Goal: Answer question/provide support: Share knowledge or assist other users

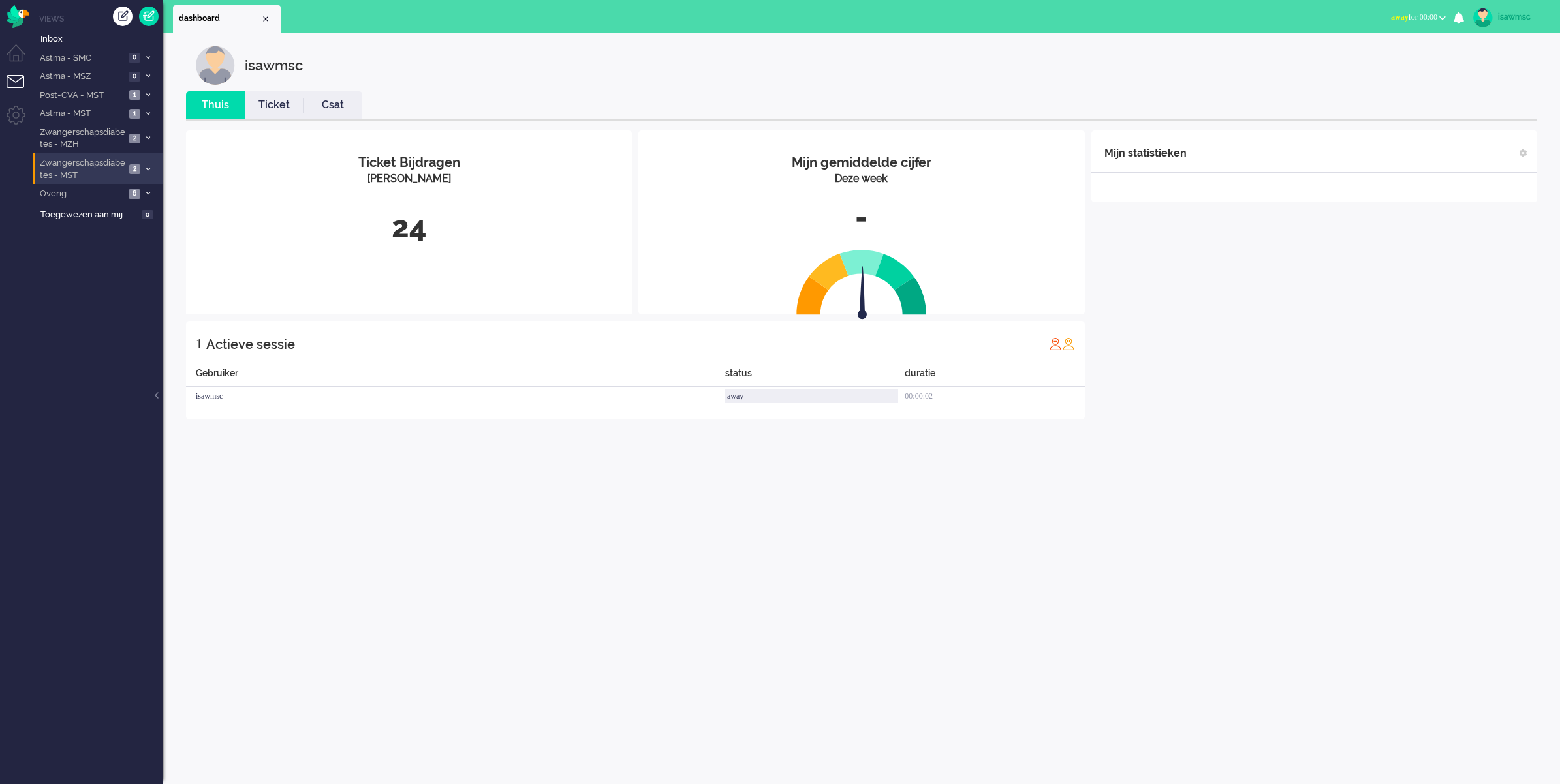
click at [148, 167] on icon at bounding box center [148, 169] width 4 height 4
click at [141, 233] on span "4" at bounding box center [146, 238] width 11 height 10
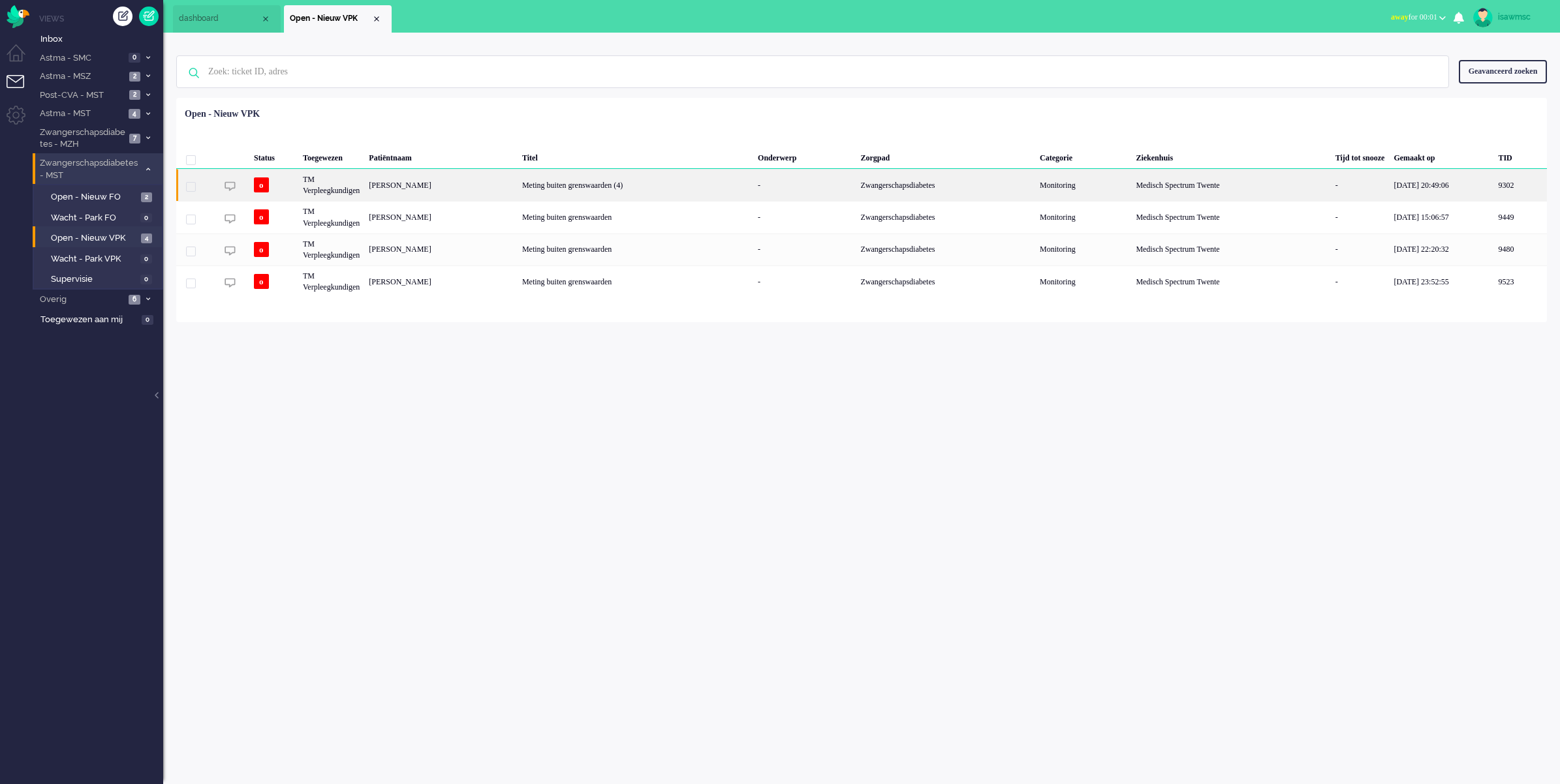
click at [639, 183] on div "Meting buiten grenswaarden (4)" at bounding box center [635, 184] width 236 height 32
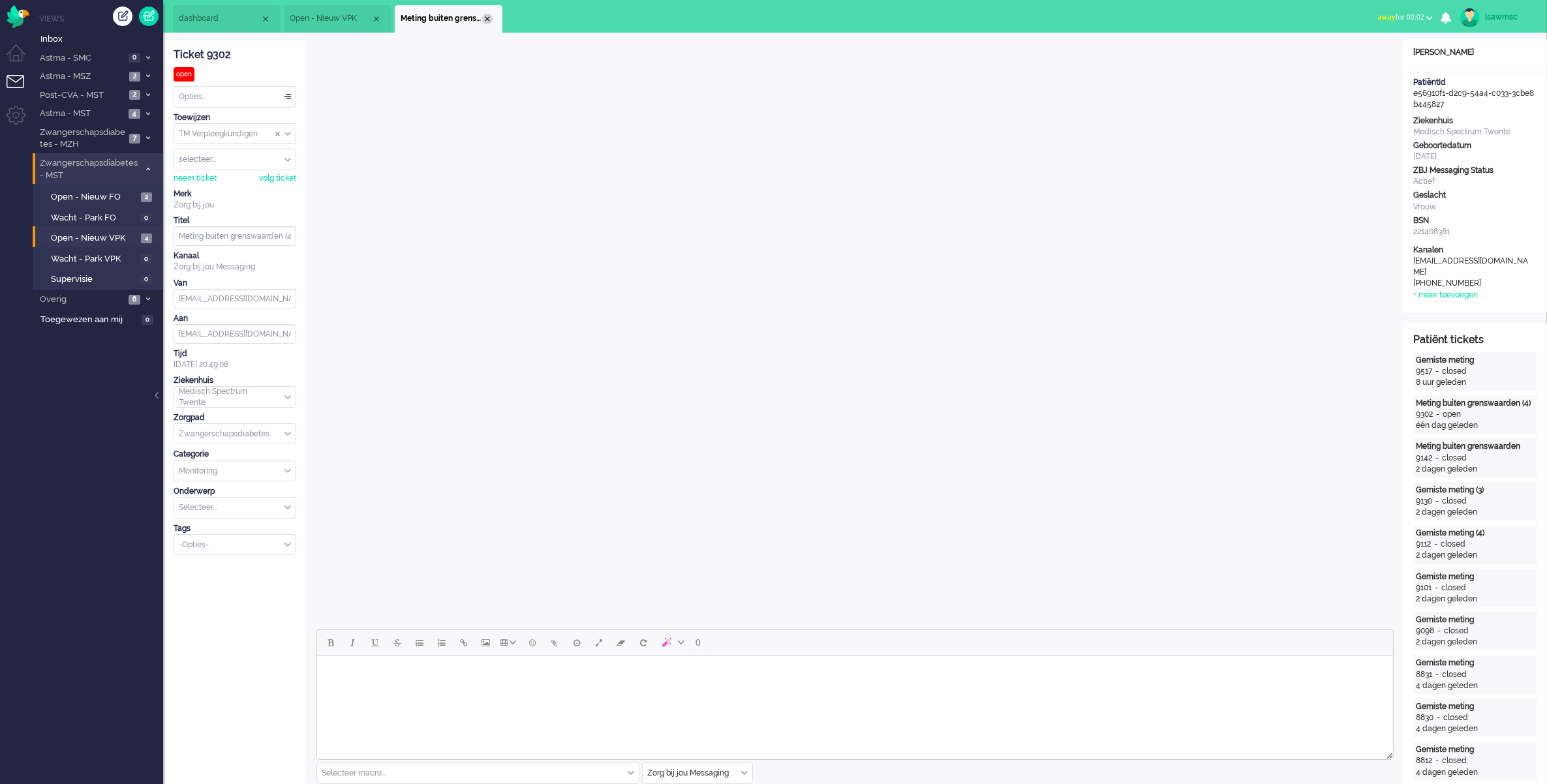
click at [484, 17] on div "Close tab" at bounding box center [487, 18] width 11 height 11
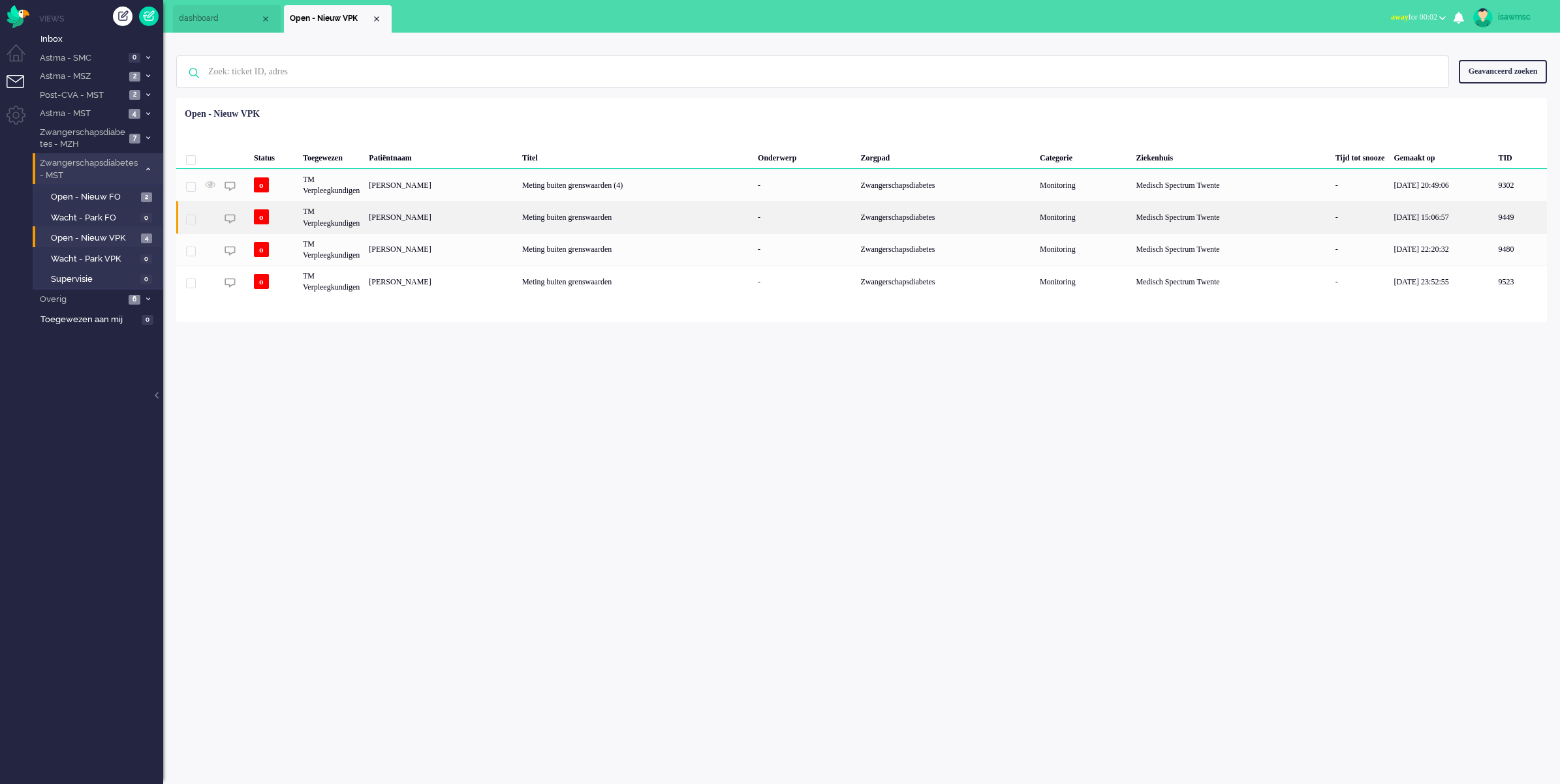
click at [380, 216] on div "[PERSON_NAME]" at bounding box center [441, 217] width 153 height 32
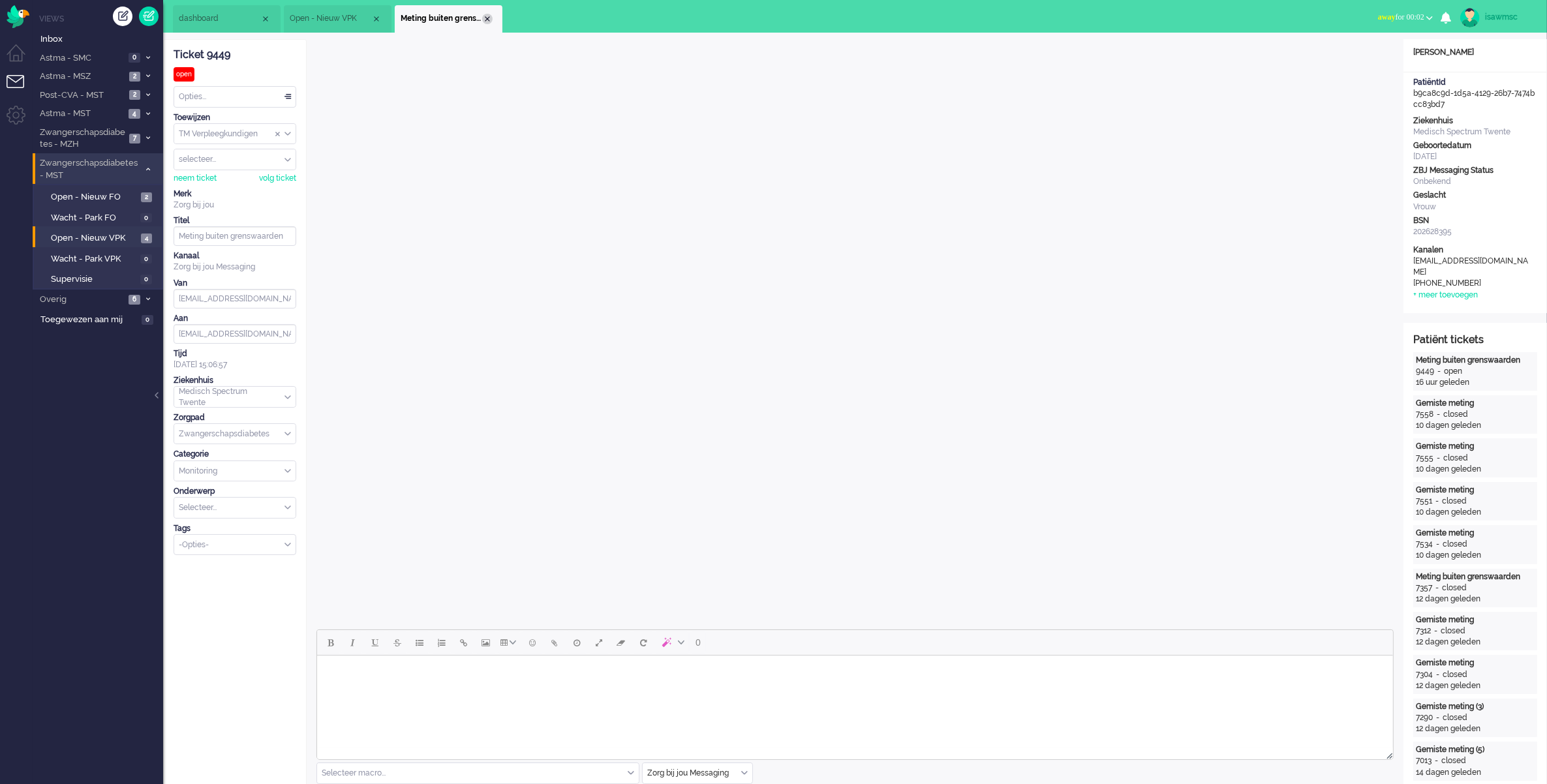
click at [490, 21] on div "Close tab" at bounding box center [487, 18] width 11 height 11
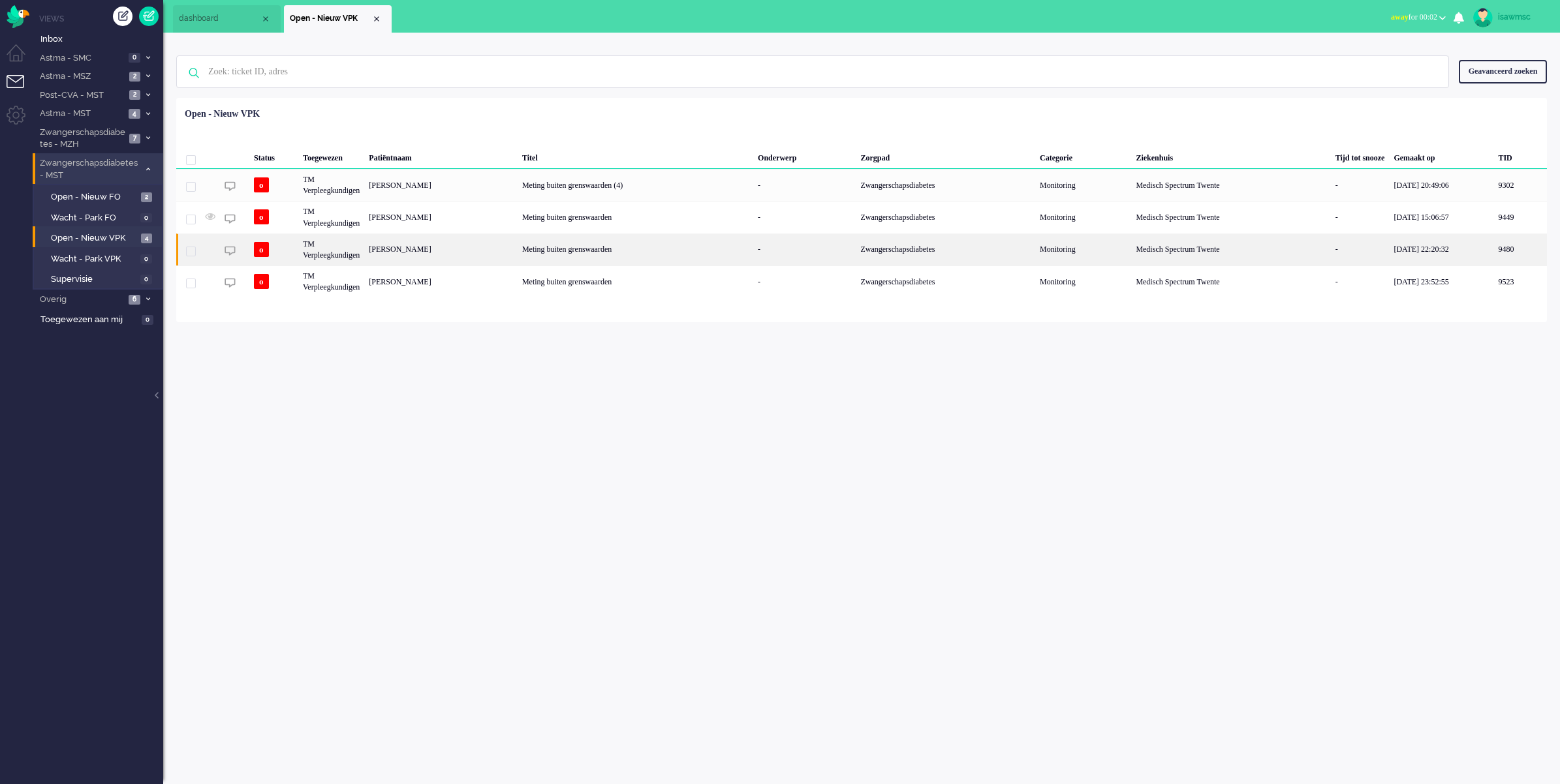
click at [490, 248] on div "Nadien Klifman" at bounding box center [441, 249] width 153 height 32
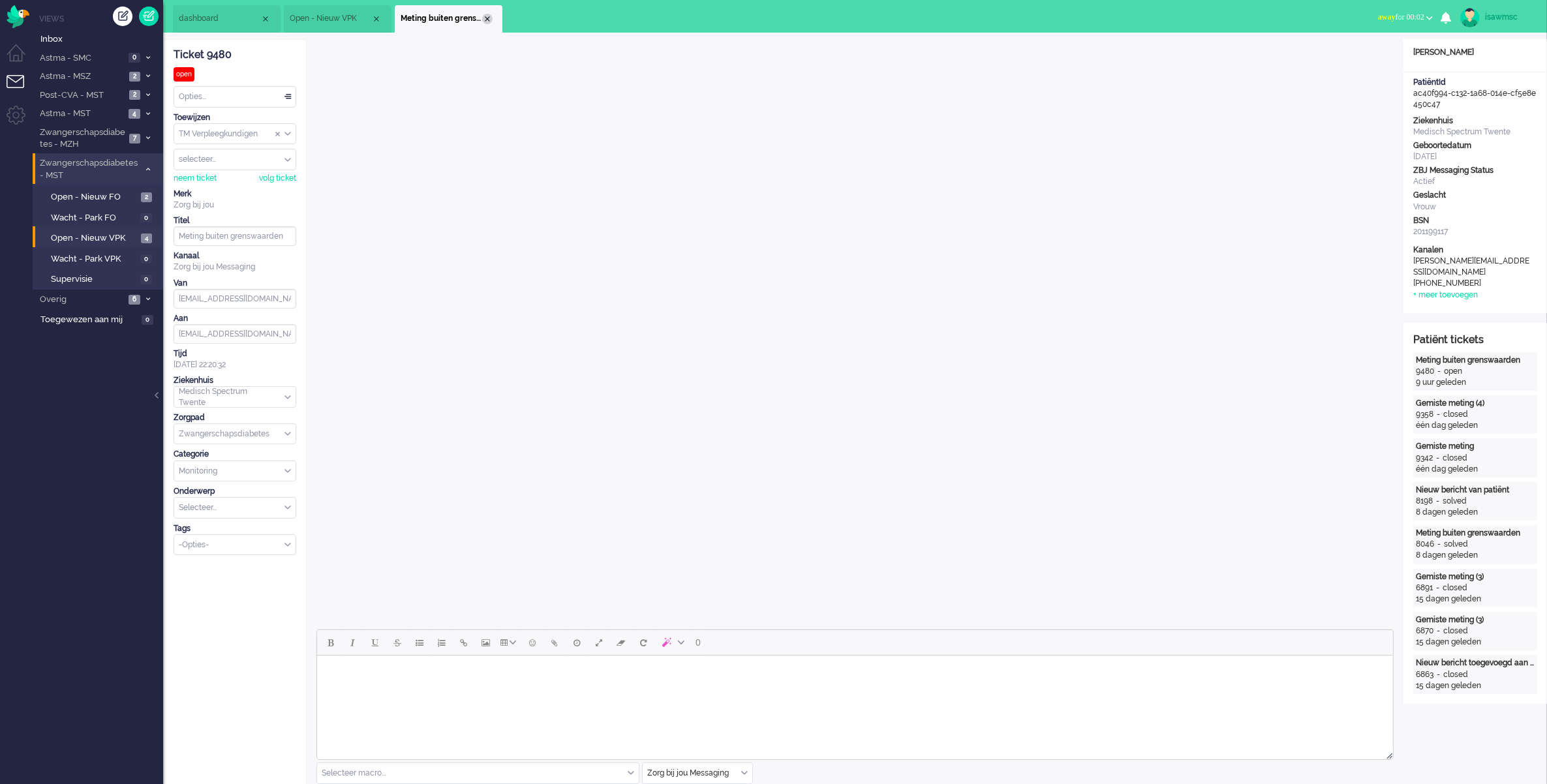
click at [484, 18] on div "Close tab" at bounding box center [487, 18] width 11 height 11
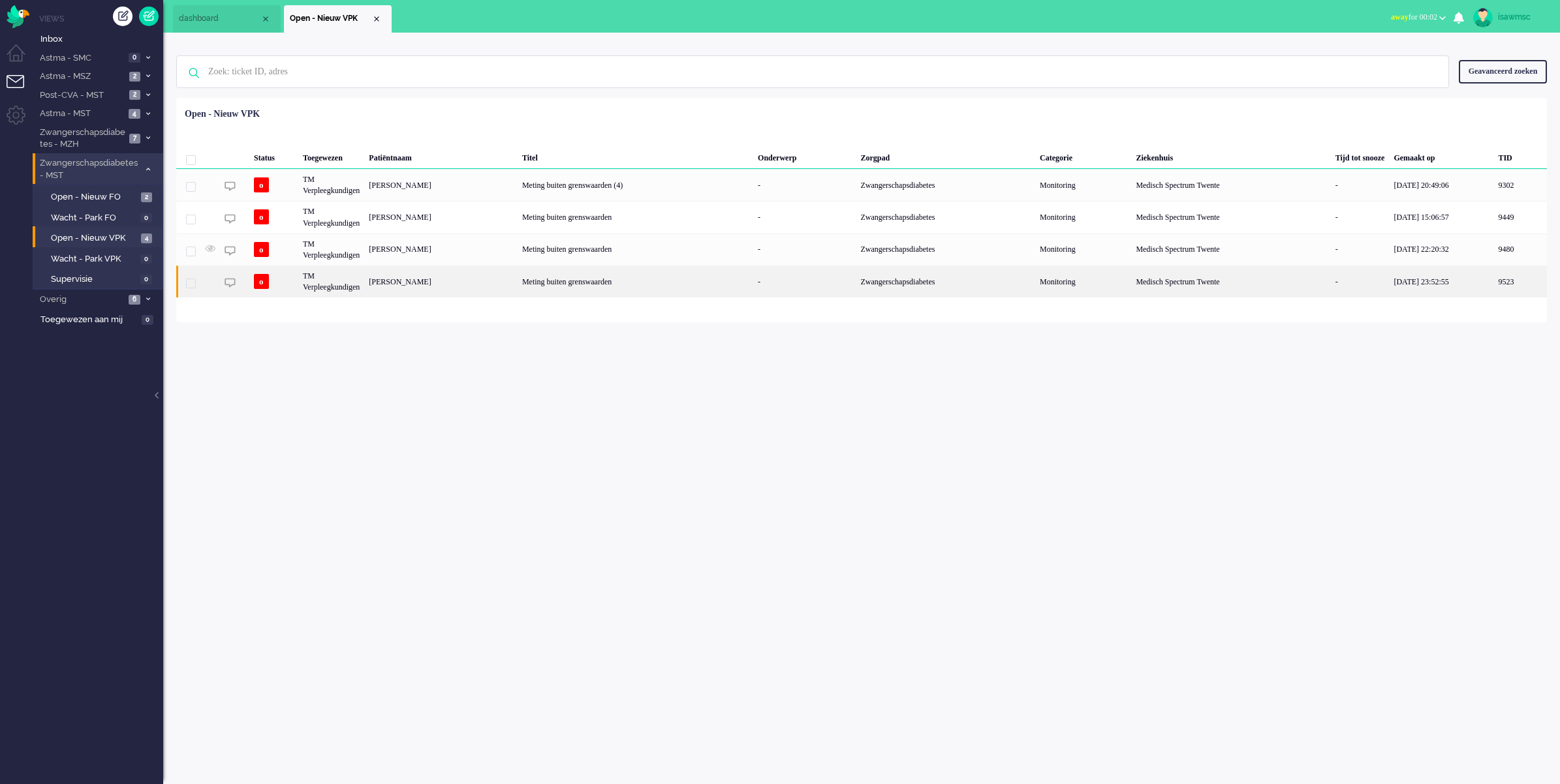
click at [530, 281] on div "Meting buiten grenswaarden" at bounding box center [635, 281] width 236 height 32
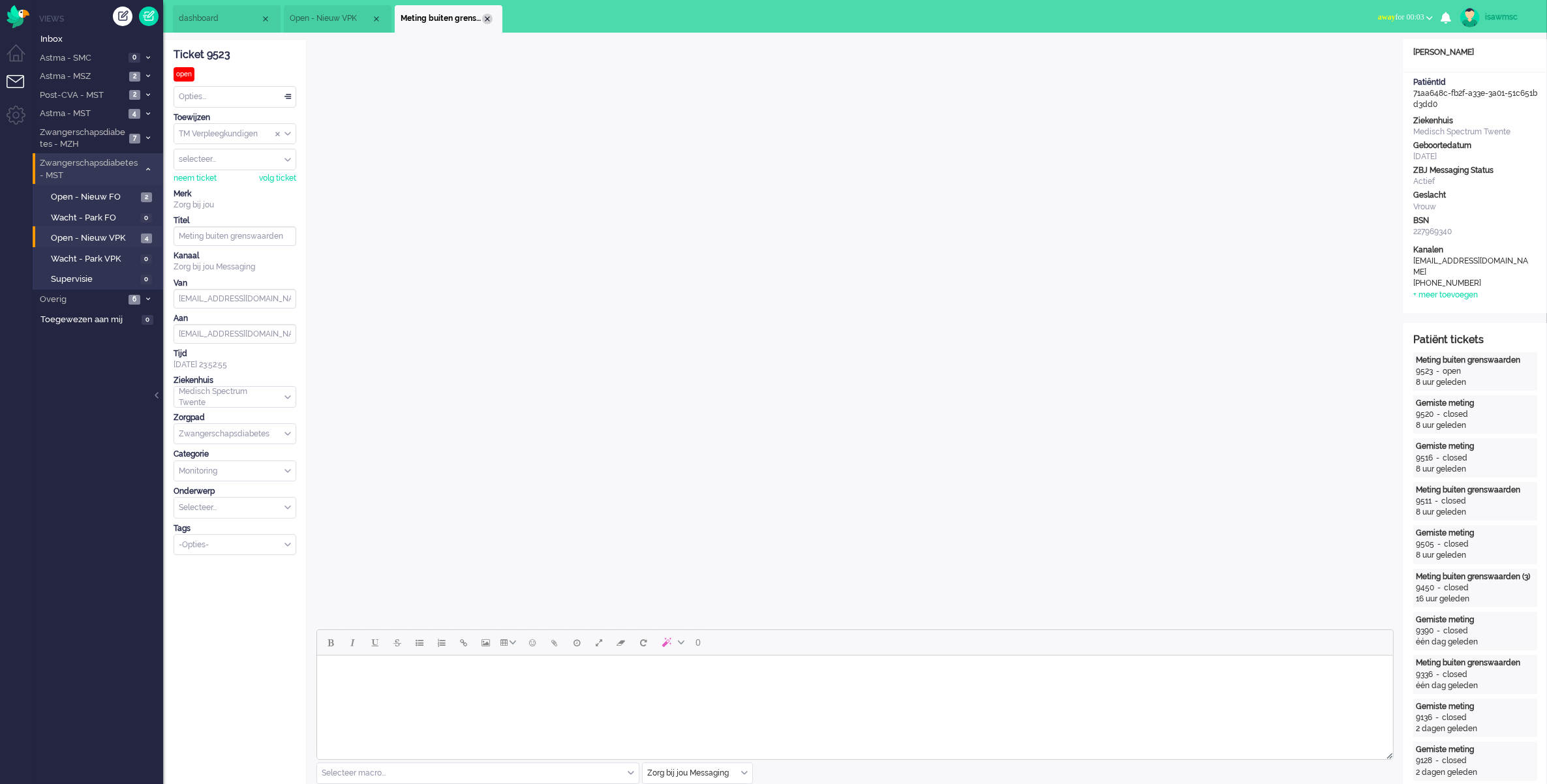
click at [484, 23] on div "Close tab" at bounding box center [487, 18] width 11 height 11
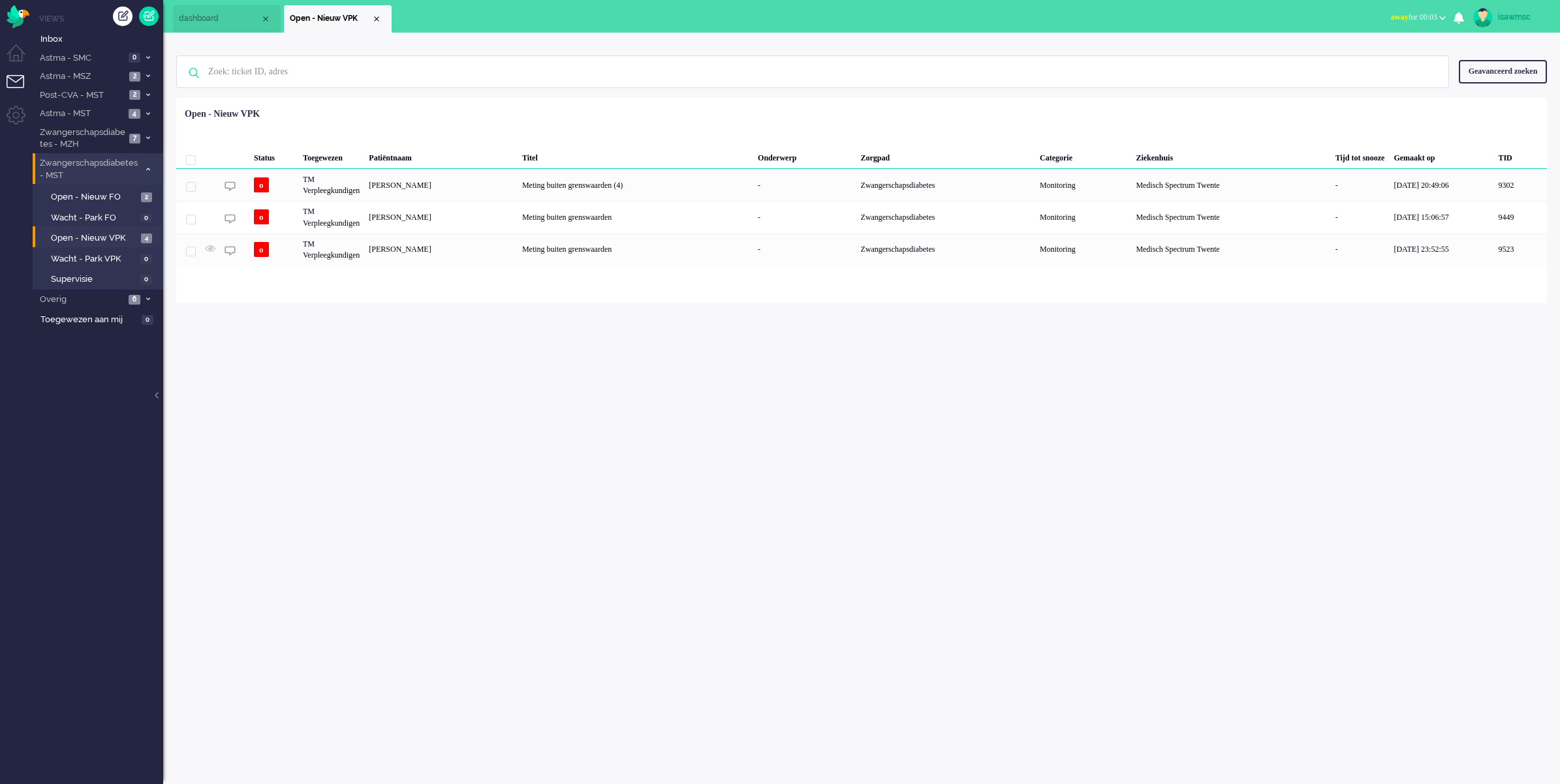
click at [513, 129] on div "Geselecteerd 0 Set Status: open pending holding solved Verwijder Selecteer... U…" at bounding box center [862, 130] width 1370 height 25
click at [134, 113] on span "4" at bounding box center [134, 114] width 12 height 10
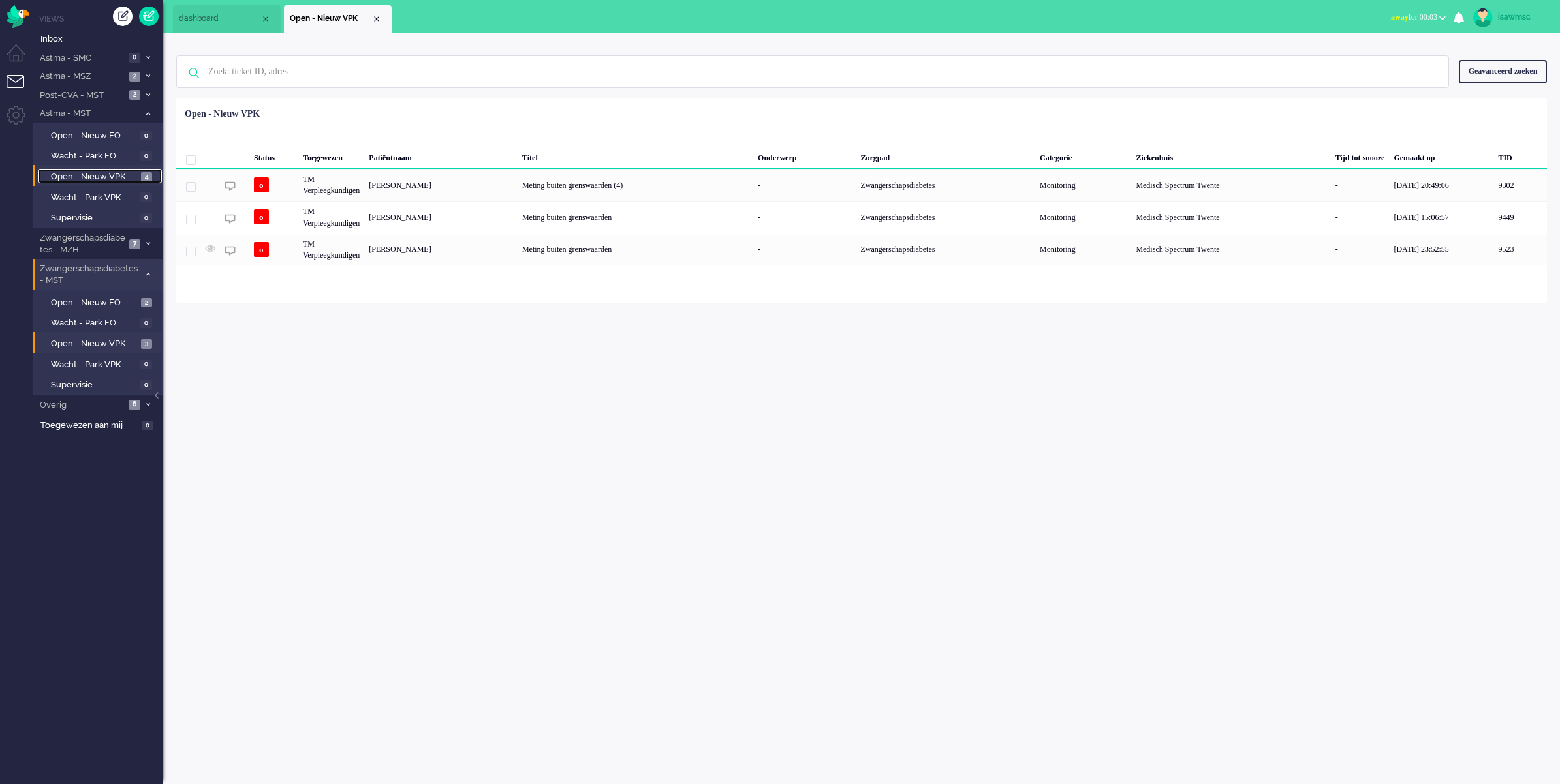
click at [134, 174] on span "Open - Nieuw VPK" at bounding box center [94, 177] width 87 height 13
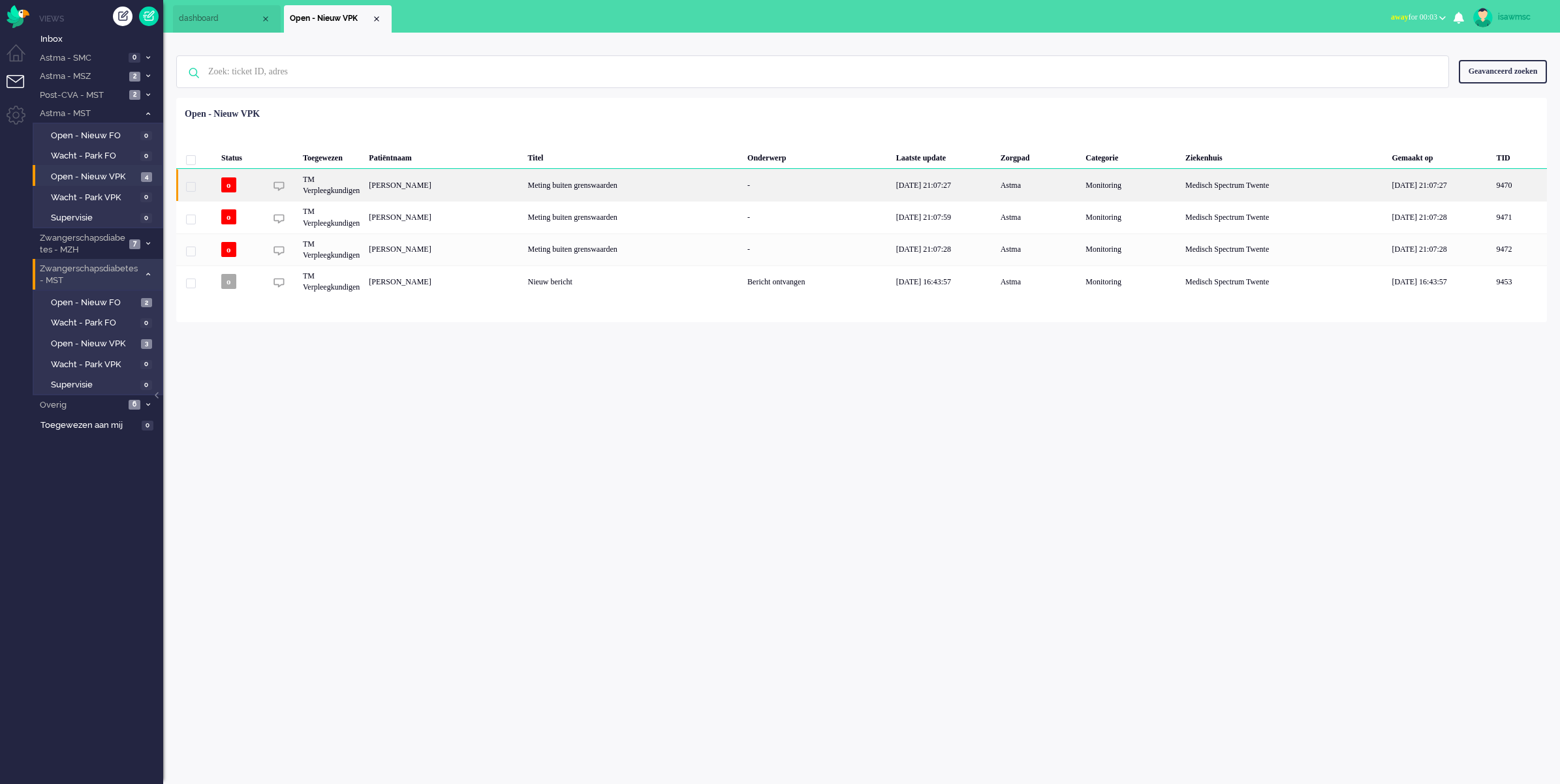
click at [425, 187] on div "Kayleigh van Erkelens" at bounding box center [443, 184] width 158 height 32
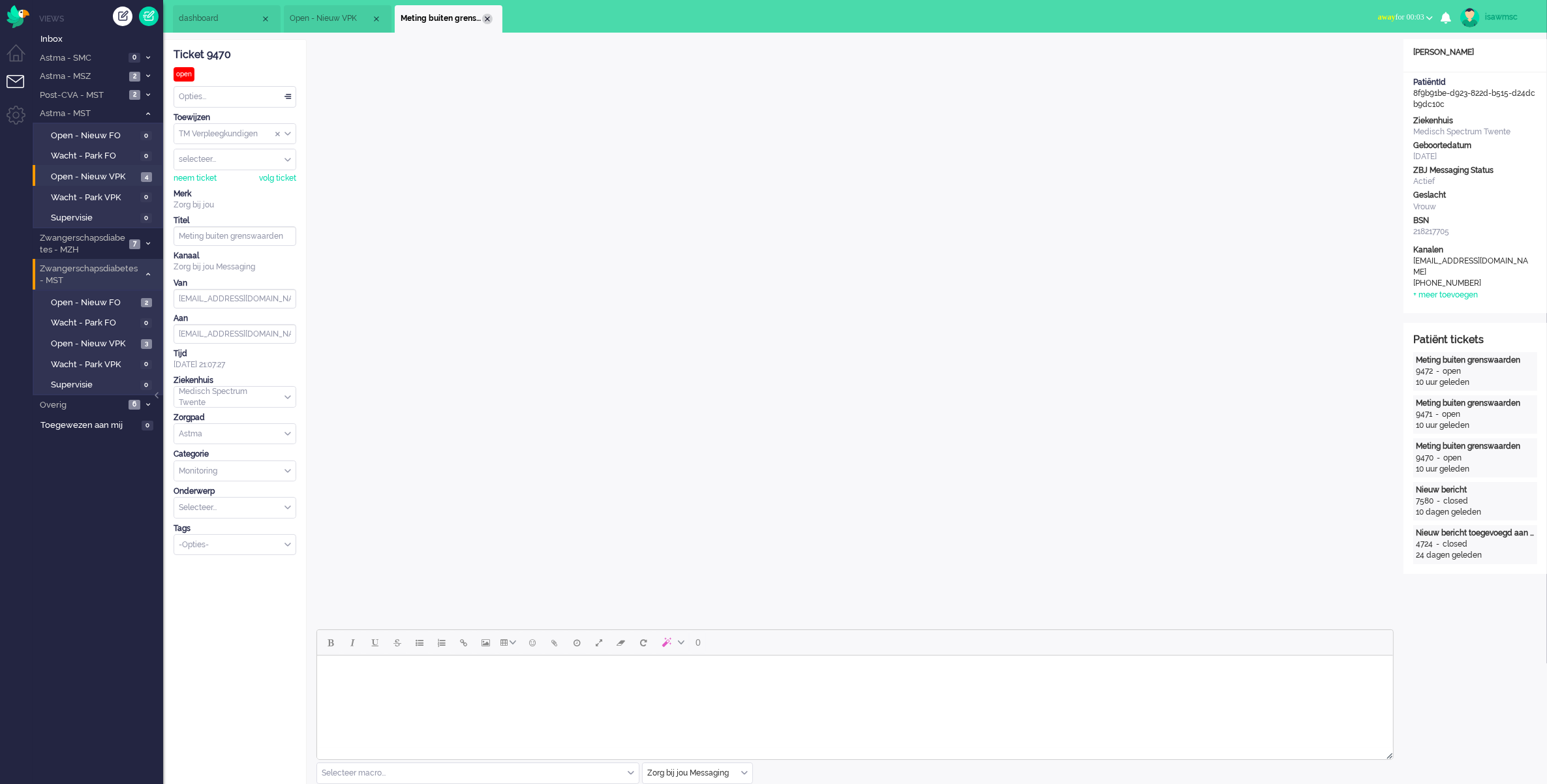
click at [487, 18] on div "Close tab" at bounding box center [487, 18] width 11 height 11
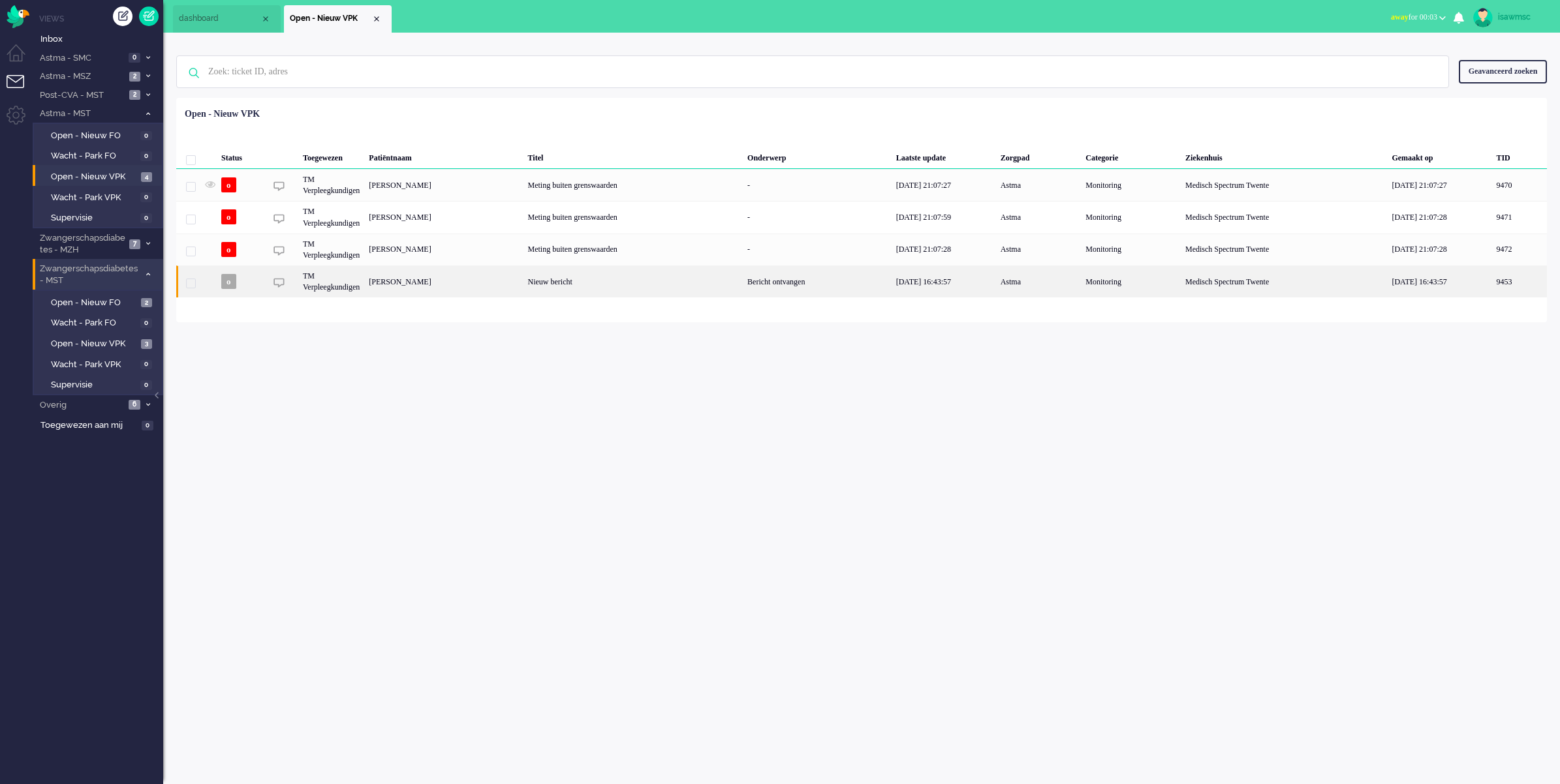
click at [601, 292] on div "Nieuw bericht" at bounding box center [633, 281] width 220 height 32
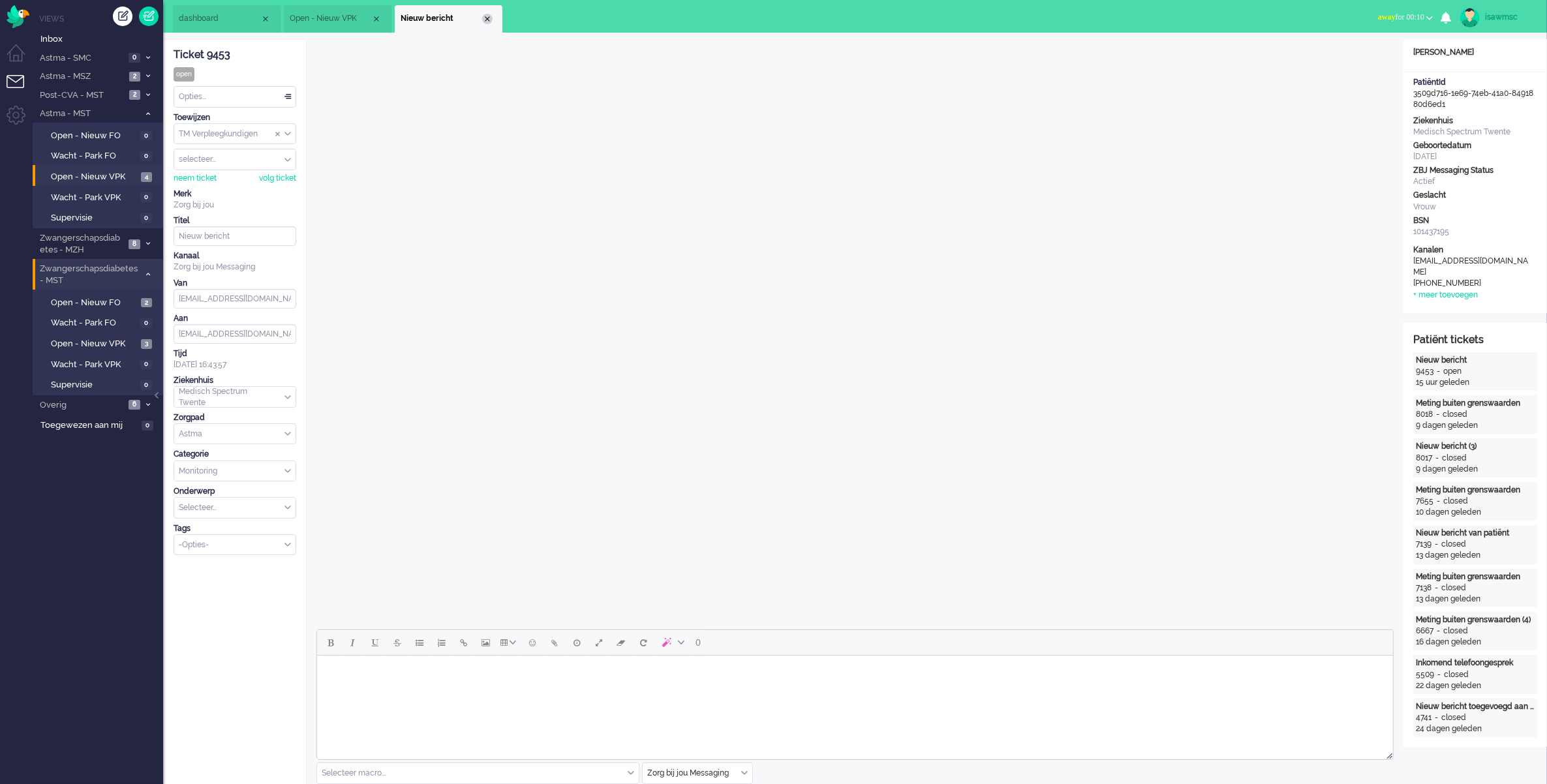
click at [489, 18] on div "Close tab" at bounding box center [487, 18] width 11 height 11
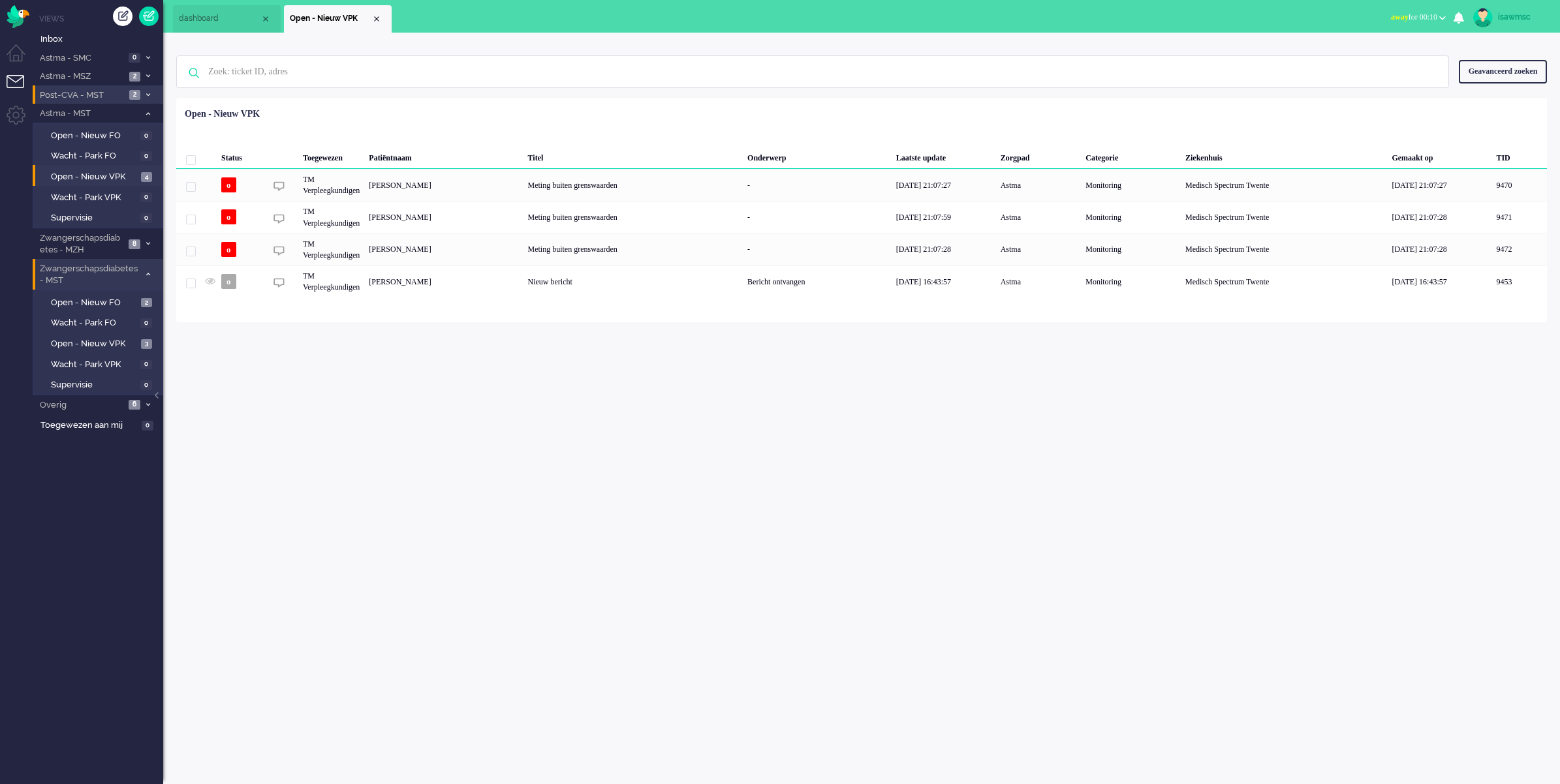
click at [119, 94] on span "Post-CVA - MST" at bounding box center [82, 96] width 87 height 13
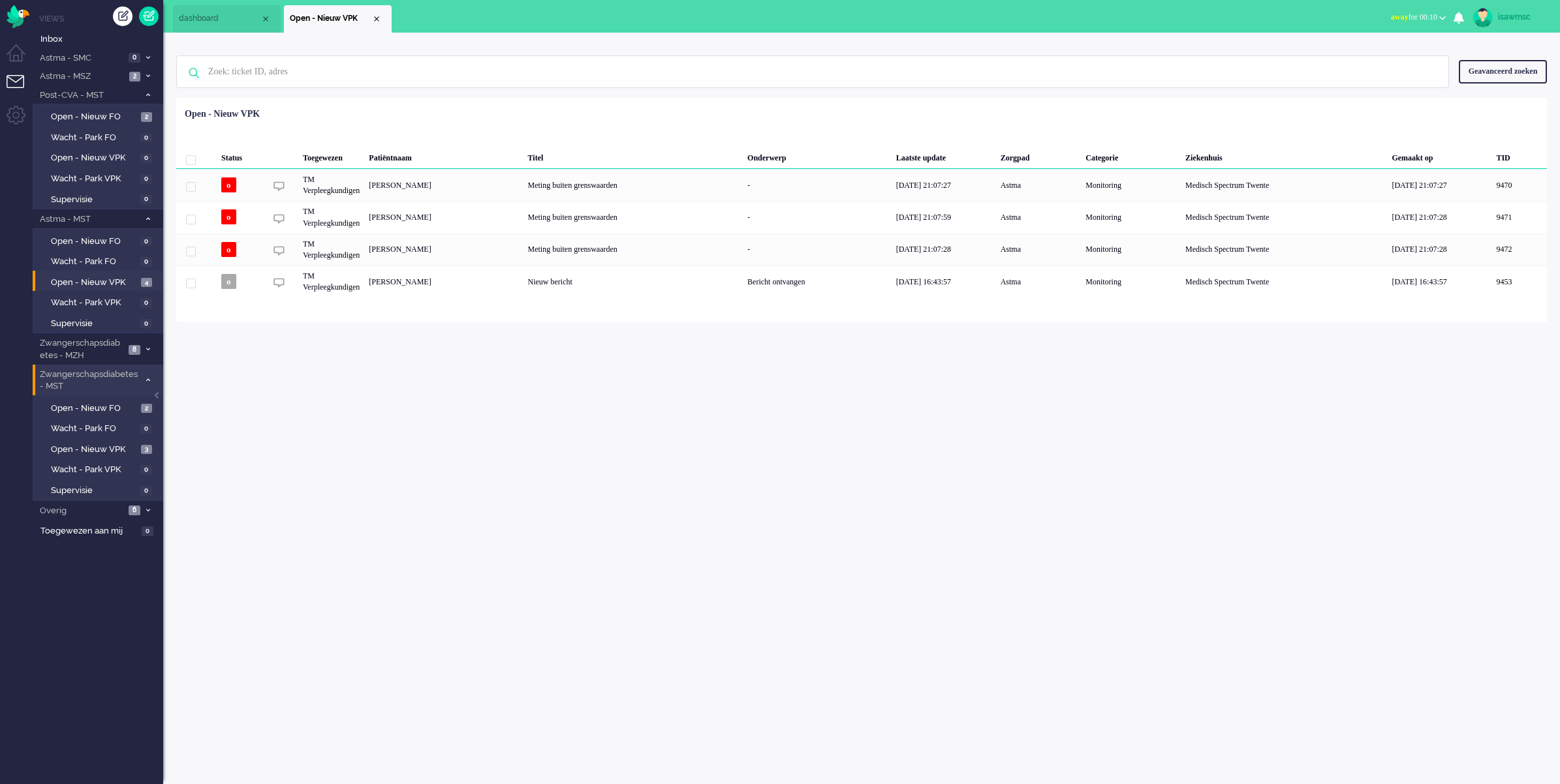
drag, startPoint x: 370, startPoint y: 396, endPoint x: 374, endPoint y: 389, distance: 8.1
click at [371, 396] on div "isawmsc Thuis Ticket Csat Mijn gemiddelde cijfer Deze week - Ticket Bijdragen P…" at bounding box center [862, 408] width 1397 height 752
click at [589, 27] on ul "dashboard Open - Nieuw VPK" at bounding box center [734, 16] width 1123 height 32
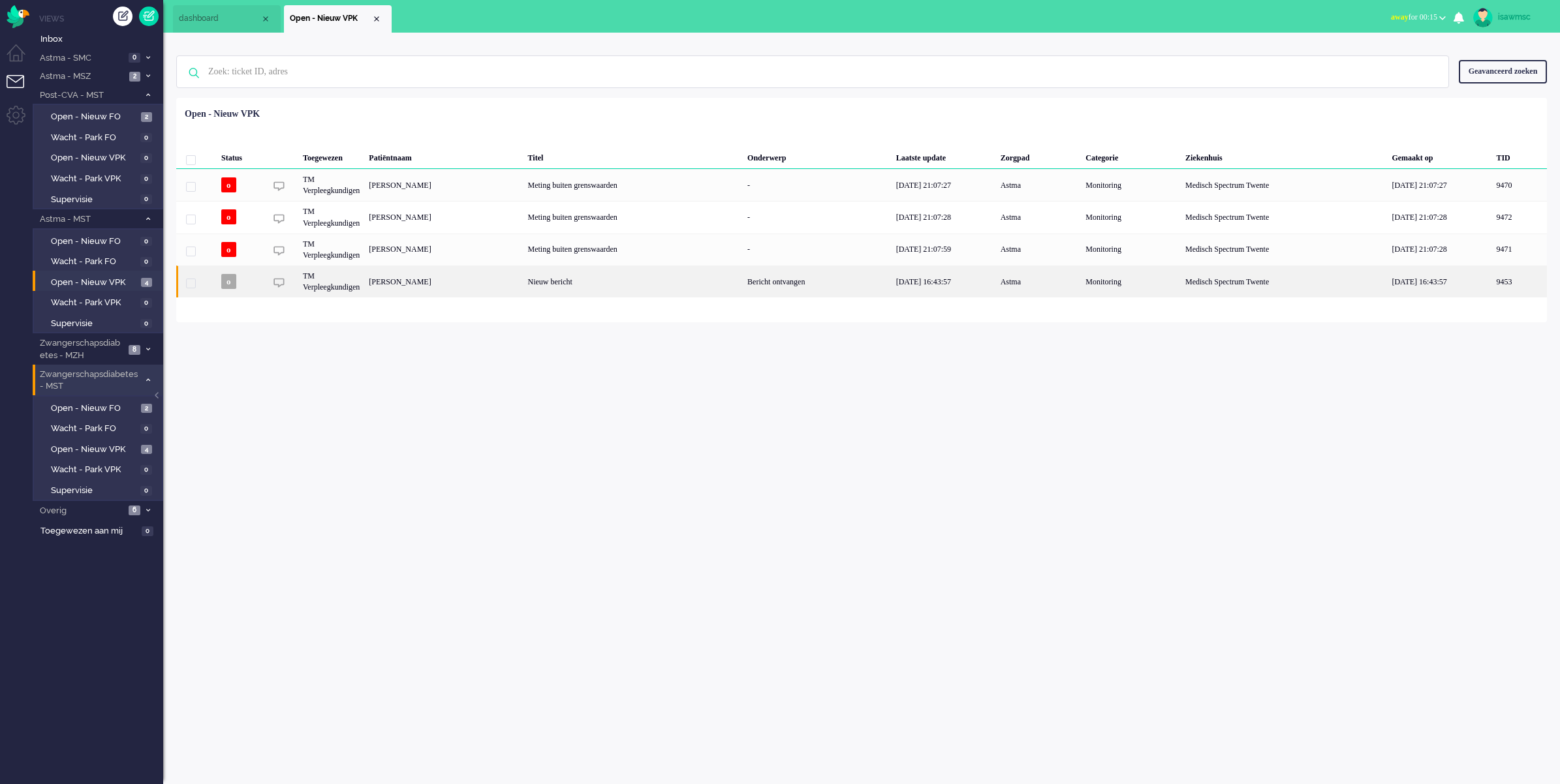
click at [647, 278] on div "Nieuw bericht" at bounding box center [633, 281] width 220 height 32
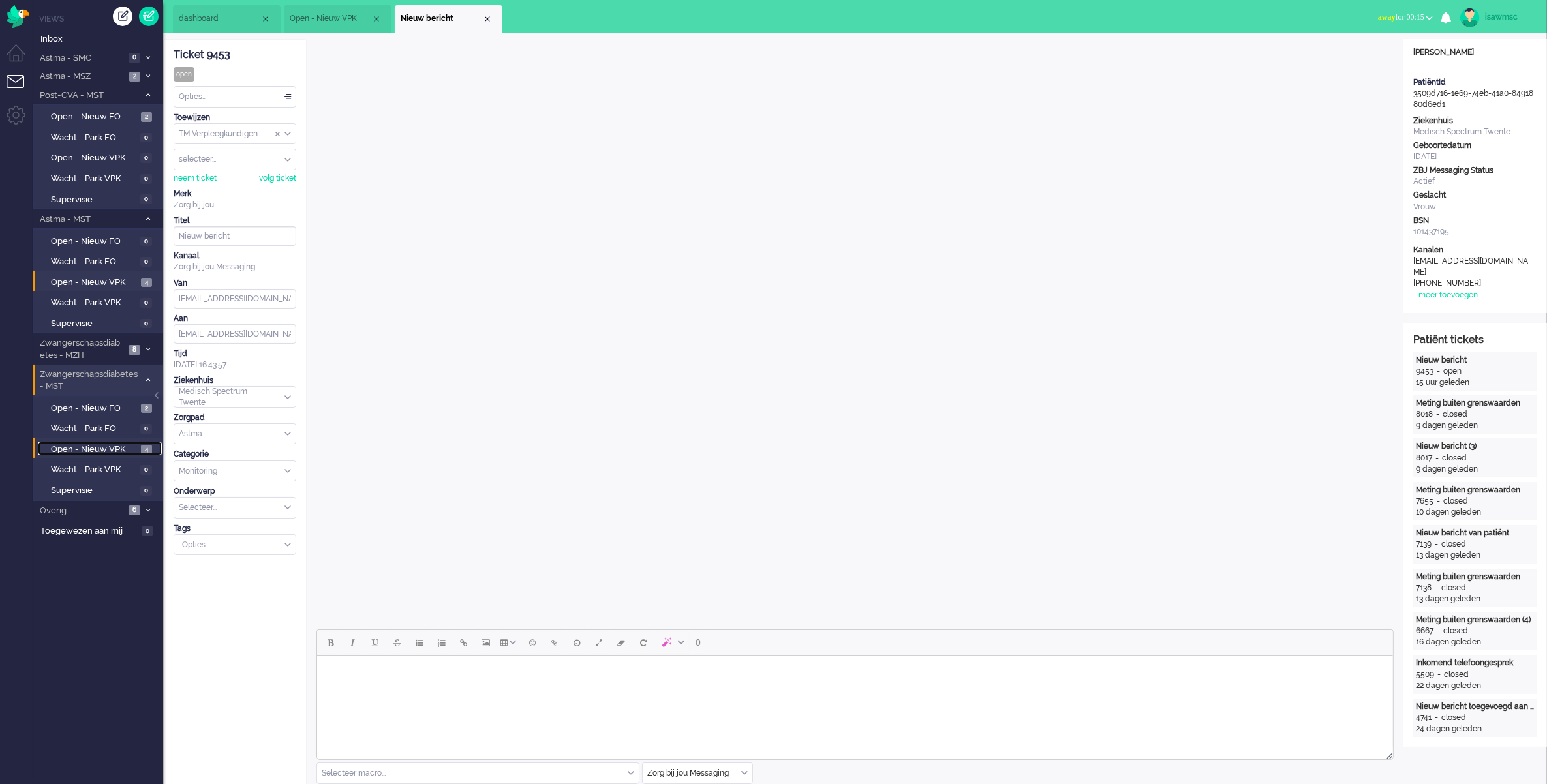
click at [137, 446] on span "Open - Nieuw VPK" at bounding box center [94, 450] width 86 height 13
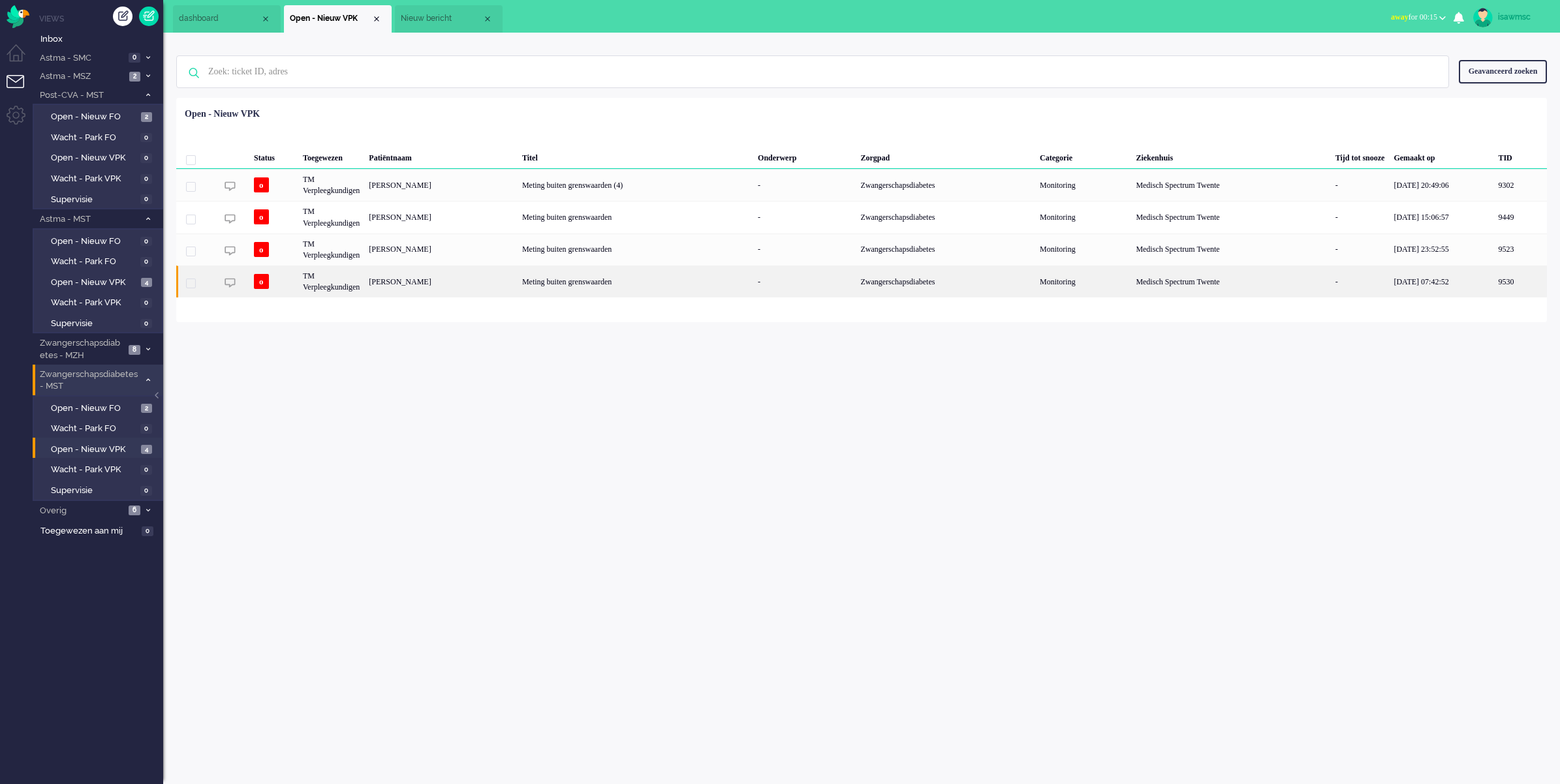
click at [472, 288] on div "[PERSON_NAME]" at bounding box center [441, 281] width 153 height 32
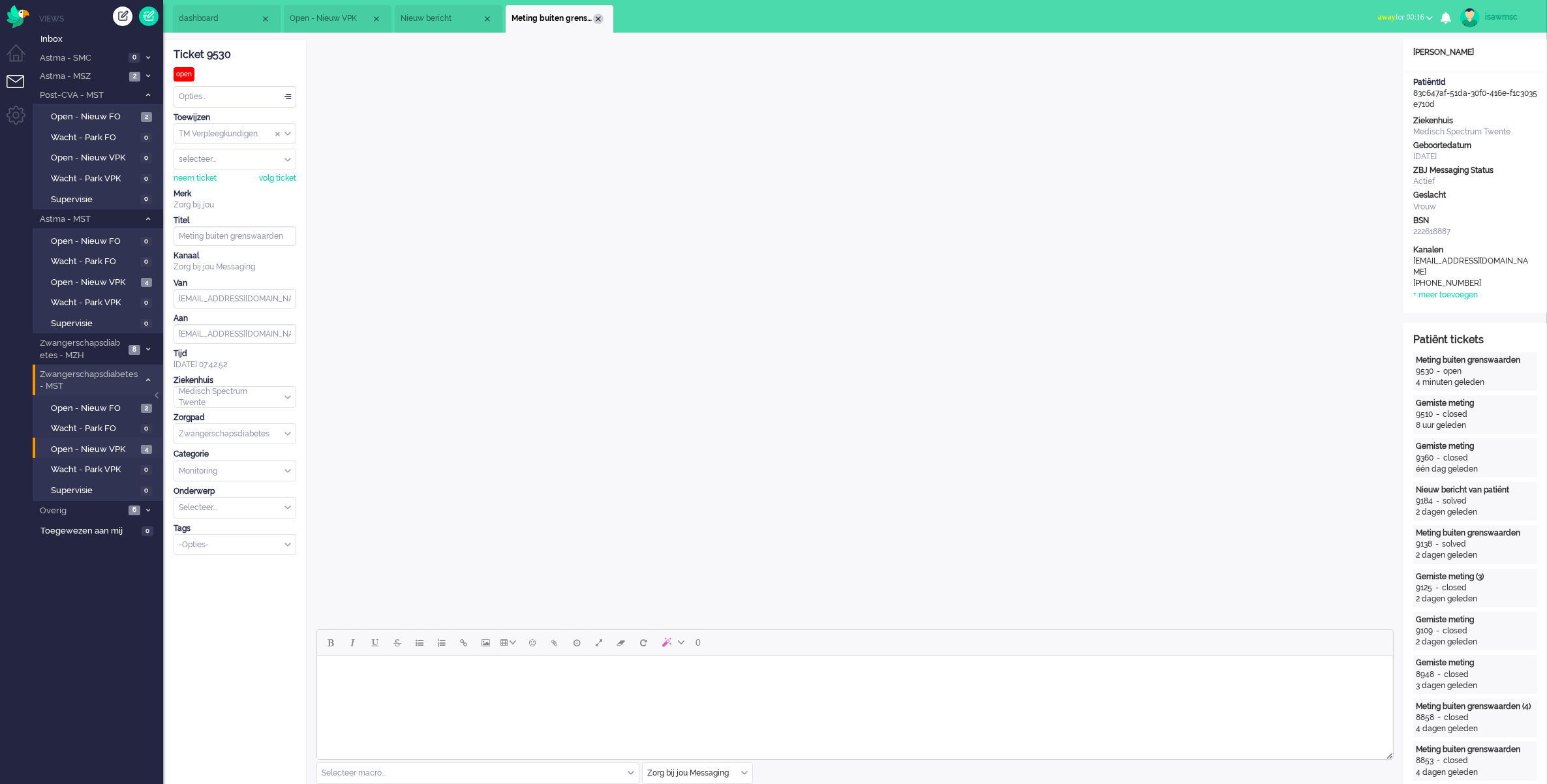
click at [602, 17] on div "Close tab" at bounding box center [598, 18] width 11 height 11
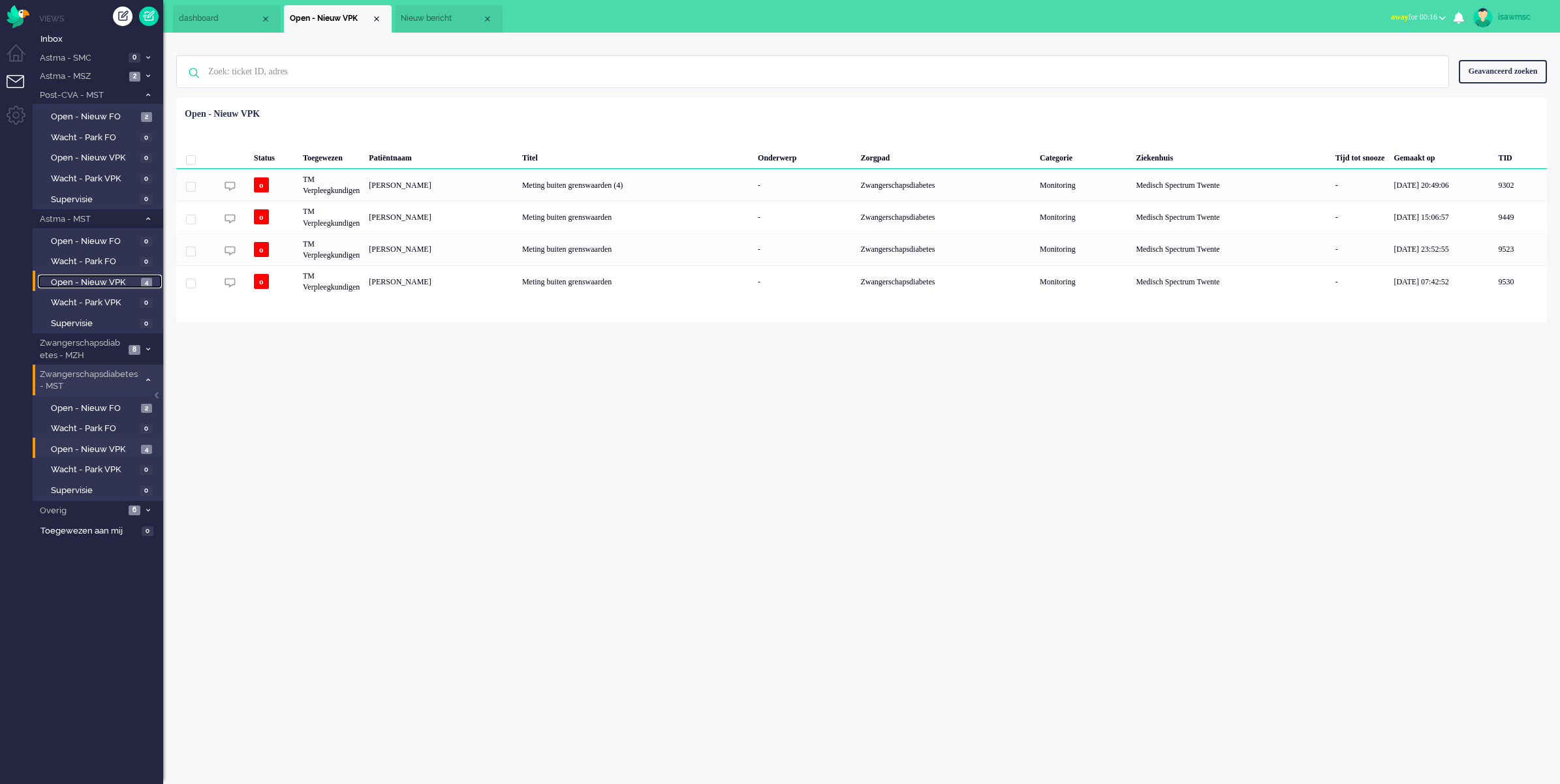
click at [118, 279] on span "Open - Nieuw VPK" at bounding box center [94, 283] width 87 height 13
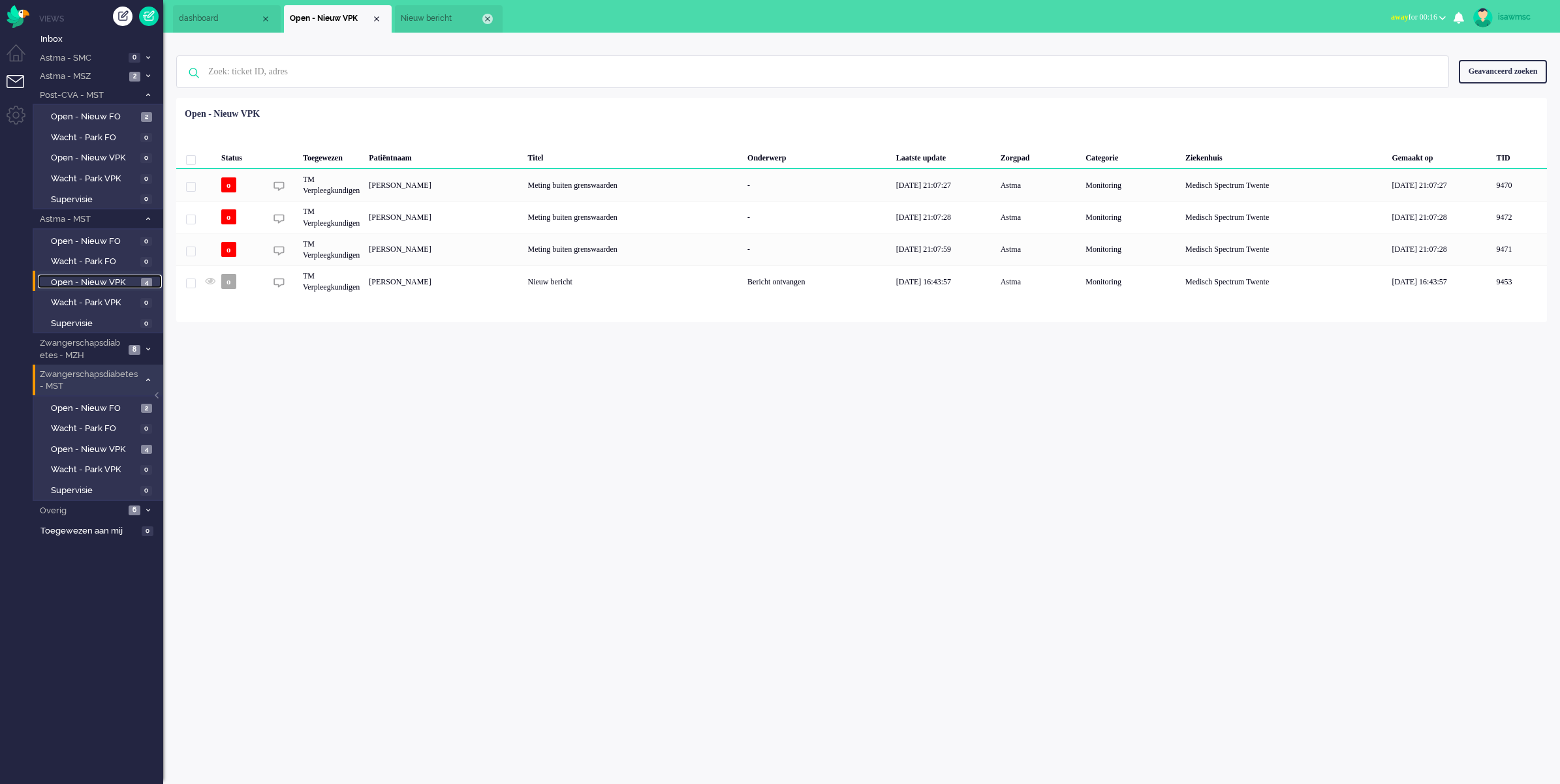
click at [490, 20] on div "Close tab" at bounding box center [487, 18] width 11 height 11
click at [486, 31] on ul "dashboard Open - Nieuw VPK" at bounding box center [734, 16] width 1123 height 32
click at [655, 347] on div "isawmsc Thuis Ticket Csat Mijn gemiddelde cijfer Deze week - Ticket Bijdragen P…" at bounding box center [862, 408] width 1397 height 752
click at [129, 447] on span "Open - Nieuw VPK" at bounding box center [94, 450] width 87 height 13
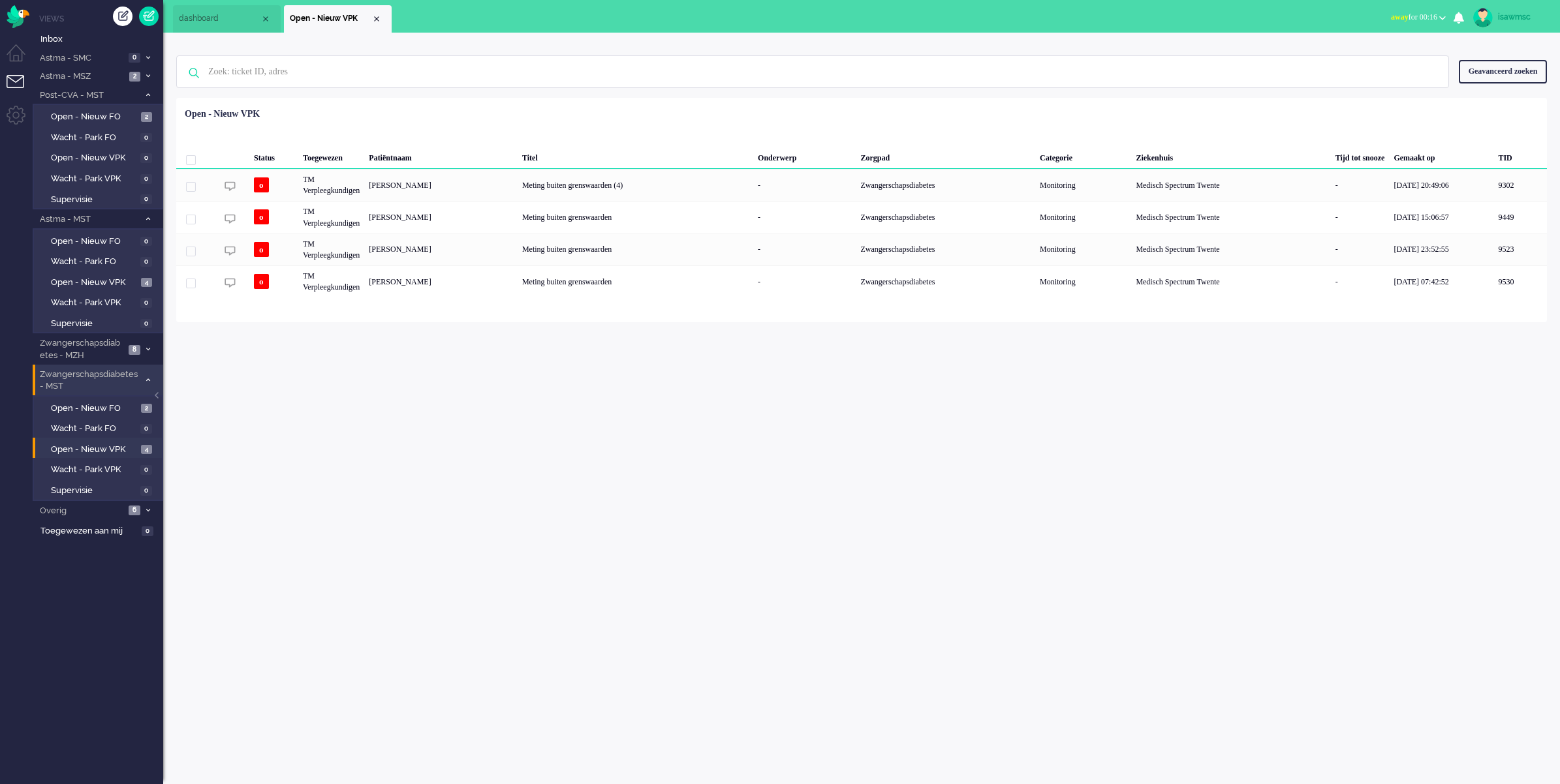
click at [625, 39] on div "Geen zoekresultaten [PERSON_NAME] nog eens Geavanceerd zoeken Geavanceerd zoeke…" at bounding box center [862, 177] width 1397 height 290
click at [881, 467] on div "isawmsc Thuis Ticket Csat Mijn gemiddelde cijfer Deze week - Ticket Bijdragen P…" at bounding box center [862, 408] width 1397 height 752
click at [127, 447] on span "Open - Nieuw VPK" at bounding box center [94, 450] width 87 height 13
click at [139, 275] on link "Open - Nieuw VPK 4" at bounding box center [100, 282] width 124 height 14
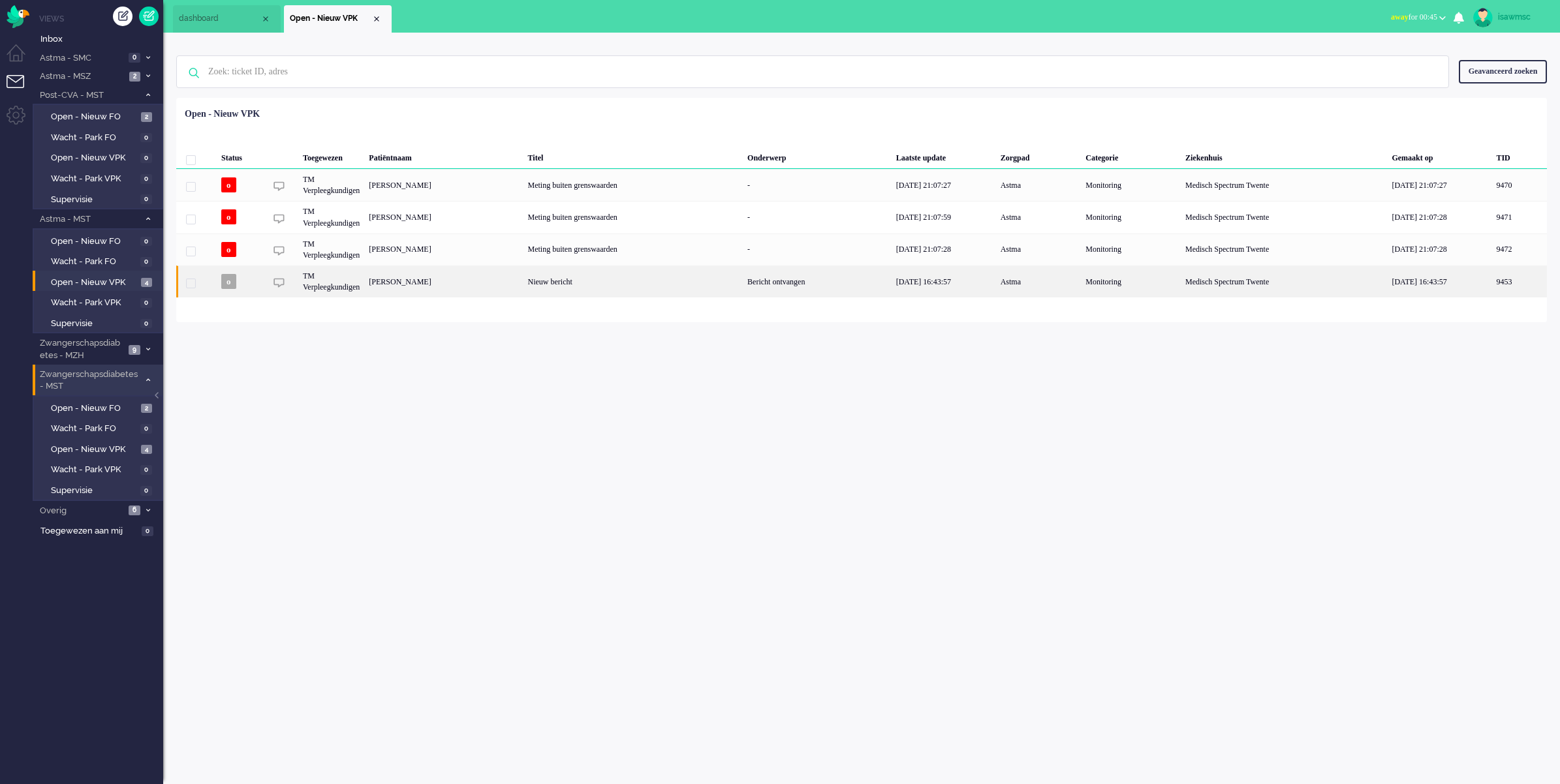
click at [832, 285] on div "Bericht ontvangen" at bounding box center [817, 281] width 149 height 32
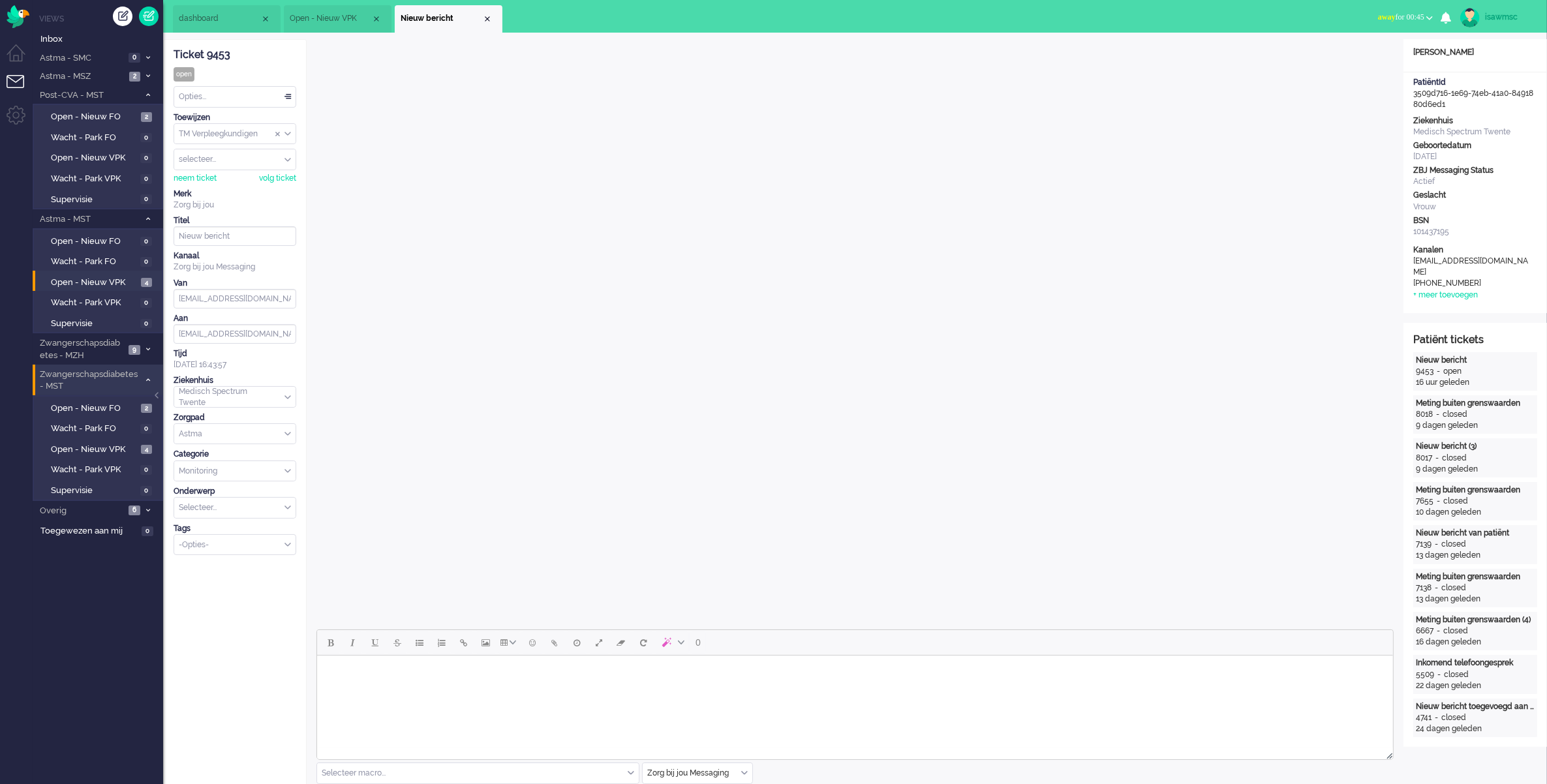
scroll to position [163, 0]
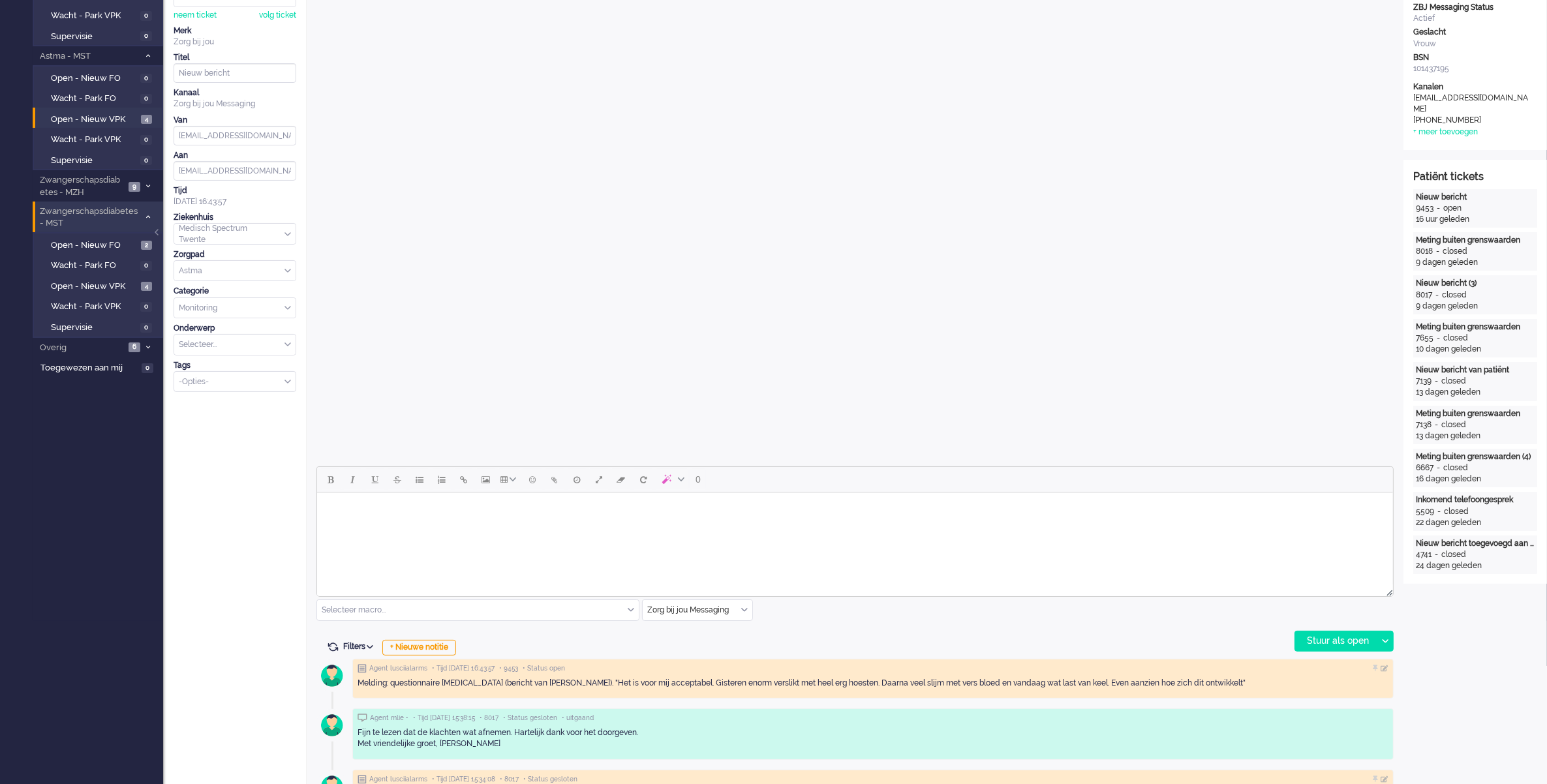
click at [874, 526] on html at bounding box center [854, 509] width 1076 height 33
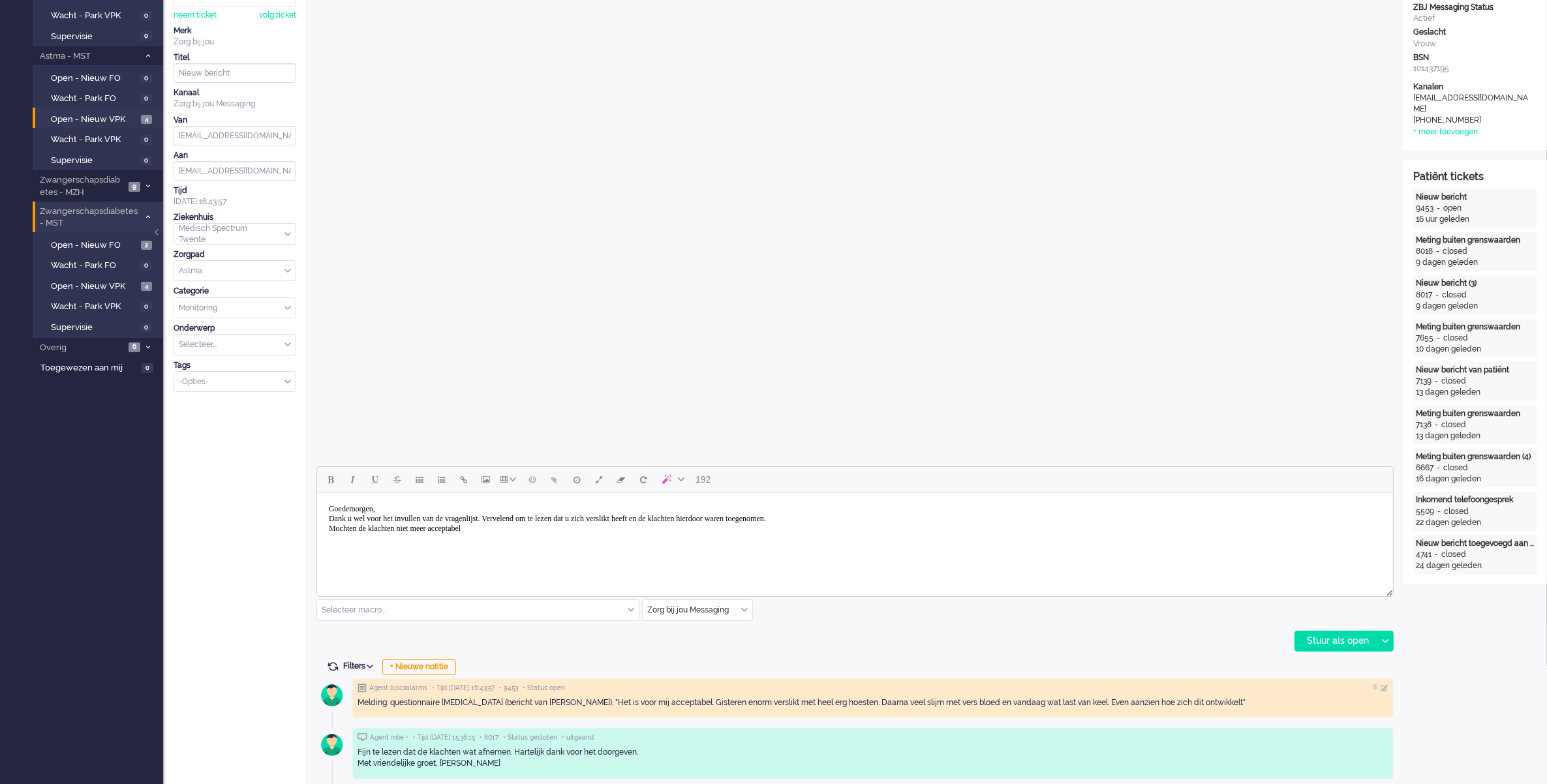
click at [543, 520] on body "Goedemorgen, Dank u wel voor het invullen van de vragenlijst. Vervelend om te l…" at bounding box center [854, 519] width 1065 height 42
click at [518, 527] on body "Goedemorgen, Dank u wel voor het invullen van de vragenlijst. Vervelend om te l…" at bounding box center [854, 519] width 1065 height 42
click at [1336, 644] on div "Stuur als open" at bounding box center [1336, 641] width 82 height 20
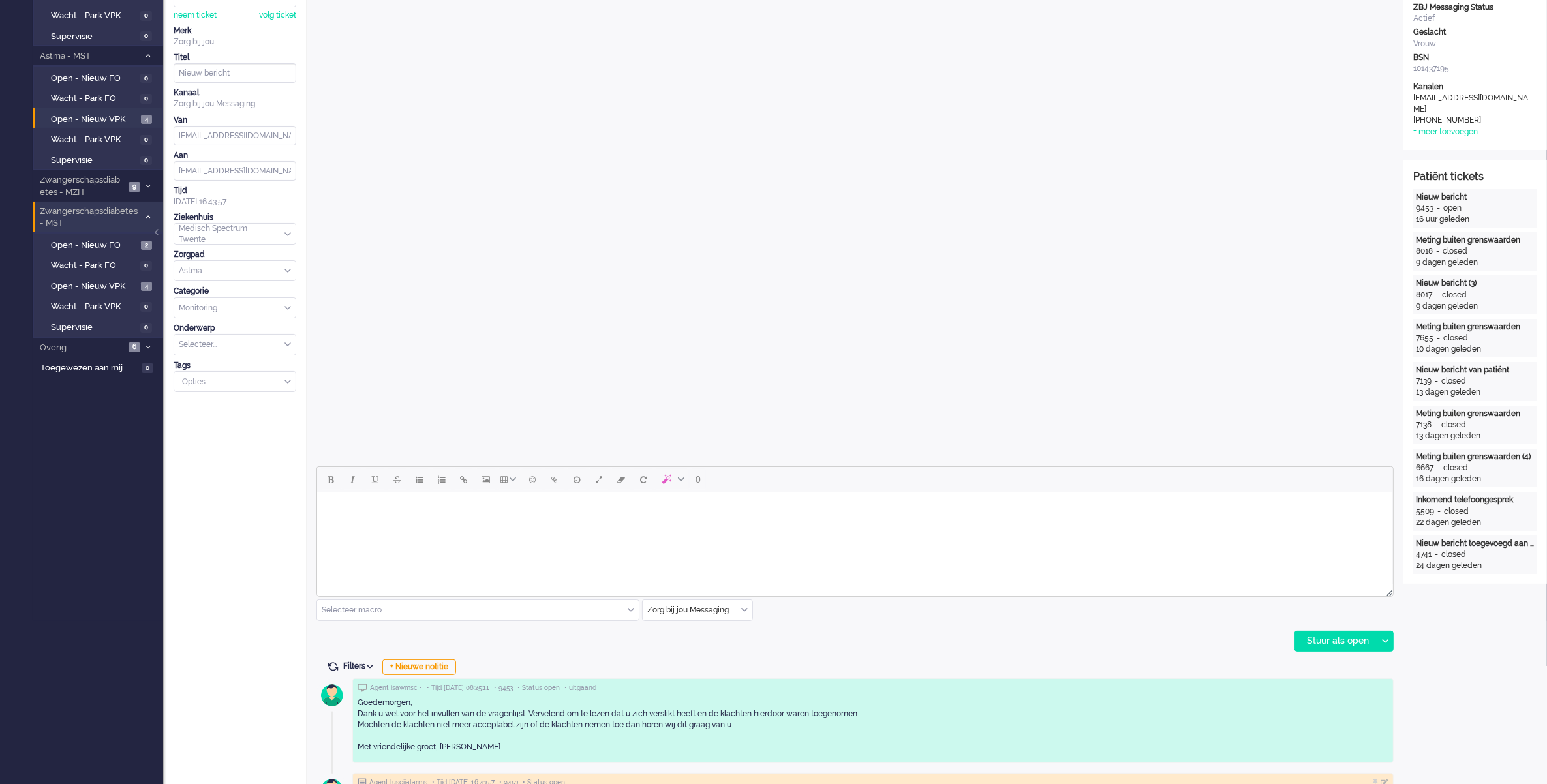
scroll to position [0, 0]
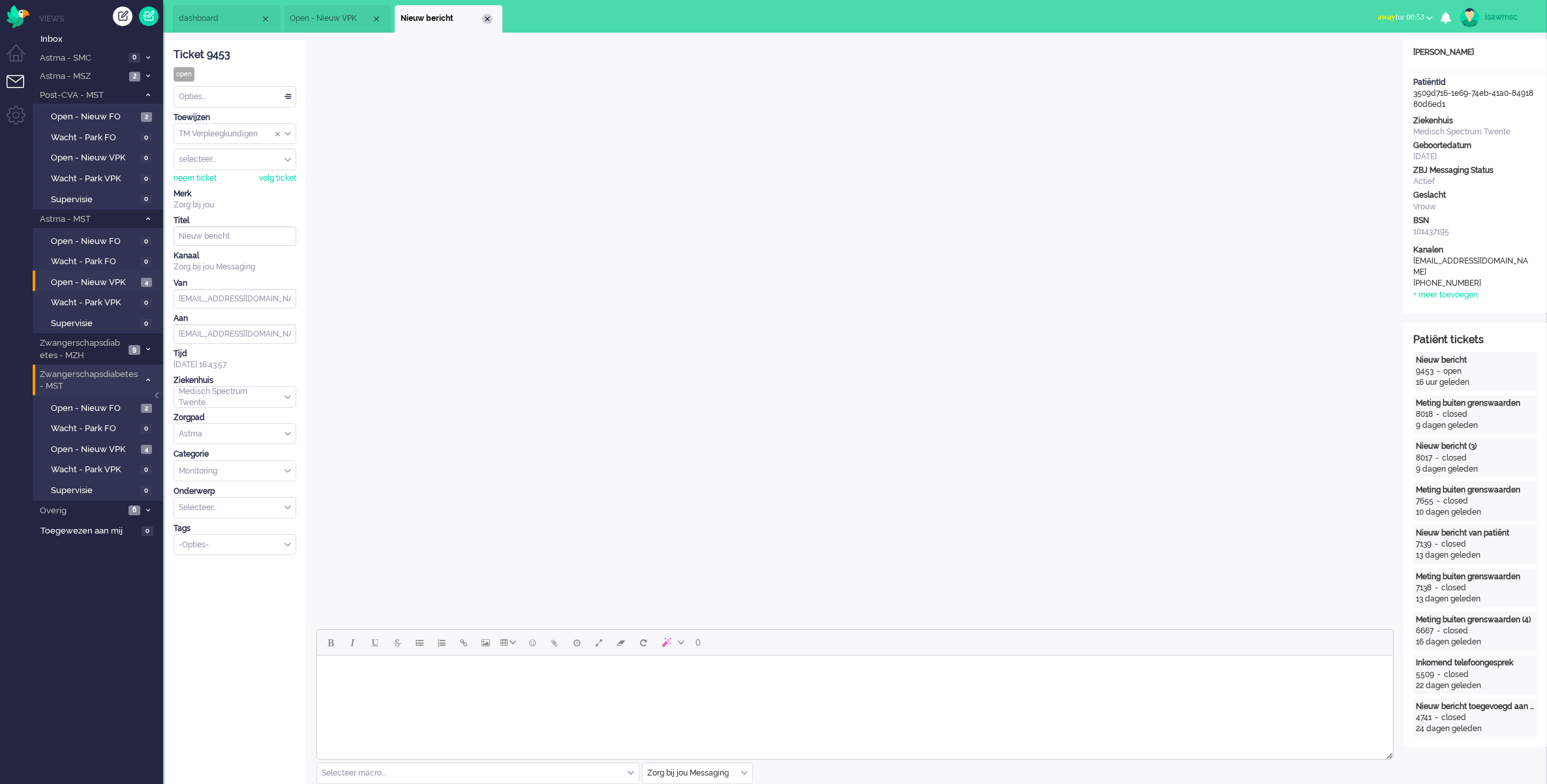
click at [489, 18] on div "Close tab" at bounding box center [487, 18] width 11 height 11
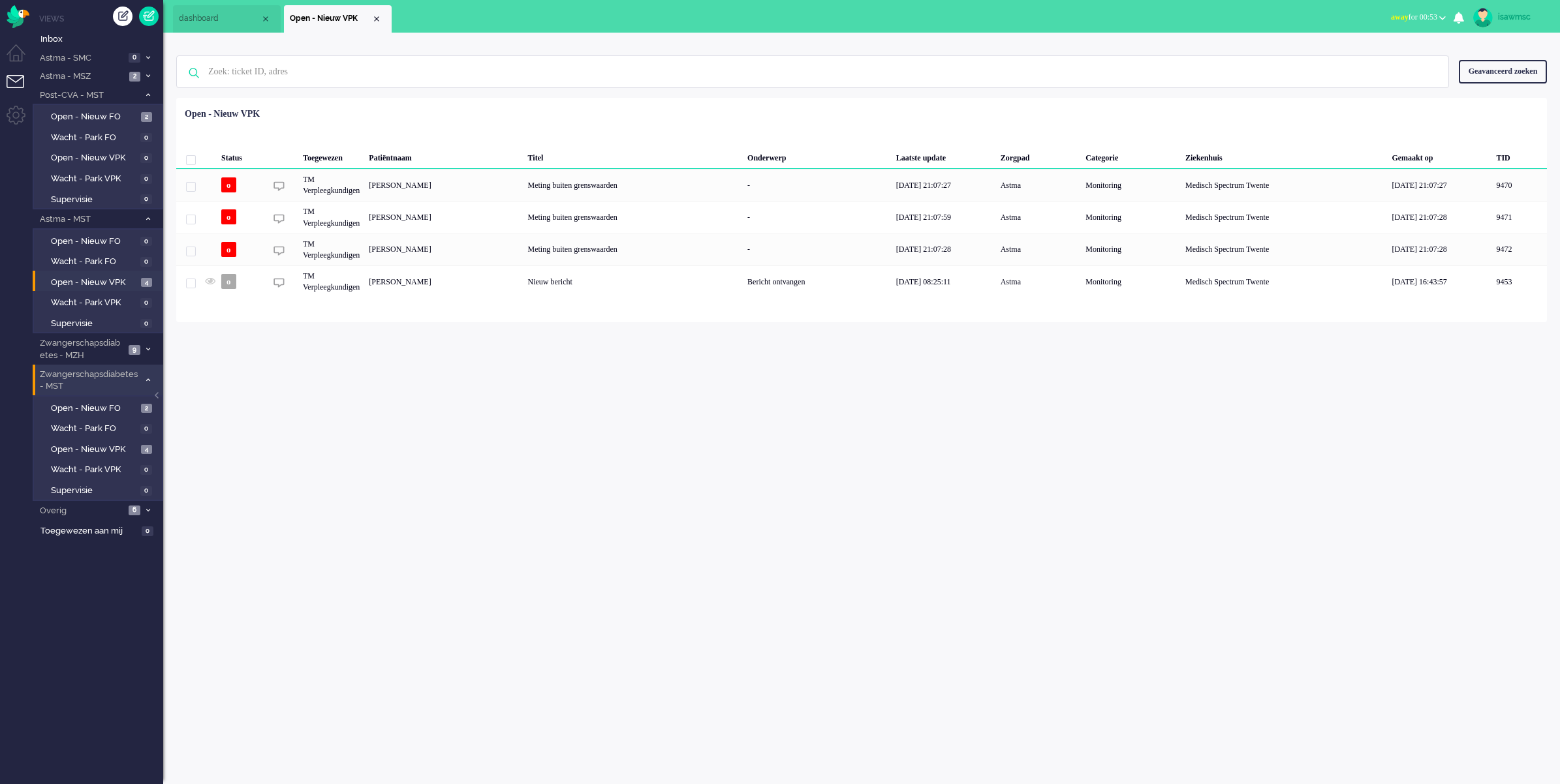
click at [571, 110] on div "Status Toegewezen Patiëntnaam Titel Onderwerp Laatste update Zorgpad Categorie …" at bounding box center [862, 200] width 1370 height 195
click at [441, 431] on div "isawmsc Thuis Ticket Csat Mijn gemiddelde cijfer Deze week - Ticket Bijdragen P…" at bounding box center [862, 408] width 1397 height 752
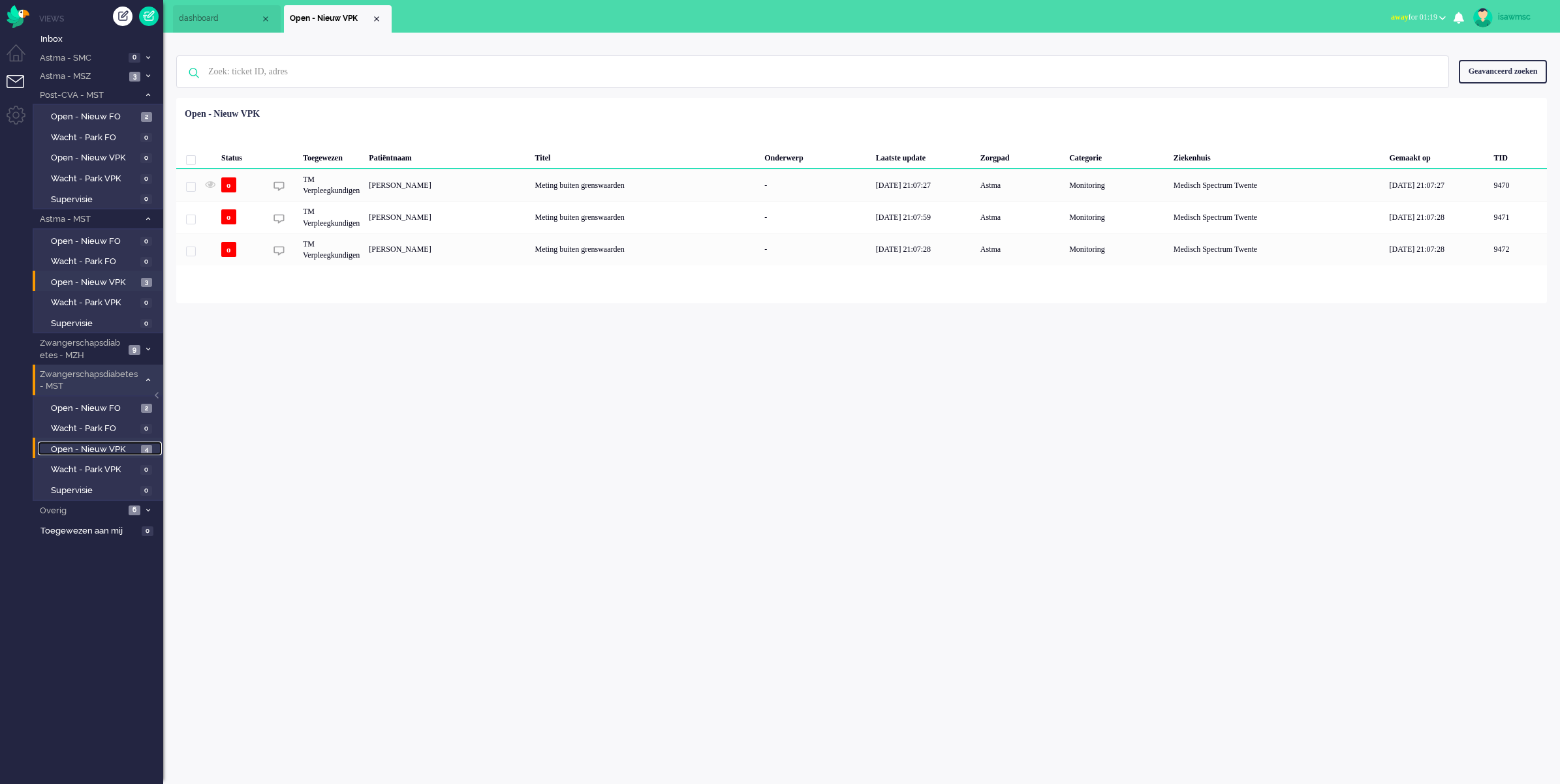
click at [137, 444] on span "Open - Nieuw VPK" at bounding box center [94, 450] width 87 height 13
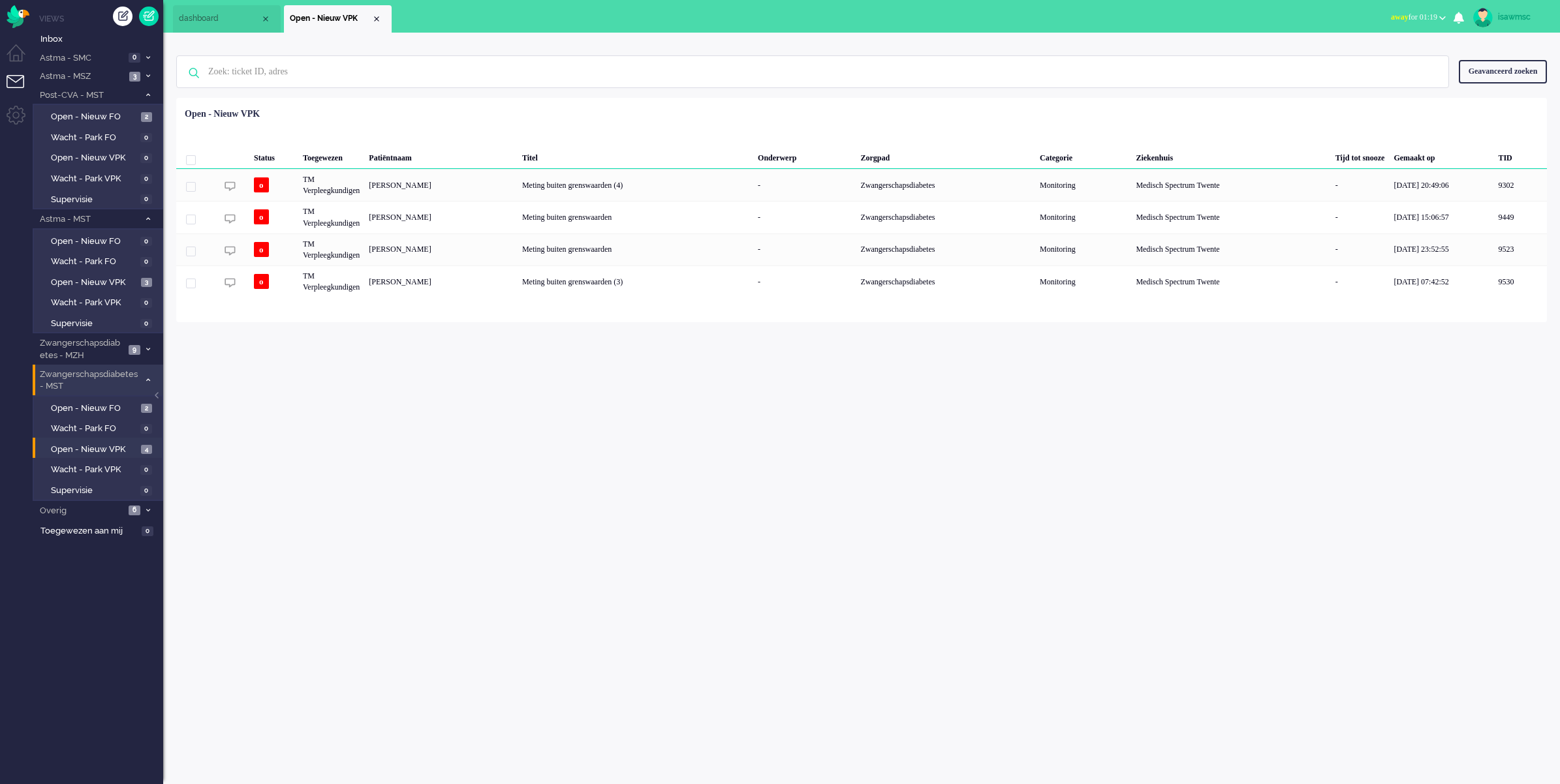
click at [650, 124] on div "Geselecteerd 0 Set Status: open pending holding solved Verwijder Selecteer... U…" at bounding box center [862, 130] width 1370 height 25
click at [106, 449] on span "Open - Nieuw VPK" at bounding box center [94, 450] width 87 height 13
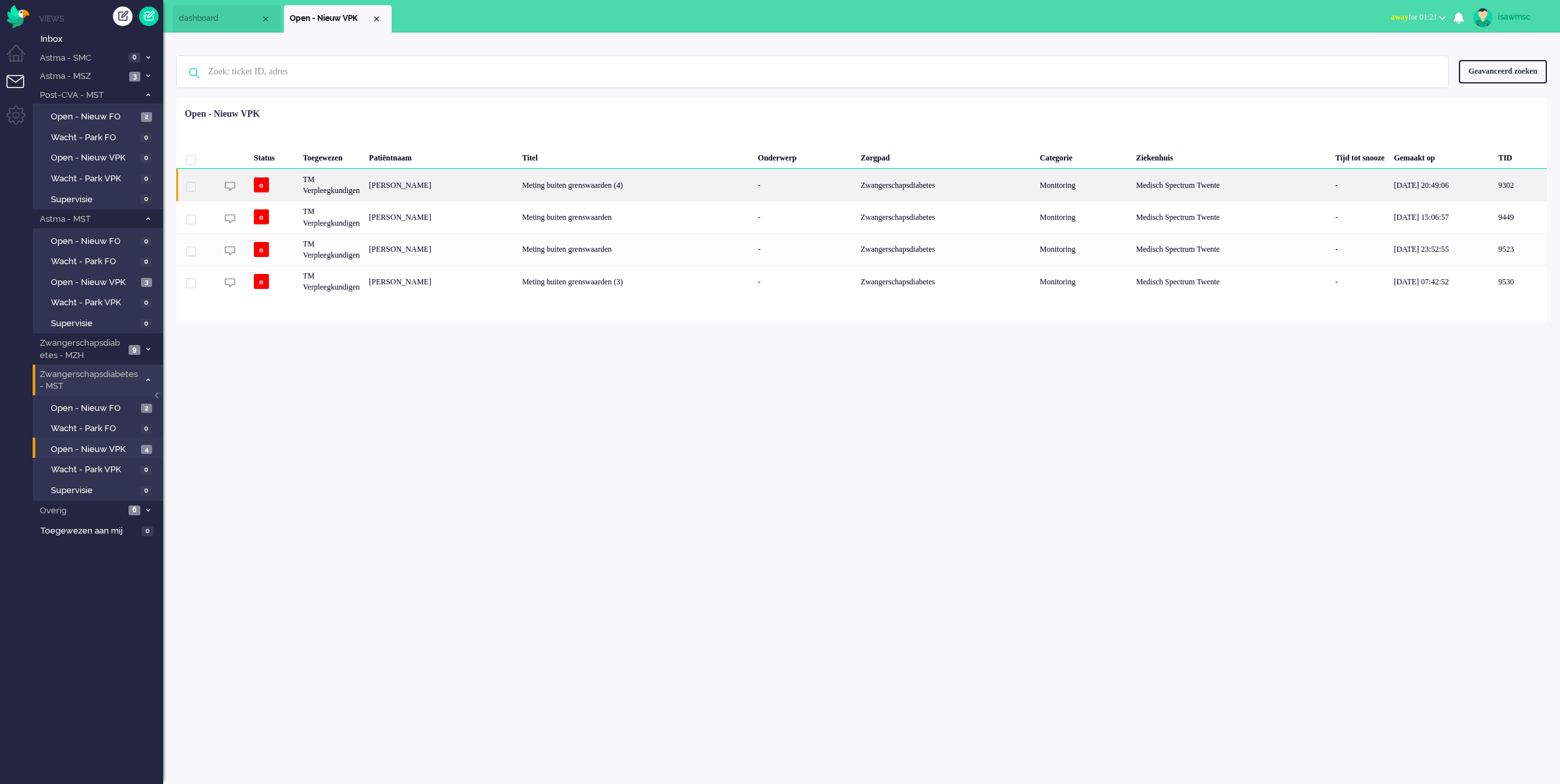
click at [451, 184] on div "[PERSON_NAME]" at bounding box center [441, 184] width 153 height 32
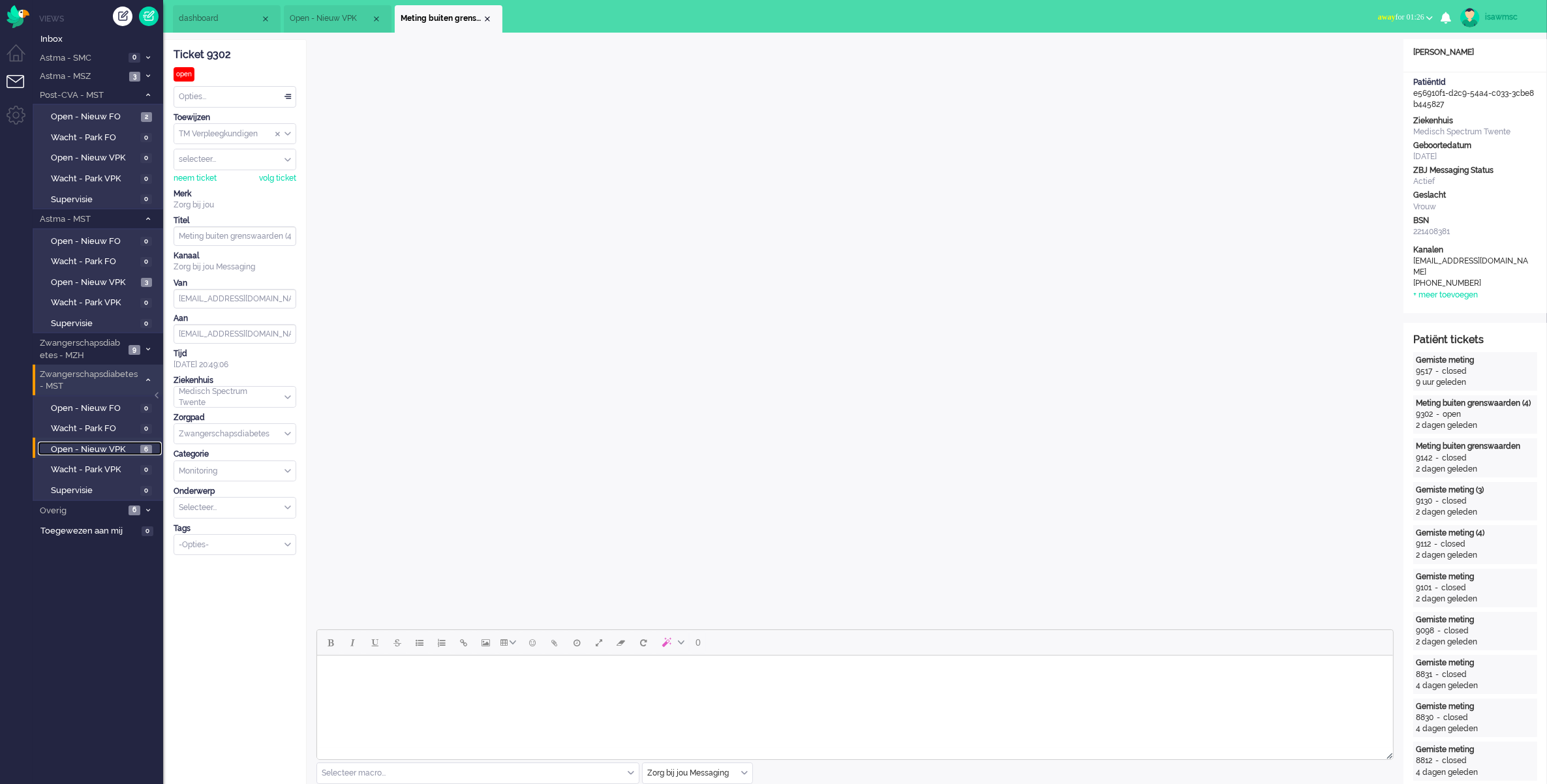
click at [129, 444] on span "Open - Nieuw VPK" at bounding box center [94, 450] width 86 height 13
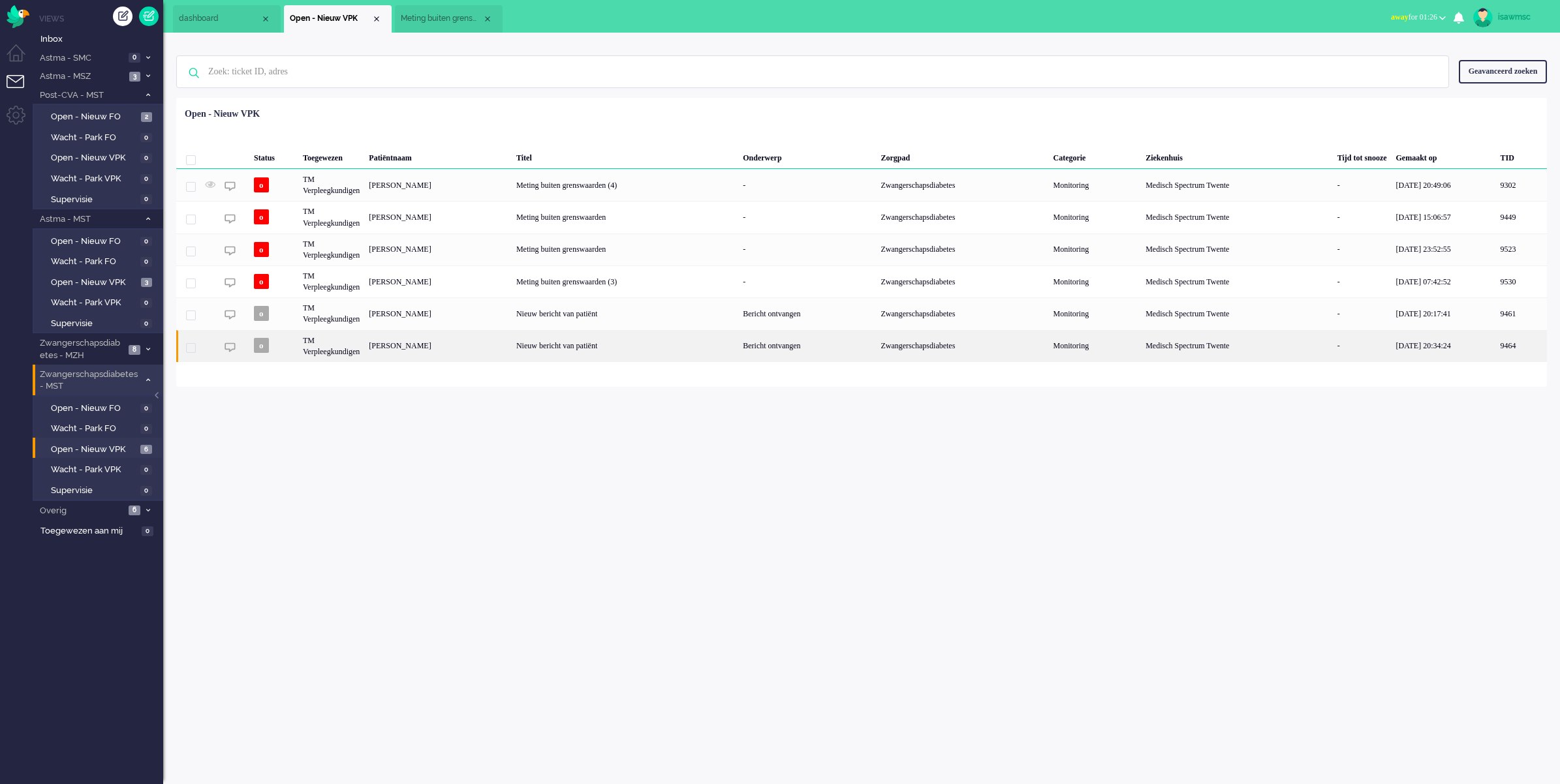
click at [511, 352] on div "Xiao Jong Hu" at bounding box center [438, 345] width 148 height 32
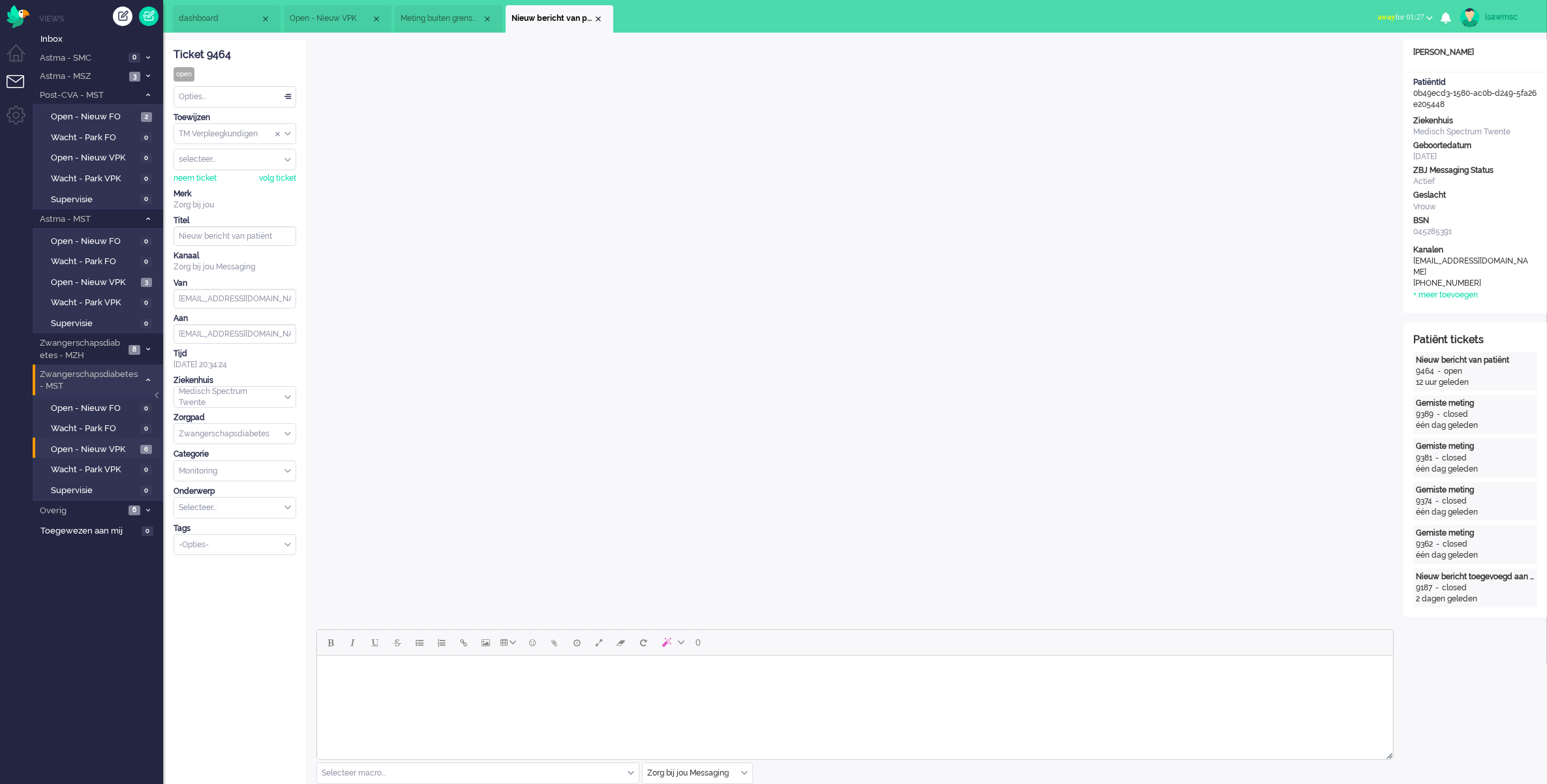
scroll to position [326, 0]
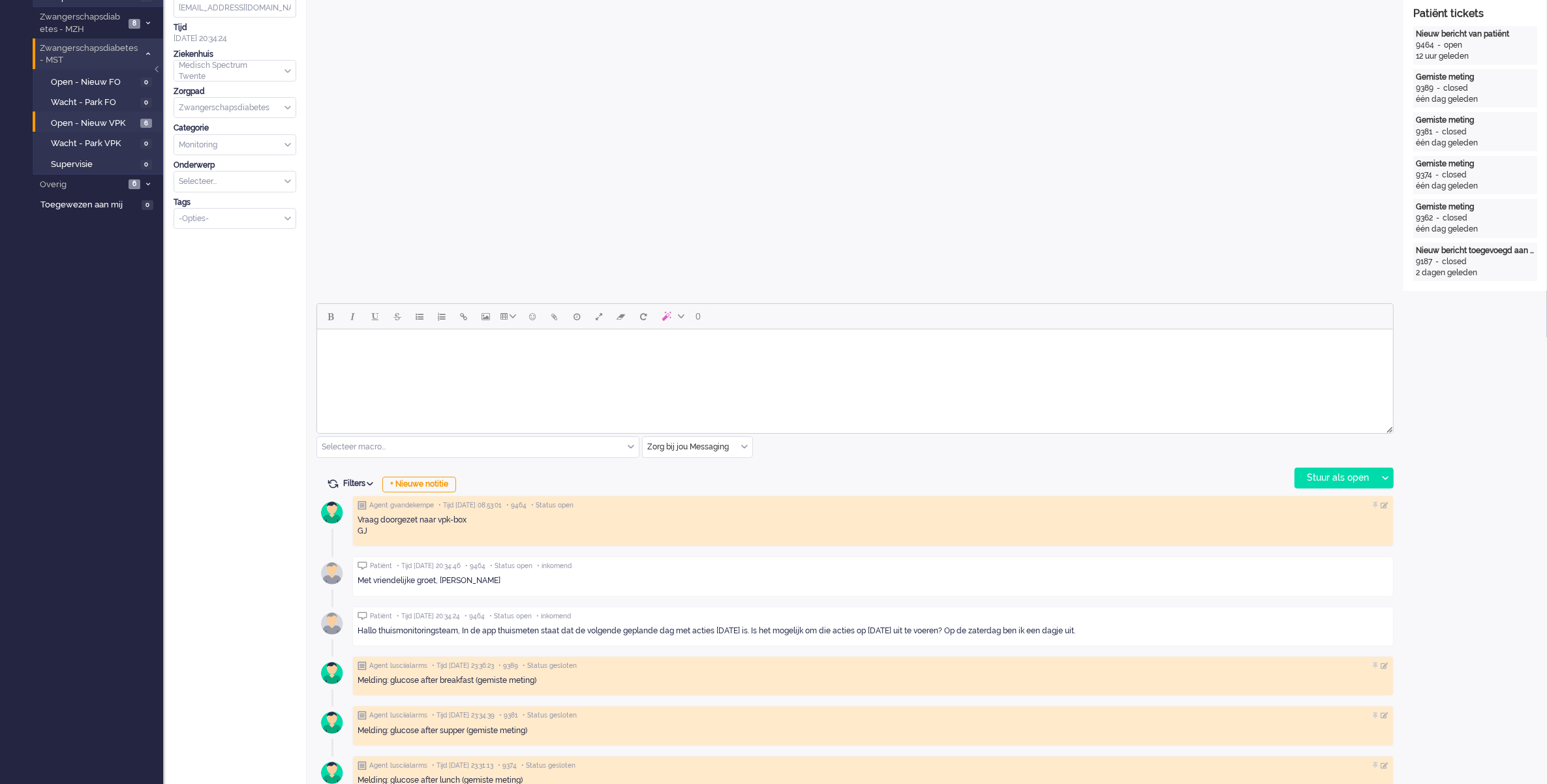
click at [502, 363] on html at bounding box center [854, 346] width 1076 height 33
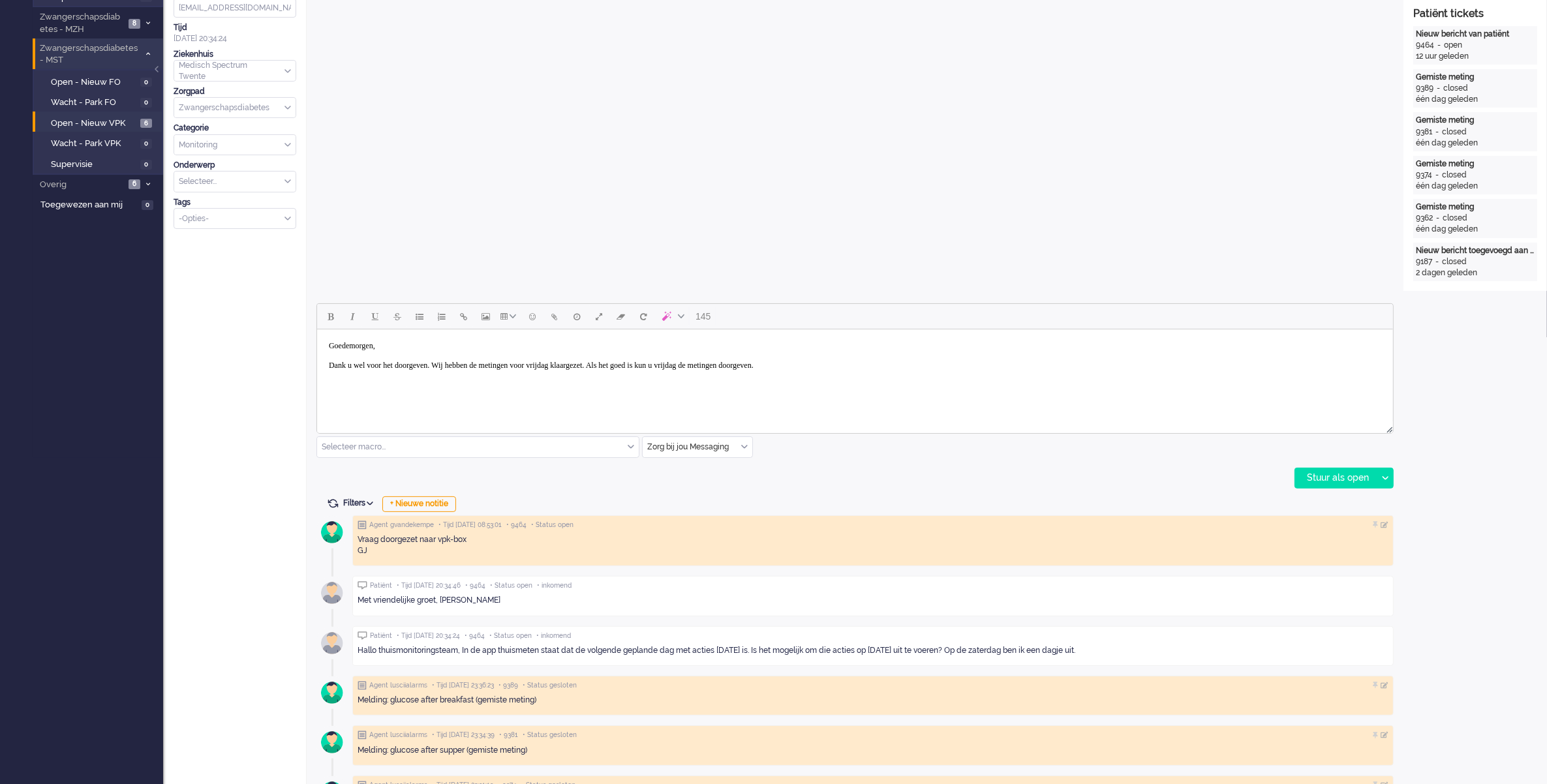
click at [726, 366] on body "Goedemorgen, Dank u wel voor het doorgeven. Wij hebben de metingen voor vrijdag…" at bounding box center [854, 356] width 1065 height 42
click at [890, 364] on body "Goedemorgen, Dank u wel voor het doorgeven. Wij hebben de metingen voor vrijdag…" at bounding box center [854, 356] width 1065 height 42
click at [1330, 484] on div "Stuur als open" at bounding box center [1336, 478] width 82 height 20
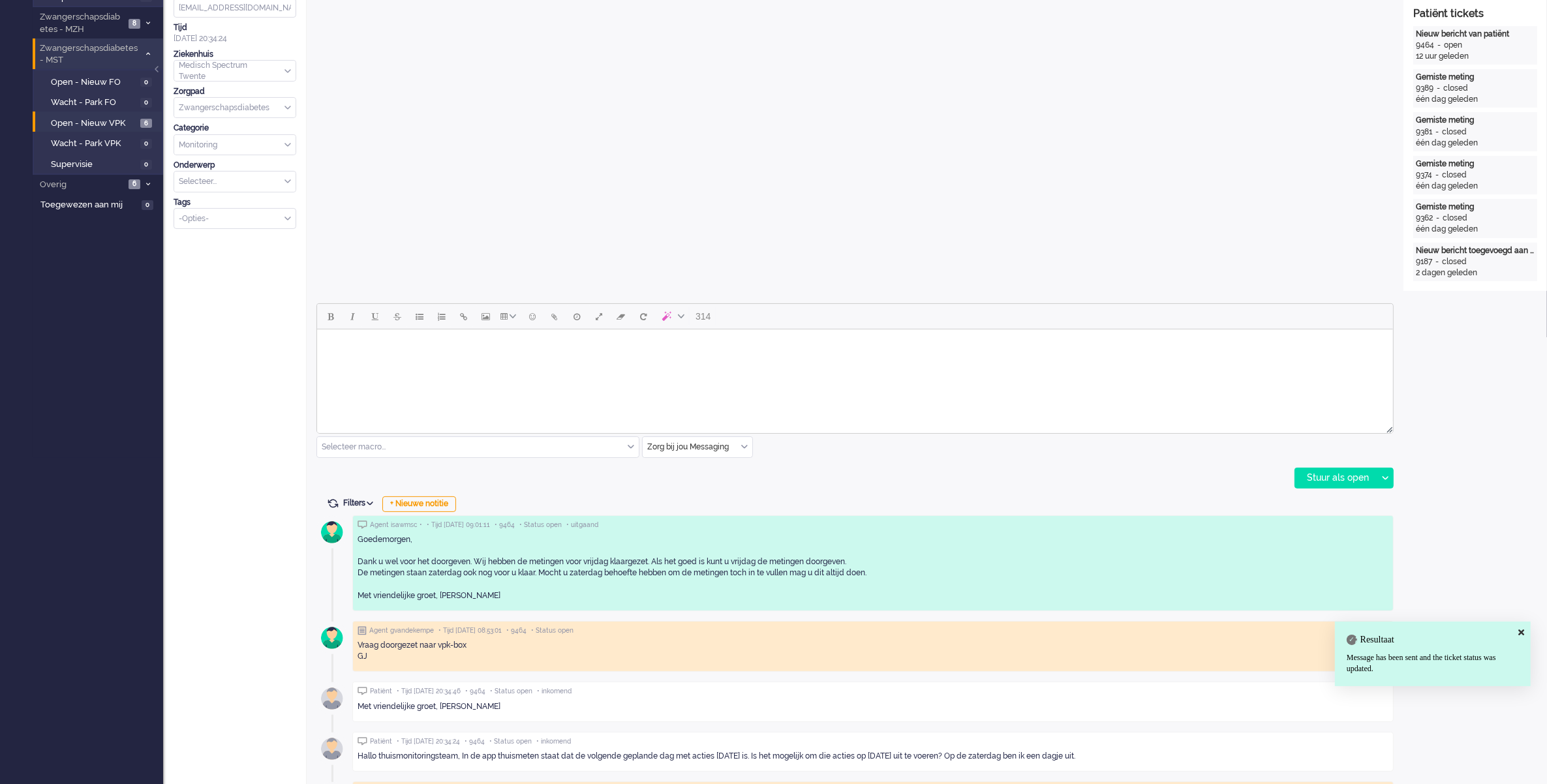
scroll to position [0, 0]
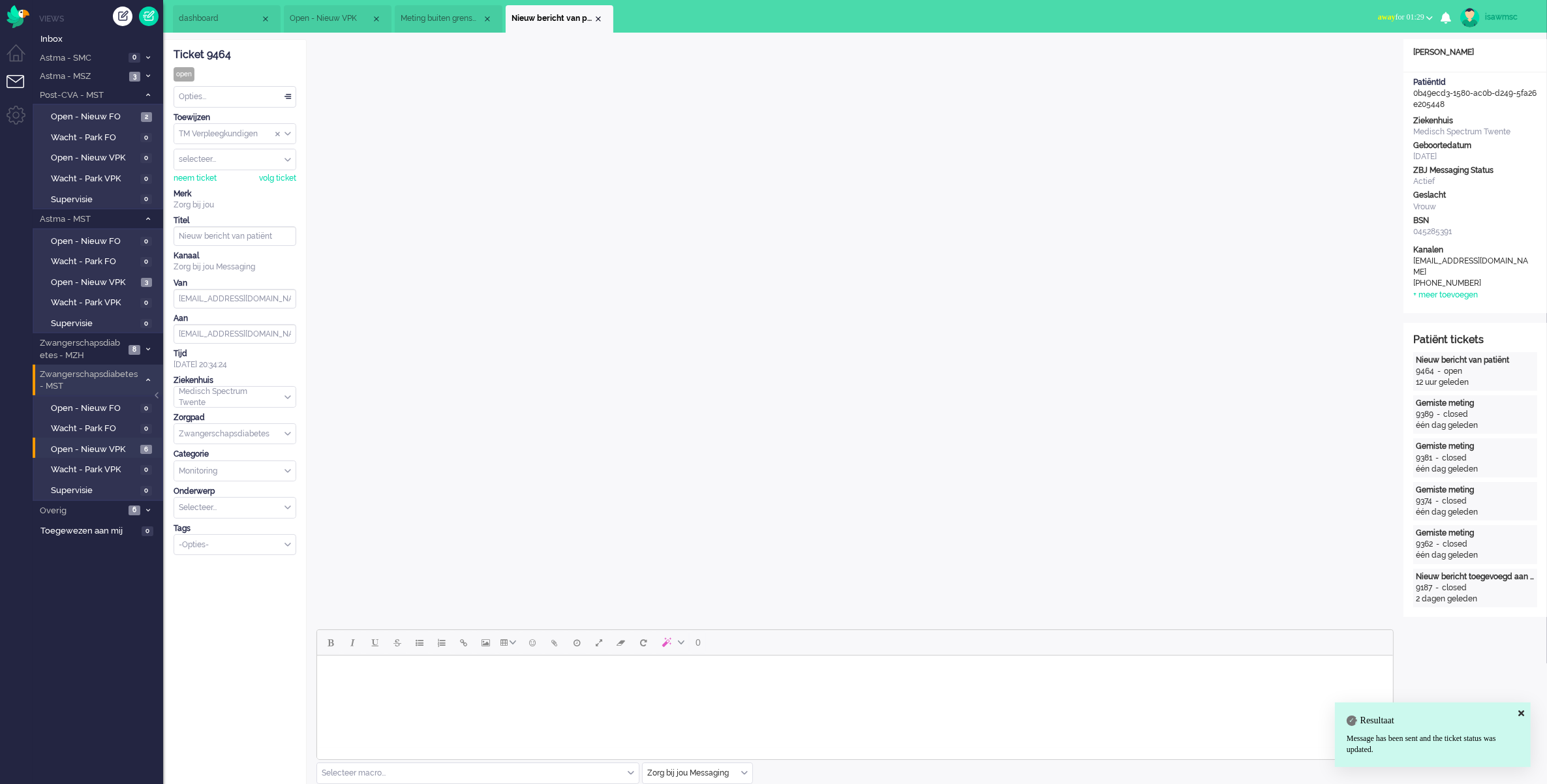
click at [258, 98] on div "Opties..." at bounding box center [235, 96] width 122 height 20
click at [236, 184] on li "Opgelost" at bounding box center [235, 189] width 122 height 19
click at [599, 22] on div "Close tab" at bounding box center [598, 18] width 11 height 11
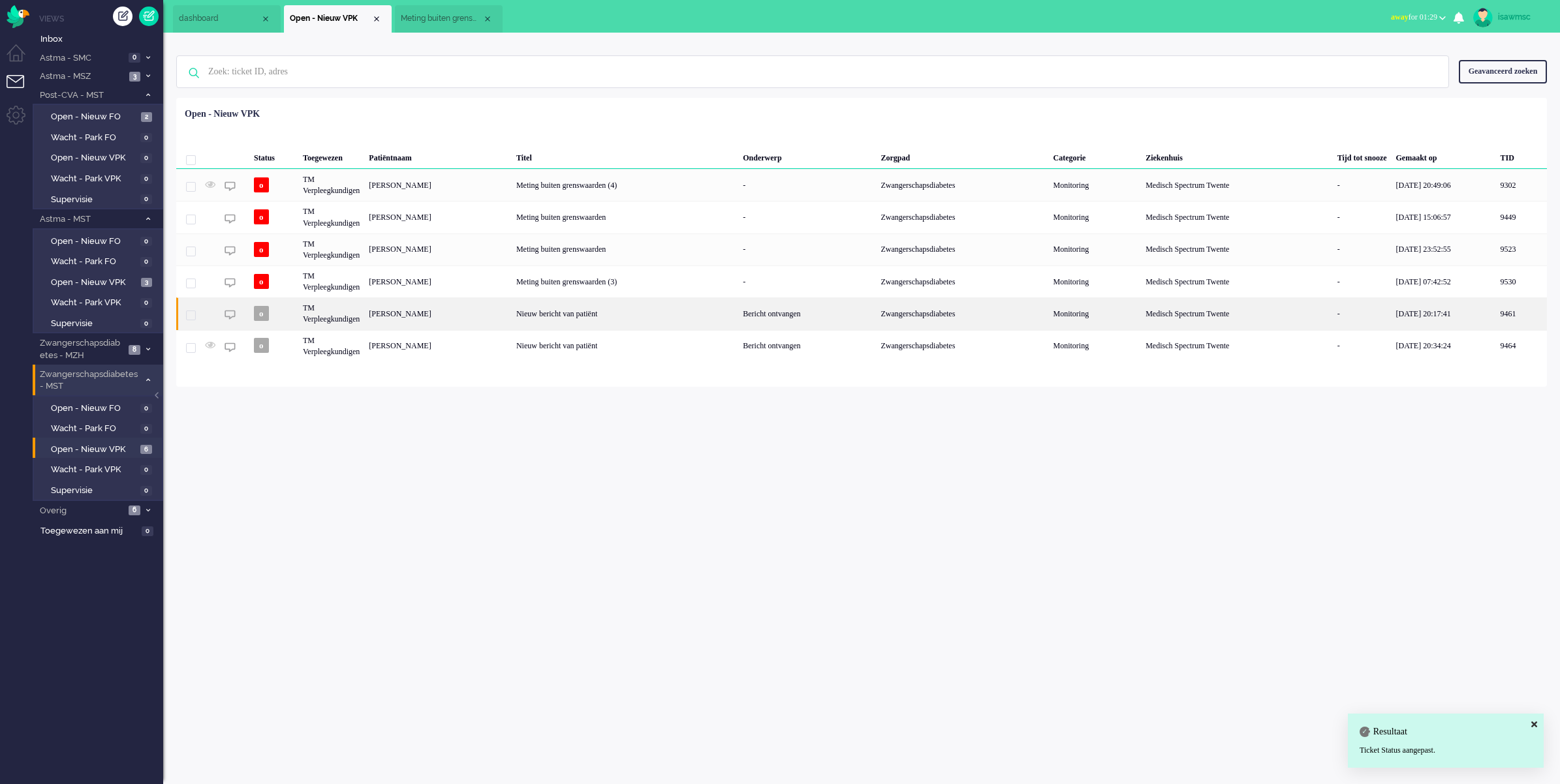
click at [455, 312] on div "[PERSON_NAME]" at bounding box center [438, 313] width 148 height 32
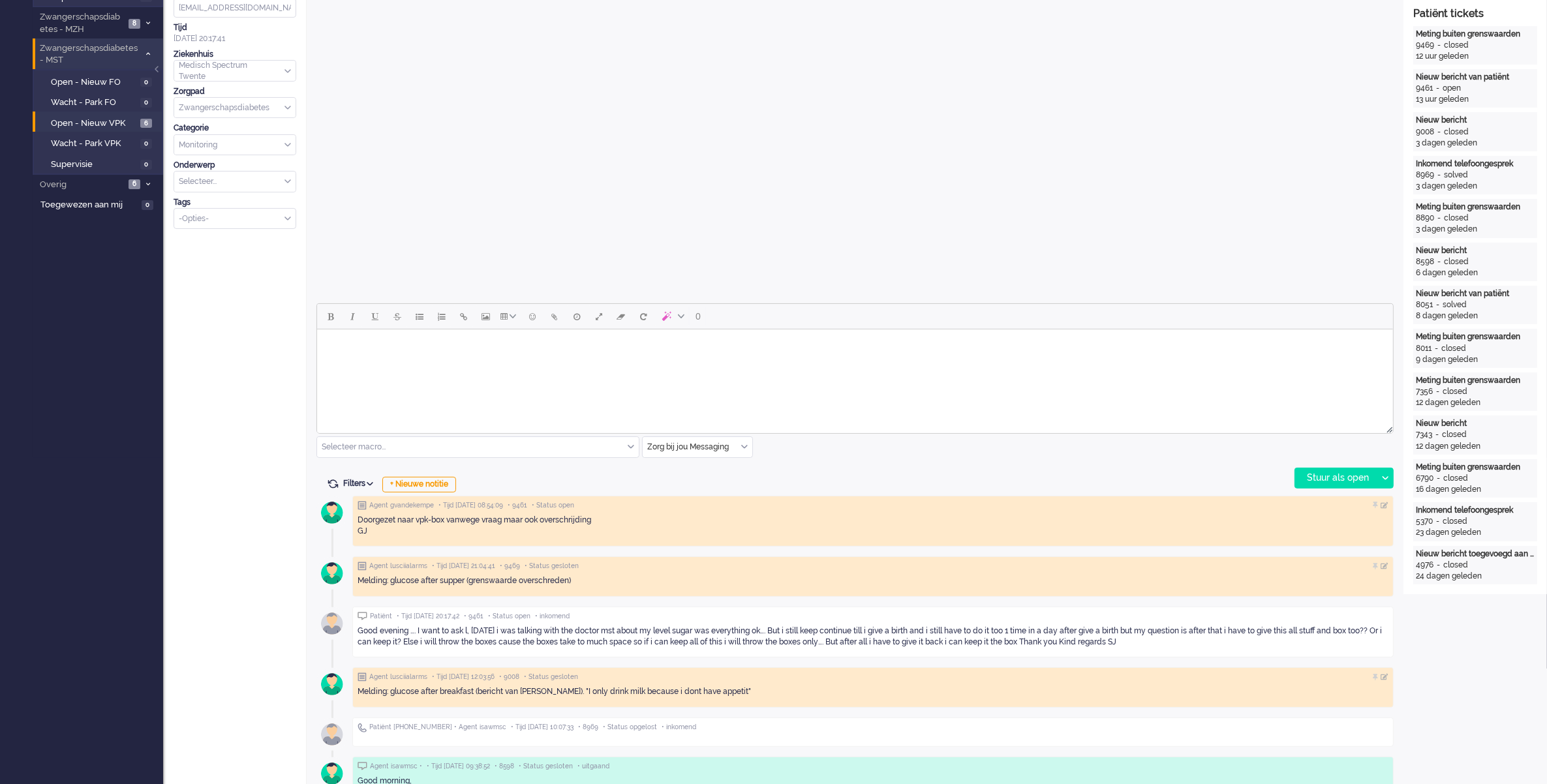
scroll to position [489, 0]
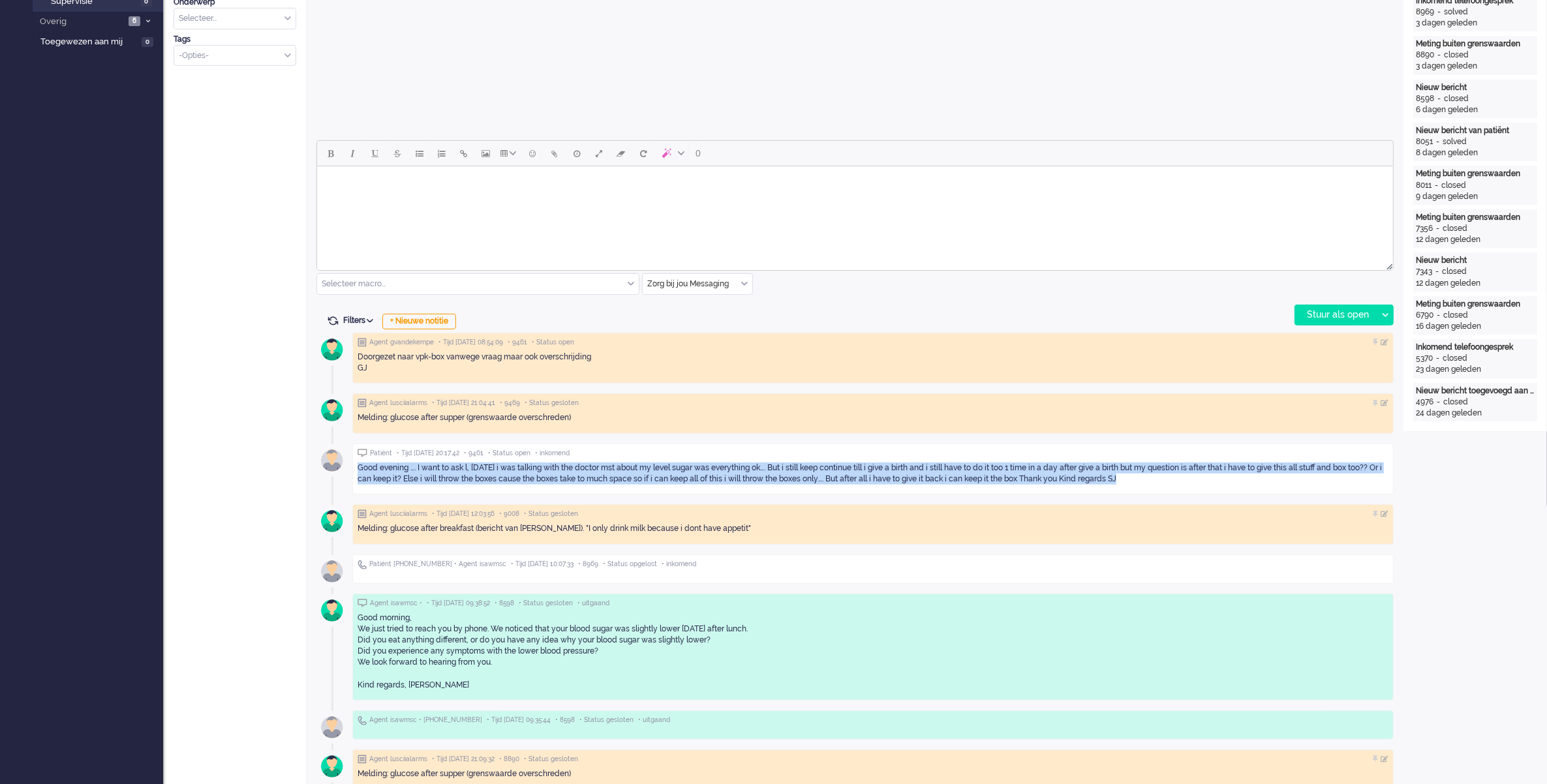
drag, startPoint x: 1121, startPoint y: 476, endPoint x: 352, endPoint y: 474, distance: 769.0
click at [352, 474] on div "Patiënt • Tijd 03/09/2025 20:17:42 • 9461 • Status open • inkomend Good evening…" at bounding box center [873, 469] width 1041 height 51
copy div "Good evening …. I want to ask l, yesterday i was talking with the doctor mst ab…"
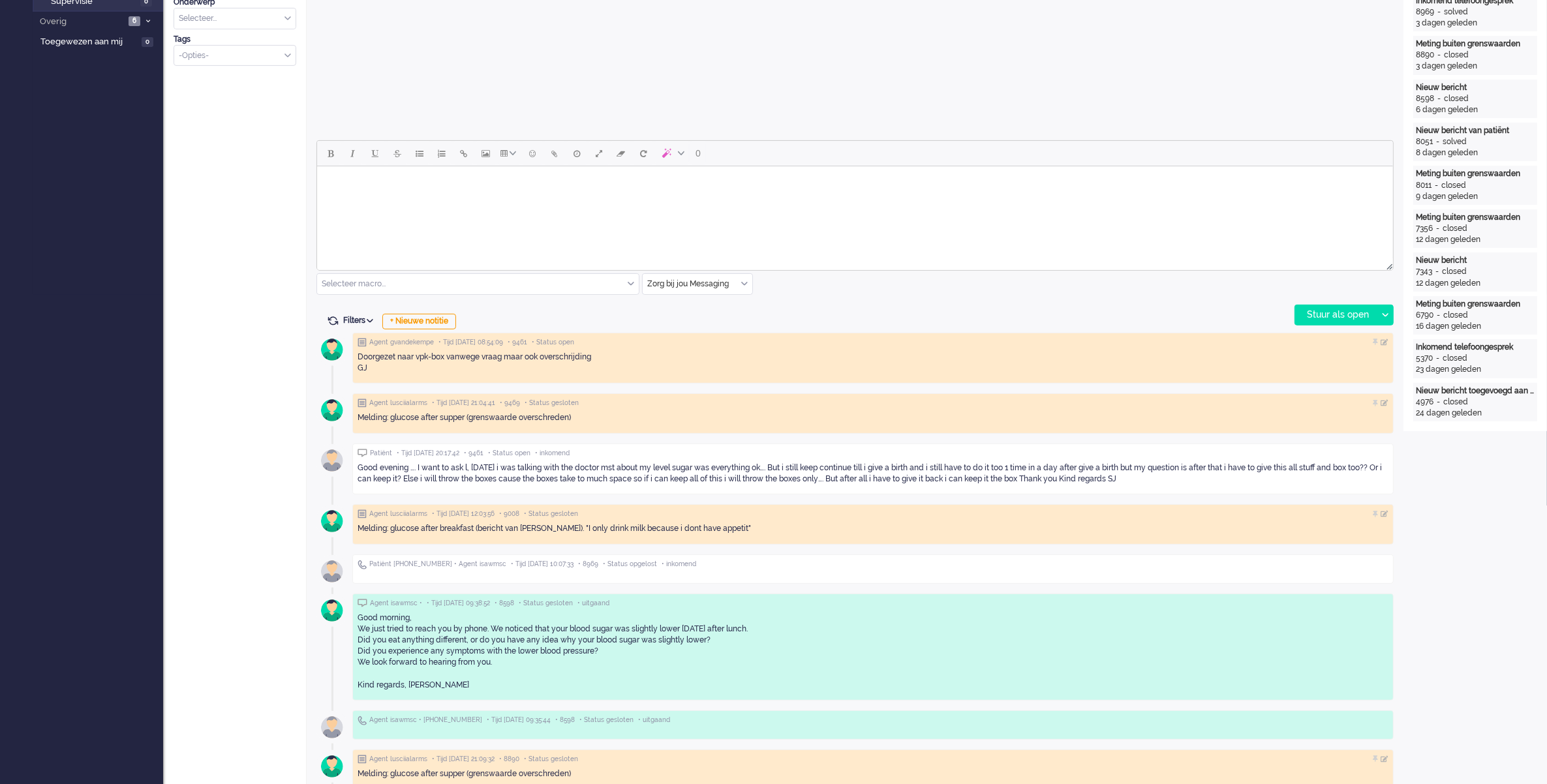
click at [854, 275] on div "0 Selecteer macro... Bericht: Activiteit Bericht: Activiteit aanpassen Bericht:…" at bounding box center [855, 233] width 1077 height 186
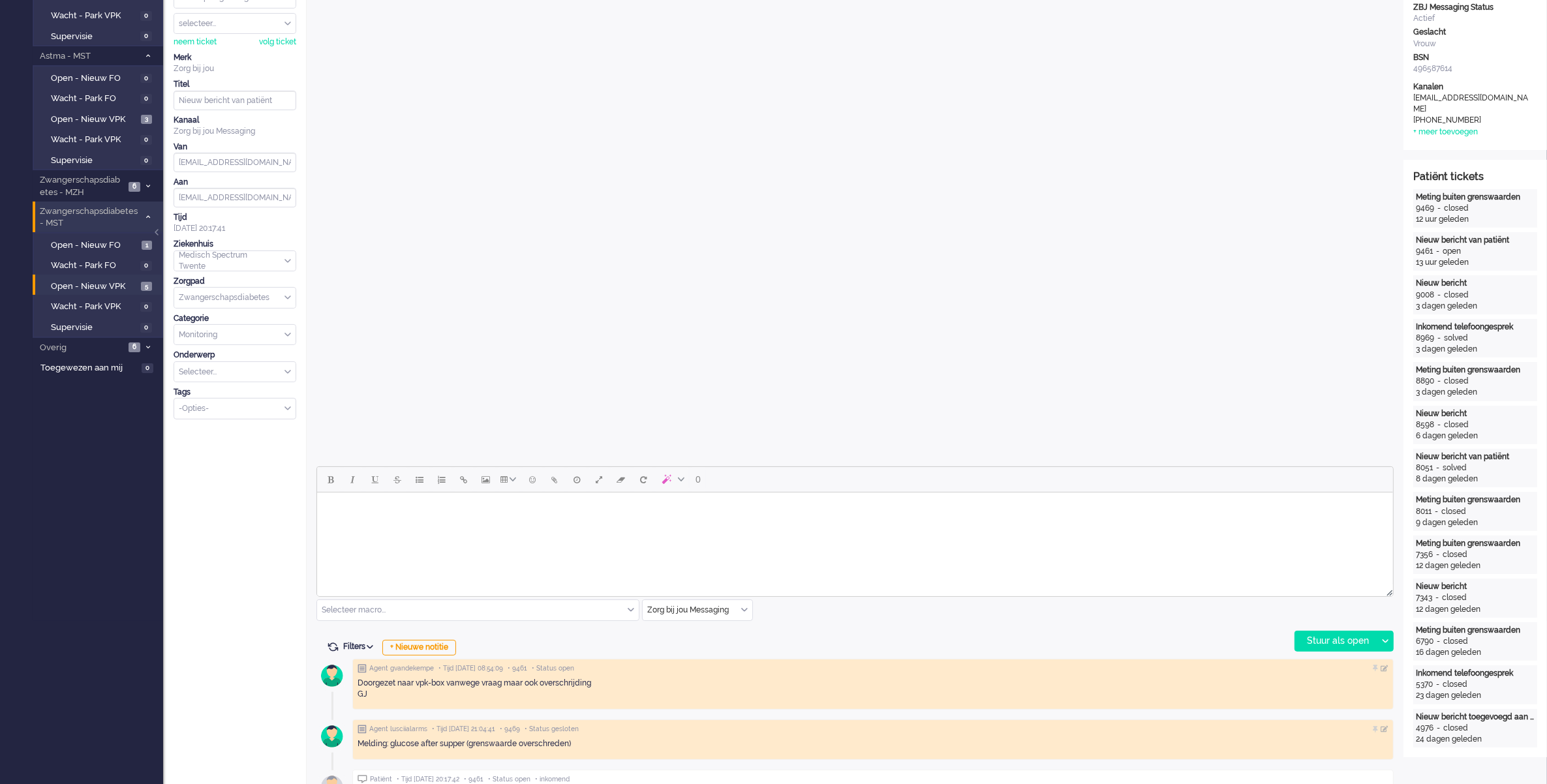
scroll to position [0, 0]
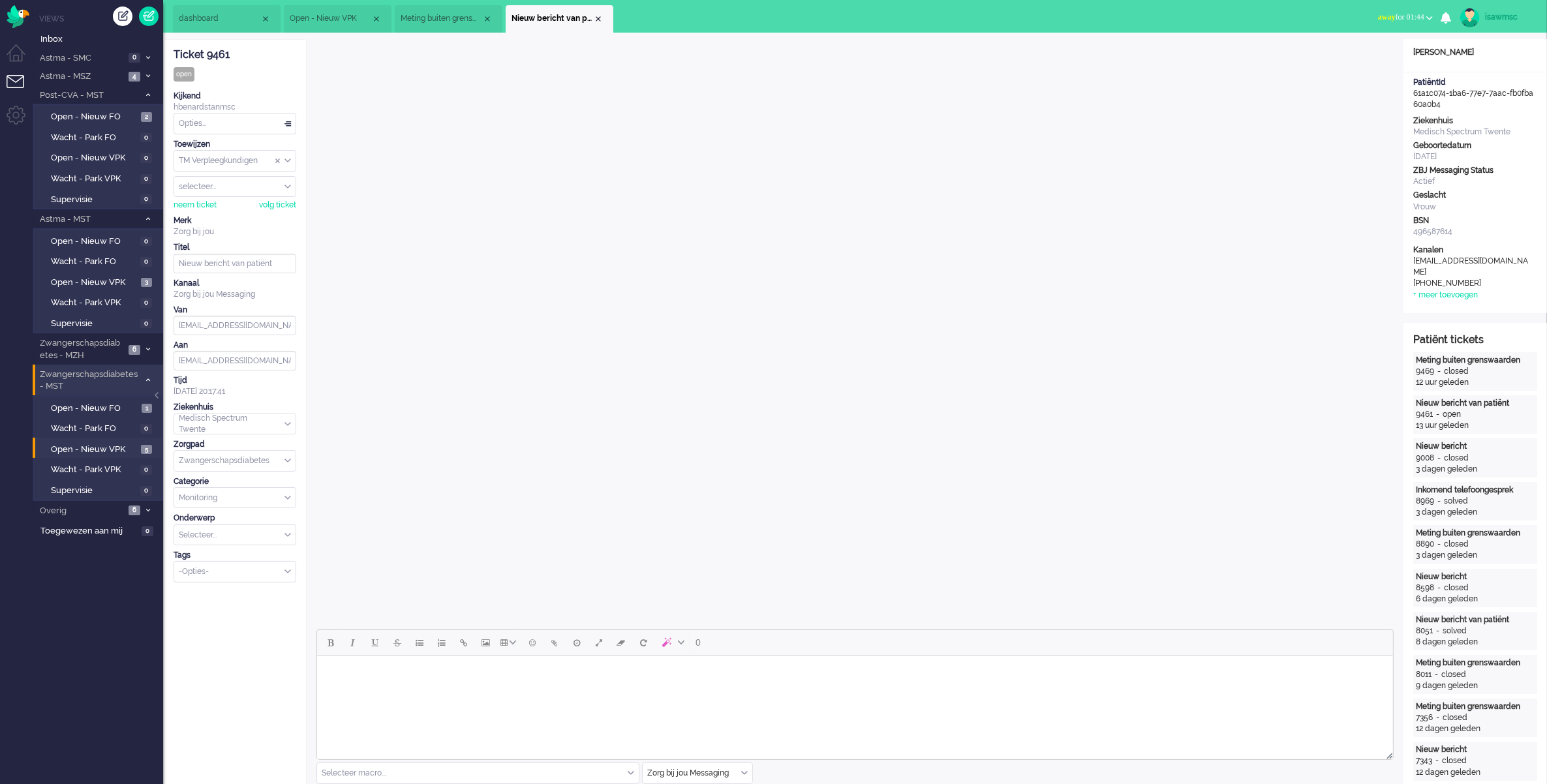
click at [1183, 17] on ul "dashboard Open - Nieuw VPK Meting buiten grenswaarden (4) Nieuw bericht van pat…" at bounding box center [728, 16] width 1110 height 32
click at [599, 20] on div "Close tab" at bounding box center [598, 18] width 11 height 11
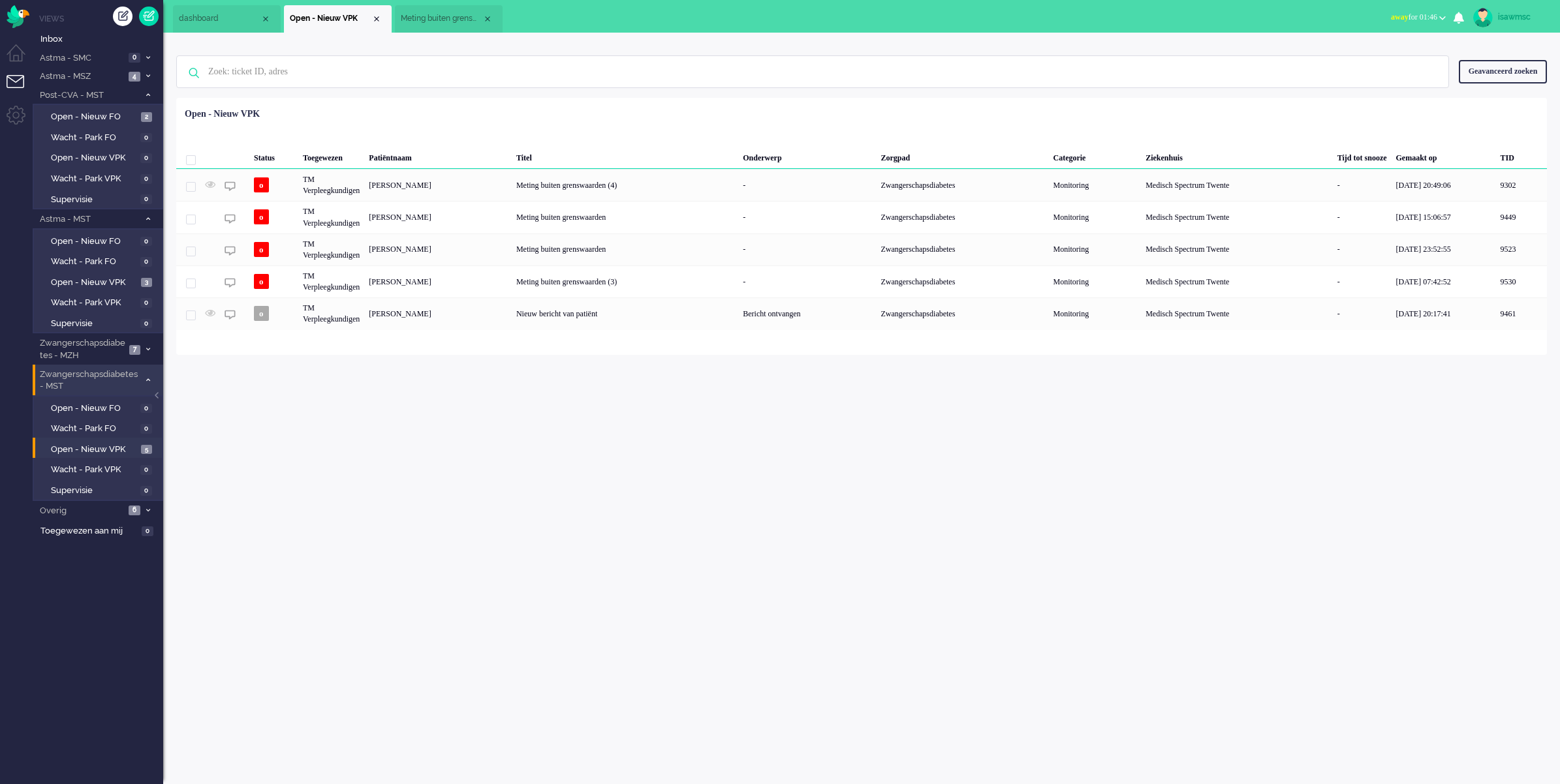
click at [623, 89] on div "Geen zoekresultaten [PERSON_NAME] nog eens Geavanceerd zoeken Geavanceerd zoeke…" at bounding box center [862, 72] width 1370 height 52
click at [556, 6] on ul "dashboard Open - Nieuw VPK Meting buiten grenswaarden (4)" at bounding box center [734, 16] width 1123 height 32
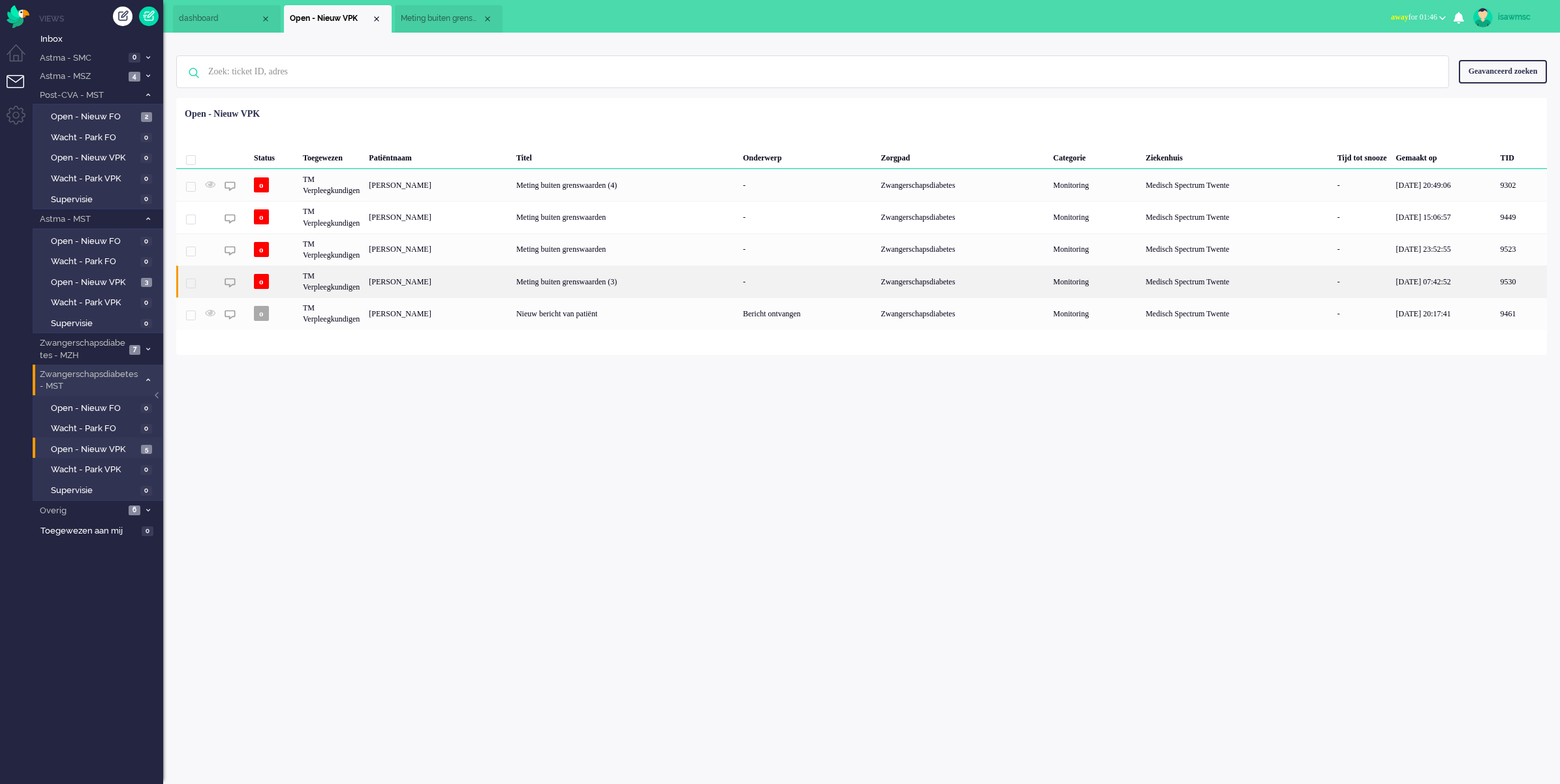
click at [414, 277] on div "[PERSON_NAME]" at bounding box center [438, 281] width 148 height 32
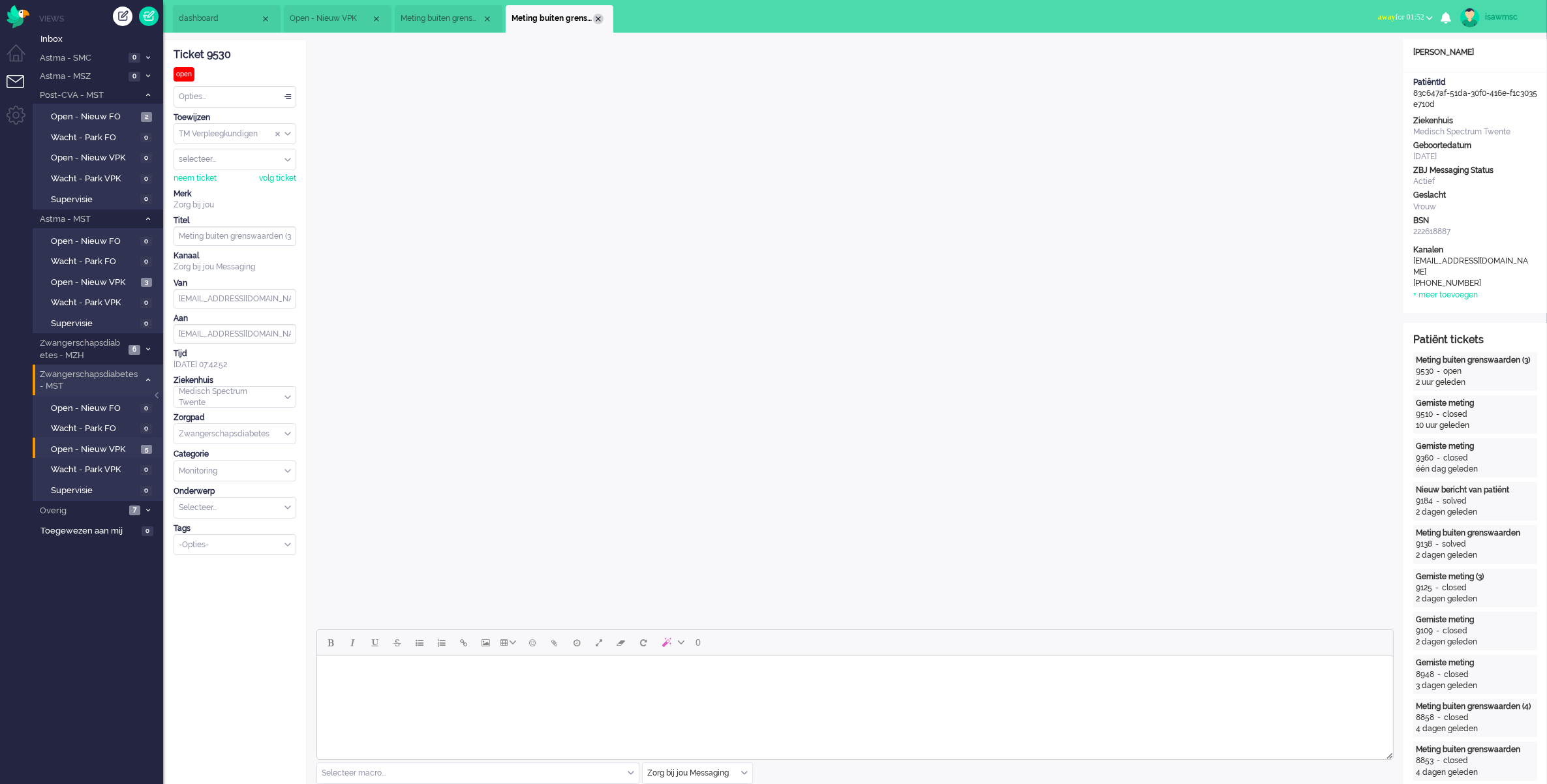
click at [593, 16] on div "Close tab" at bounding box center [598, 18] width 11 height 11
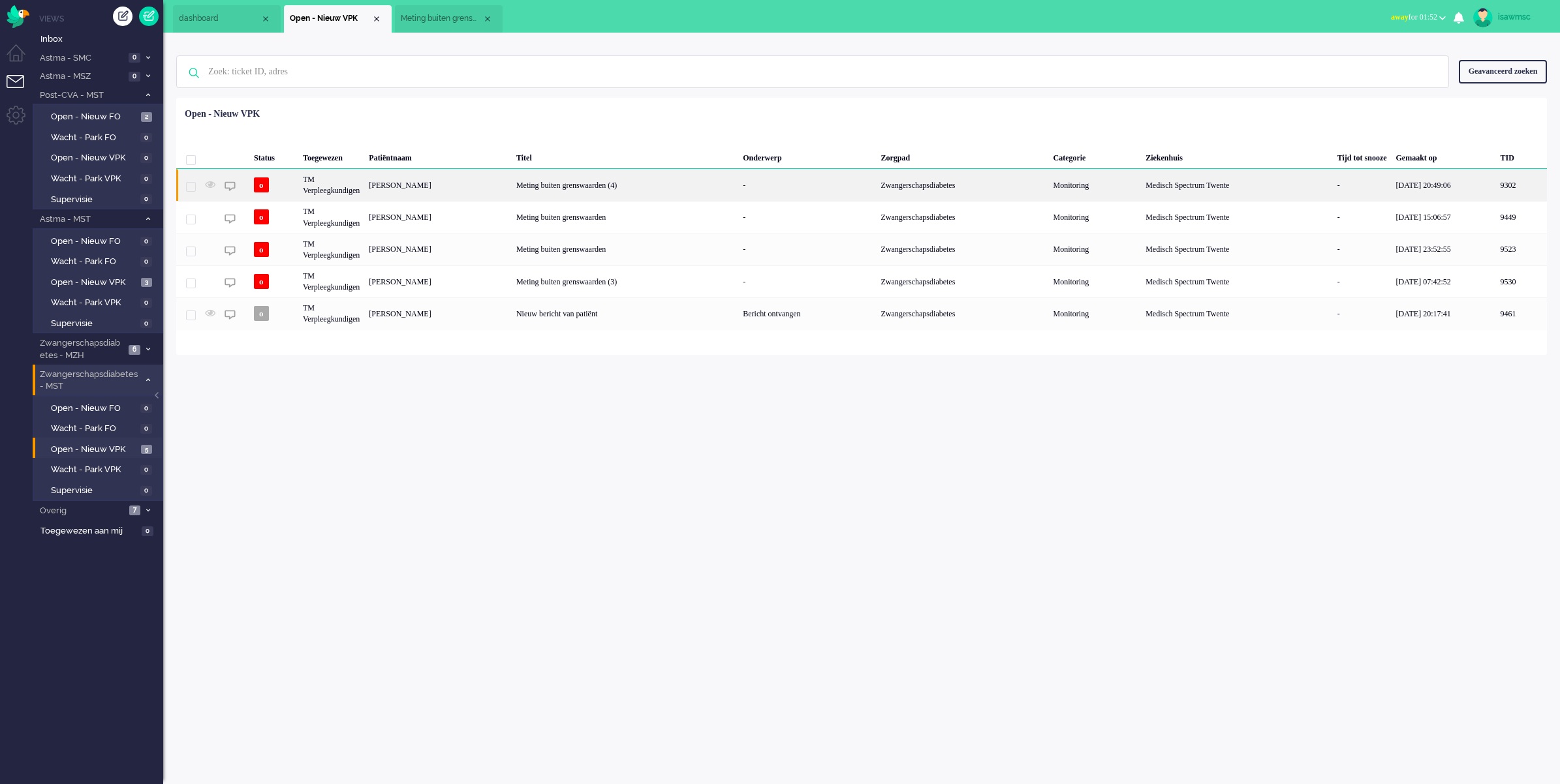
click at [452, 186] on div "[PERSON_NAME]" at bounding box center [438, 184] width 148 height 32
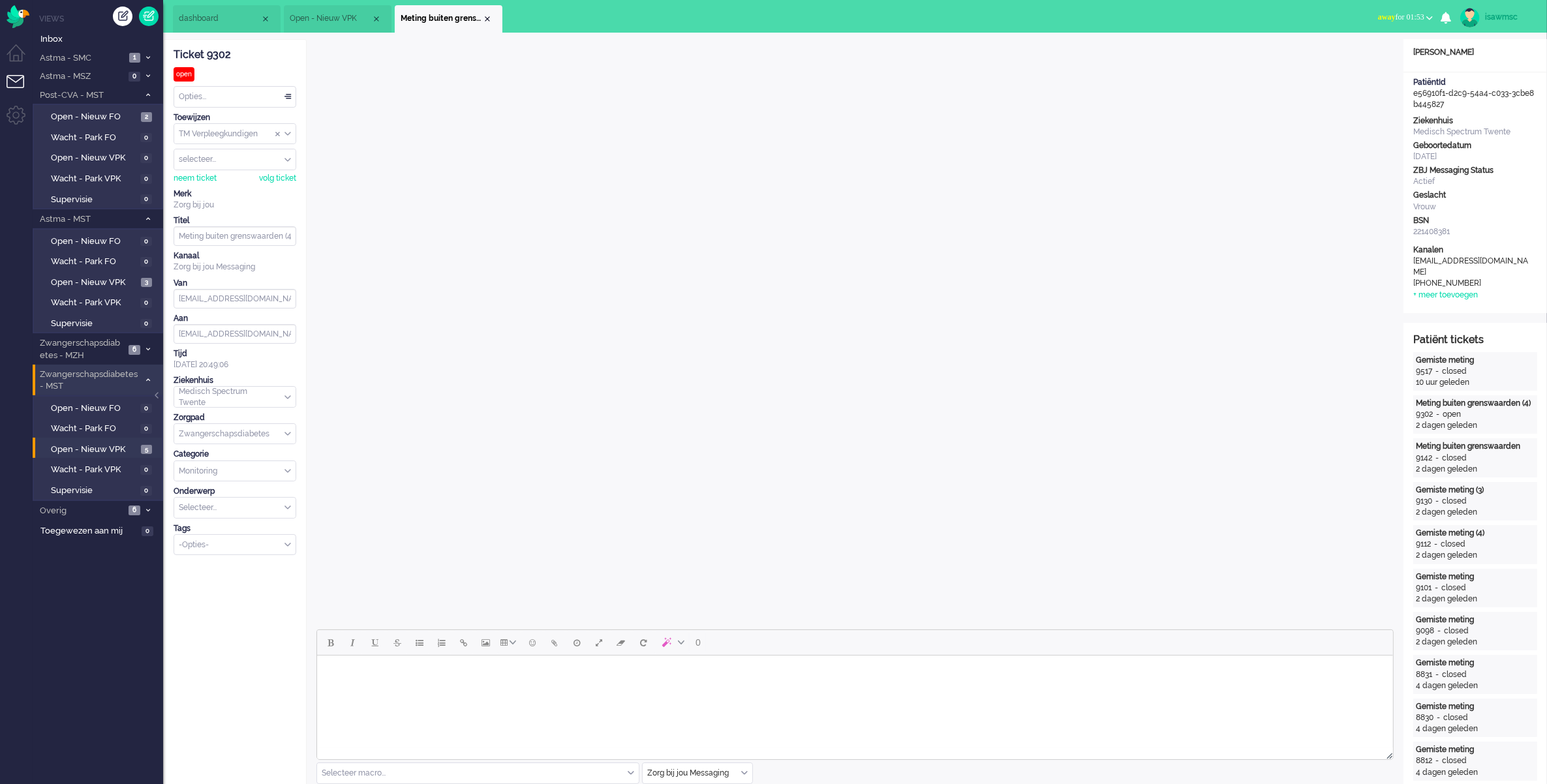
click at [1404, 21] on span "away for 01:53" at bounding box center [1401, 17] width 46 height 9
click at [1362, 62] on label "Online" at bounding box center [1378, 58] width 103 height 11
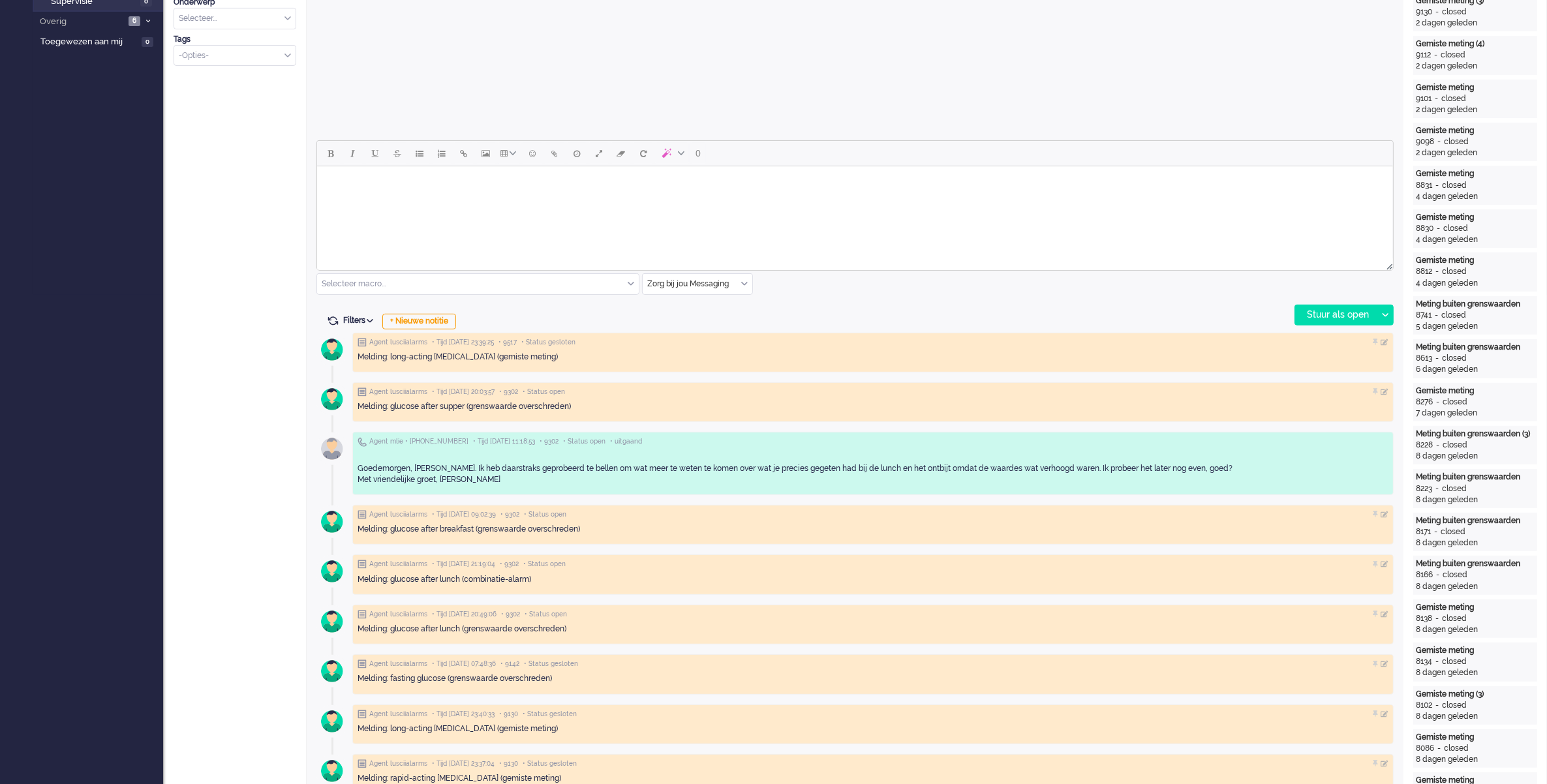
scroll to position [163, 0]
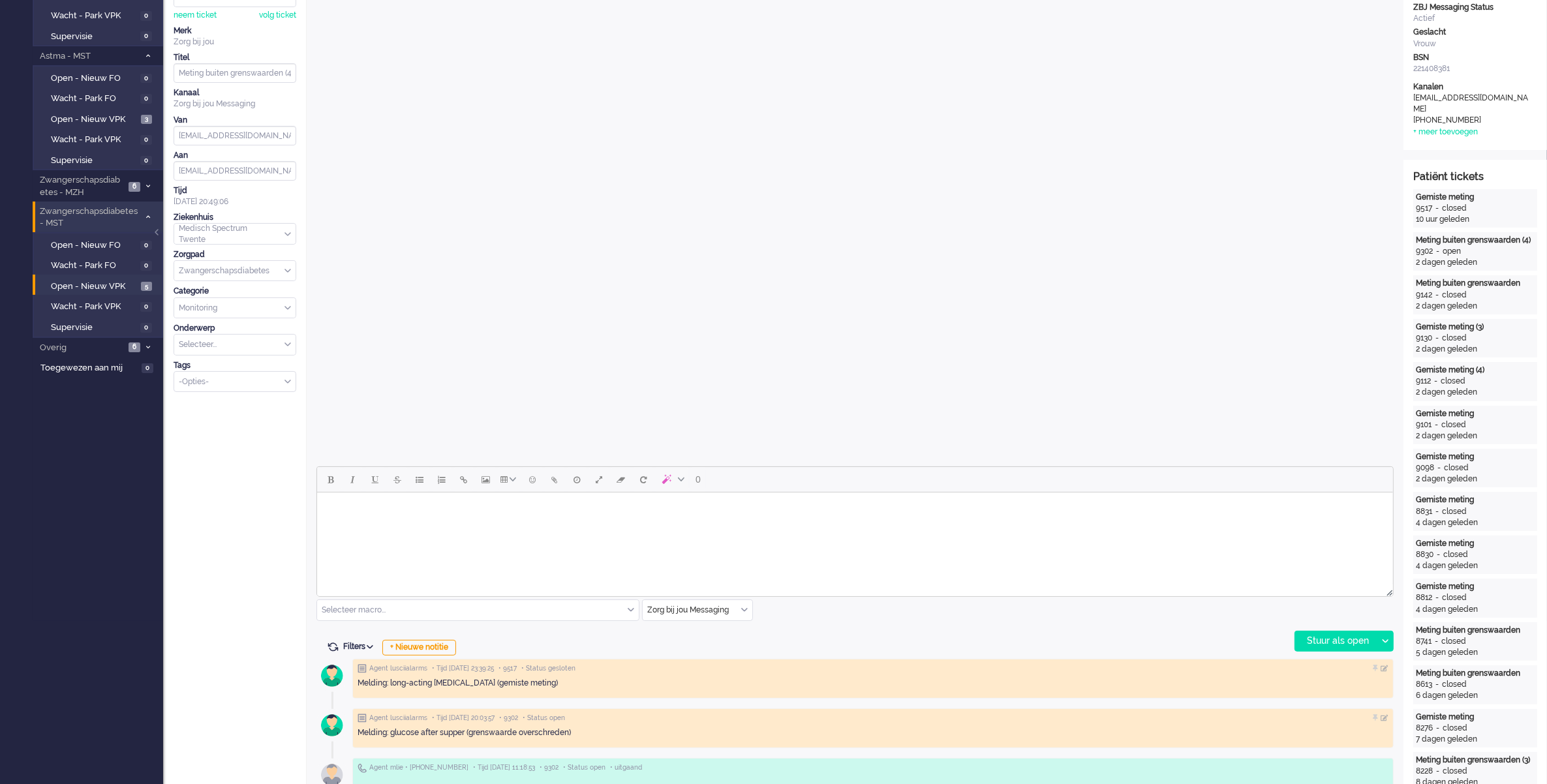
click at [744, 617] on input "text" at bounding box center [698, 610] width 110 height 20
click at [711, 651] on span "uitgaand telefoon" at bounding box center [681, 649] width 65 height 11
click at [1339, 641] on div "Stuur als open" at bounding box center [1336, 641] width 82 height 20
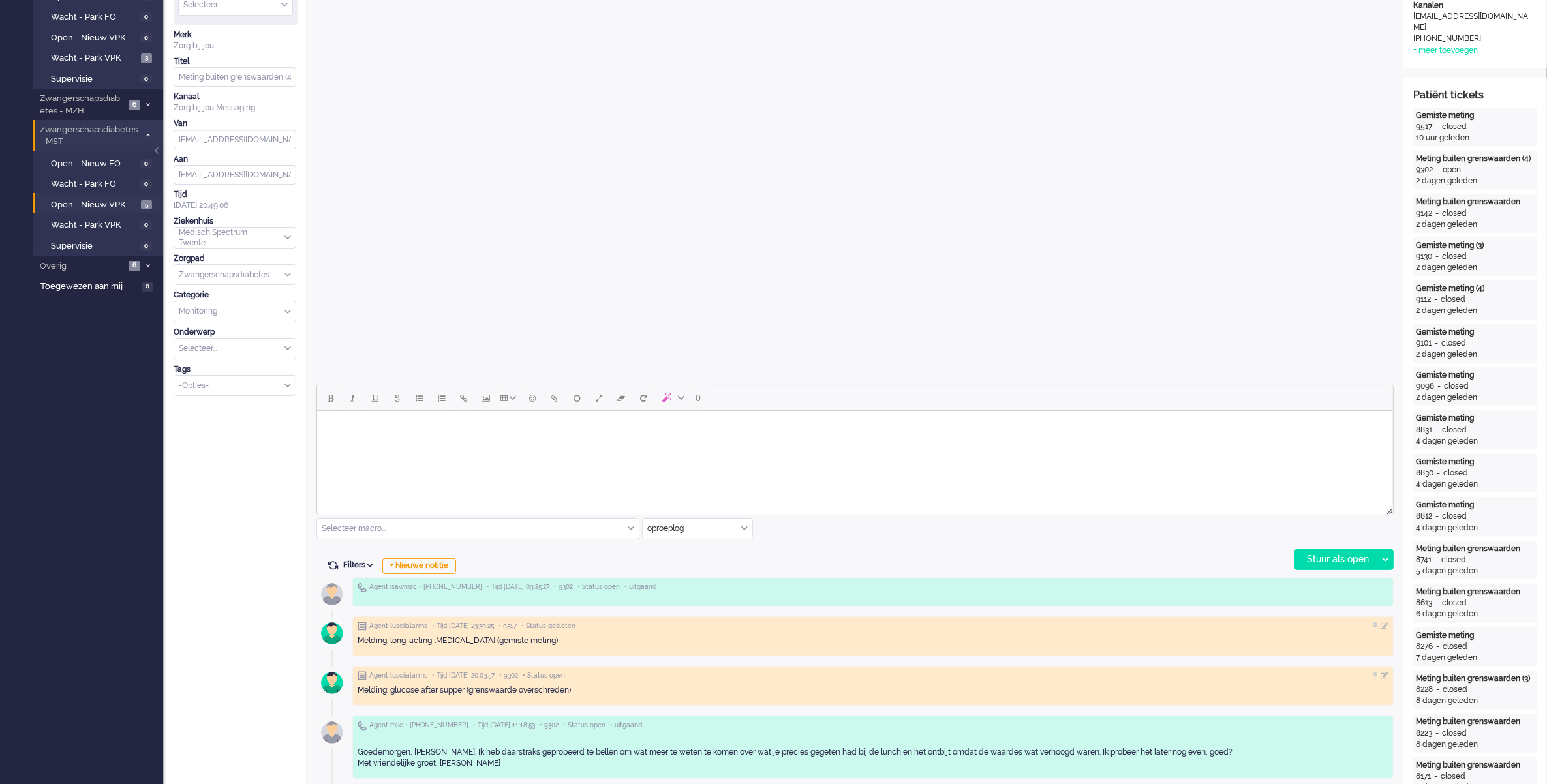
scroll to position [0, 0]
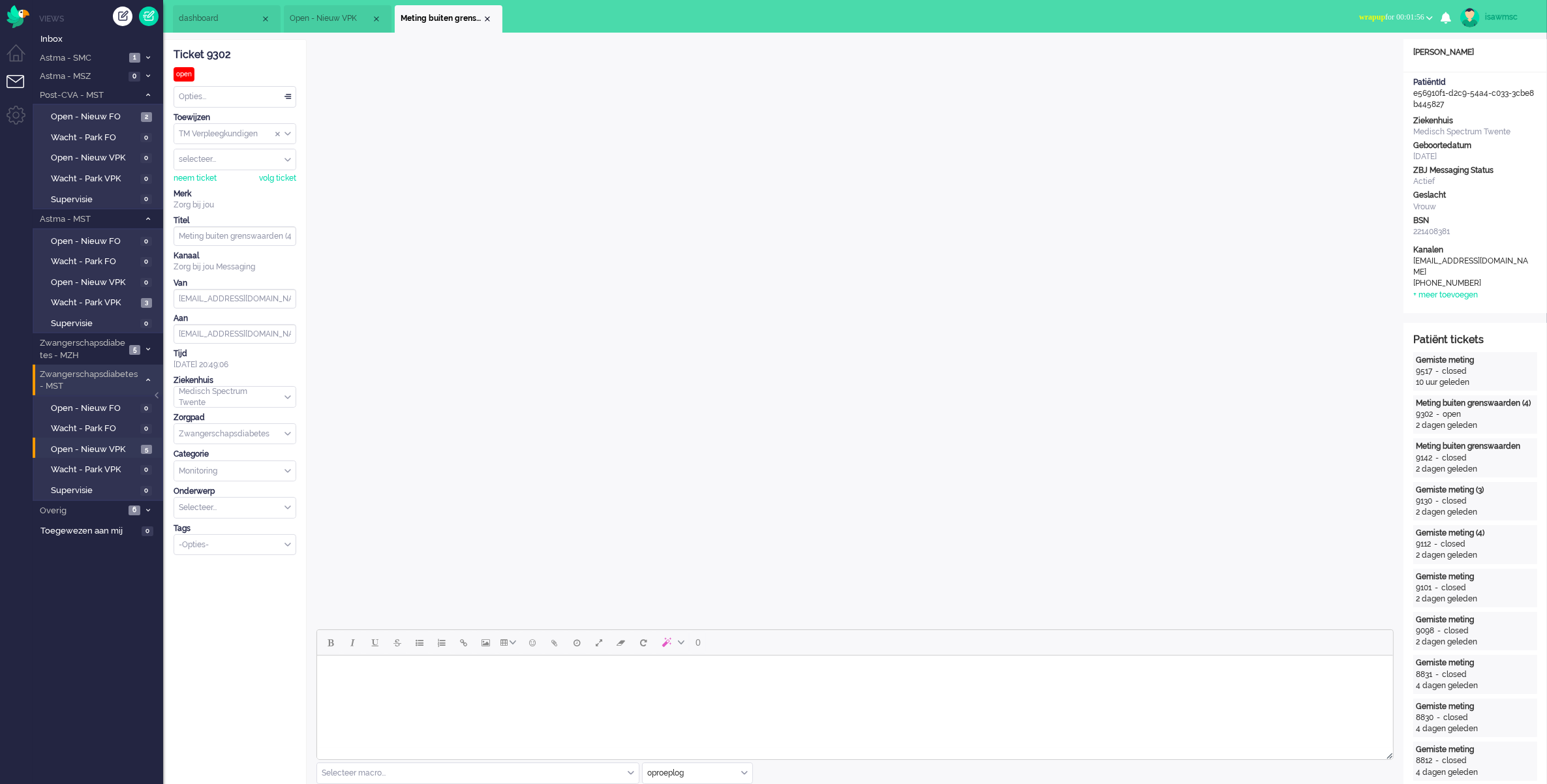
click at [1384, 13] on span "wrapup for 00:01:56" at bounding box center [1392, 17] width 65 height 9
click at [1359, 56] on label "Online" at bounding box center [1378, 58] width 103 height 11
click at [486, 20] on div "Close tab" at bounding box center [487, 18] width 11 height 11
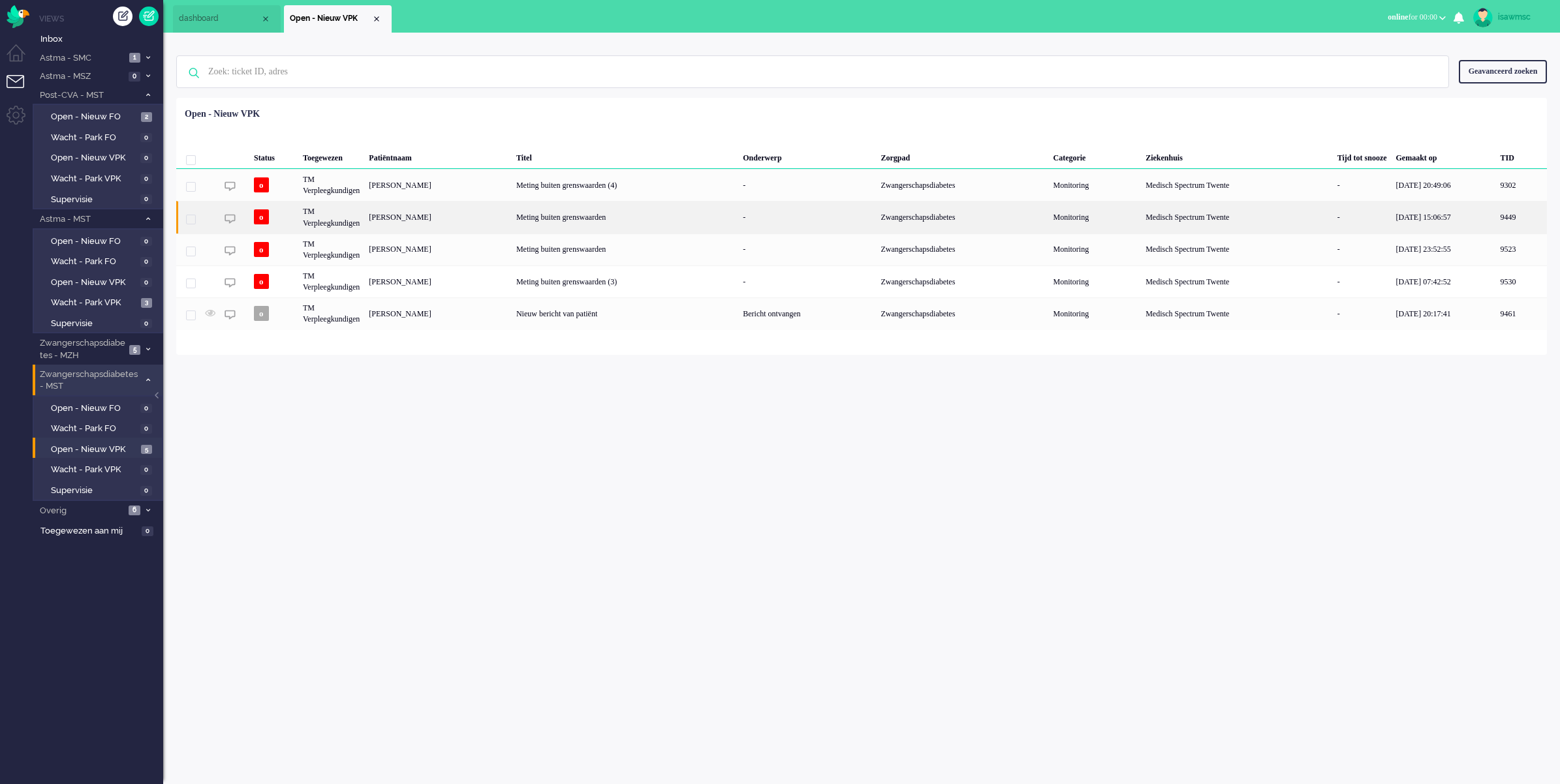
click at [426, 222] on div "[PERSON_NAME]" at bounding box center [438, 217] width 148 height 32
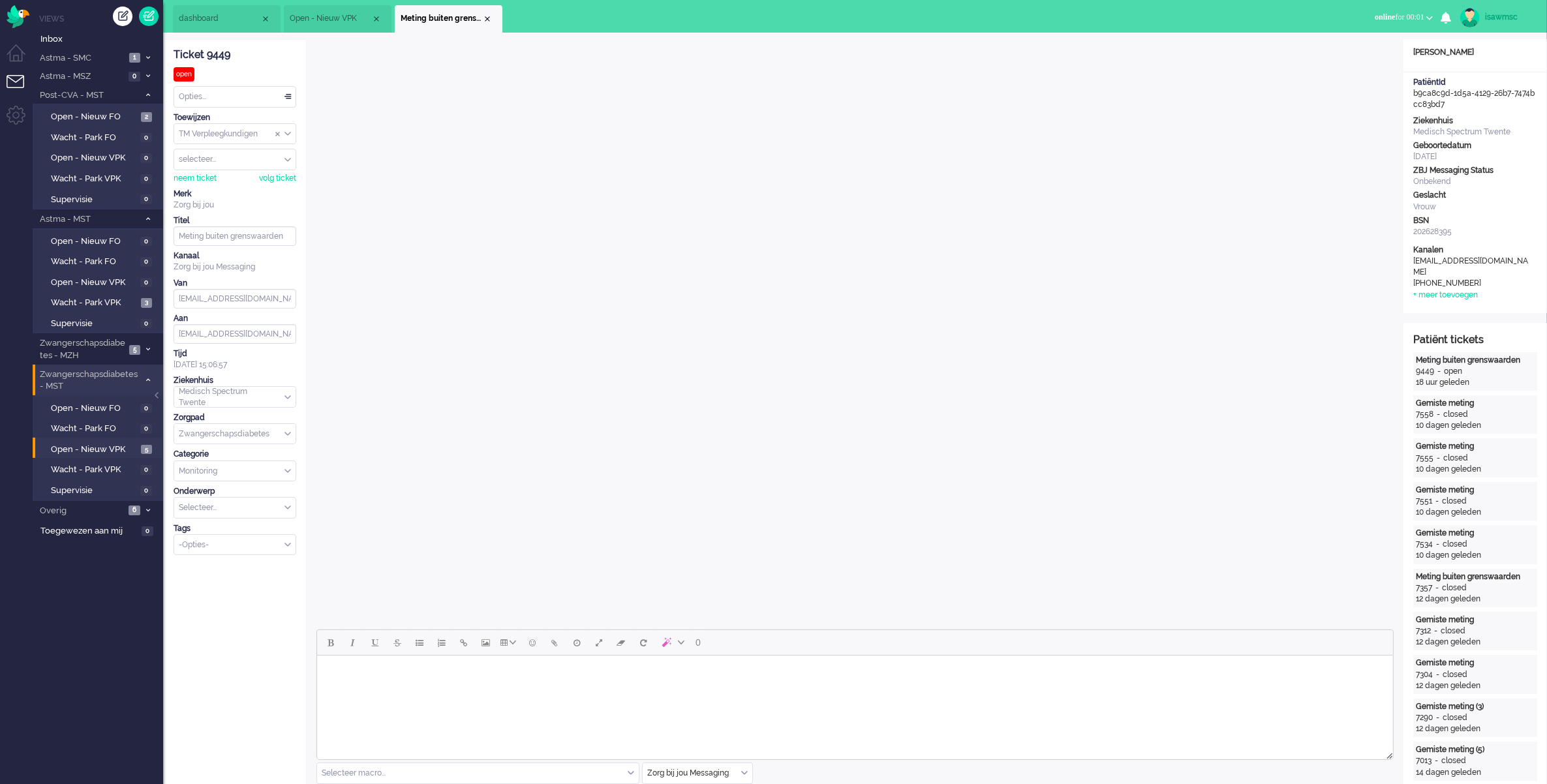
scroll to position [245, 0]
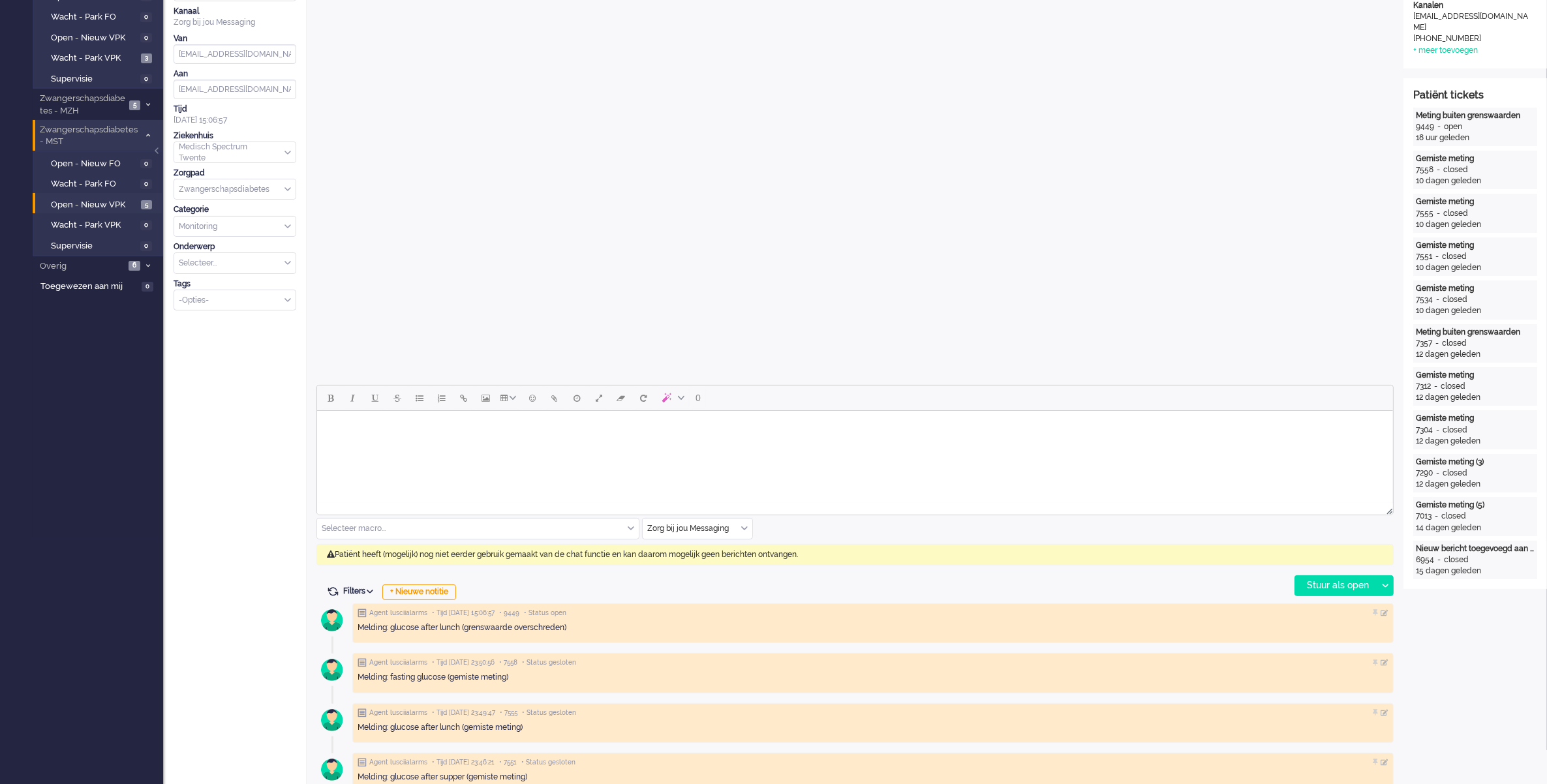
click at [747, 532] on input "text" at bounding box center [698, 529] width 110 height 20
click at [726, 566] on li "uitgaand telefoon" at bounding box center [698, 567] width 110 height 19
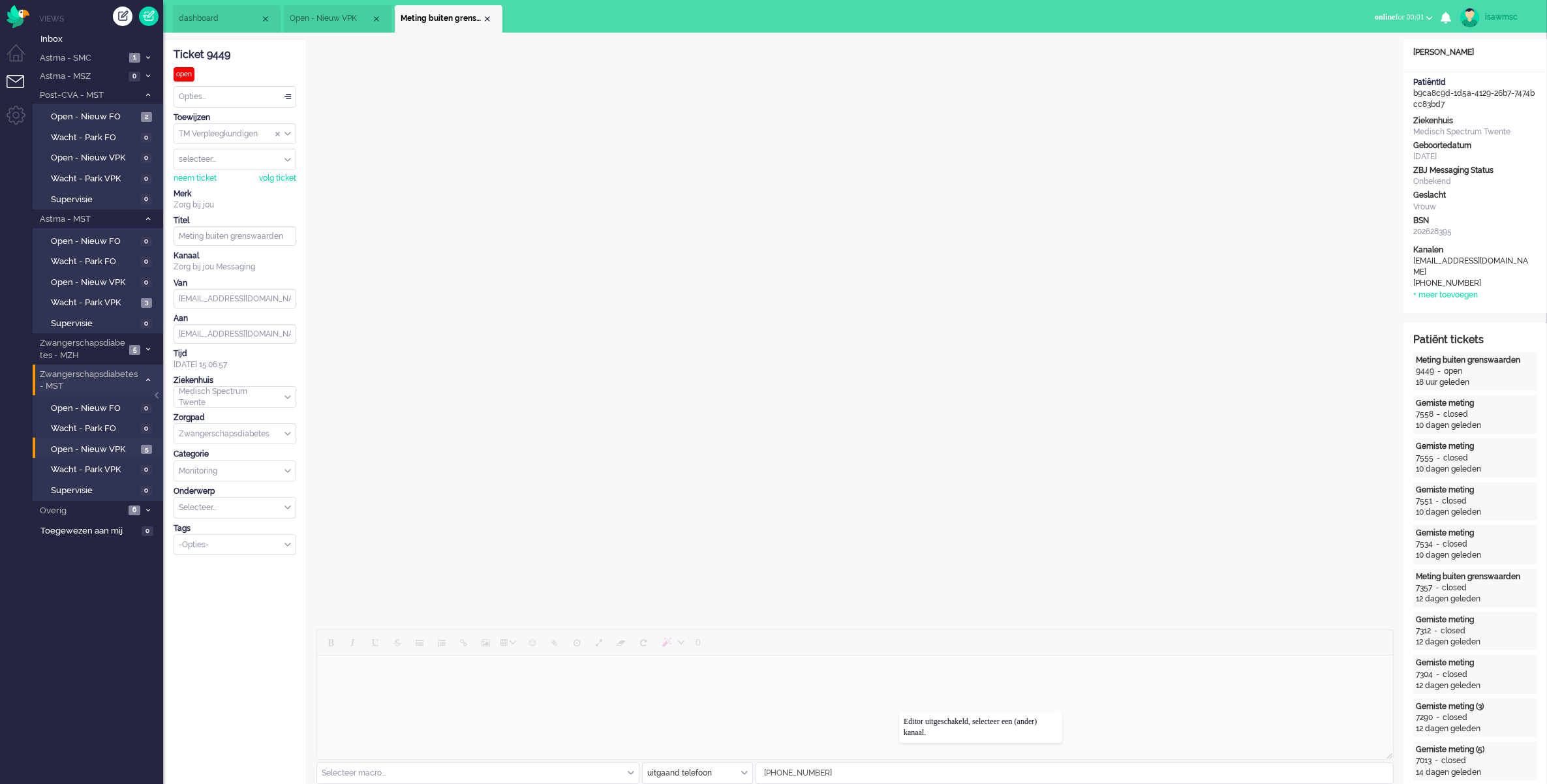
scroll to position [163, 0]
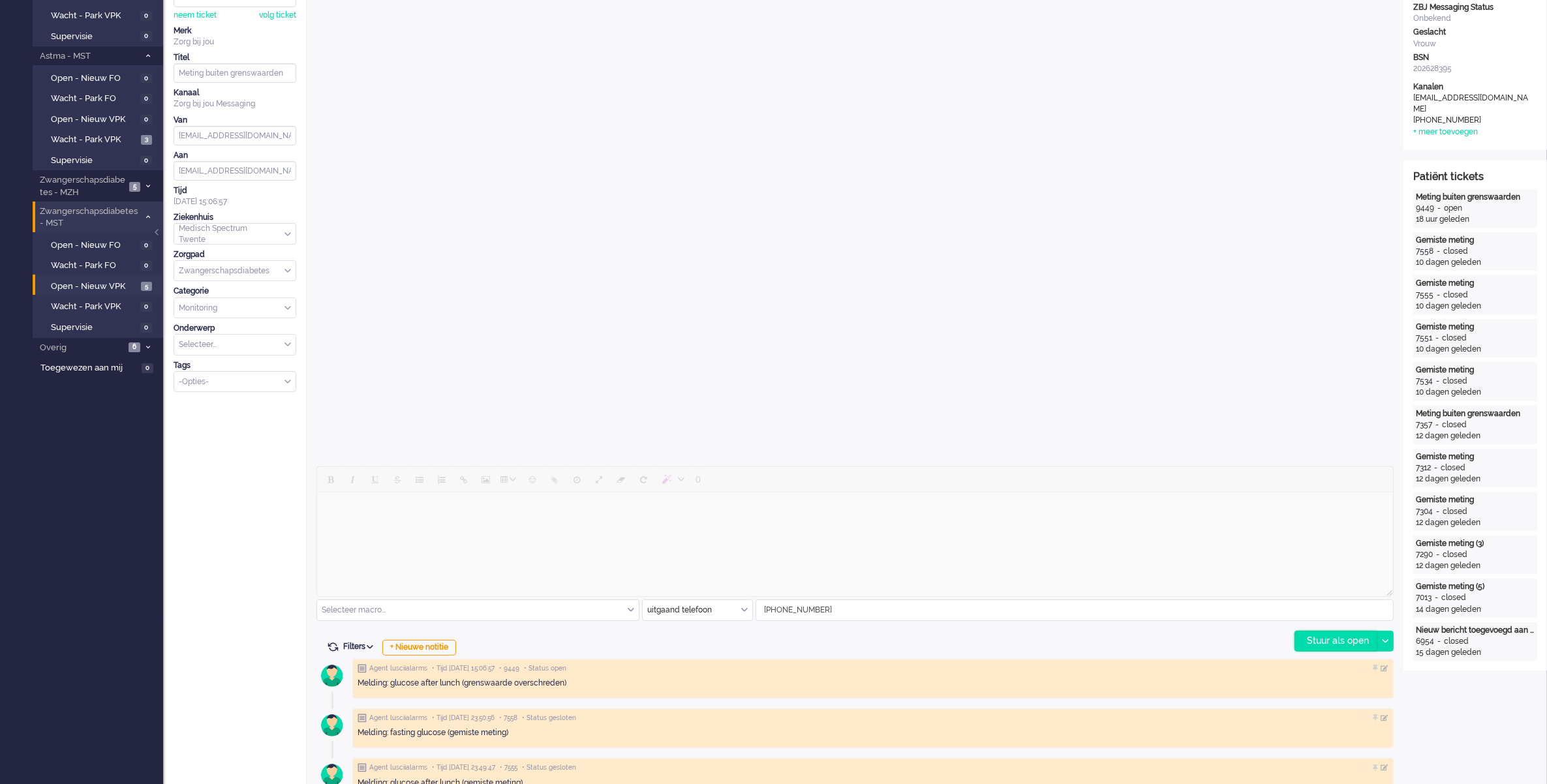
click at [1334, 640] on div "Stuur als open" at bounding box center [1336, 641] width 82 height 20
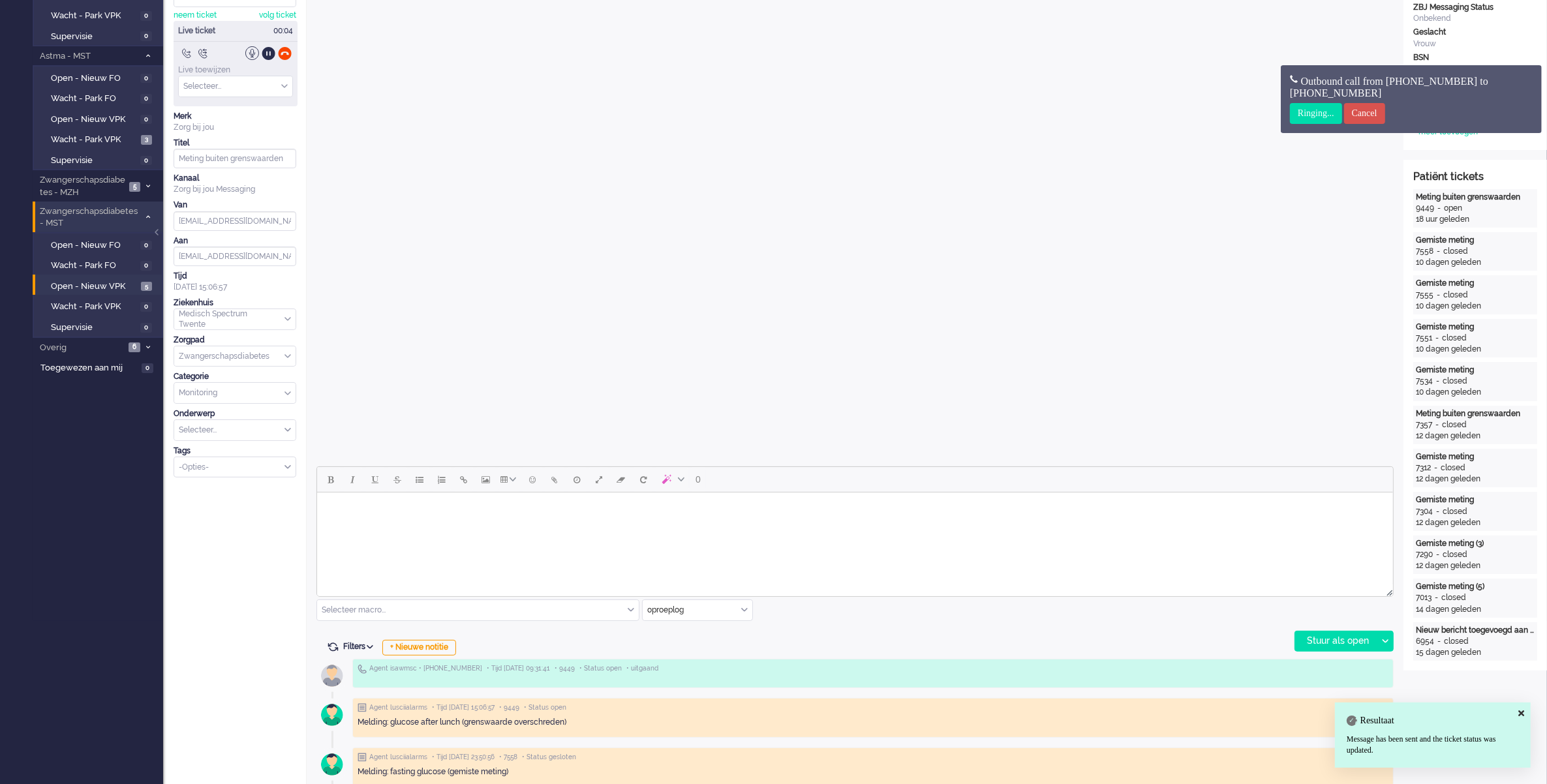
scroll to position [0, 0]
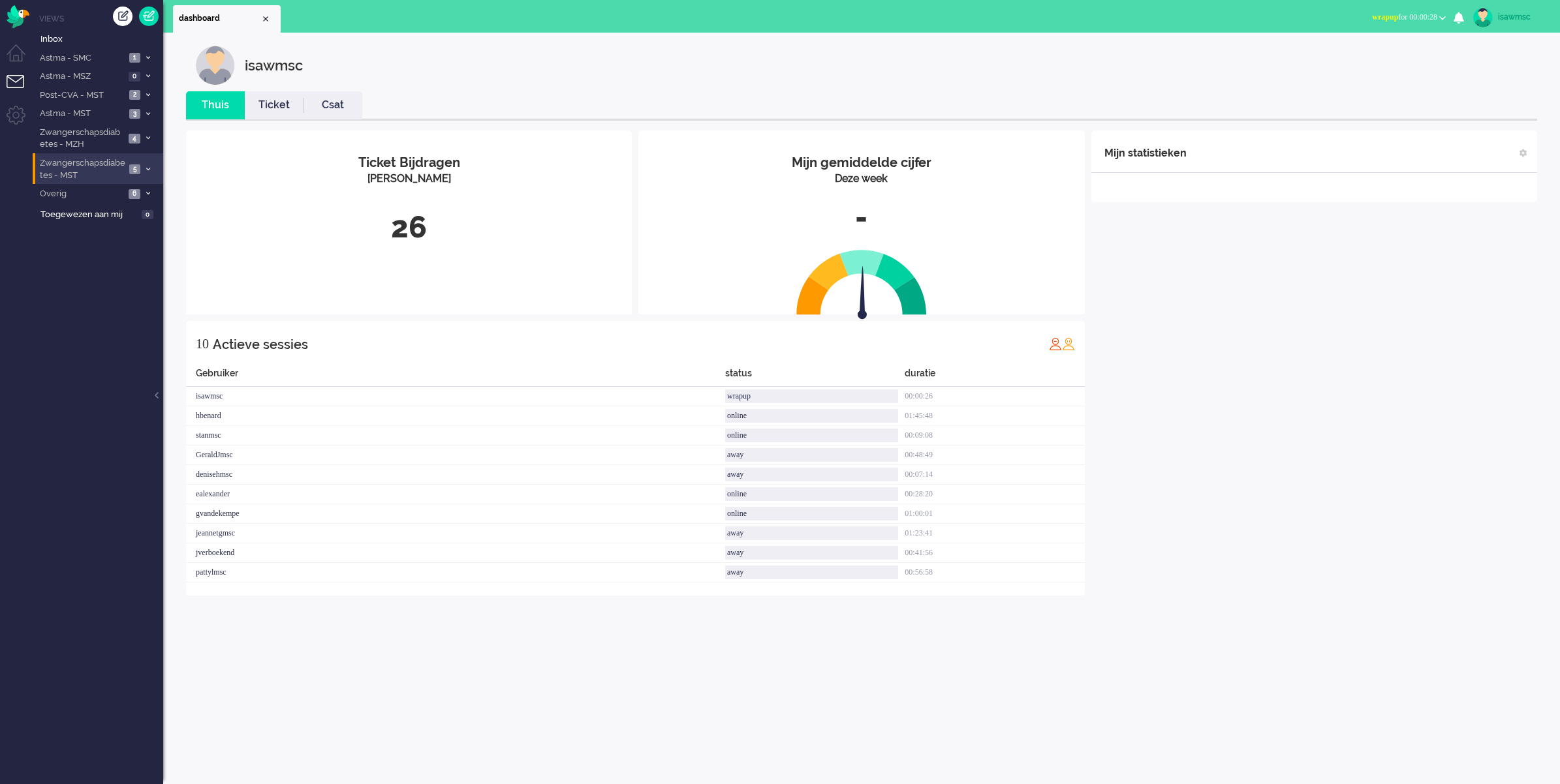
click at [108, 167] on span "Zwangerschapsdiabetes - MST" at bounding box center [82, 169] width 87 height 24
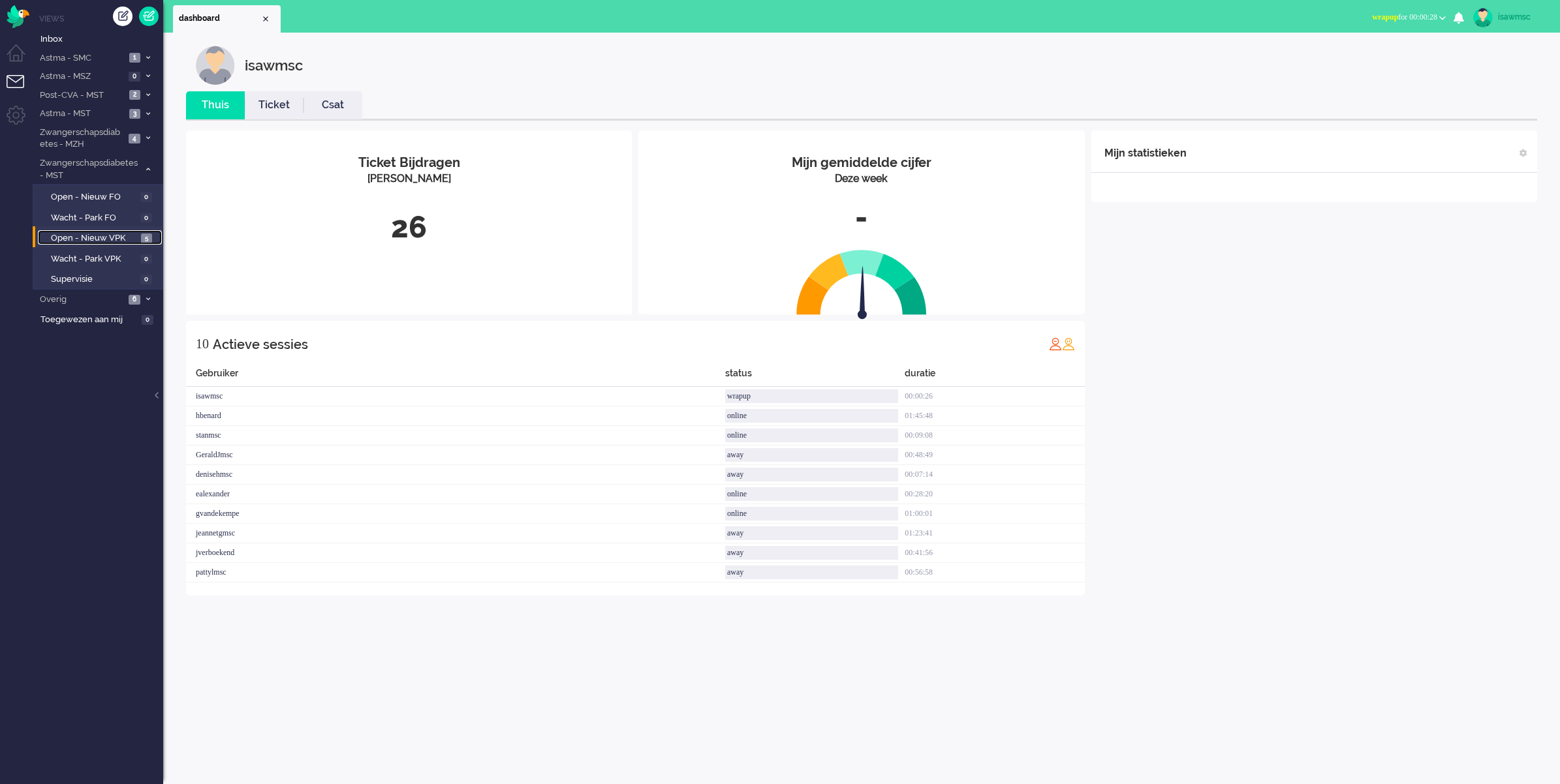
click at [137, 238] on span "Open - Nieuw VPK" at bounding box center [94, 238] width 87 height 13
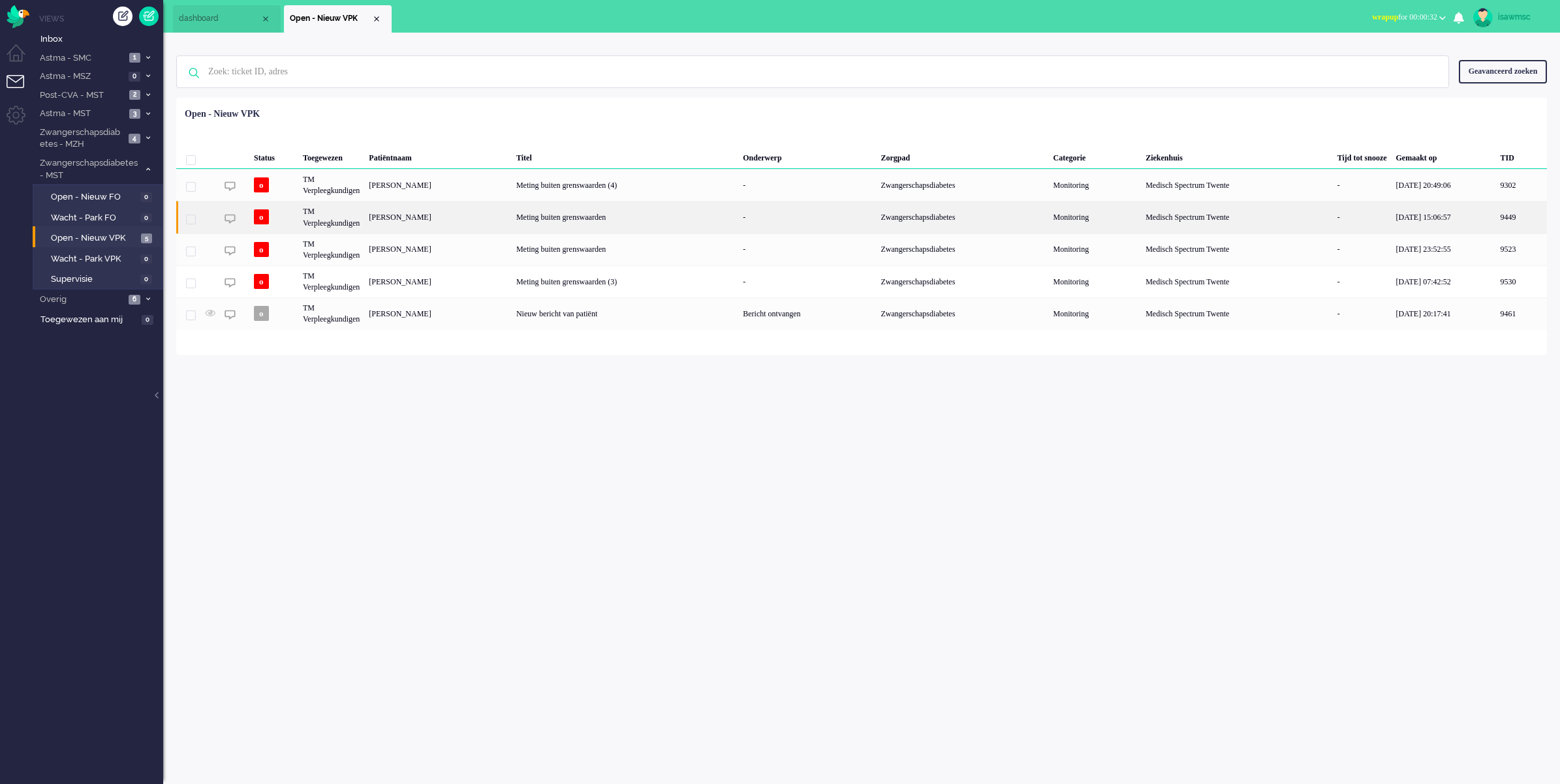
click at [431, 211] on div "[PERSON_NAME]" at bounding box center [438, 217] width 148 height 32
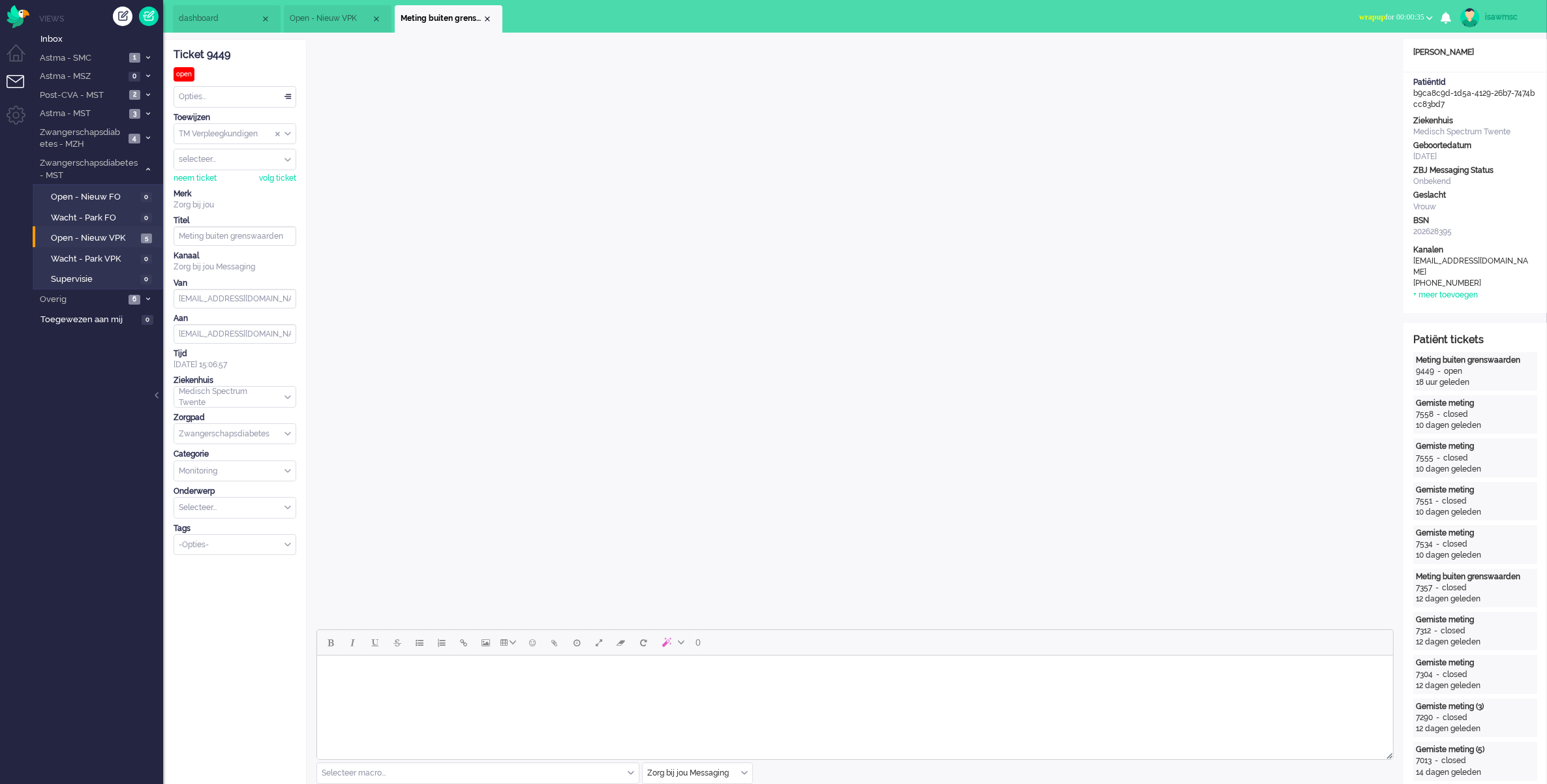
click at [1373, 15] on span "wrapup for 00:00:35" at bounding box center [1392, 17] width 65 height 9
click at [1345, 60] on label "Online" at bounding box center [1378, 58] width 103 height 11
click at [487, 22] on div "Close tab" at bounding box center [487, 18] width 11 height 11
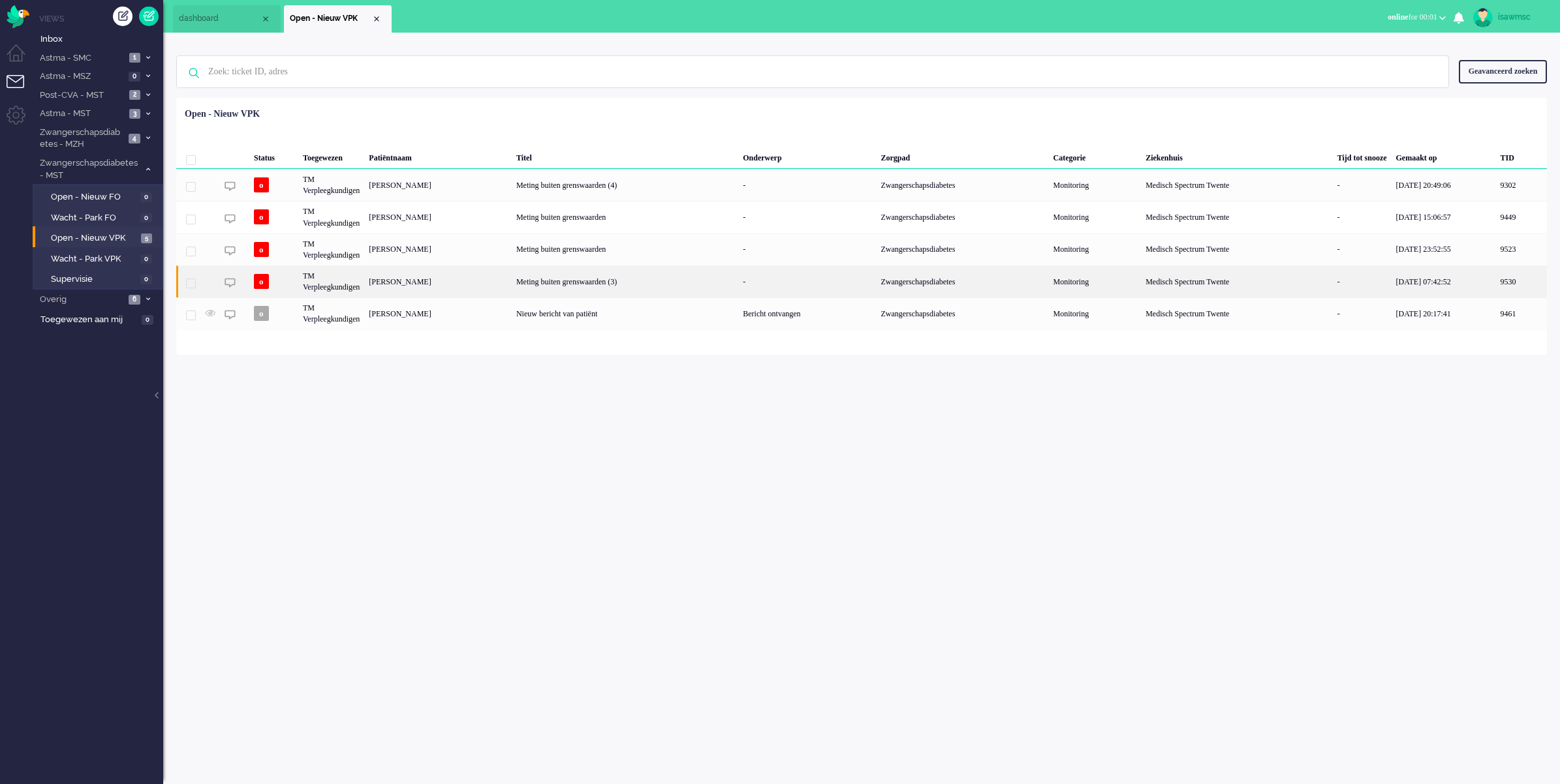
click at [467, 285] on div "[PERSON_NAME]" at bounding box center [438, 281] width 148 height 32
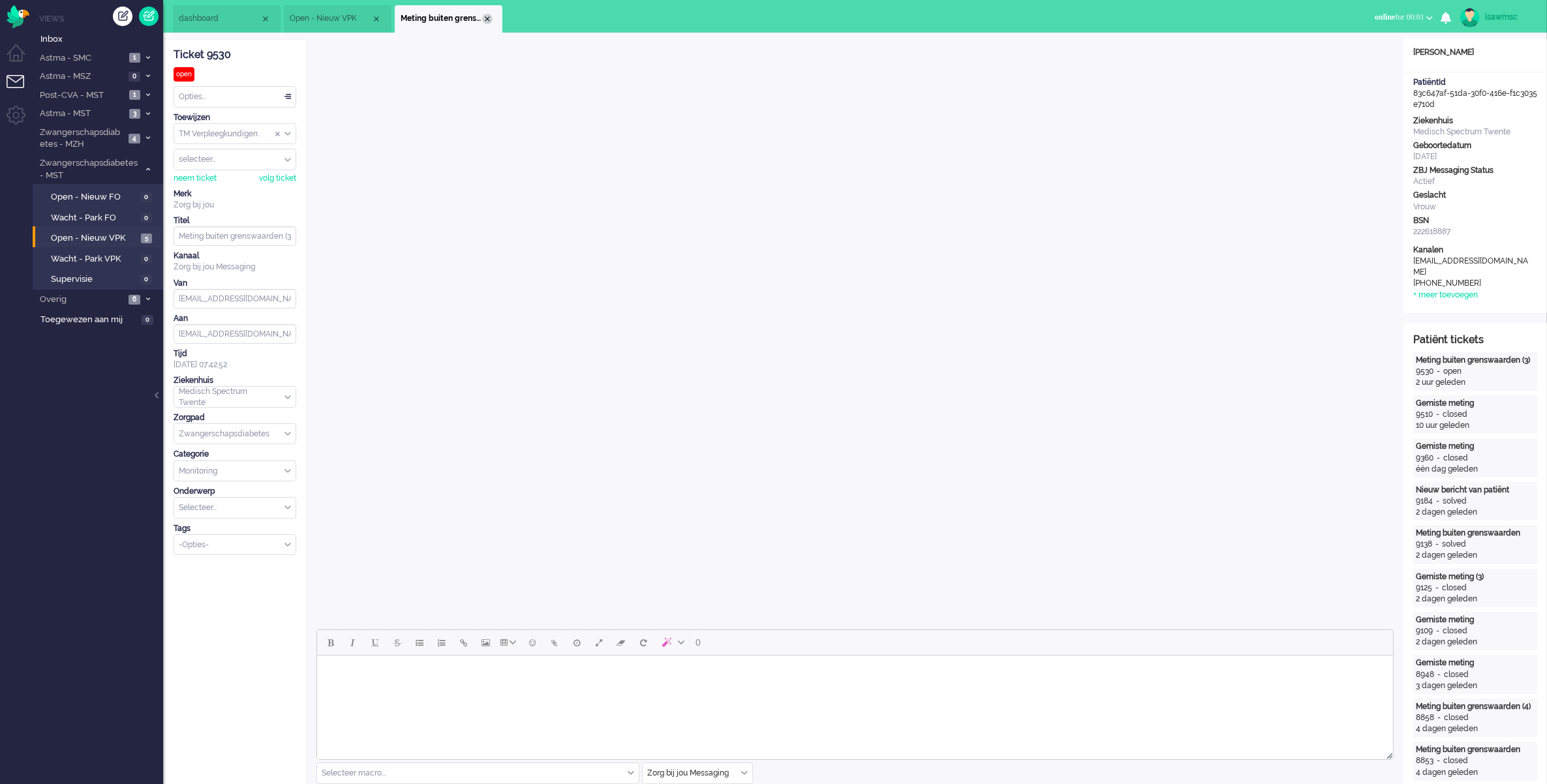
click at [486, 13] on li "Meting buiten grenswaarden (3)" at bounding box center [448, 18] width 108 height 27
click at [487, 20] on div "Close tab" at bounding box center [487, 18] width 11 height 11
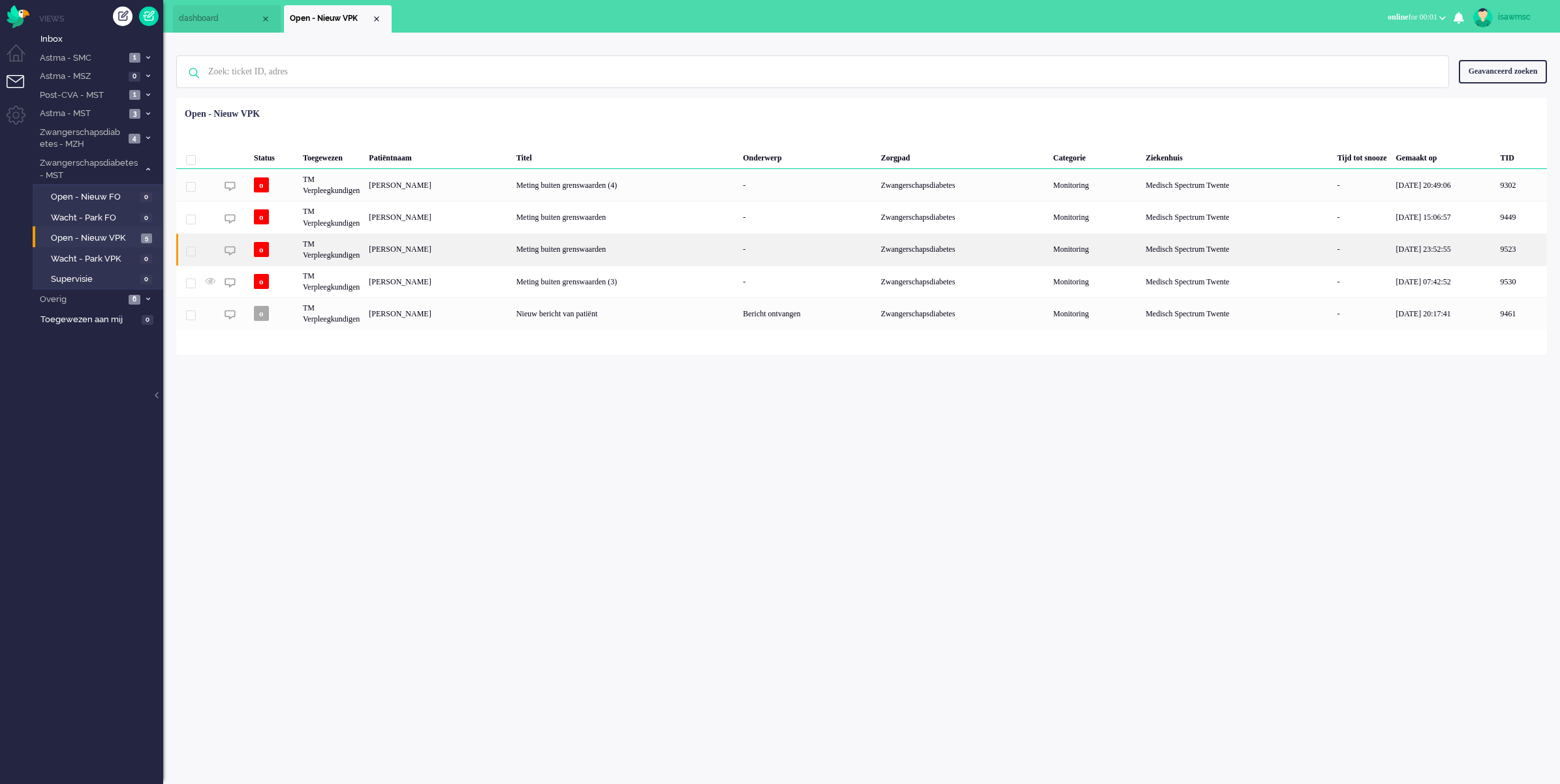
click at [431, 249] on div "[PERSON_NAME]" at bounding box center [438, 249] width 148 height 32
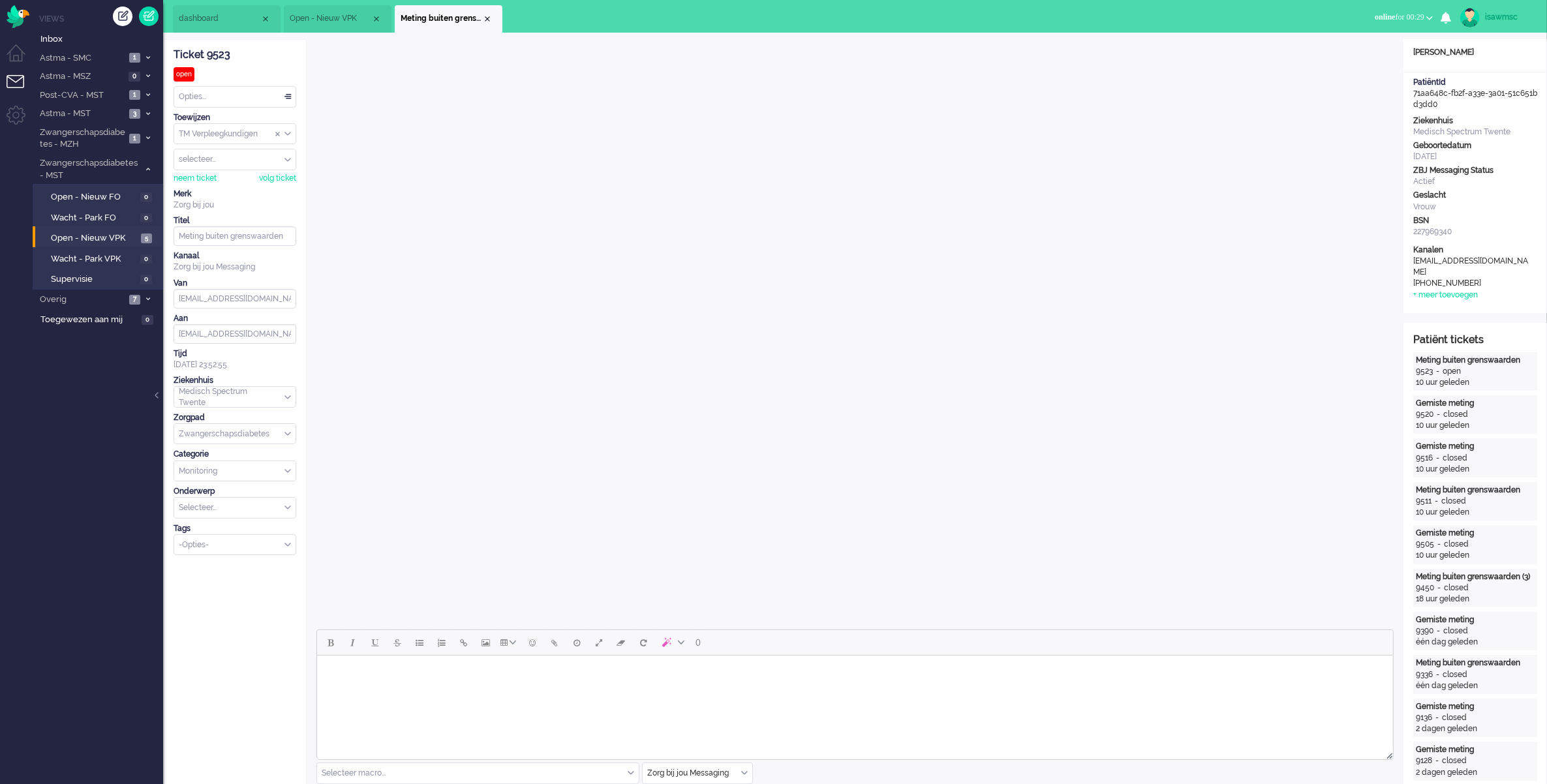
scroll to position [245, 0]
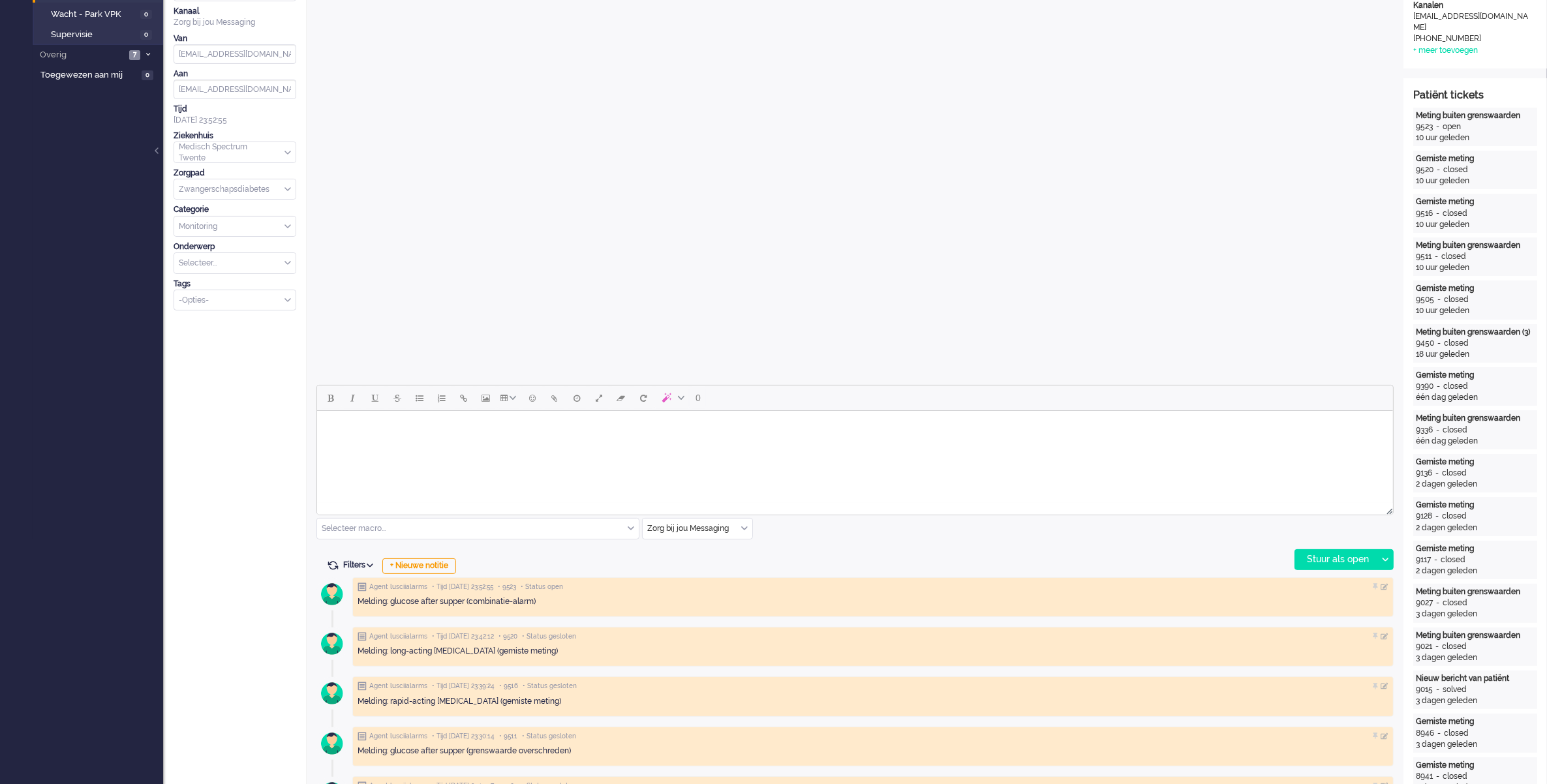
click at [743, 529] on div "Zorg bij jou Messaging" at bounding box center [698, 529] width 110 height 20
click at [711, 565] on span "uitgaand telefoon" at bounding box center [681, 567] width 65 height 11
click at [1316, 565] on div "Stuur als open" at bounding box center [1336, 560] width 82 height 20
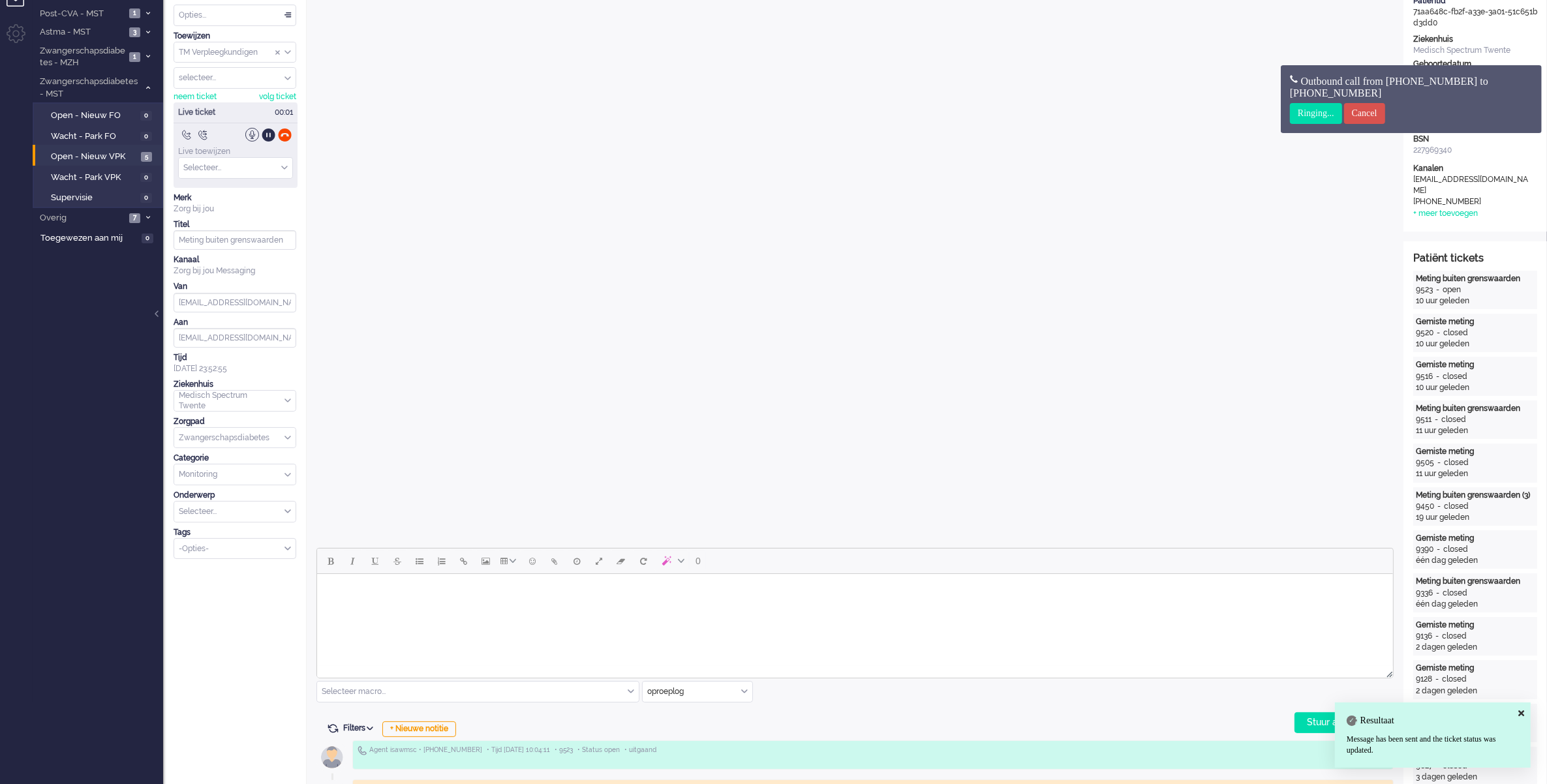
scroll to position [0, 0]
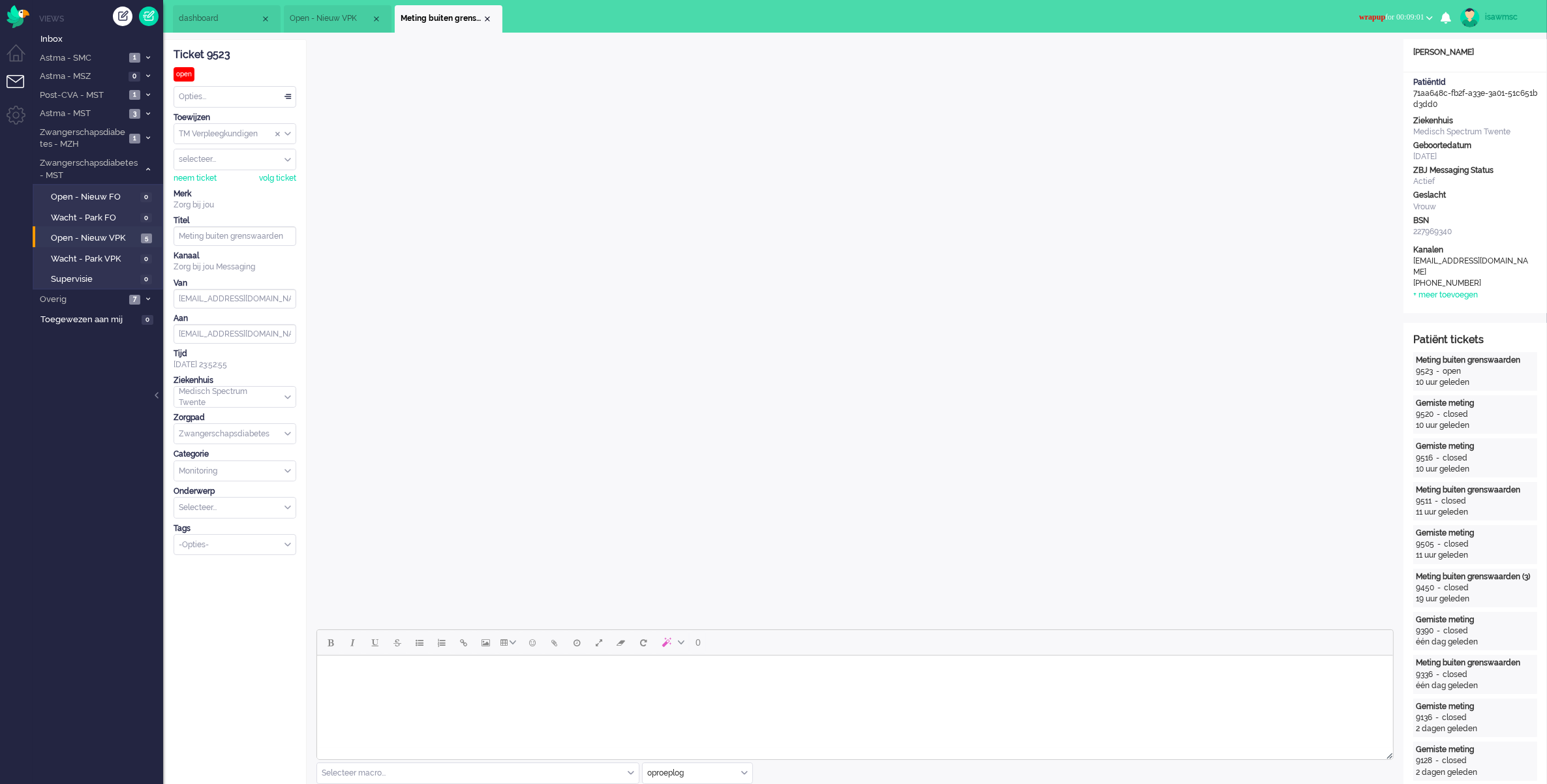
click at [1378, 11] on button "wrapup for 00:09:01" at bounding box center [1396, 17] width 89 height 19
click at [1338, 63] on label "Online" at bounding box center [1378, 58] width 103 height 11
click at [137, 233] on span "Open - Nieuw VPK" at bounding box center [94, 238] width 86 height 13
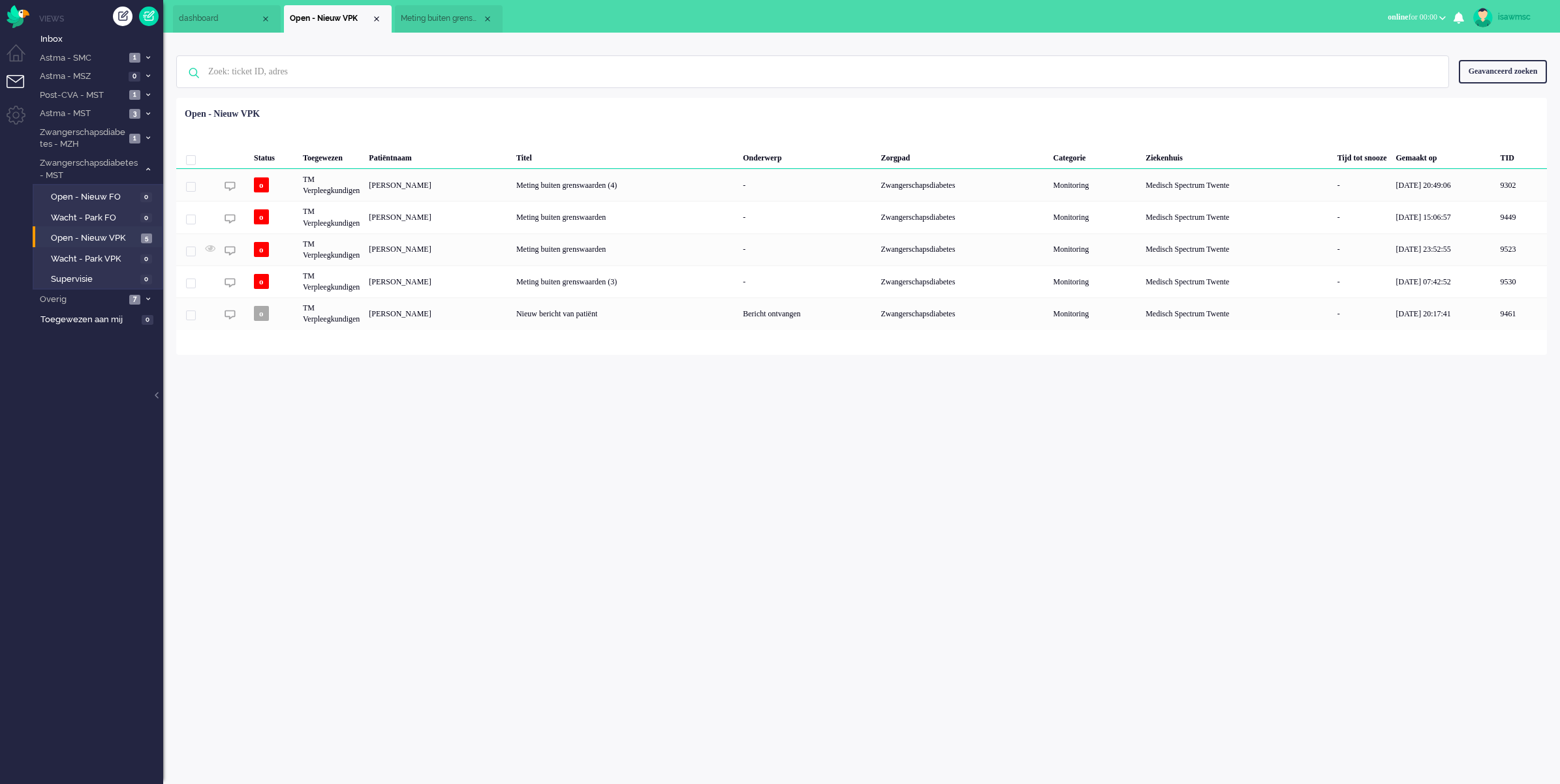
click at [874, 478] on div "isawmsc Thuis Ticket Csat Mijn gemiddelde cijfer Deze week - Ticket Bijdragen P…" at bounding box center [862, 408] width 1397 height 752
click at [565, 416] on div "isawmsc Thuis Ticket Csat Mijn gemiddelde cijfer Deze week - Ticket Bijdragen P…" at bounding box center [862, 408] width 1397 height 752
click at [118, 232] on span "Open - Nieuw VPK" at bounding box center [94, 238] width 87 height 13
click at [530, 109] on div "Status Toegewezen Patiëntnaam Titel Onderwerp Zorgpad Categorie Ziekenhuis Tijd…" at bounding box center [862, 217] width 1370 height 228
click at [488, 20] on div "Close tab" at bounding box center [487, 18] width 11 height 11
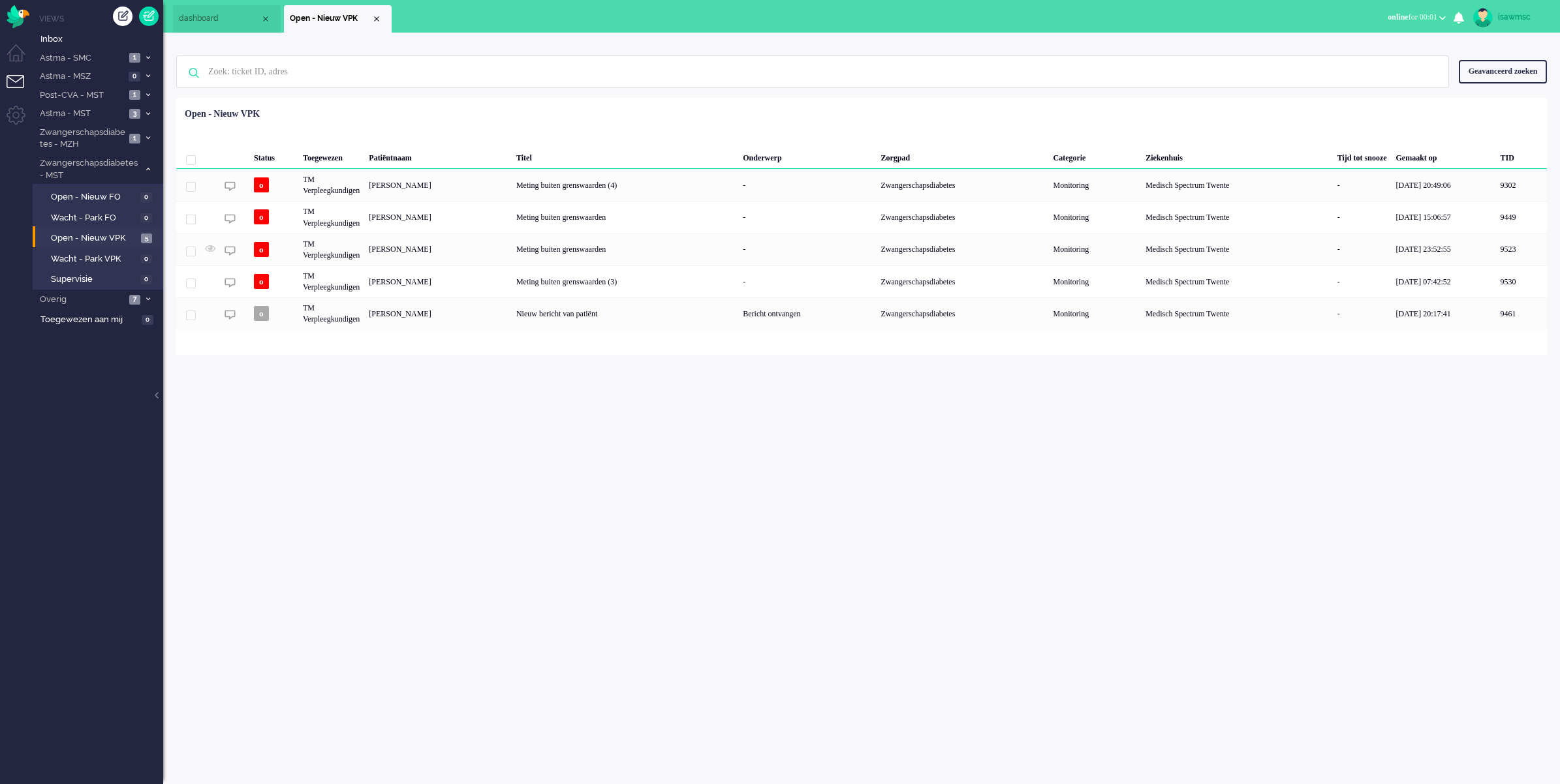
click at [522, 20] on ul "dashboard Open - Nieuw VPK" at bounding box center [734, 16] width 1123 height 32
click at [86, 238] on span "Open - Nieuw VPK" at bounding box center [94, 238] width 87 height 13
click at [512, 139] on div "Geselecteerd 0 Set Status: open pending holding solved Verwijder Selecteer... U…" at bounding box center [862, 130] width 1370 height 25
click at [426, 418] on div "isawmsc Thuis Ticket Csat Mijn gemiddelde cijfer Deze week - Ticket Bijdragen P…" at bounding box center [862, 408] width 1397 height 752
click at [146, 238] on span "5" at bounding box center [146, 238] width 11 height 10
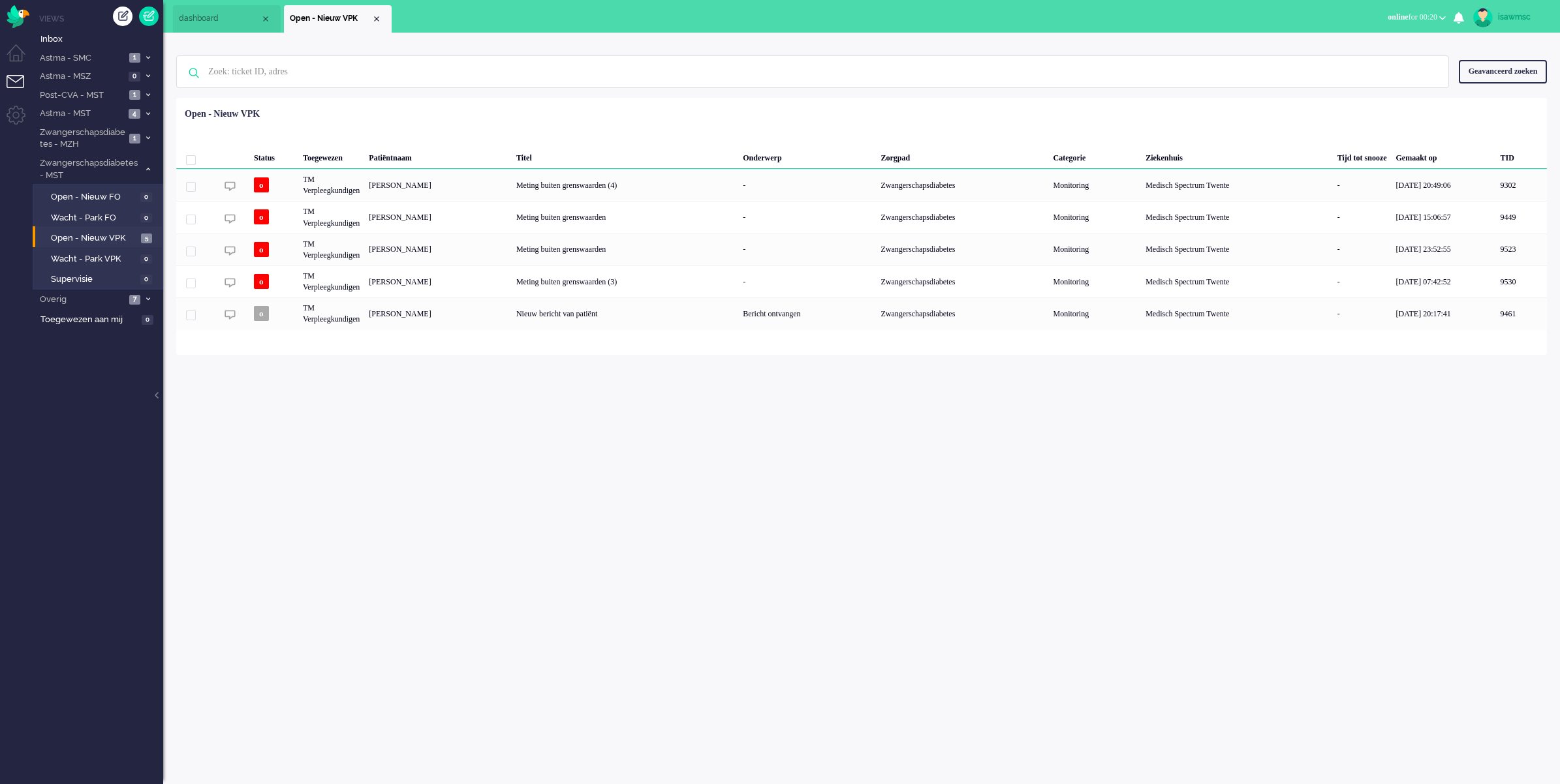
click at [1120, 105] on div "Status Toegewezen Patiëntnaam Titel Onderwerp Zorgpad Categorie Ziekenhuis Tijd…" at bounding box center [862, 217] width 1370 height 228
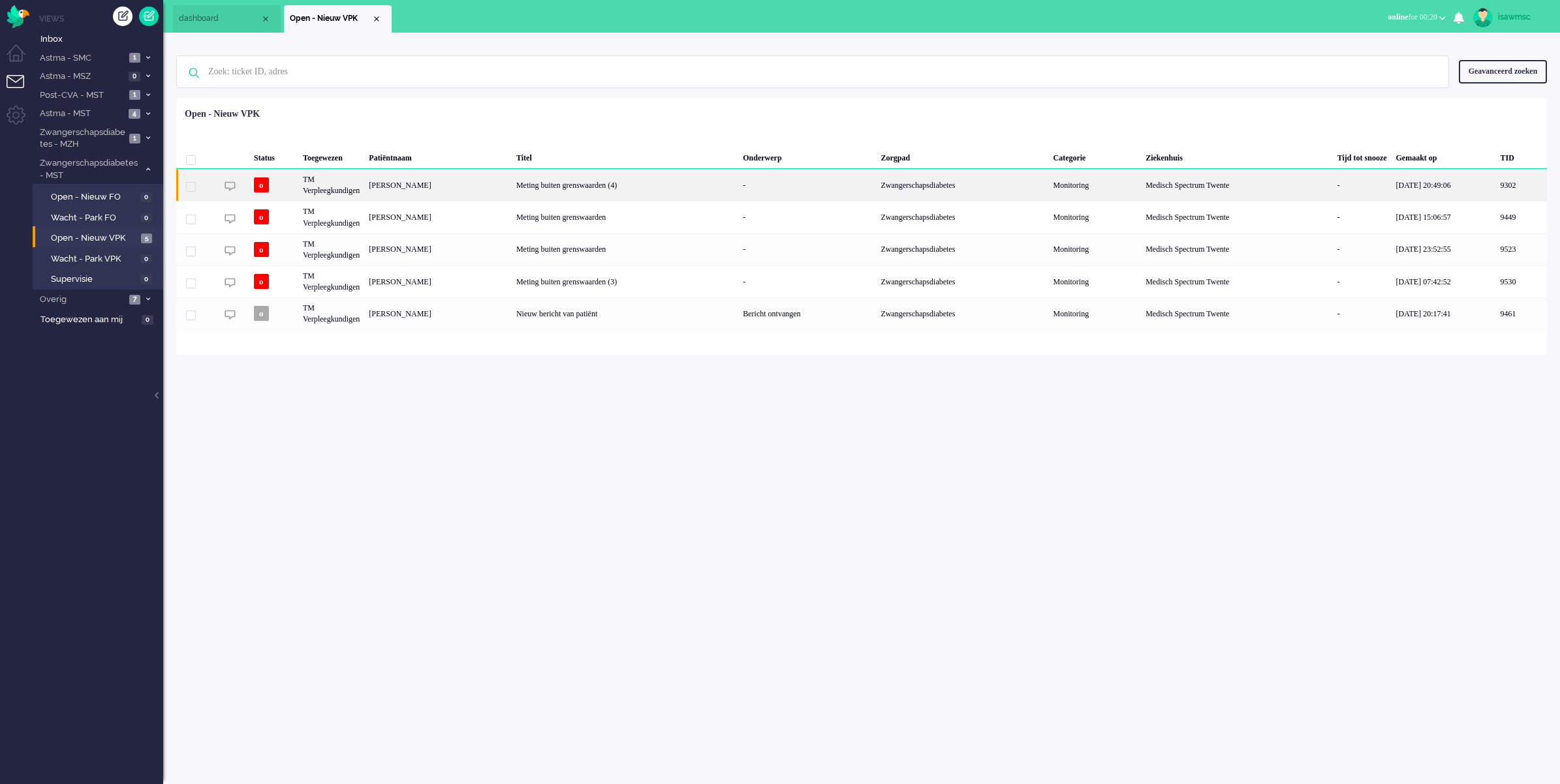
click at [807, 200] on div "-" at bounding box center [807, 184] width 138 height 32
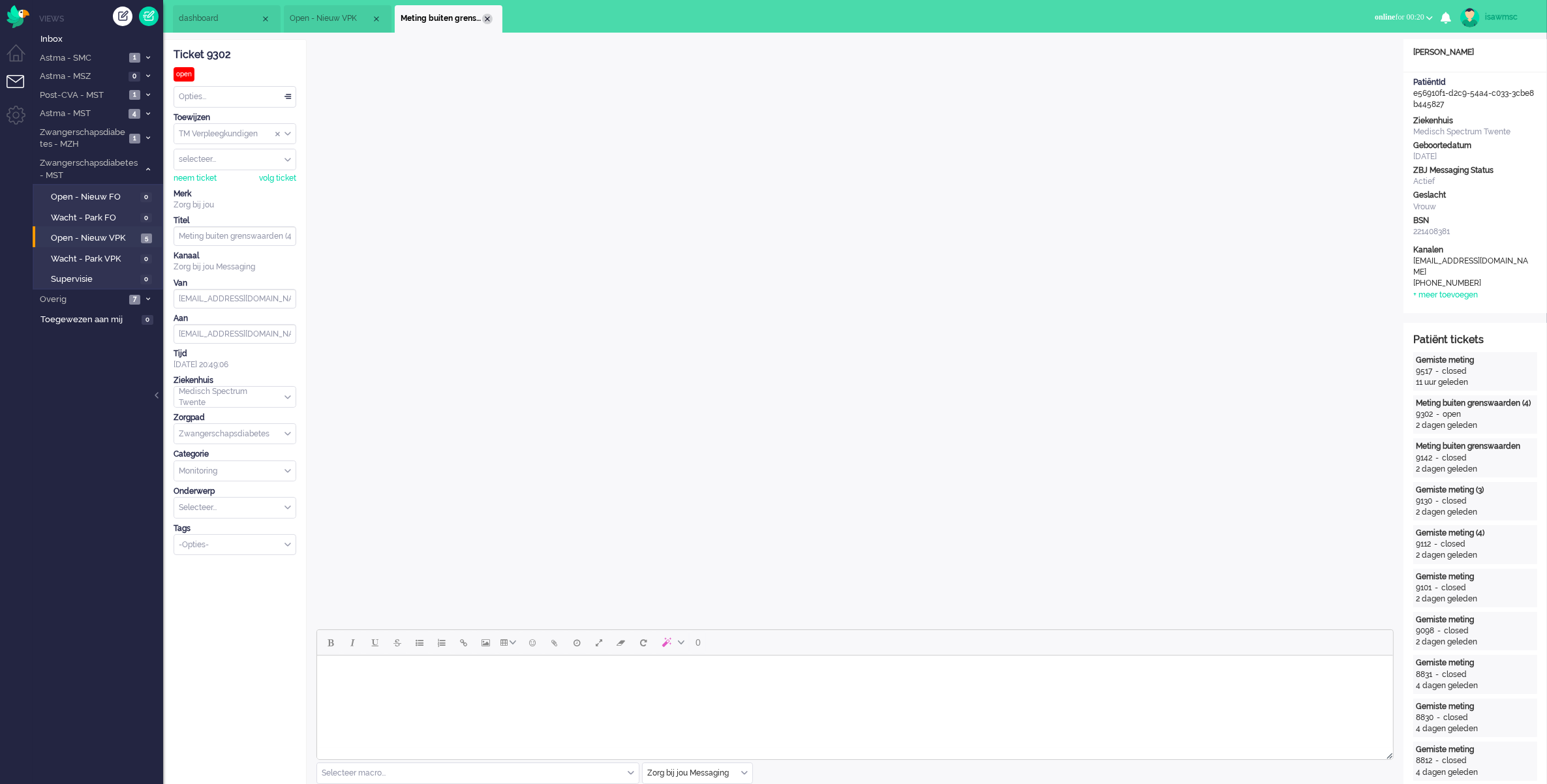
click at [484, 21] on div "Close tab" at bounding box center [487, 18] width 11 height 11
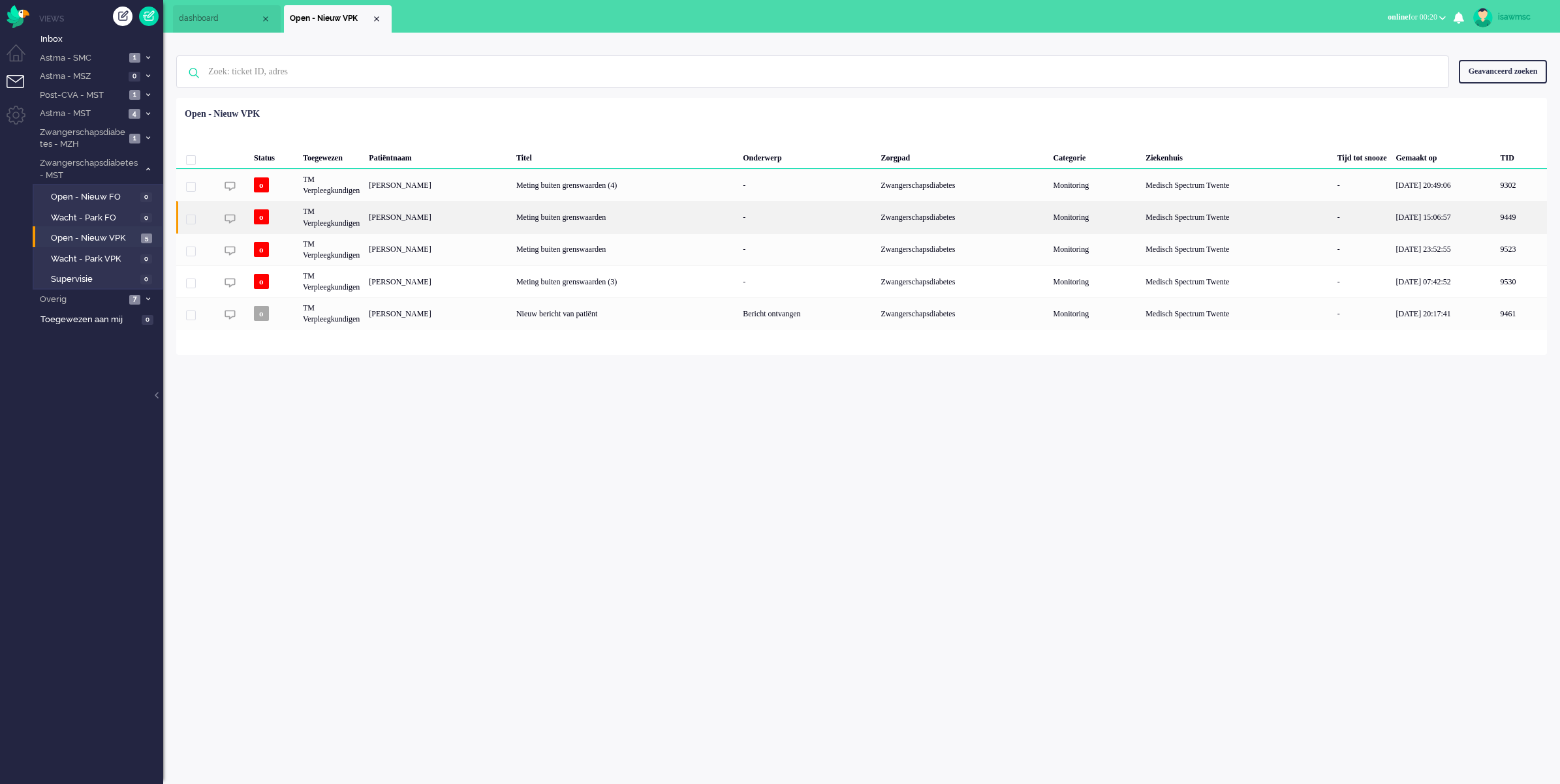
click at [441, 219] on div "[PERSON_NAME]" at bounding box center [438, 217] width 148 height 32
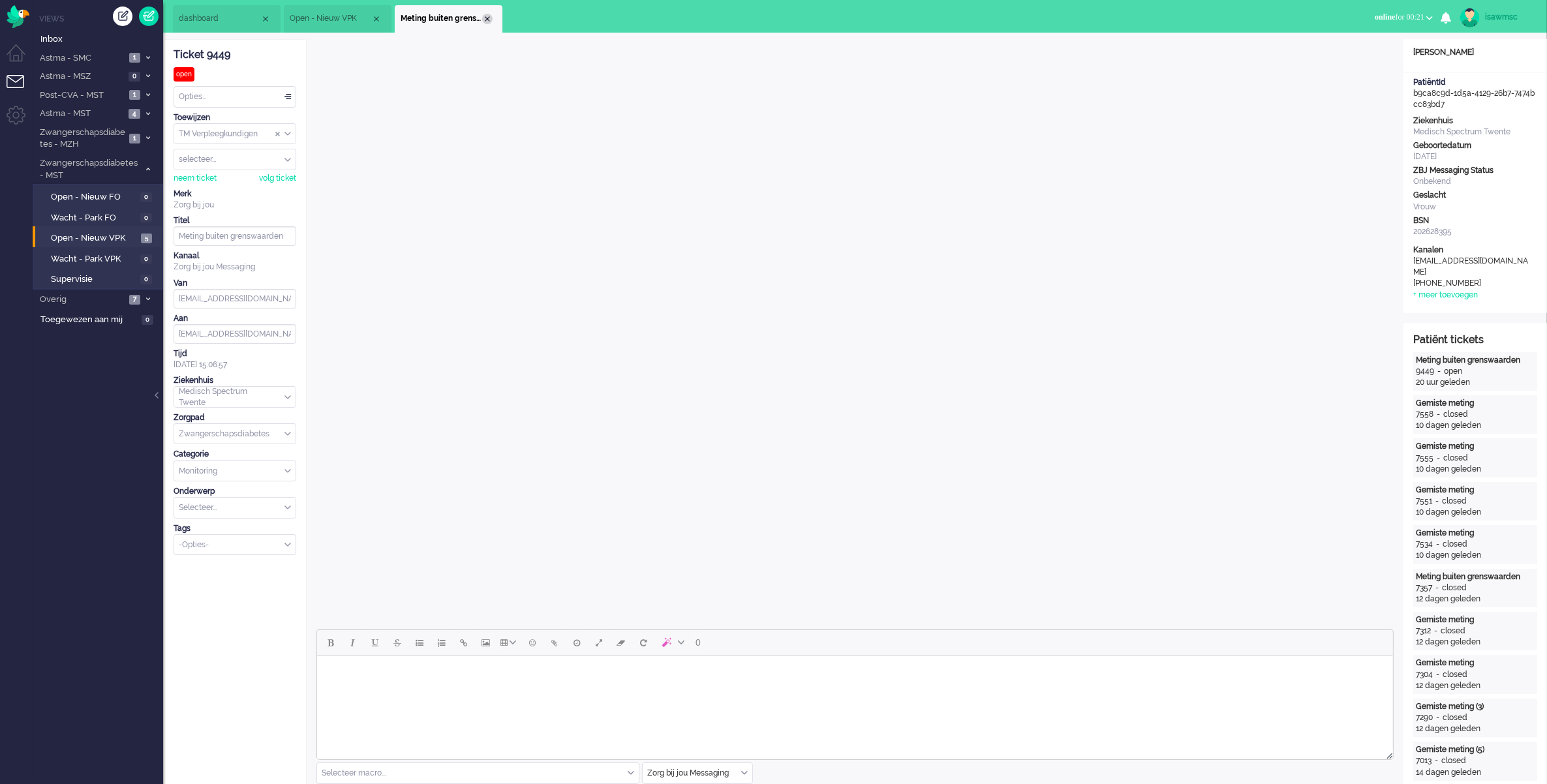
click at [483, 18] on div "Close tab" at bounding box center [487, 18] width 11 height 11
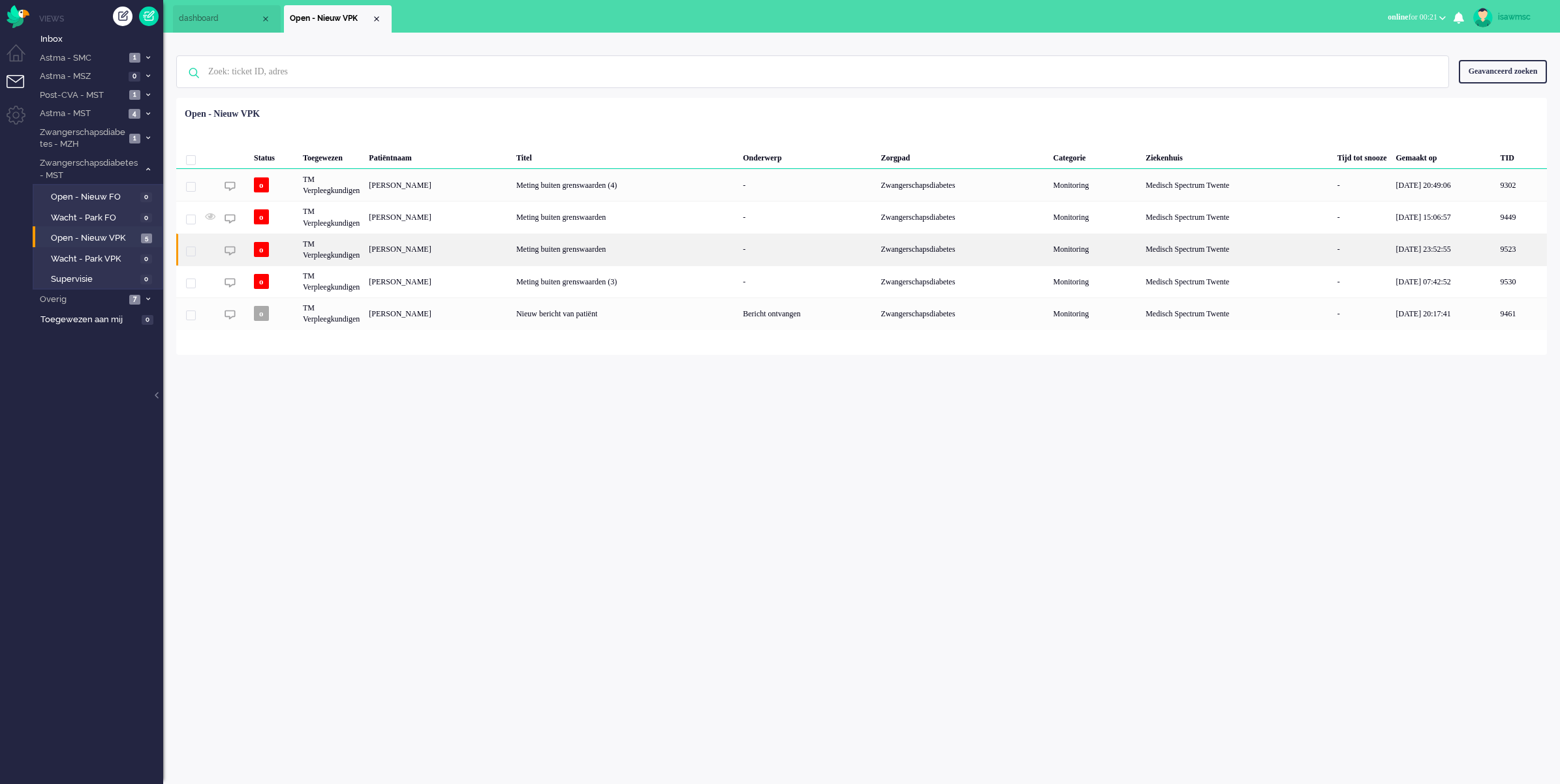
click at [421, 247] on div "[PERSON_NAME]" at bounding box center [438, 249] width 148 height 32
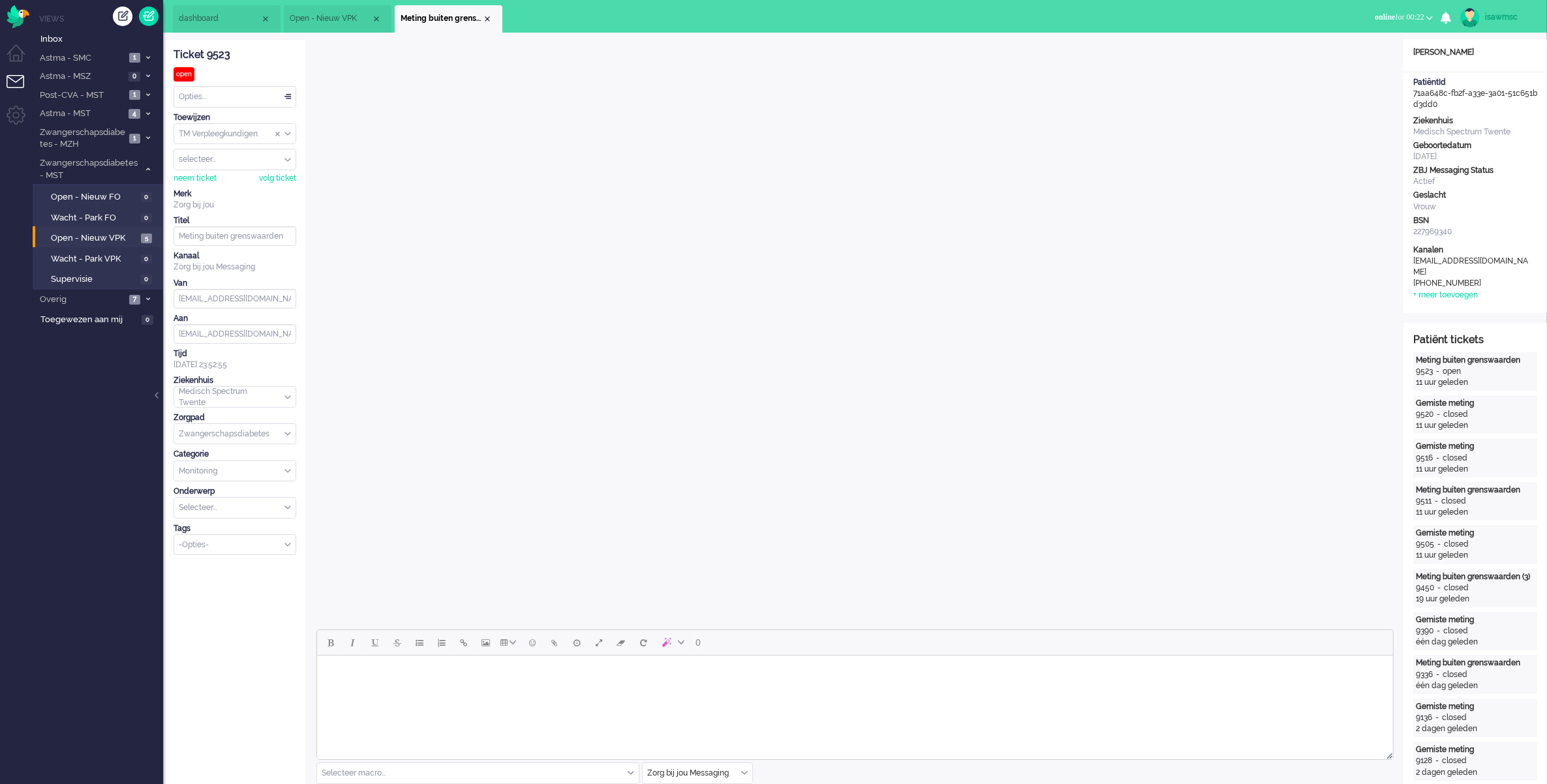
click at [480, 16] on span "Meting buiten grenswaarden" at bounding box center [442, 19] width 82 height 11
click at [492, 18] on div "Close tab" at bounding box center [487, 18] width 11 height 11
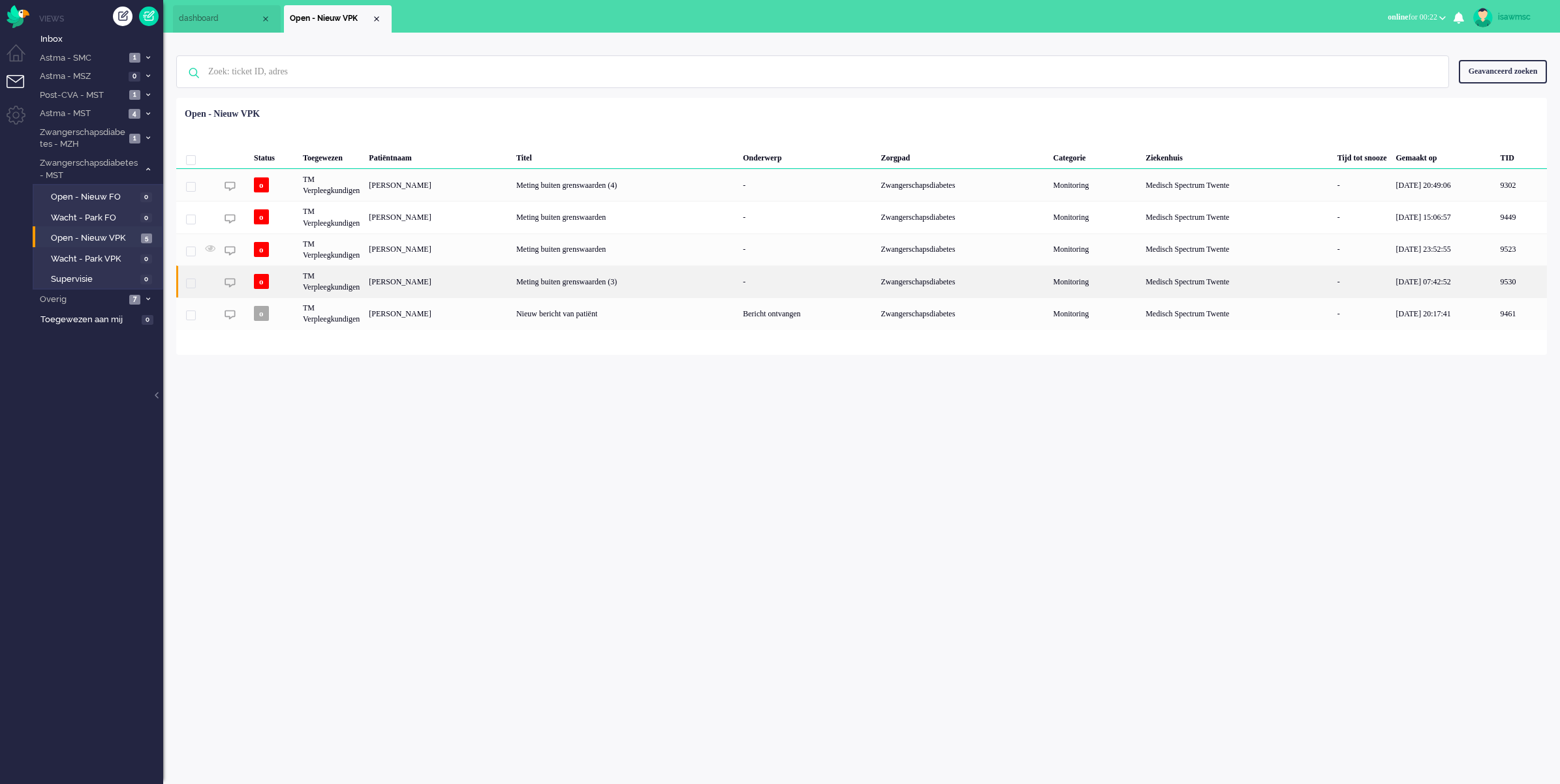
click at [416, 284] on div "[PERSON_NAME]" at bounding box center [438, 281] width 148 height 32
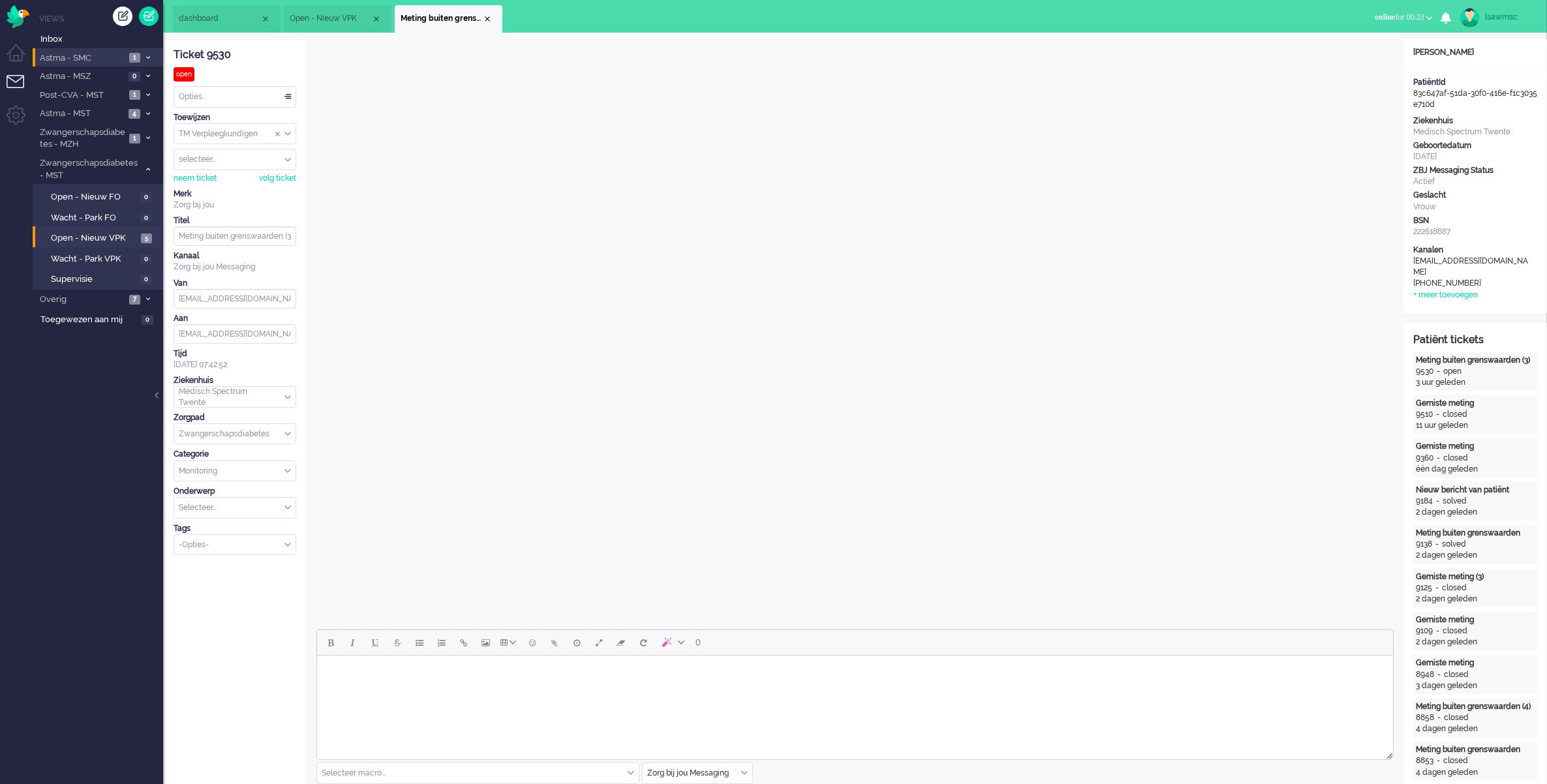
click at [134, 54] on span "1" at bounding box center [135, 58] width 11 height 10
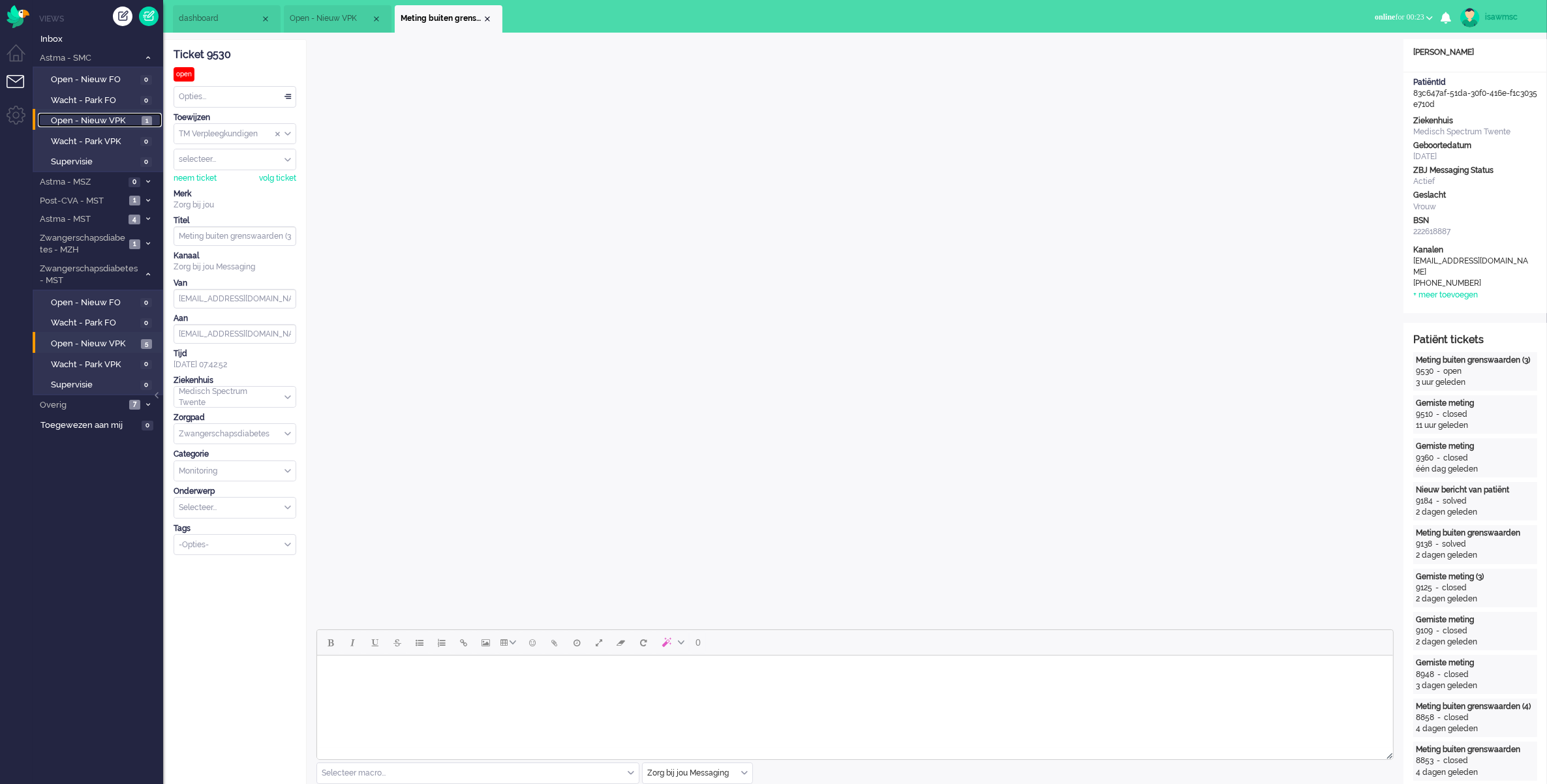
click at [150, 121] on span "1" at bounding box center [146, 121] width 11 height 10
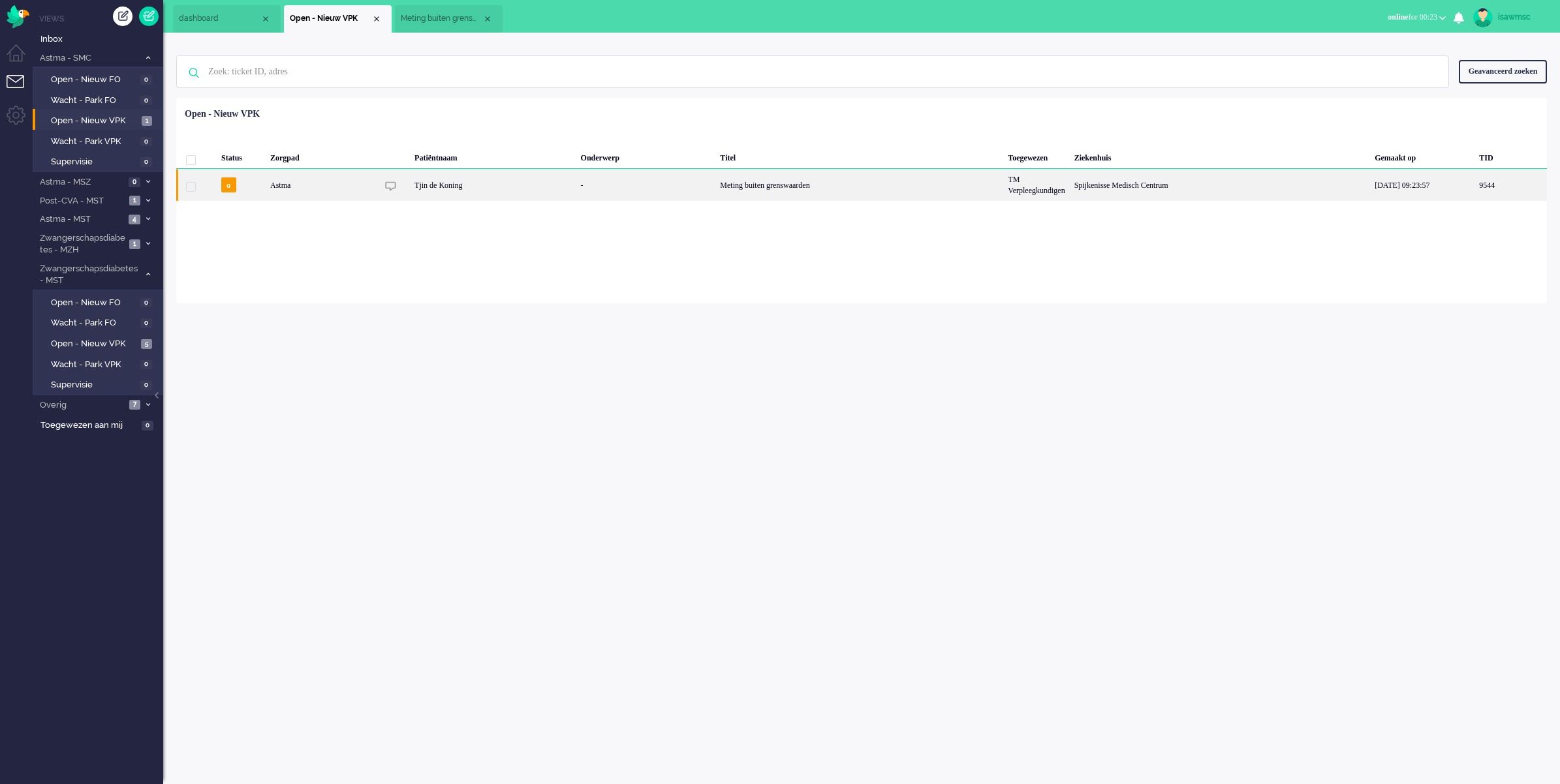
click at [450, 186] on div "Tjin de Koning" at bounding box center [493, 184] width 167 height 32
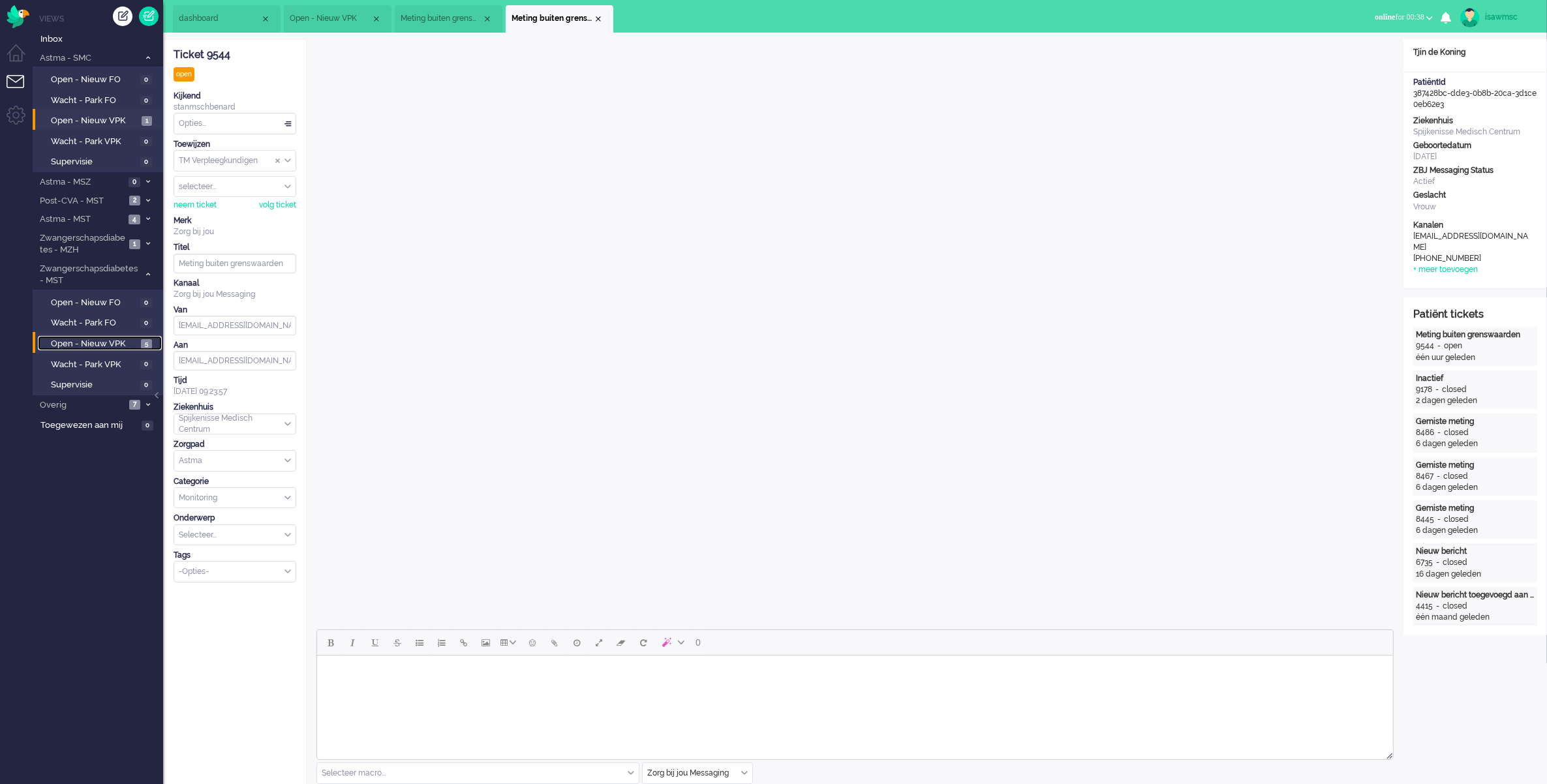
click at [138, 340] on link "Open - Nieuw VPK 5" at bounding box center [100, 343] width 124 height 14
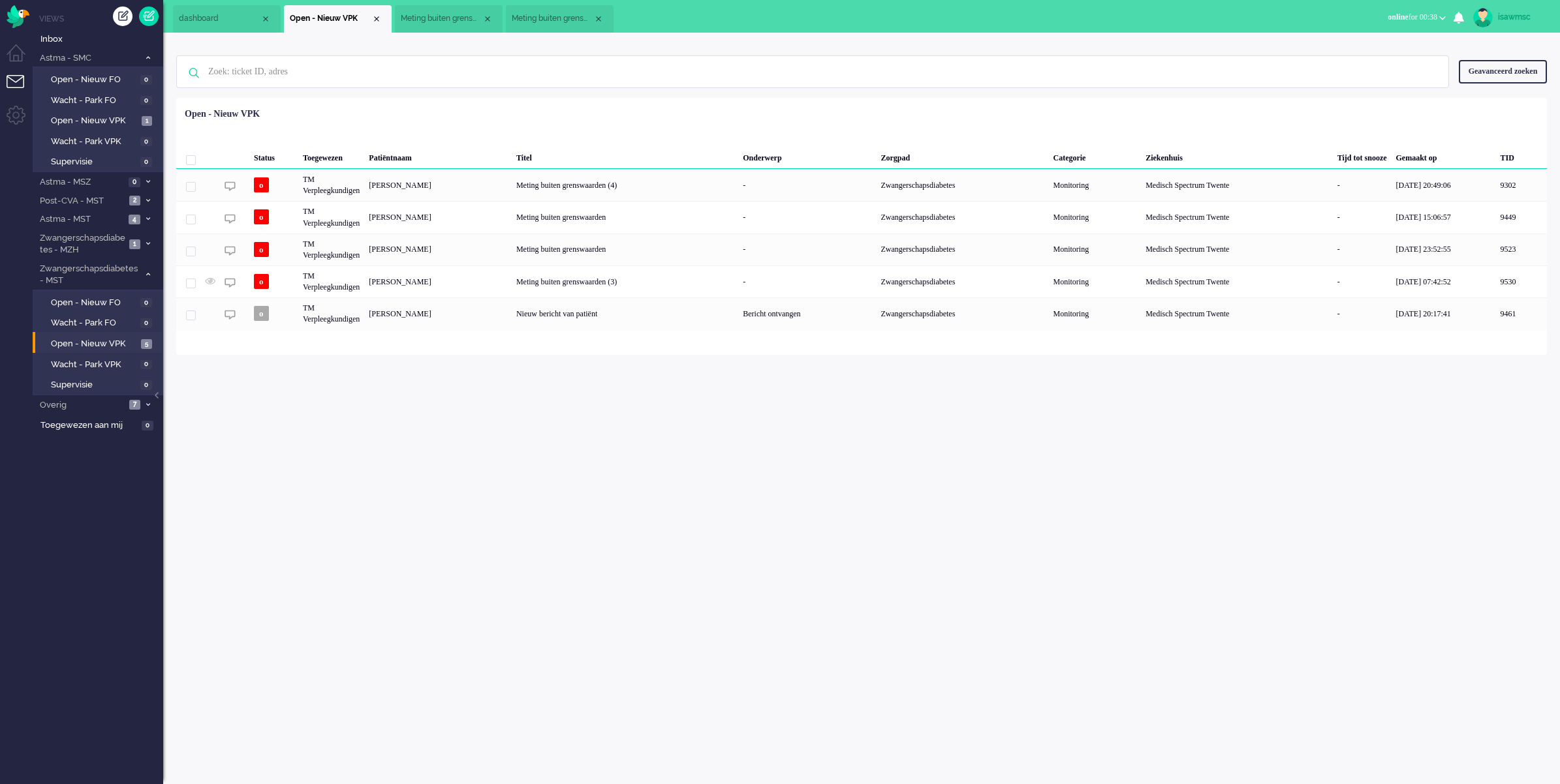
click at [512, 406] on div "isawmsc Thuis Ticket Csat Mijn gemiddelde cijfer Deze week - Ticket Bijdragen P…" at bounding box center [862, 408] width 1397 height 752
click at [597, 14] on div "Close tab" at bounding box center [598, 18] width 11 height 11
click at [488, 20] on div "Close tab" at bounding box center [487, 18] width 11 height 11
click at [664, 125] on div "Geselecteerd 0 Set Status: open pending holding solved Verwijder Selecteer... U…" at bounding box center [862, 130] width 1370 height 25
click at [478, 122] on div "Geselecteerd 0 Set Status: open pending holding solved Verwijder Selecteer... U…" at bounding box center [862, 130] width 1370 height 25
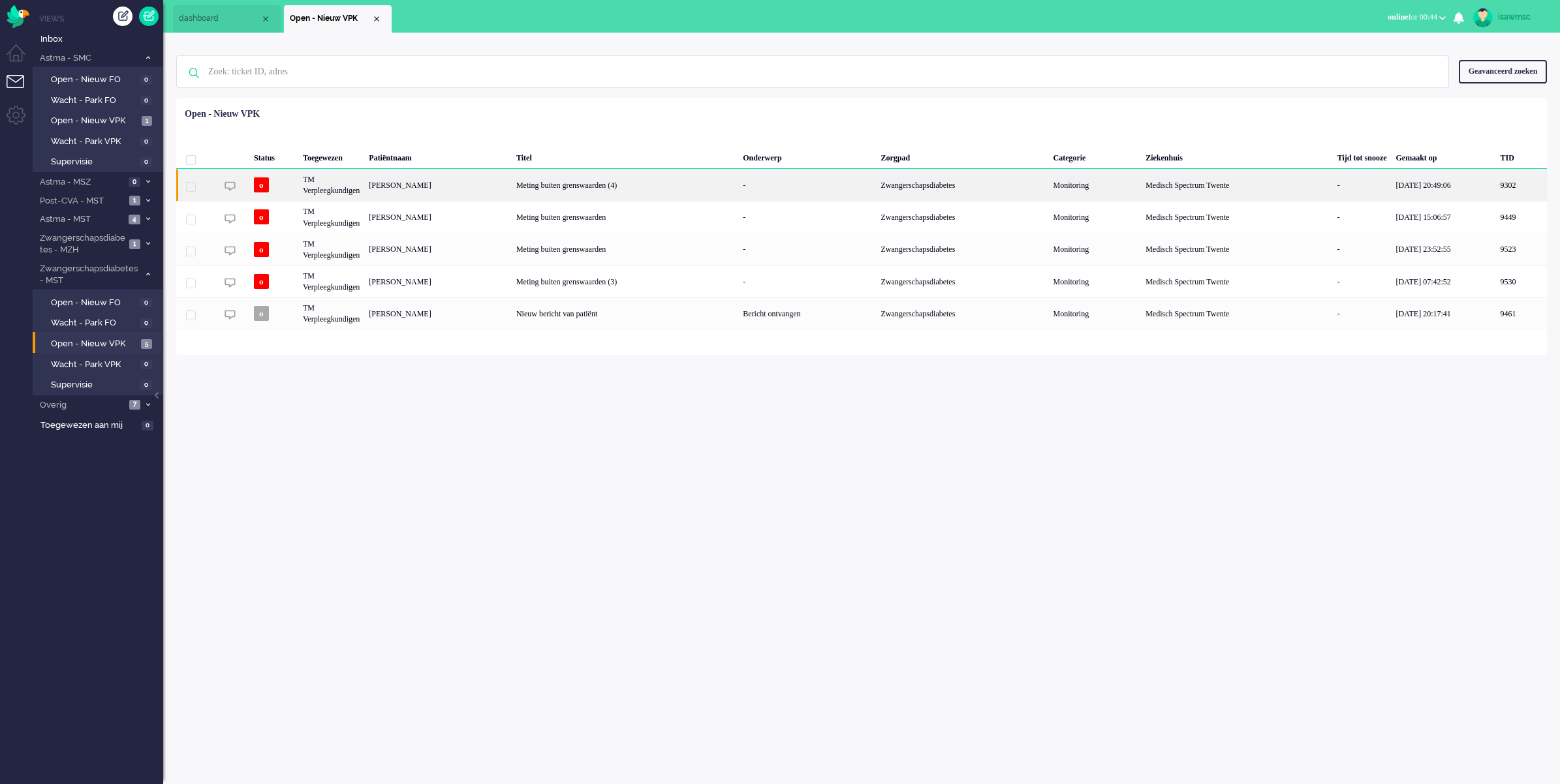
click at [738, 190] on div "Meting buiten grenswaarden (4)" at bounding box center [625, 184] width 226 height 32
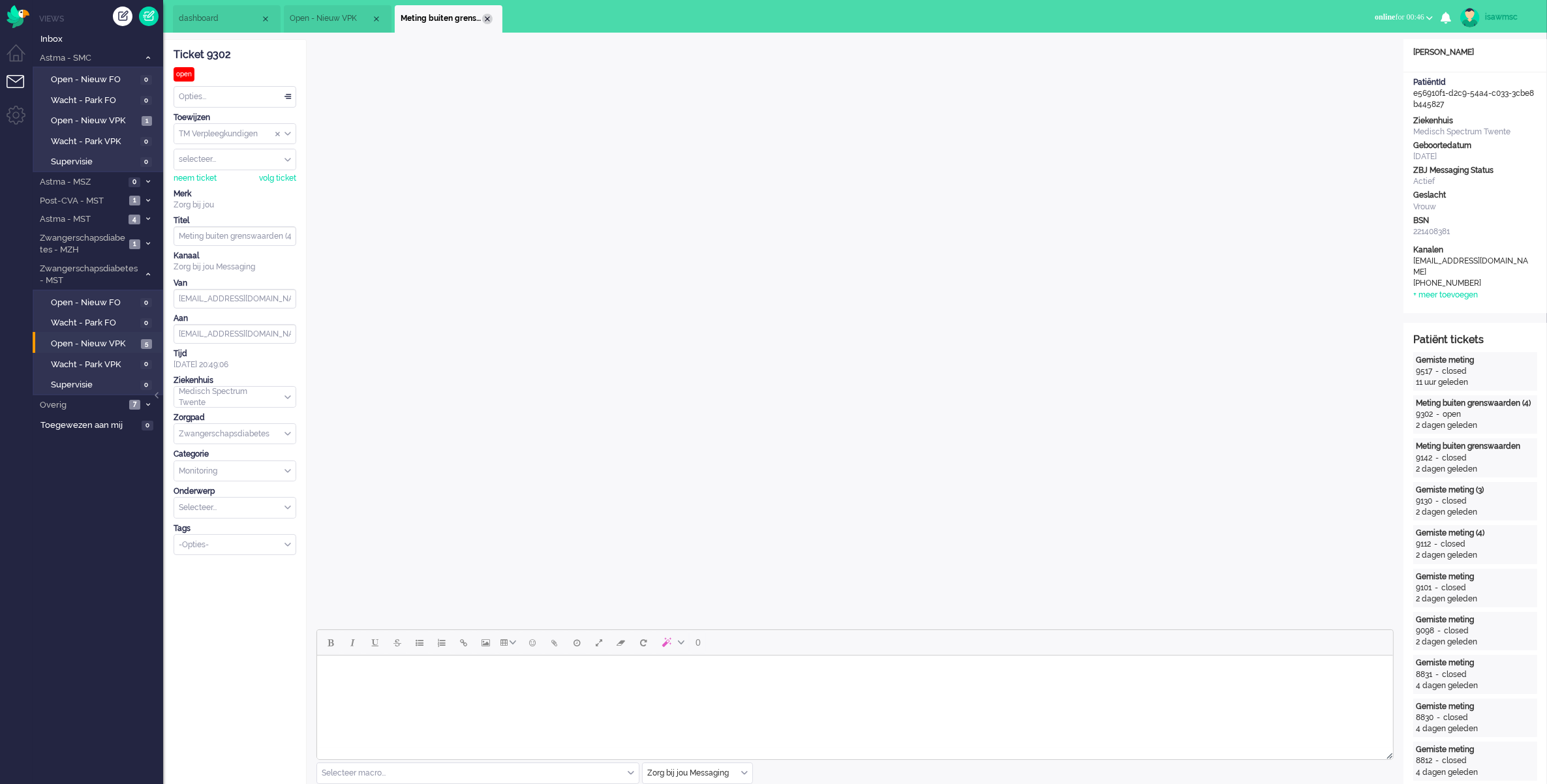
click at [489, 18] on div "Close tab" at bounding box center [487, 18] width 11 height 11
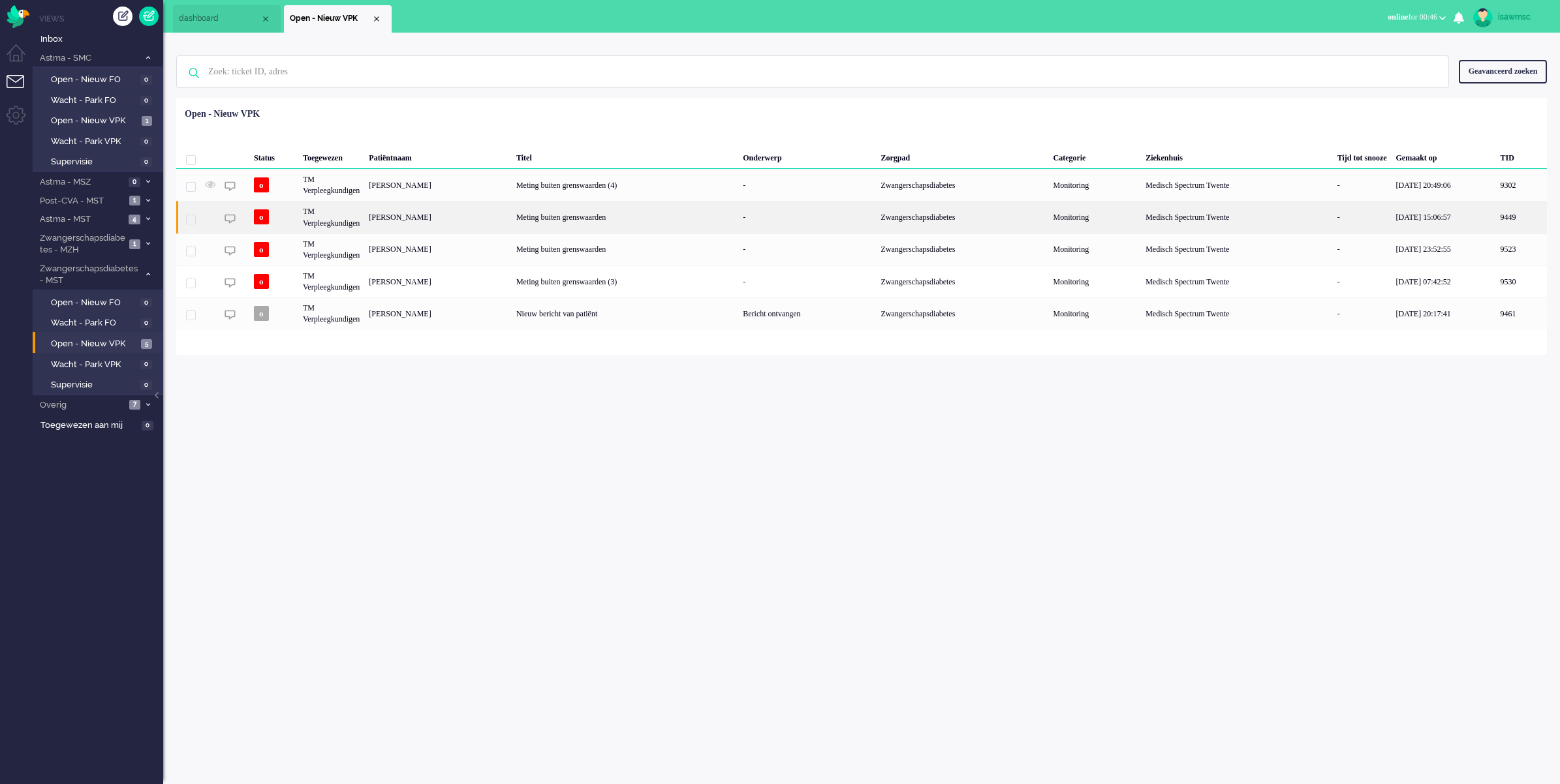
click at [437, 219] on div "[PERSON_NAME]" at bounding box center [438, 217] width 148 height 32
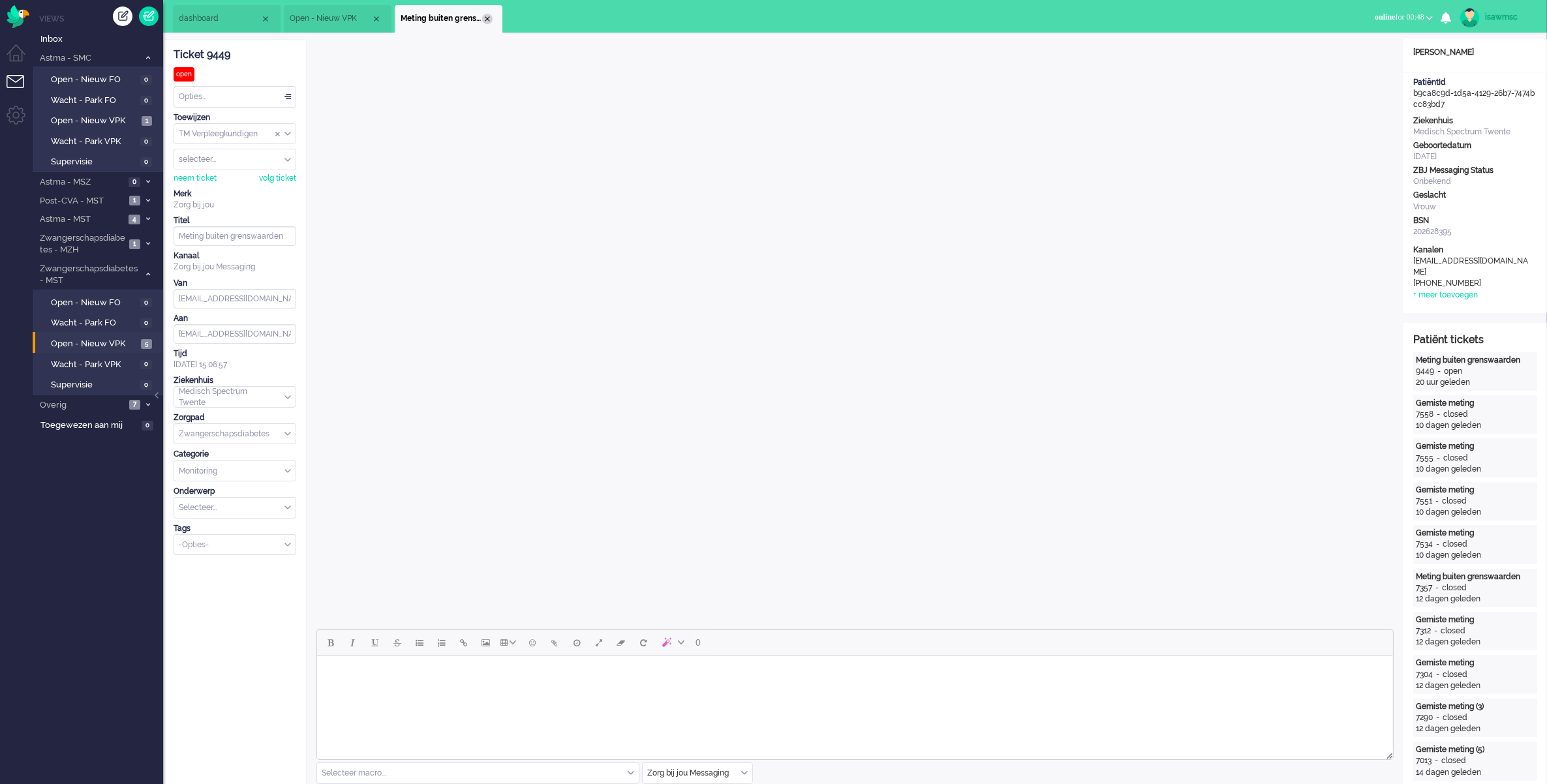
click at [488, 18] on div "Close tab" at bounding box center [487, 18] width 11 height 11
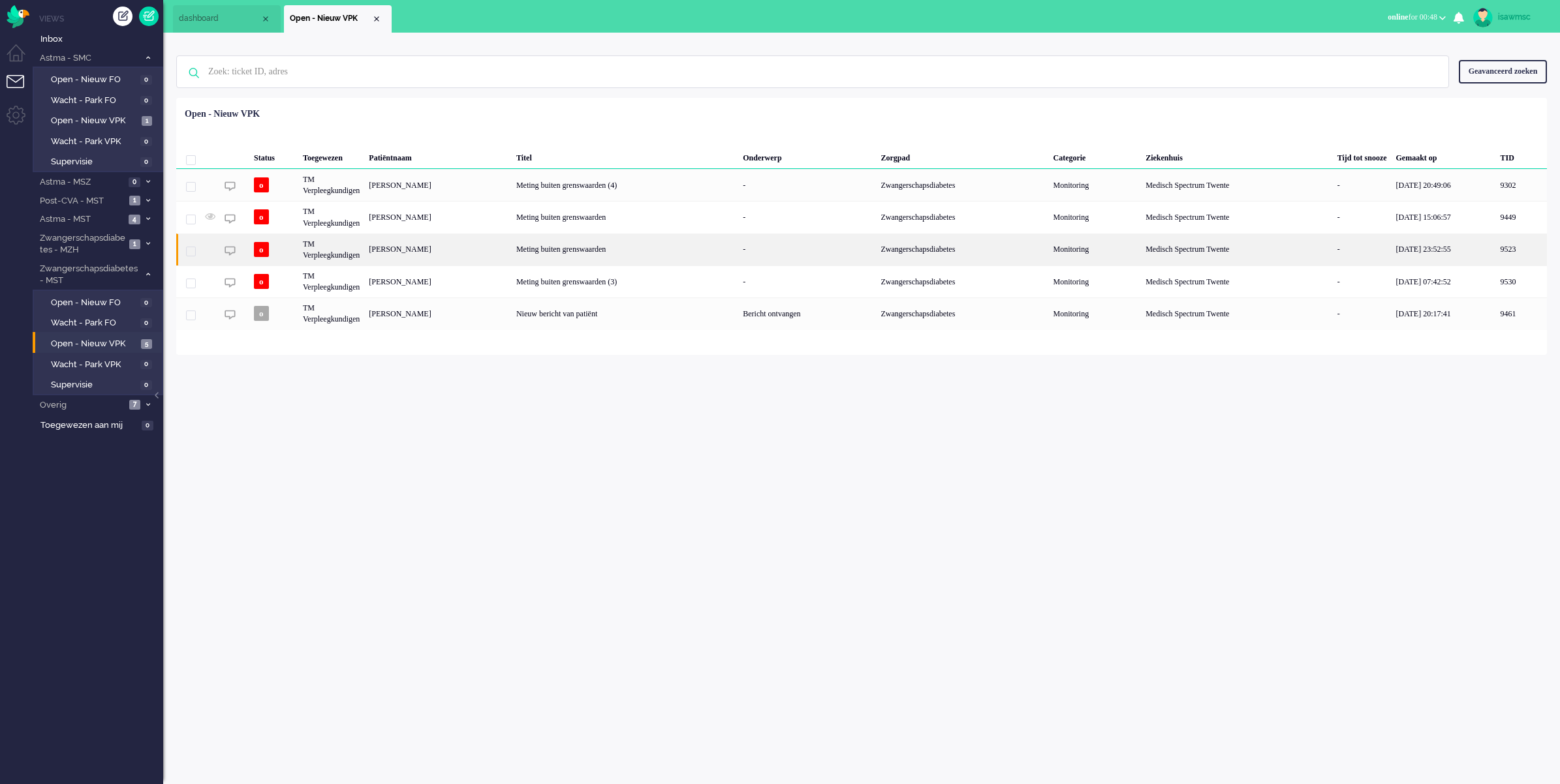
click at [456, 245] on div "[PERSON_NAME]" at bounding box center [438, 249] width 148 height 32
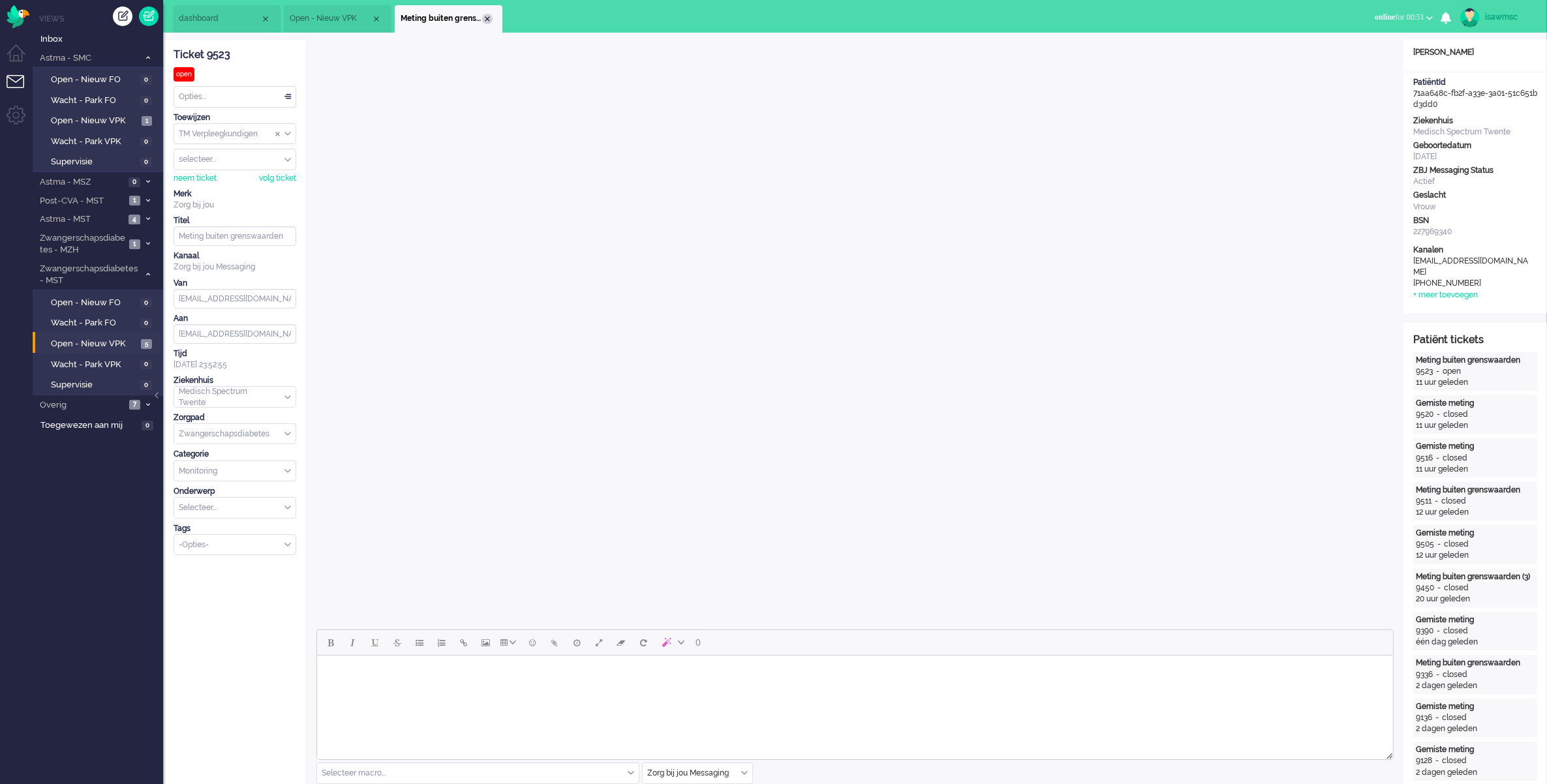
click at [488, 18] on div "Close tab" at bounding box center [487, 18] width 11 height 11
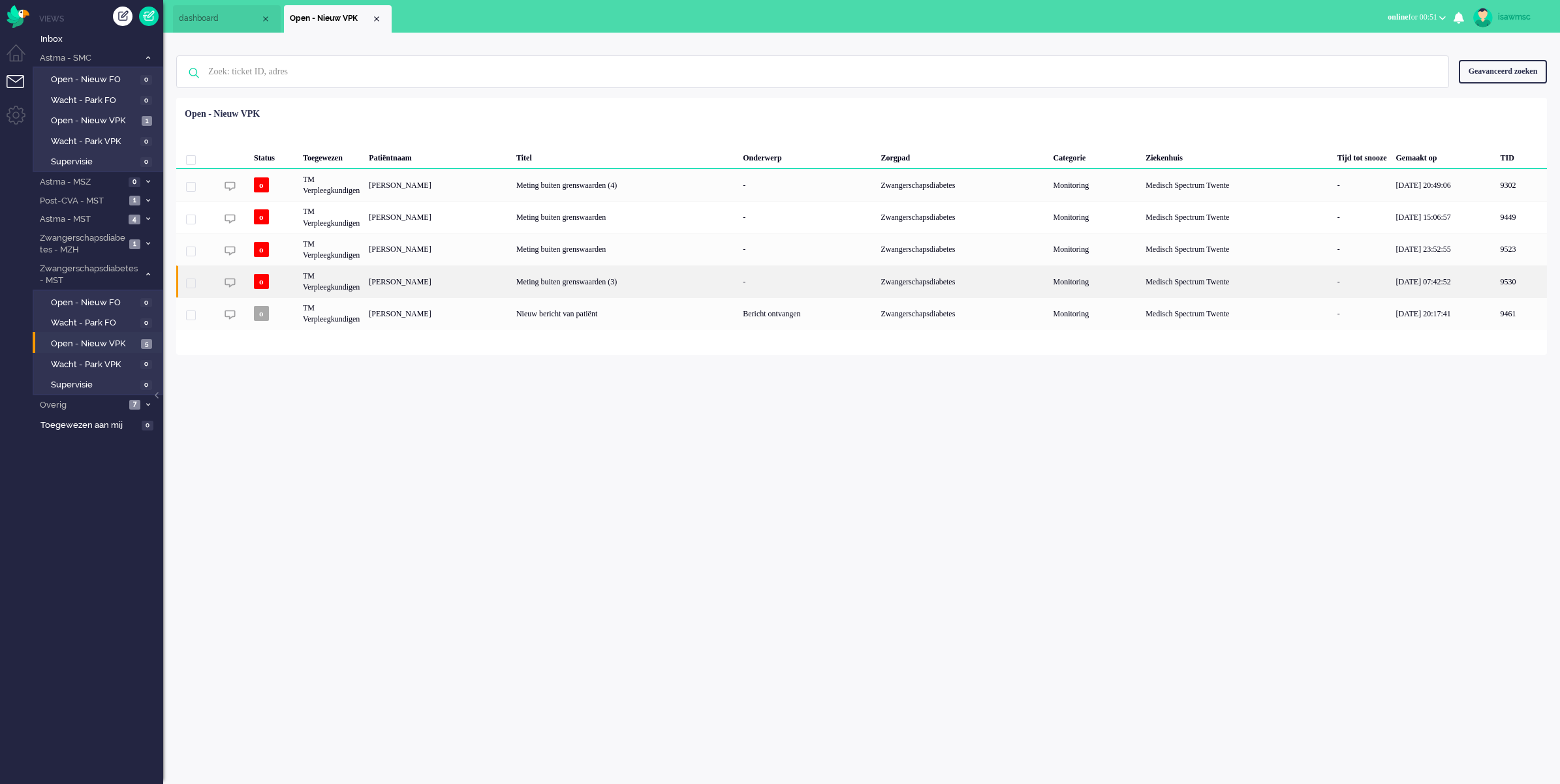
click at [456, 283] on div "[PERSON_NAME]" at bounding box center [438, 281] width 148 height 32
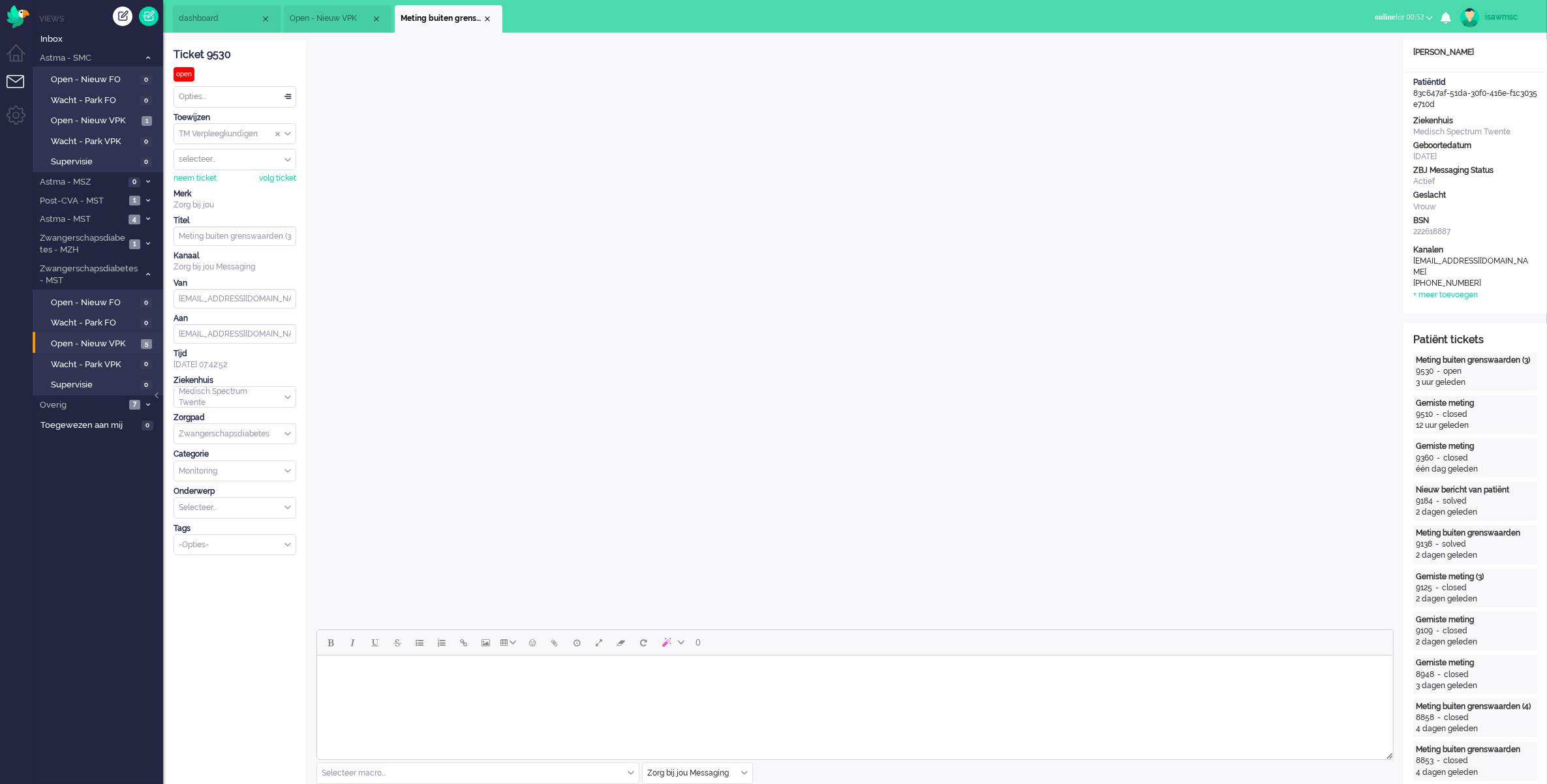
click at [484, 26] on li "Meting buiten grenswaarden (3)" at bounding box center [448, 18] width 108 height 27
click at [484, 18] on div "Close tab" at bounding box center [487, 18] width 11 height 11
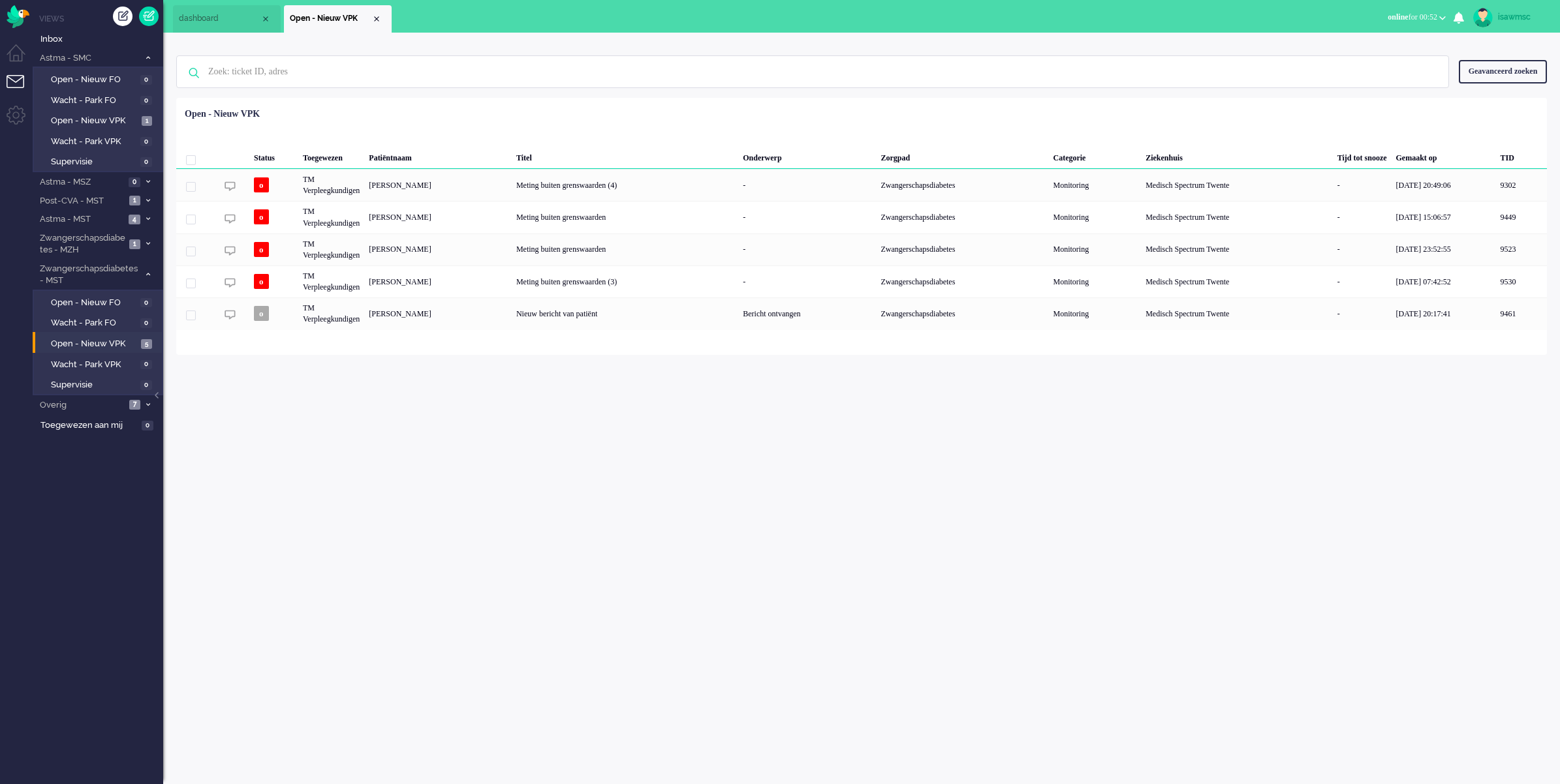
click at [454, 17] on ul "dashboard Open - Nieuw VPK" at bounding box center [734, 16] width 1123 height 32
click at [923, 30] on ul "dashboard Open - Nieuw VPK" at bounding box center [734, 16] width 1123 height 32
click at [960, 592] on div "isawmsc Thuis Ticket Csat Mijn gemiddelde cijfer Deze week - Ticket Bijdragen P…" at bounding box center [862, 408] width 1397 height 752
click at [625, 40] on div "Geen zoekresultaten [PERSON_NAME] nog eens Geavanceerd zoeken Geavanceerd zoeke…" at bounding box center [862, 193] width 1397 height 322
click at [411, 14] on ul "dashboard Open - Nieuw VPK" at bounding box center [734, 16] width 1123 height 32
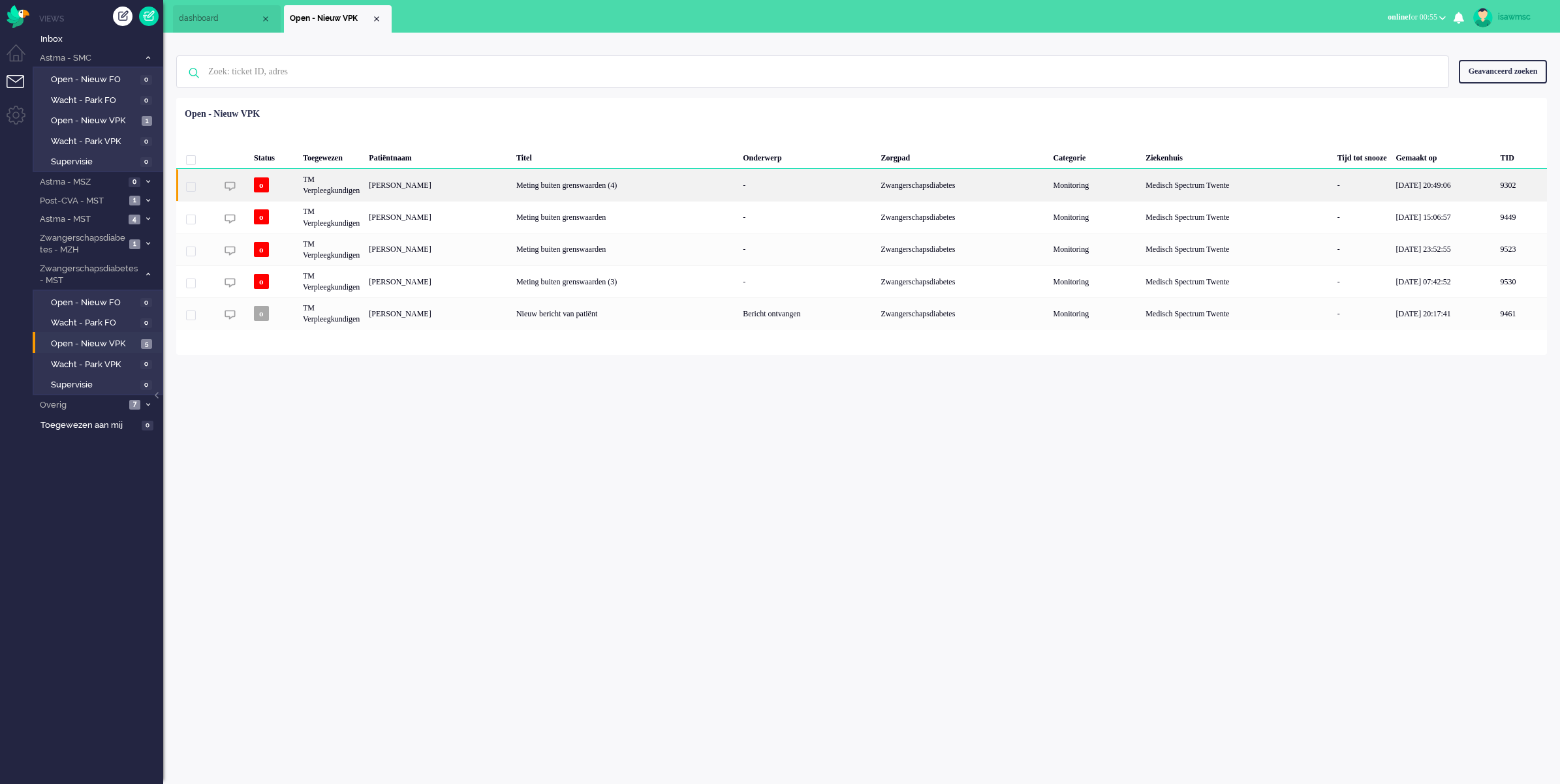
click at [698, 191] on div "Meting buiten grenswaarden (4)" at bounding box center [625, 184] width 226 height 32
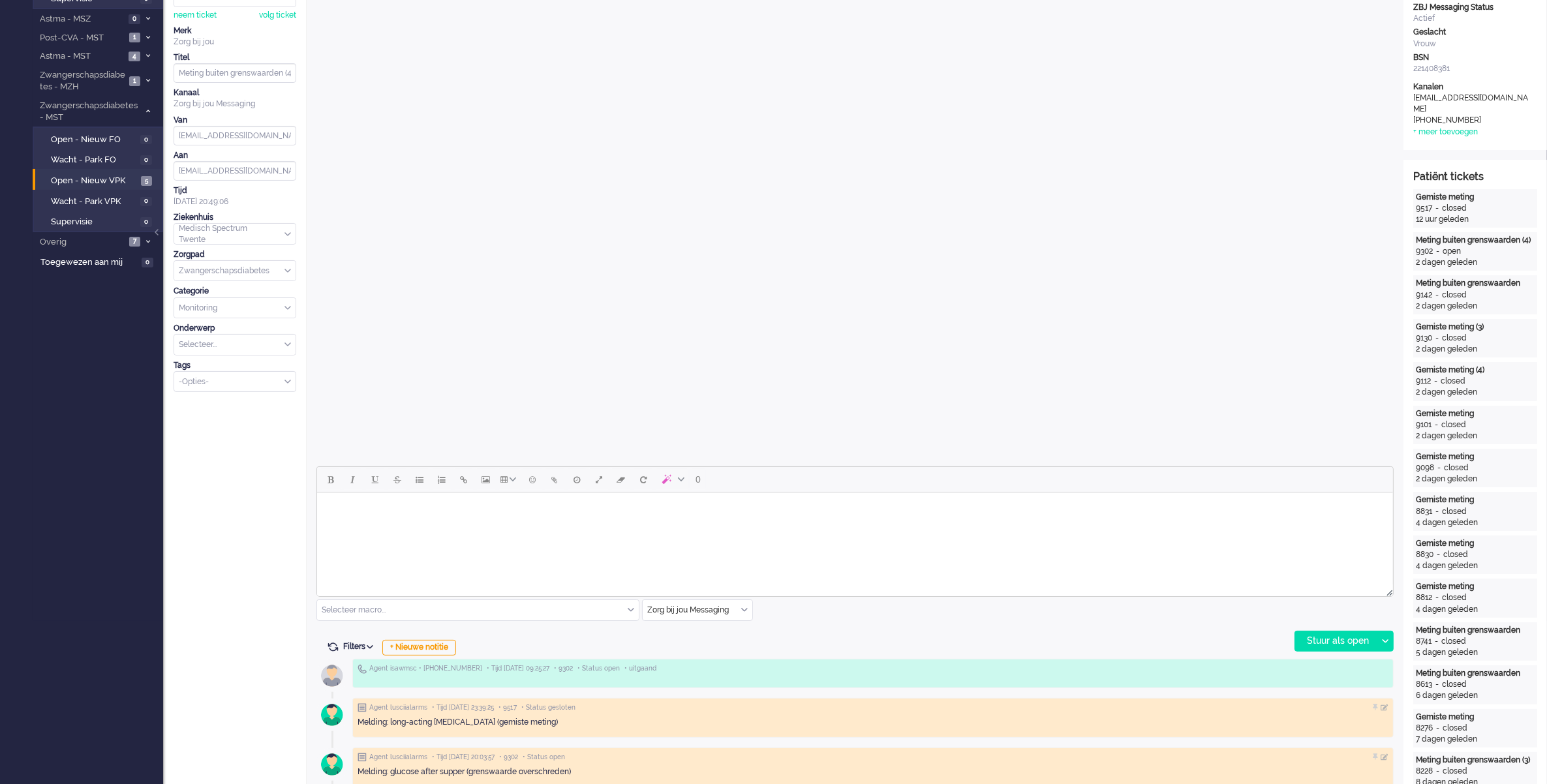
scroll to position [408, 0]
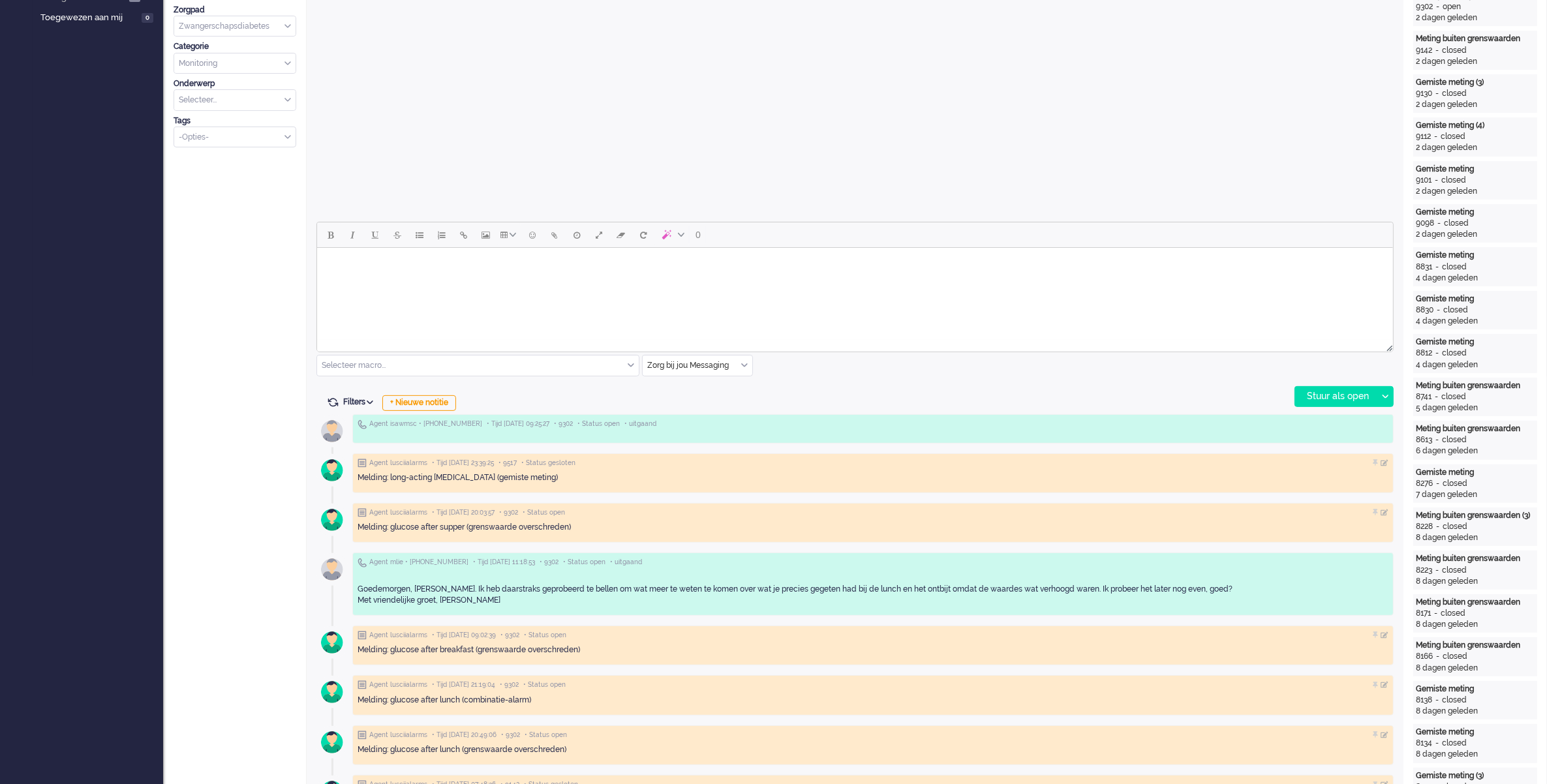
click at [601, 281] on html at bounding box center [854, 264] width 1076 height 33
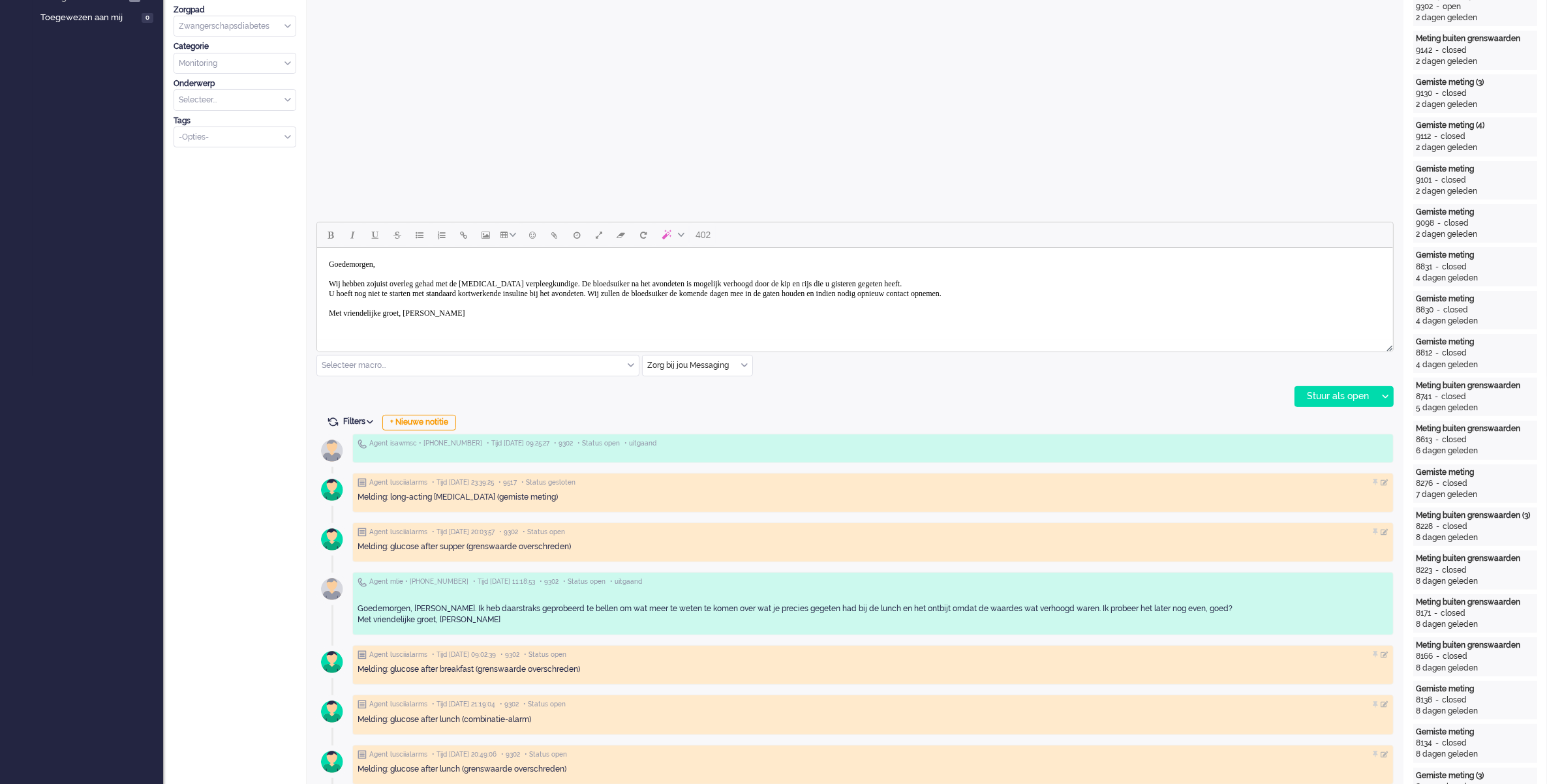
click at [888, 284] on body "Goedemorgen, [PERSON_NAME] hebben zojuist overleg gehad met de [MEDICAL_DATA] v…" at bounding box center [854, 289] width 1065 height 72
click at [1351, 401] on div "Stuur als open" at bounding box center [1336, 397] width 82 height 20
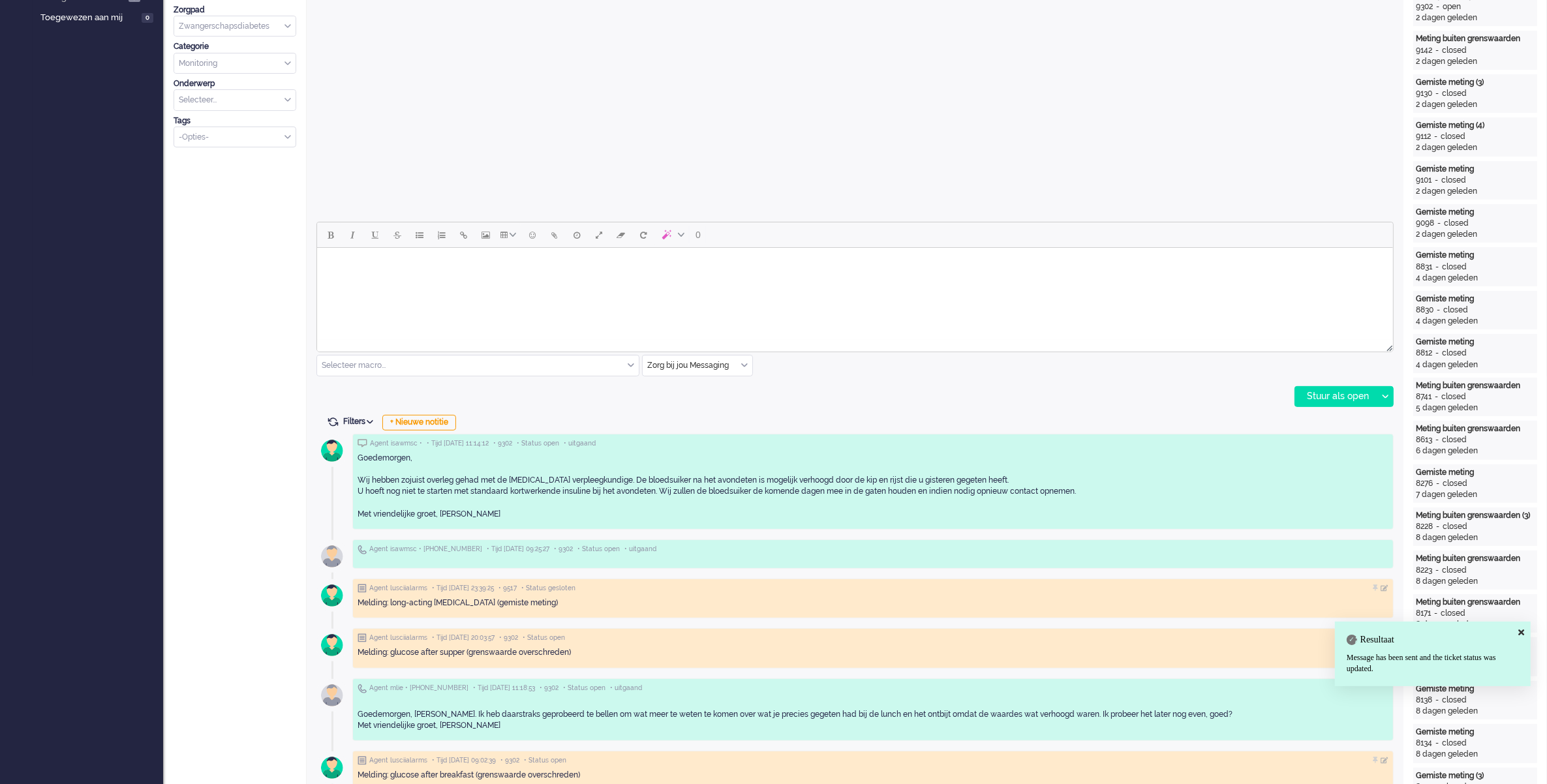
scroll to position [0, 0]
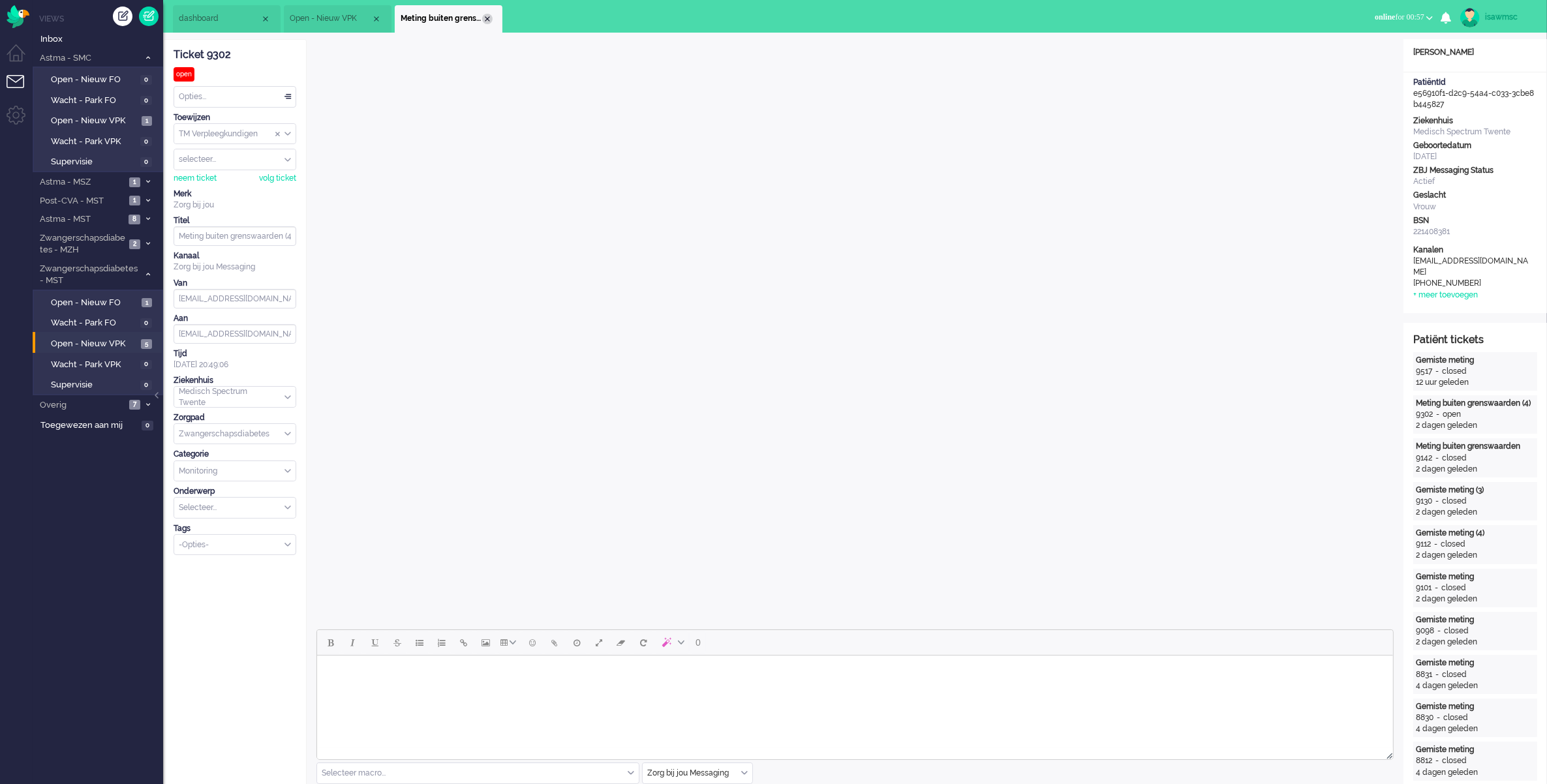
click at [484, 20] on div "Close tab" at bounding box center [487, 18] width 11 height 11
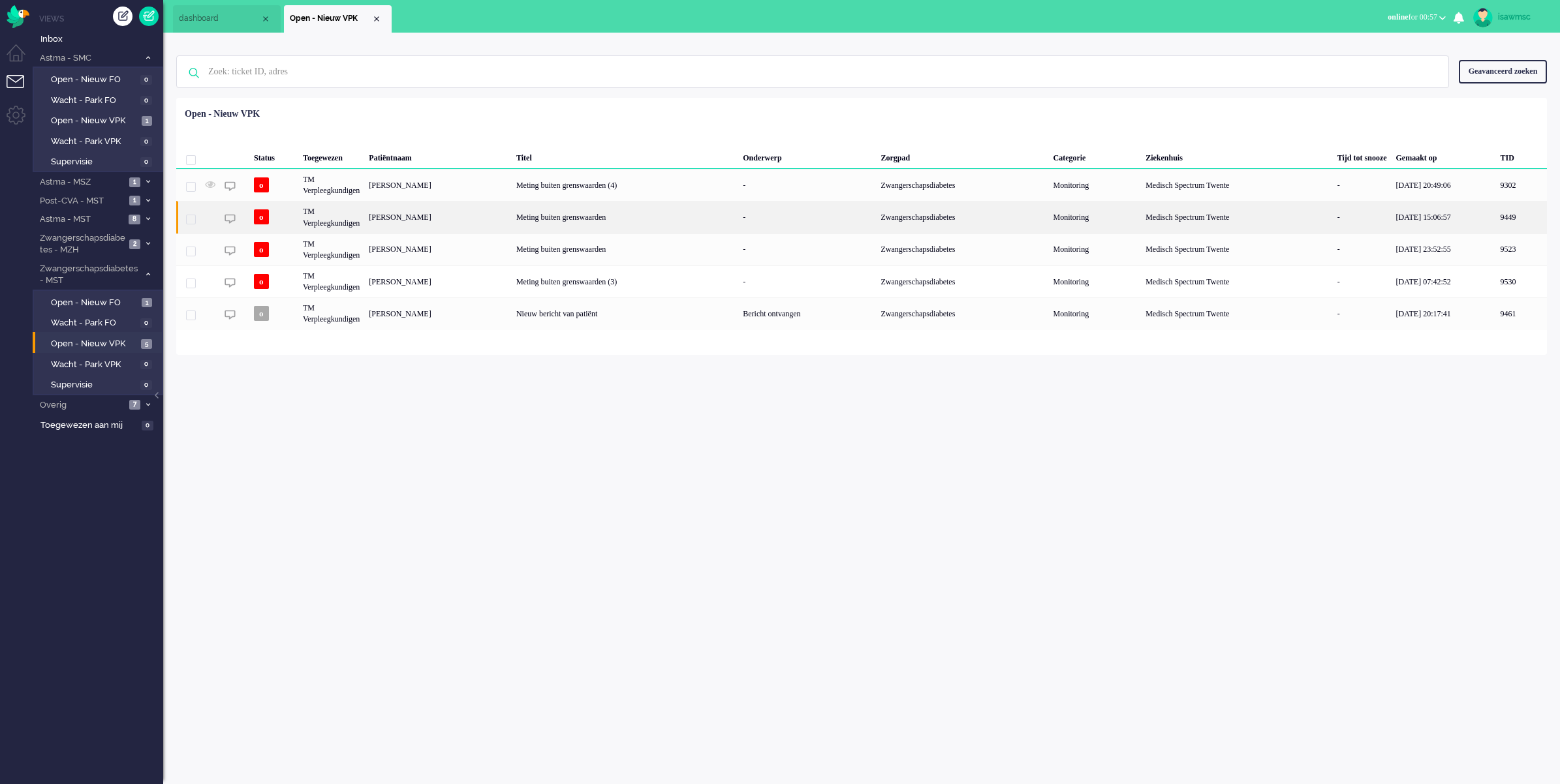
click at [440, 221] on div "[PERSON_NAME]" at bounding box center [438, 217] width 148 height 32
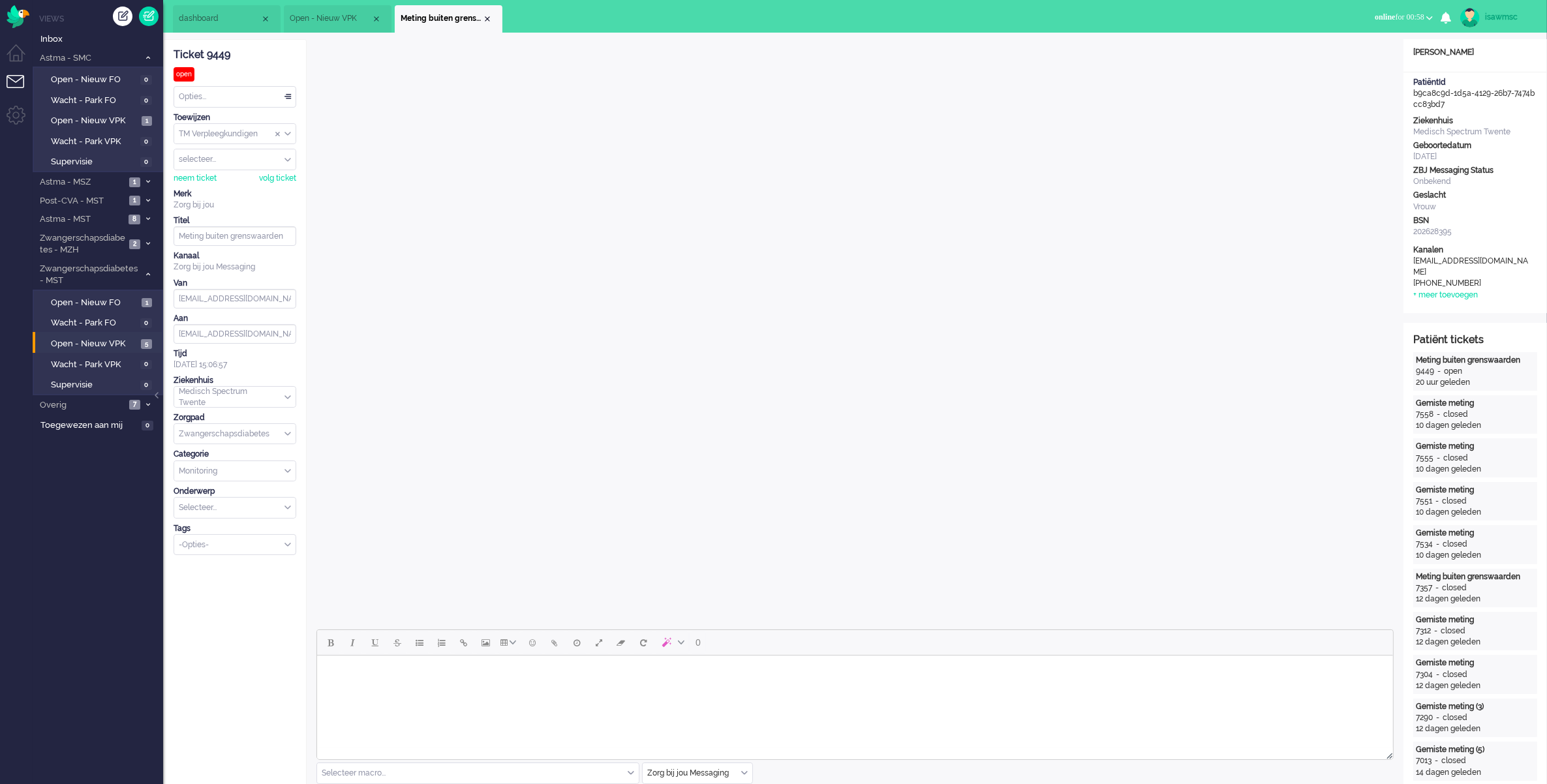
scroll to position [163, 0]
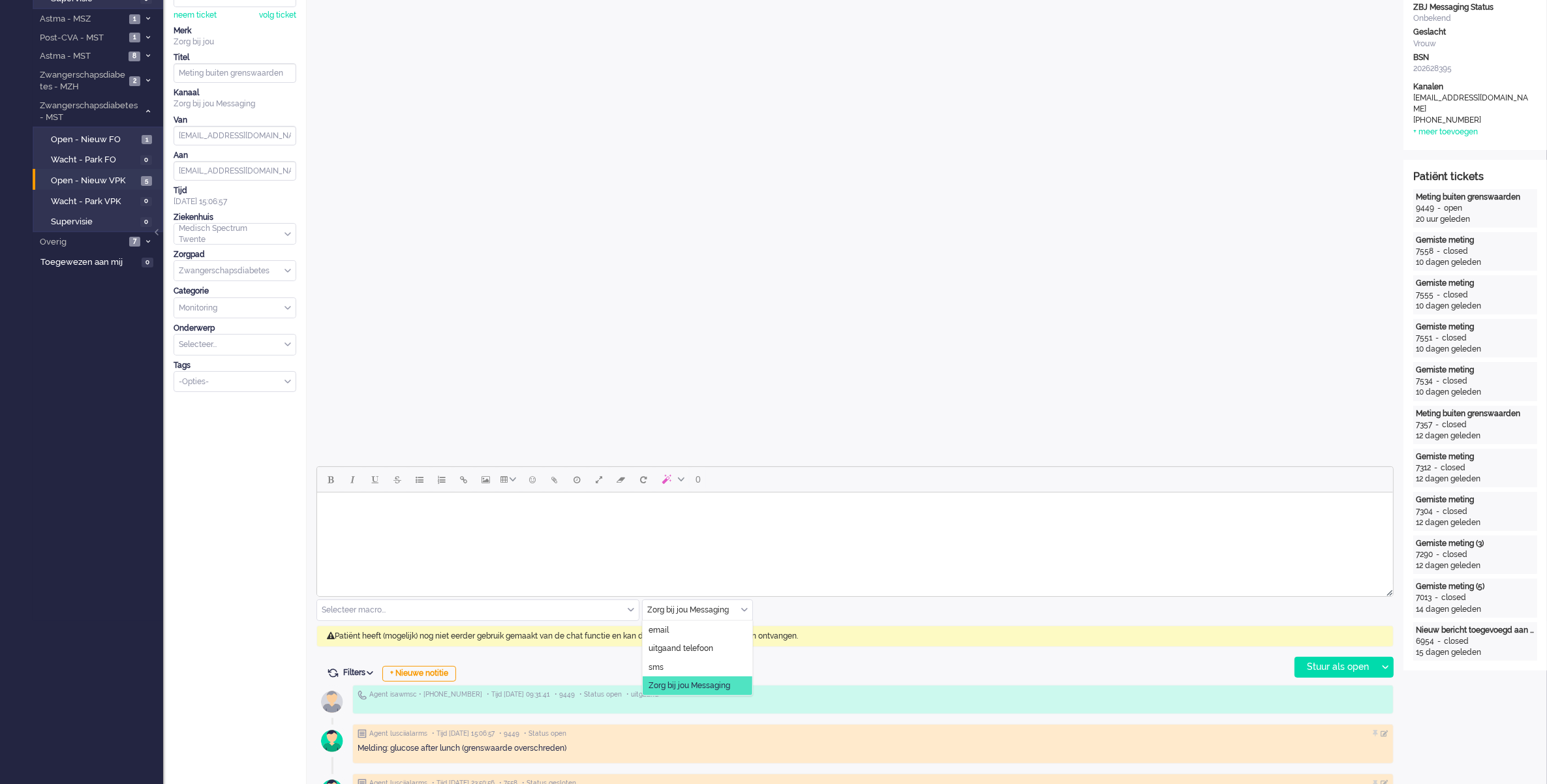
click at [749, 609] on input "text" at bounding box center [698, 610] width 110 height 20
click at [712, 653] on span "uitgaand telefoon" at bounding box center [681, 649] width 65 height 11
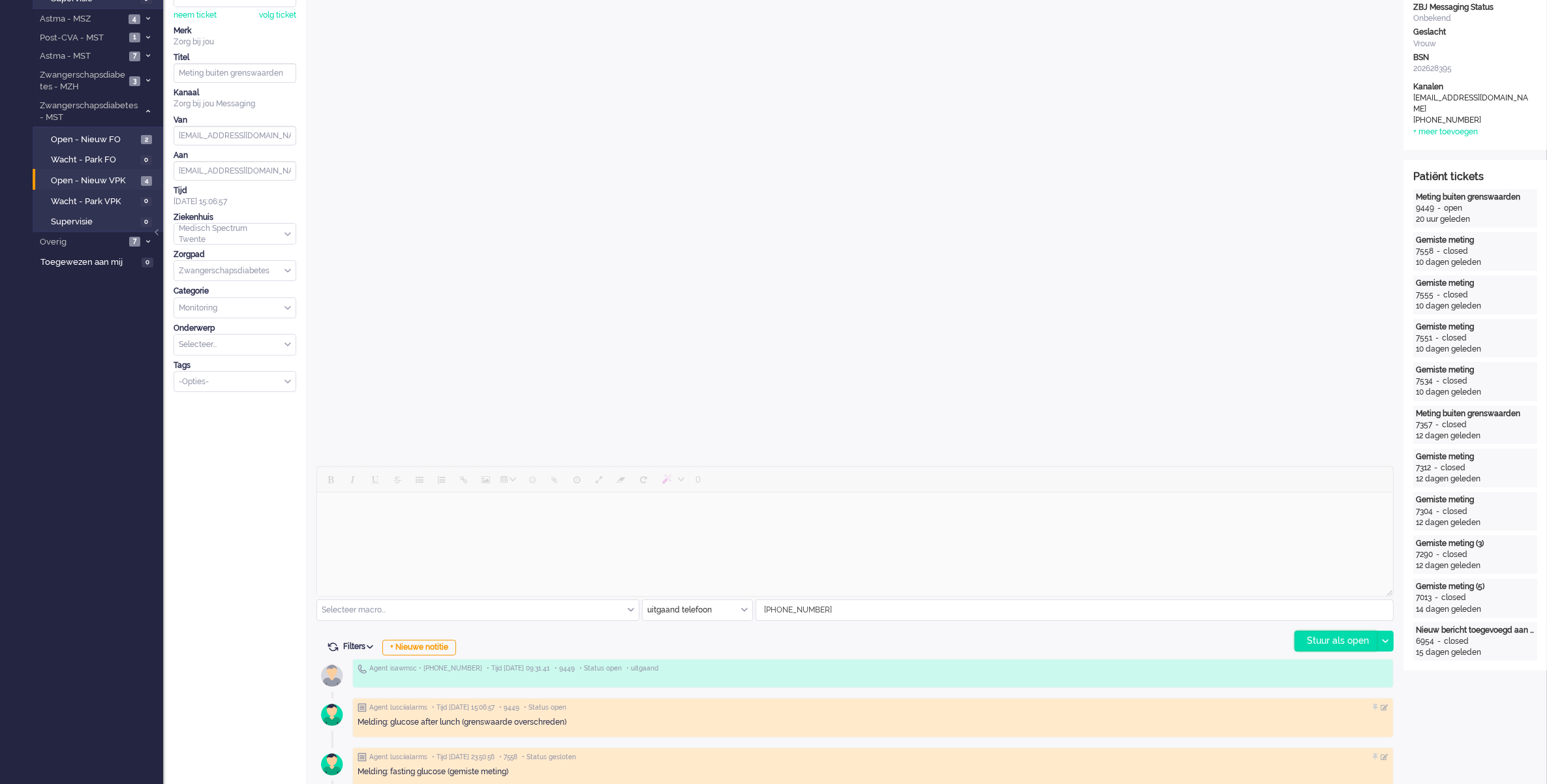
click at [1339, 639] on div "Stuur als open" at bounding box center [1336, 641] width 82 height 20
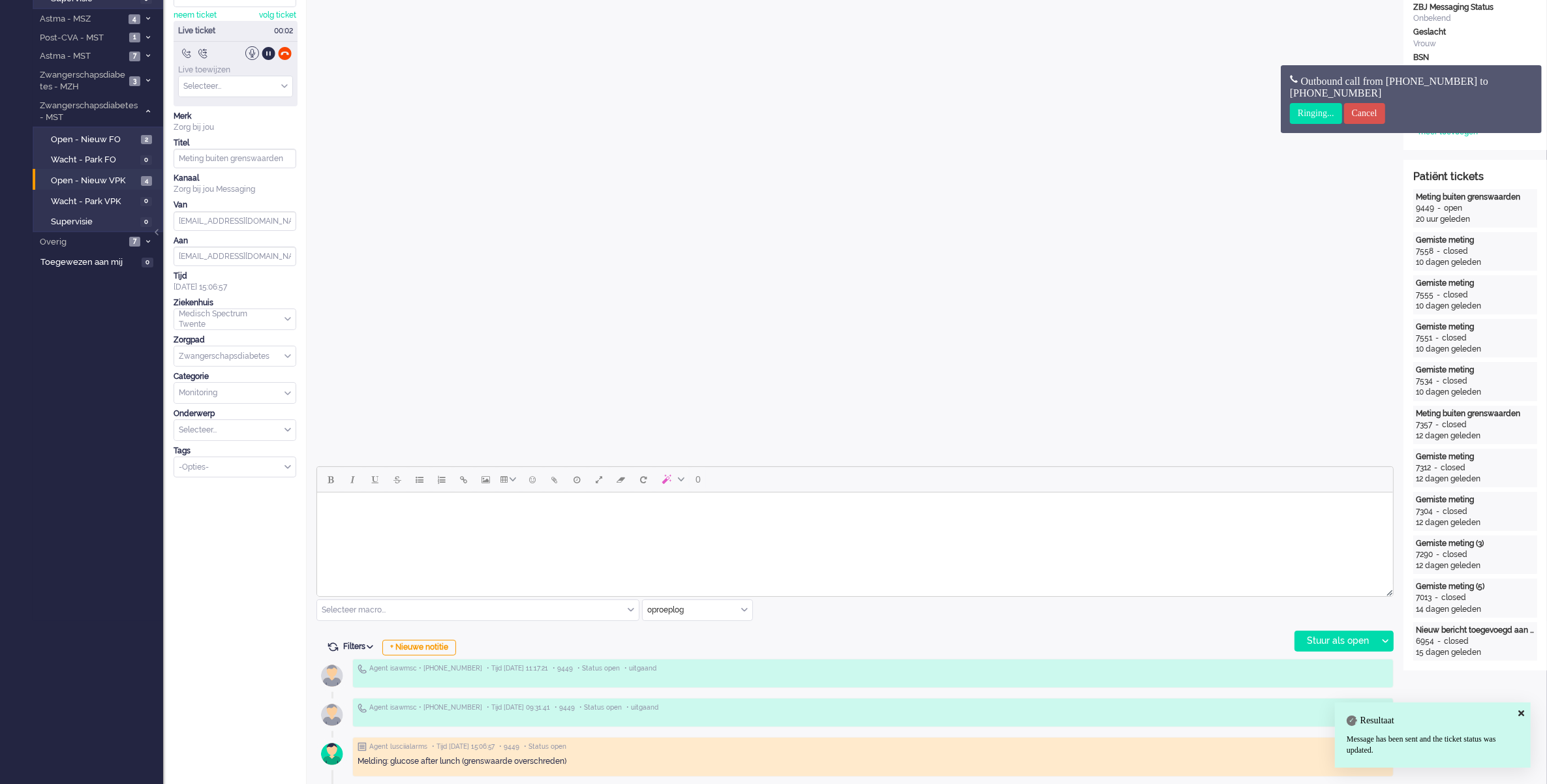
scroll to position [0, 0]
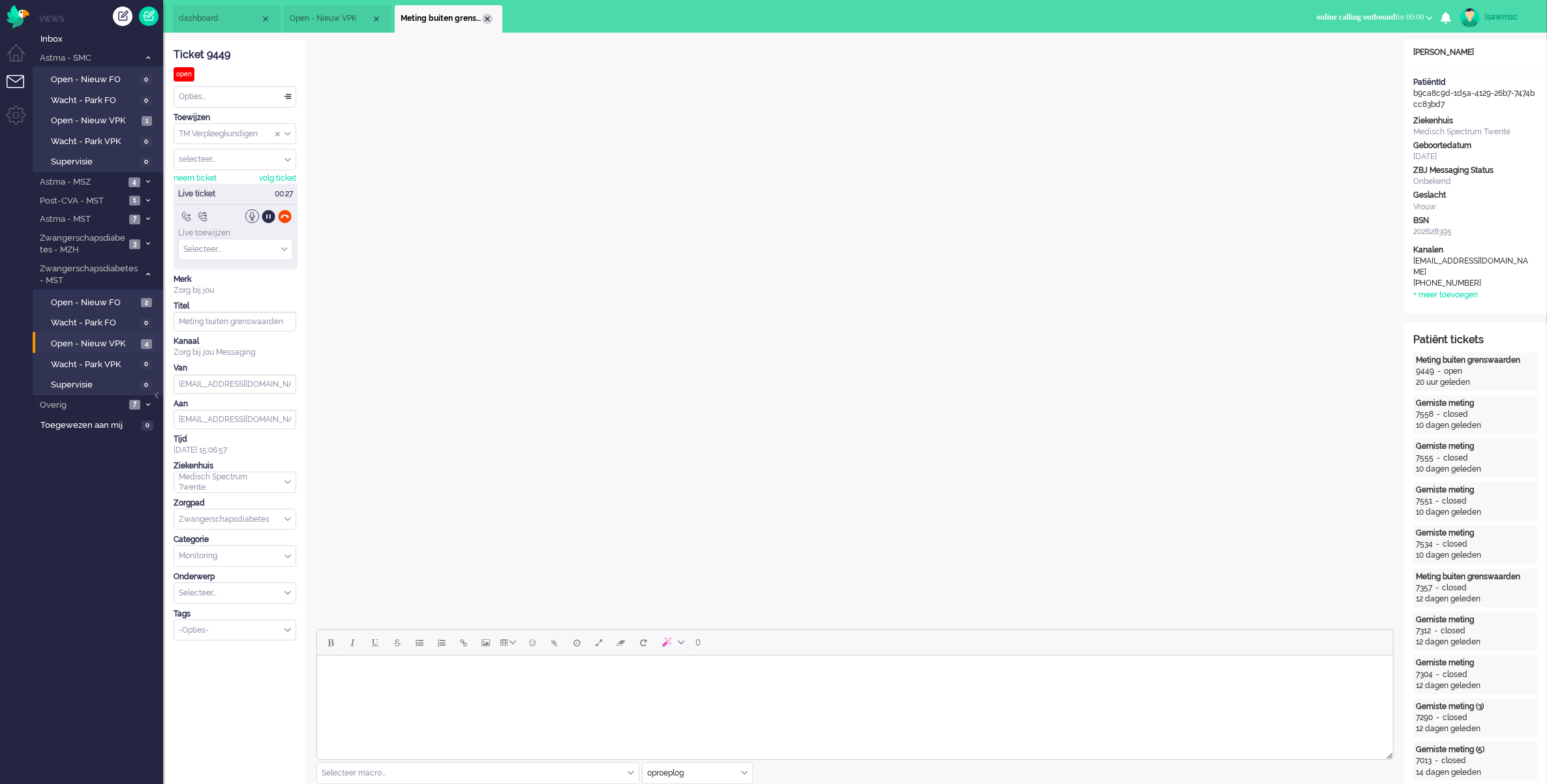
click at [484, 21] on div "Close tab" at bounding box center [487, 18] width 11 height 11
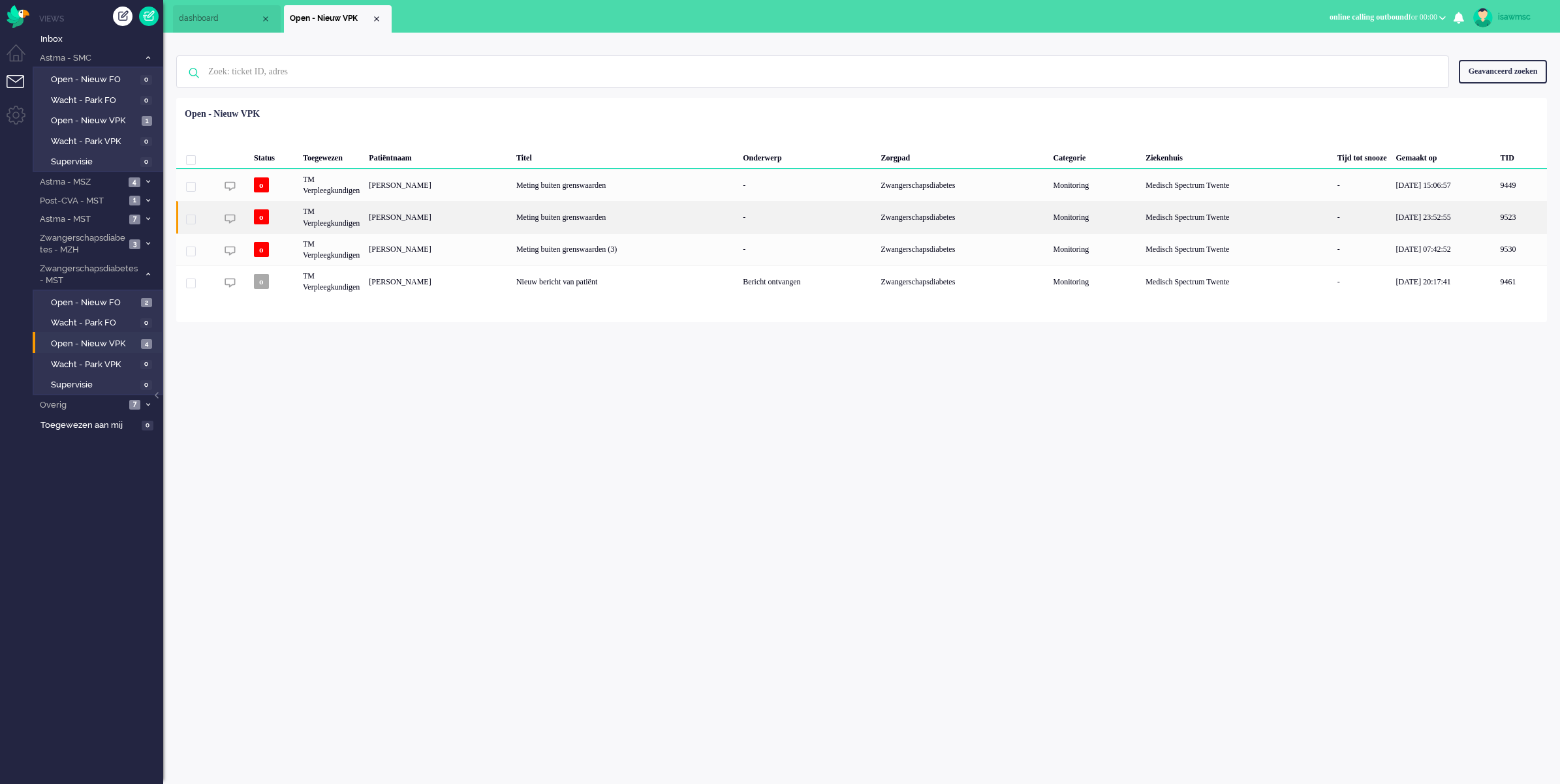
click at [447, 222] on div "[PERSON_NAME]" at bounding box center [438, 217] width 148 height 32
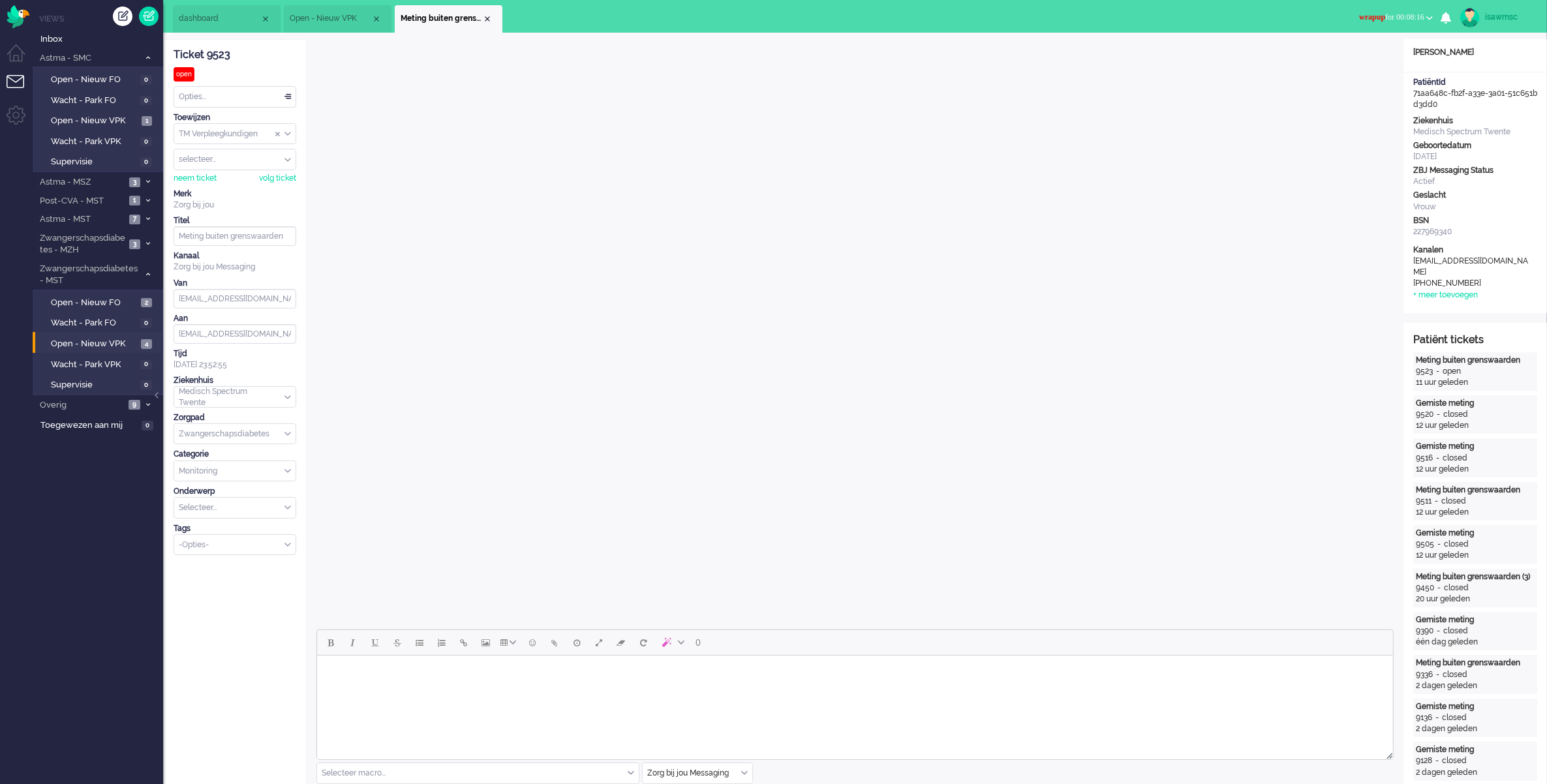
click at [1369, 14] on span "wrapup" at bounding box center [1372, 17] width 26 height 9
click at [1354, 58] on label "Online" at bounding box center [1378, 58] width 103 height 11
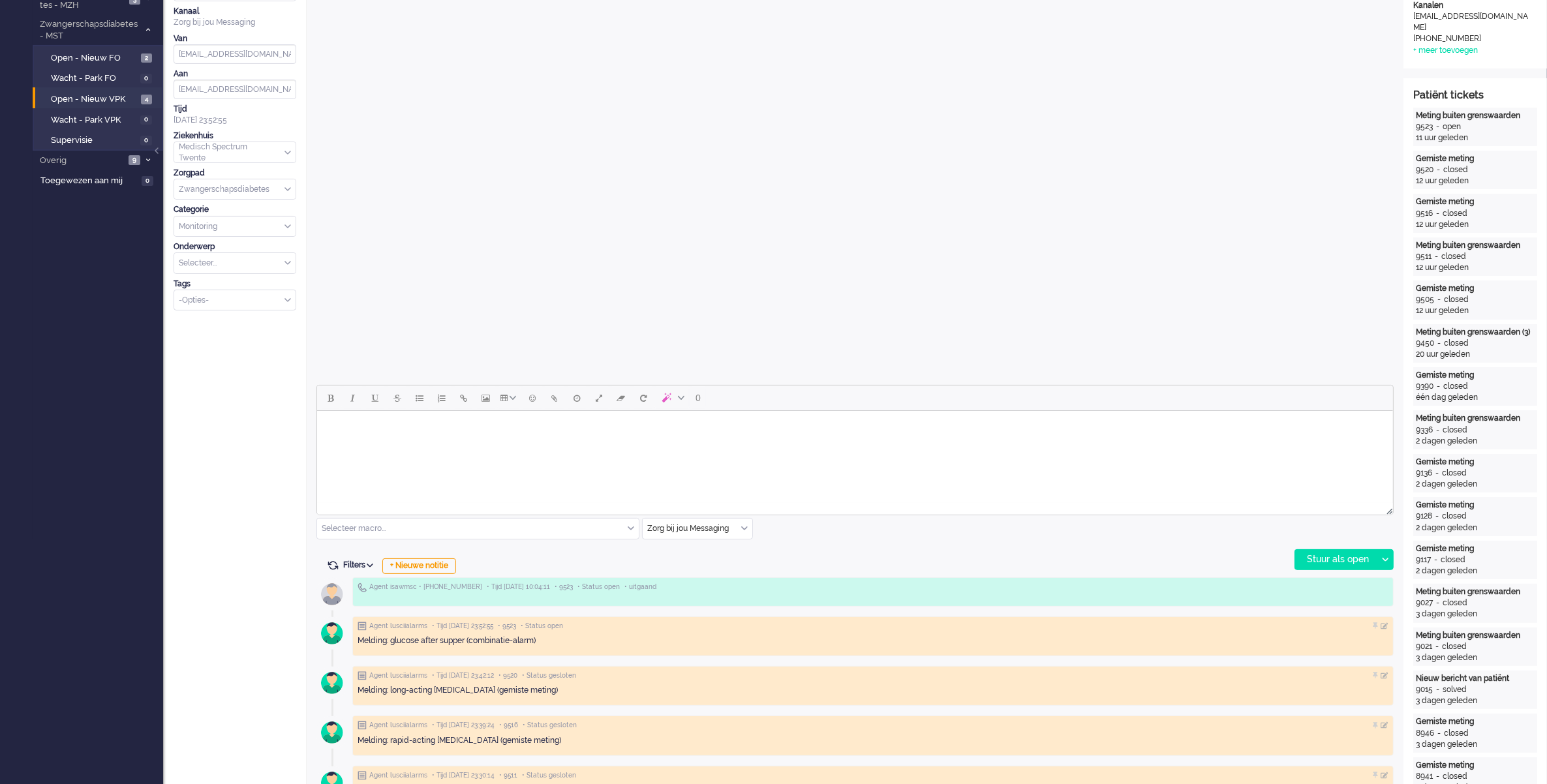
click at [745, 529] on div "Zorg bij jou Messaging" at bounding box center [698, 529] width 110 height 20
click at [691, 567] on span "uitgaand telefoon" at bounding box center [681, 567] width 65 height 11
click at [1325, 566] on div "Stuur als open" at bounding box center [1336, 560] width 82 height 20
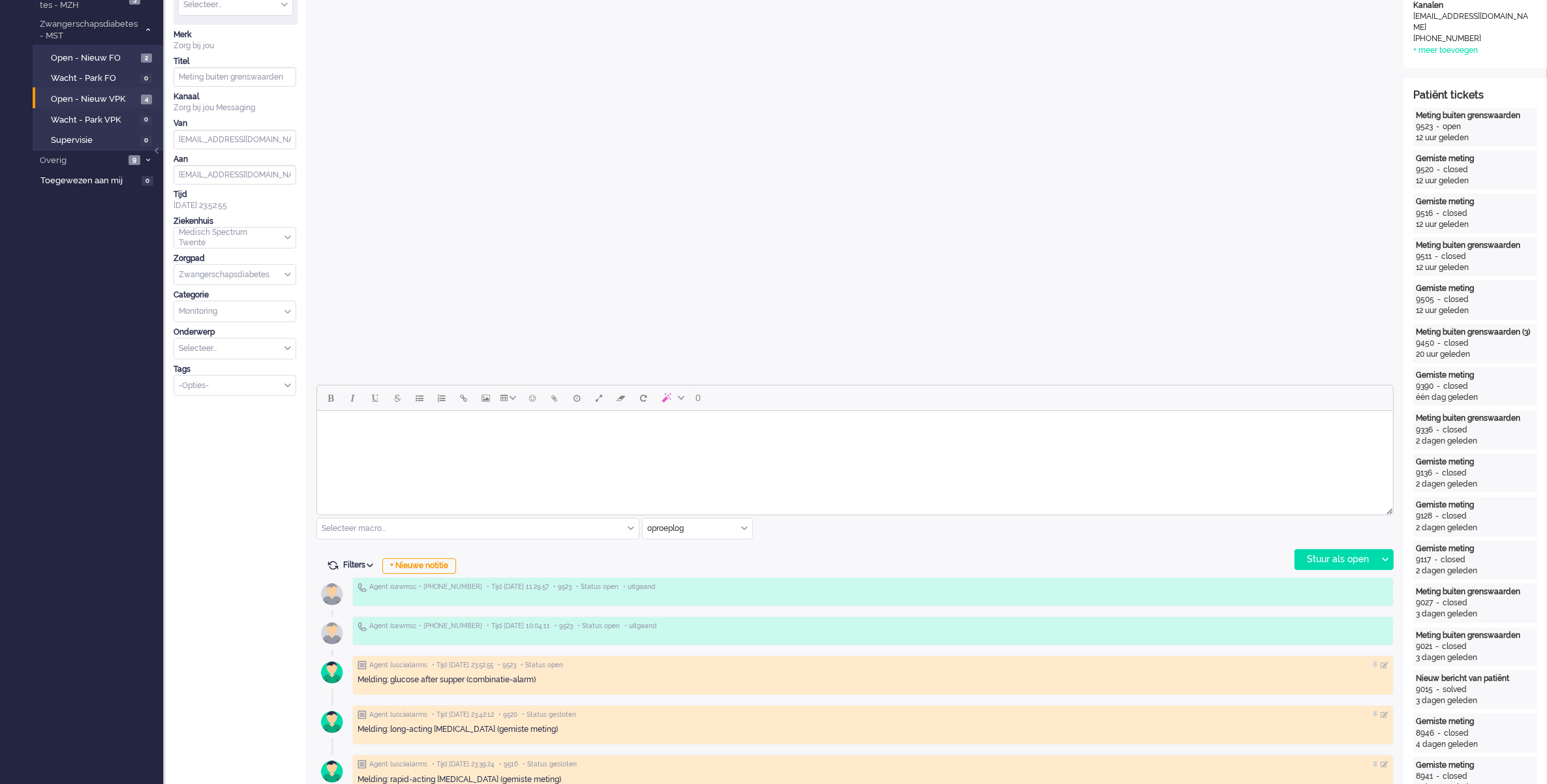
click at [464, 444] on html at bounding box center [854, 428] width 1076 height 33
click at [747, 529] on div "oproeplog" at bounding box center [698, 529] width 110 height 20
click at [680, 597] on li "Zorg bij jou Messaging" at bounding box center [698, 604] width 110 height 19
click at [675, 437] on body "Rich Text Area. Press ALT-0 for help." at bounding box center [854, 428] width 1065 height 23
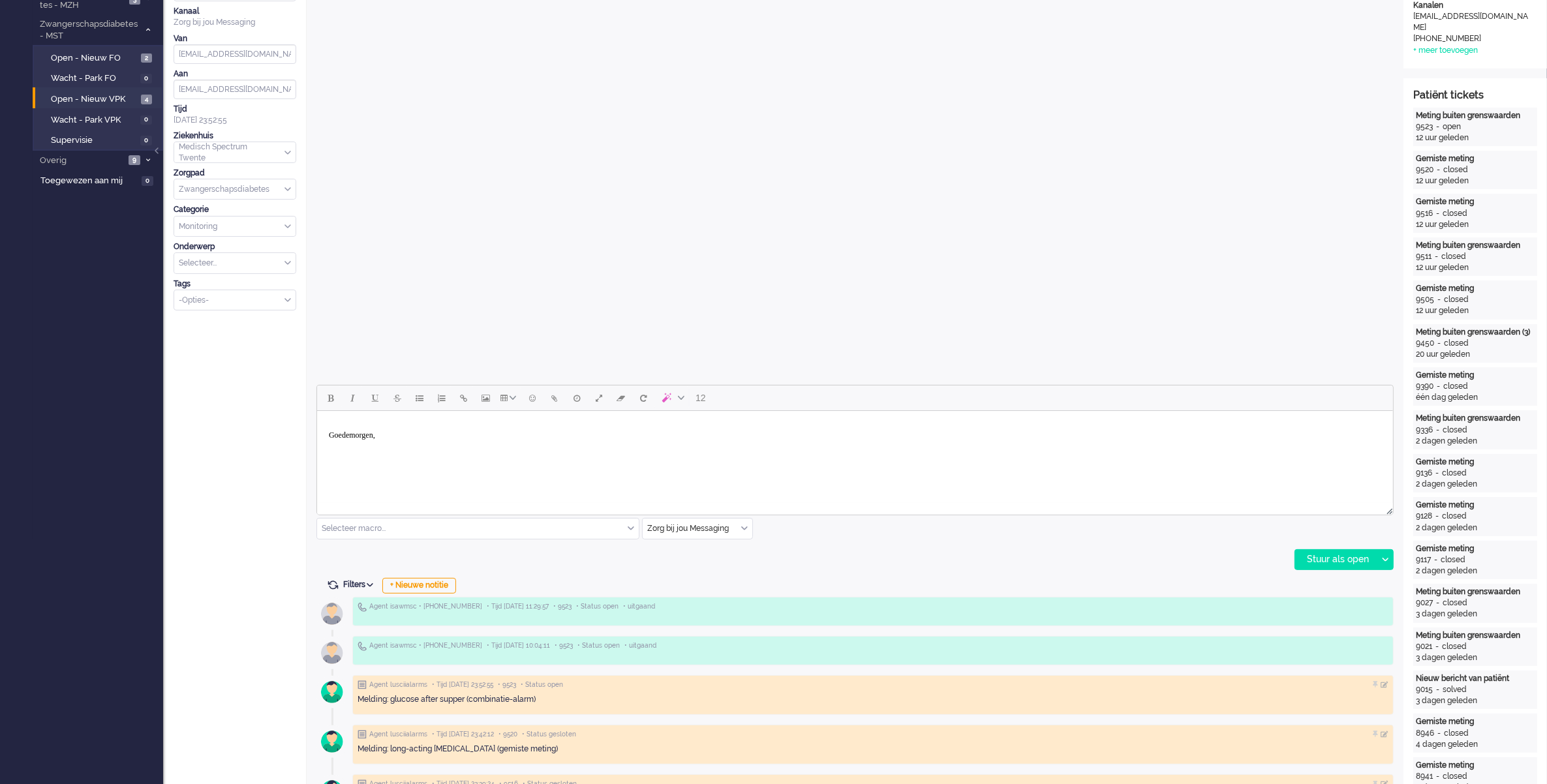
click at [327, 436] on body "Goedemorgen," at bounding box center [854, 435] width 1065 height 39
click at [336, 450] on body "Goedemorgen," at bounding box center [854, 435] width 1065 height 39
click at [408, 430] on p "Goedemorgen," at bounding box center [854, 435] width 1053 height 10
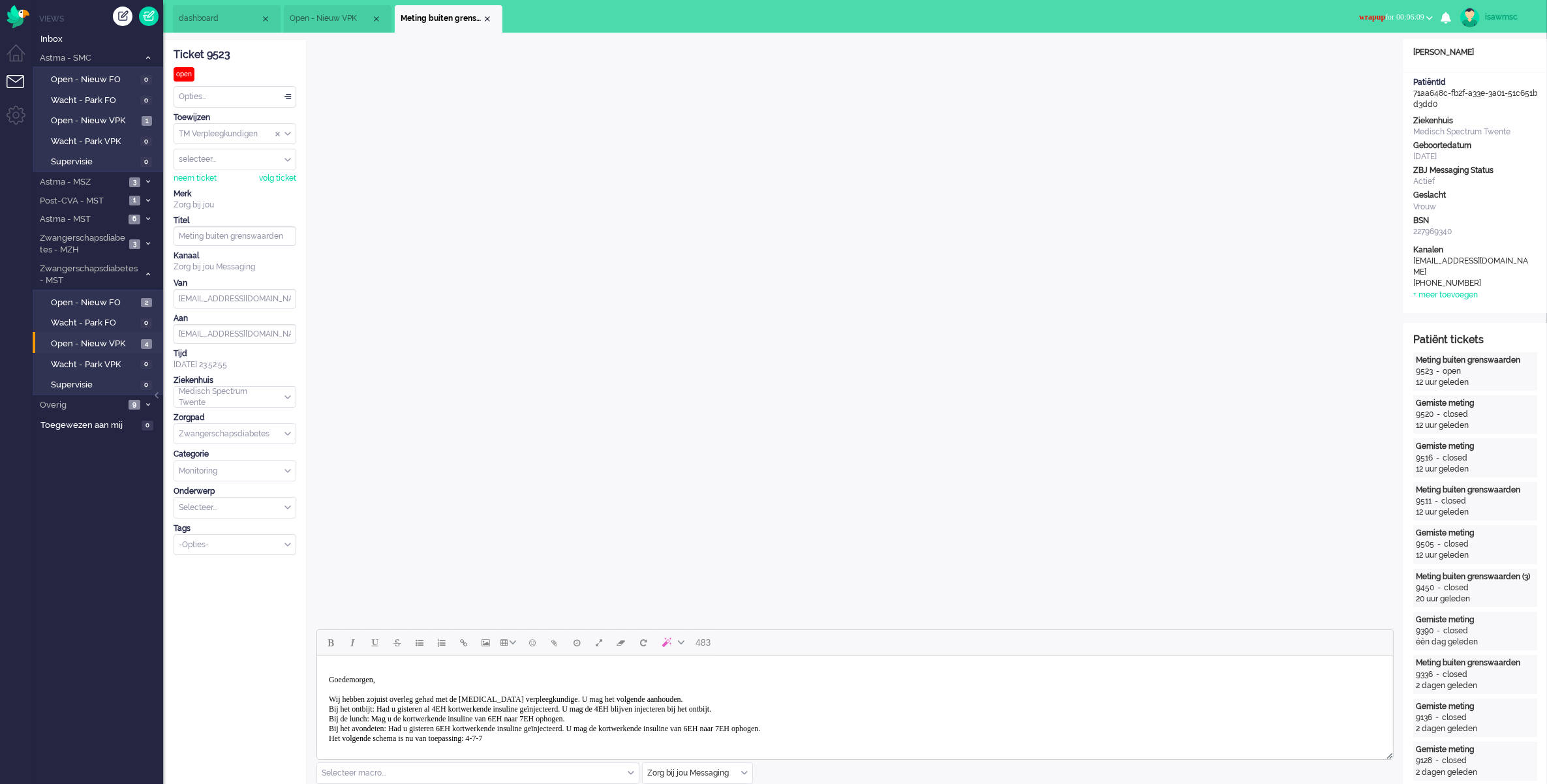
scroll to position [326, 0]
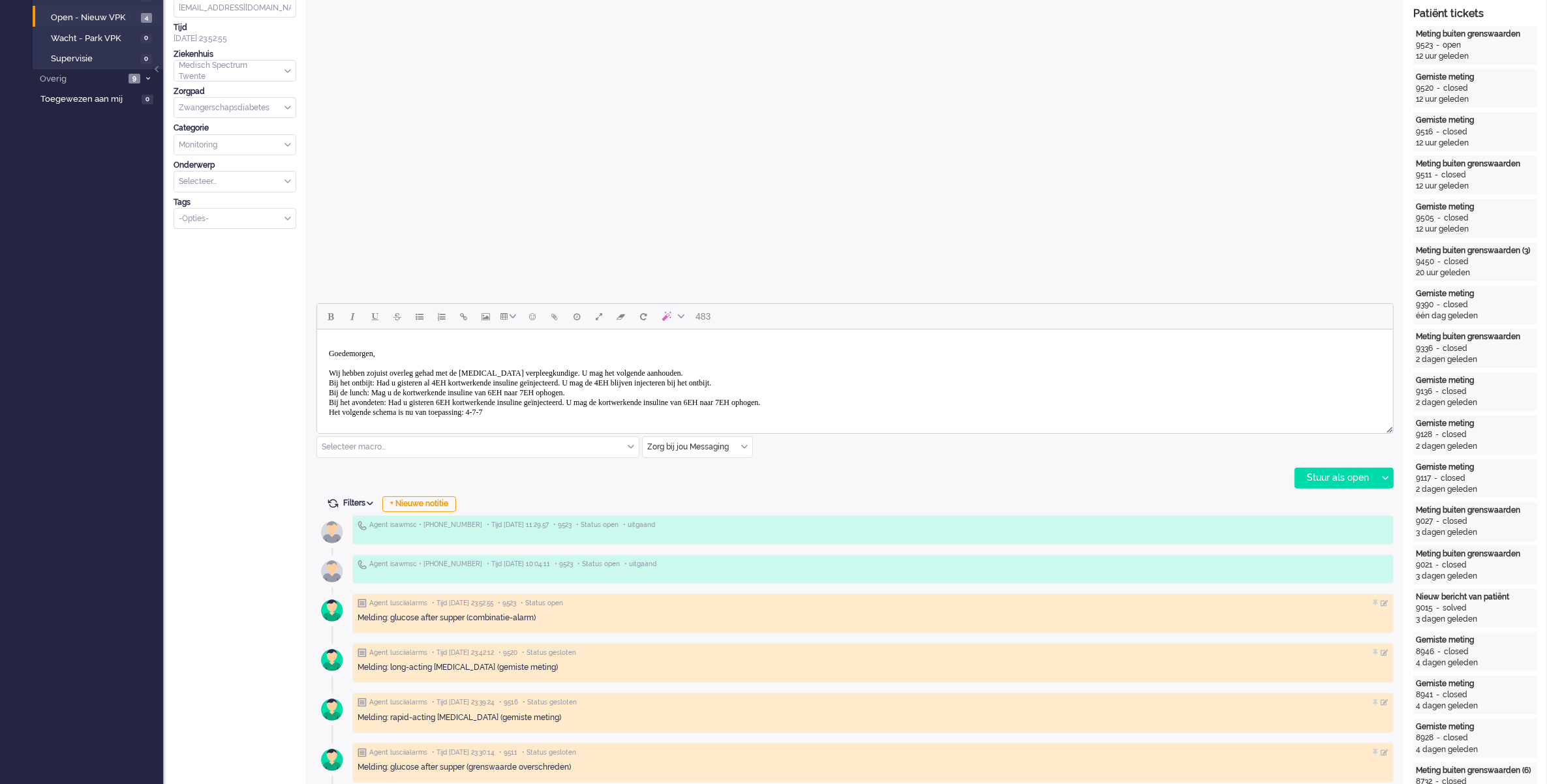
click at [548, 413] on p "Goedemorgen, [PERSON_NAME] hebben zojuist overleg gehad met de [MEDICAL_DATA] v…" at bounding box center [854, 383] width 1053 height 68
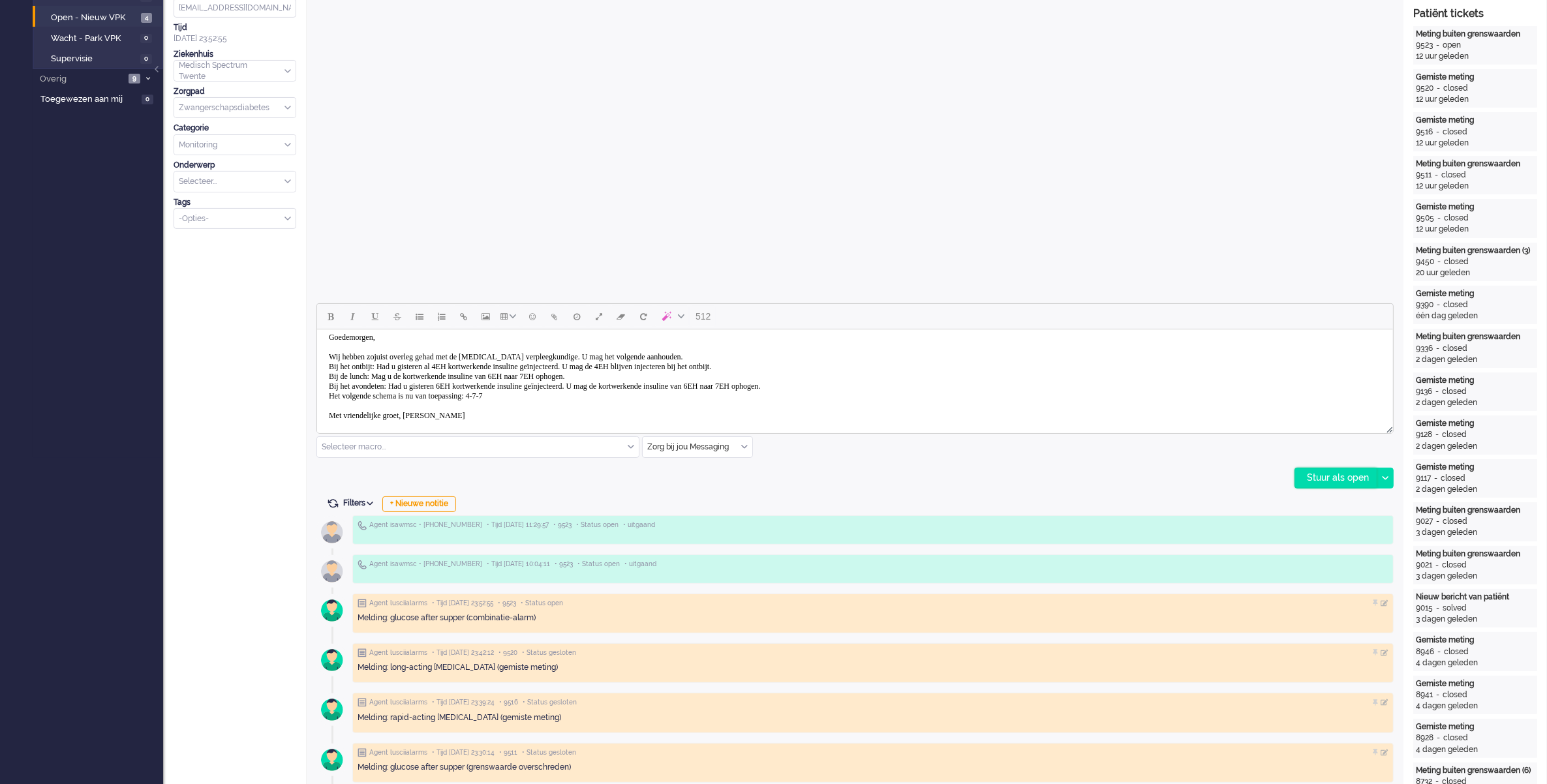
click at [1330, 477] on div "Stuur als open" at bounding box center [1336, 478] width 82 height 20
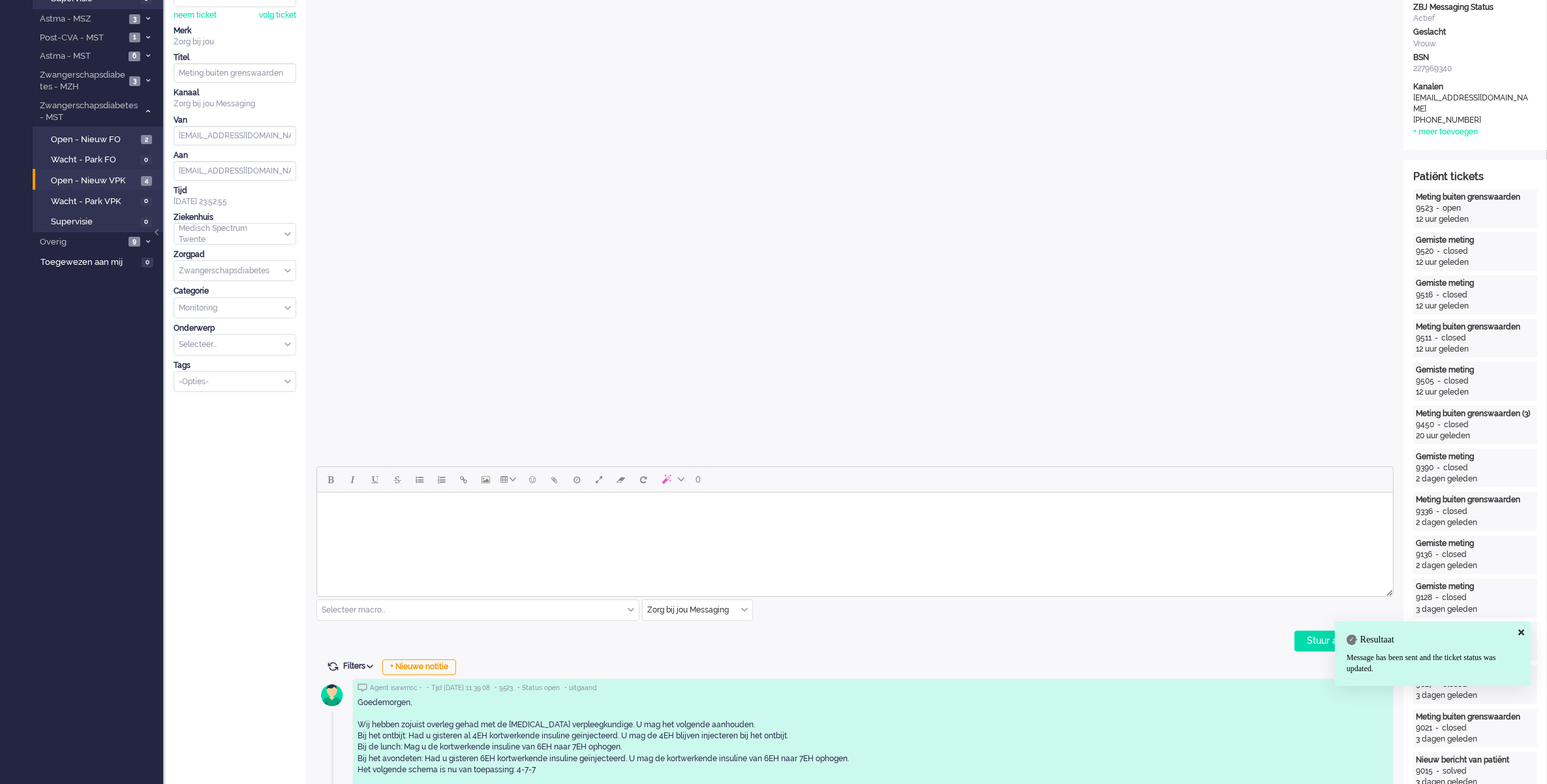
scroll to position [0, 0]
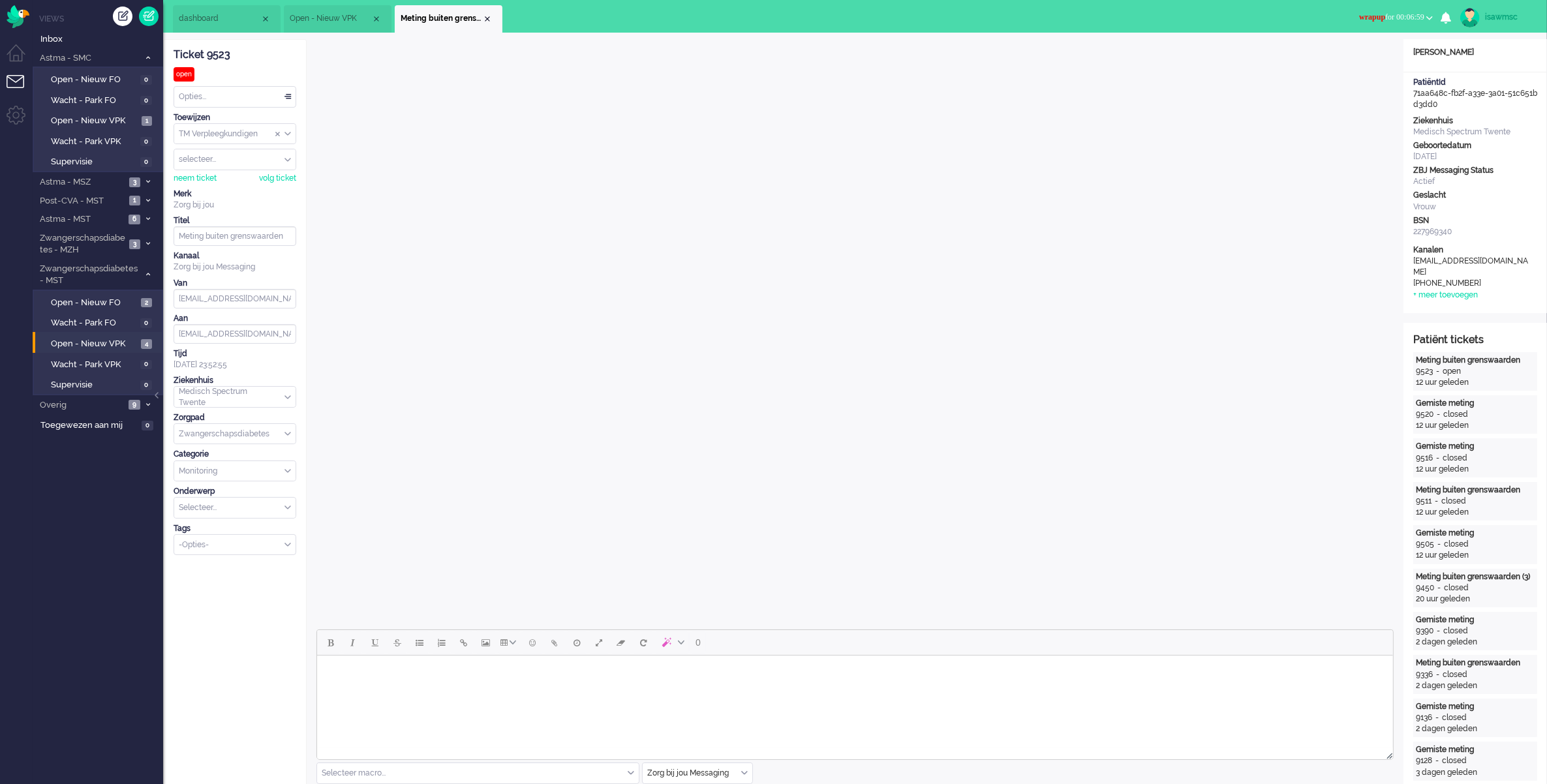
click at [1371, 18] on span "wrapup for 00:06:59" at bounding box center [1392, 17] width 65 height 9
click at [1368, 53] on label "Online" at bounding box center [1378, 58] width 103 height 11
click at [489, 20] on div "Close tab" at bounding box center [487, 18] width 11 height 11
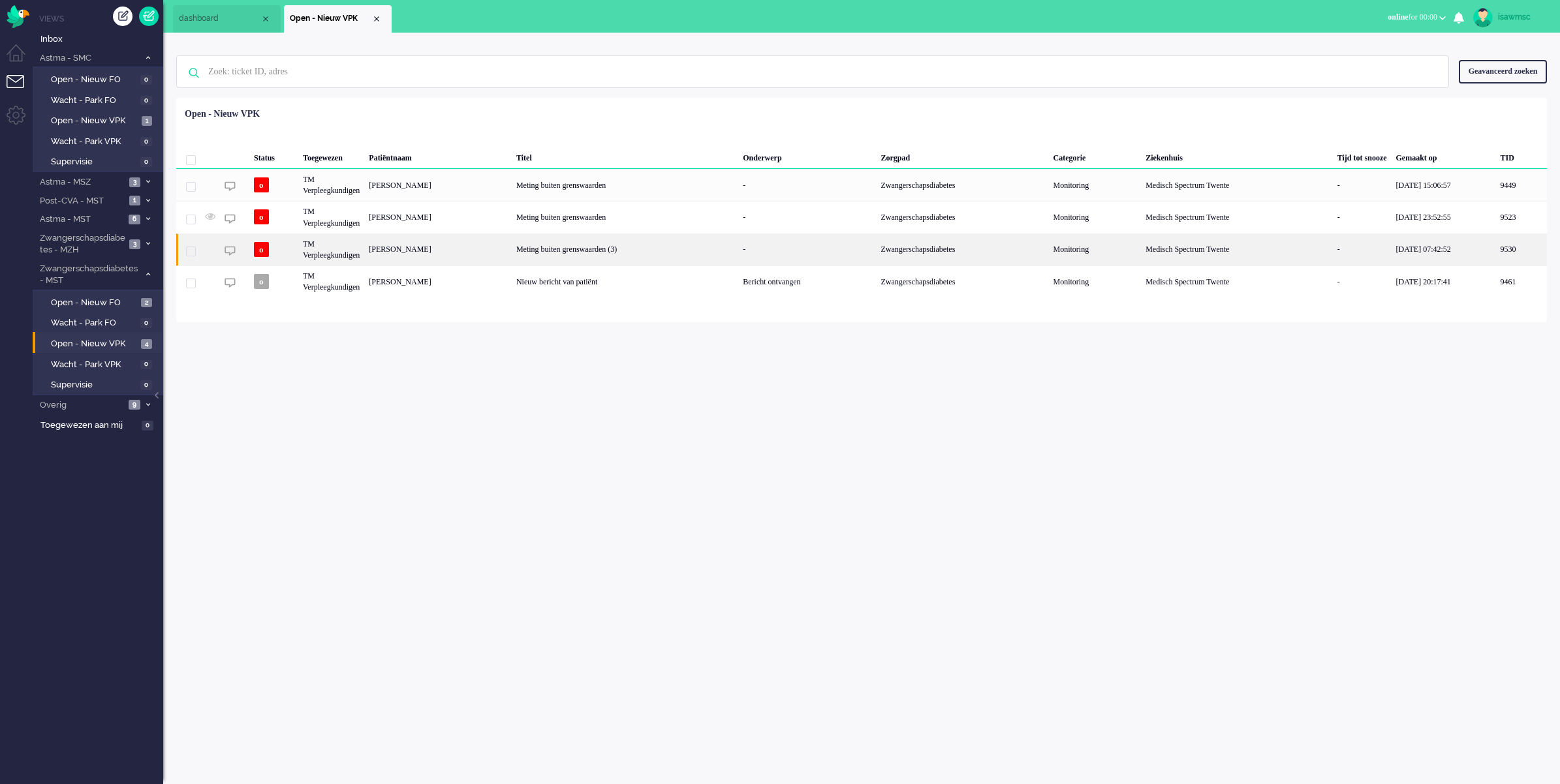
click at [485, 248] on div "[PERSON_NAME]" at bounding box center [438, 249] width 148 height 32
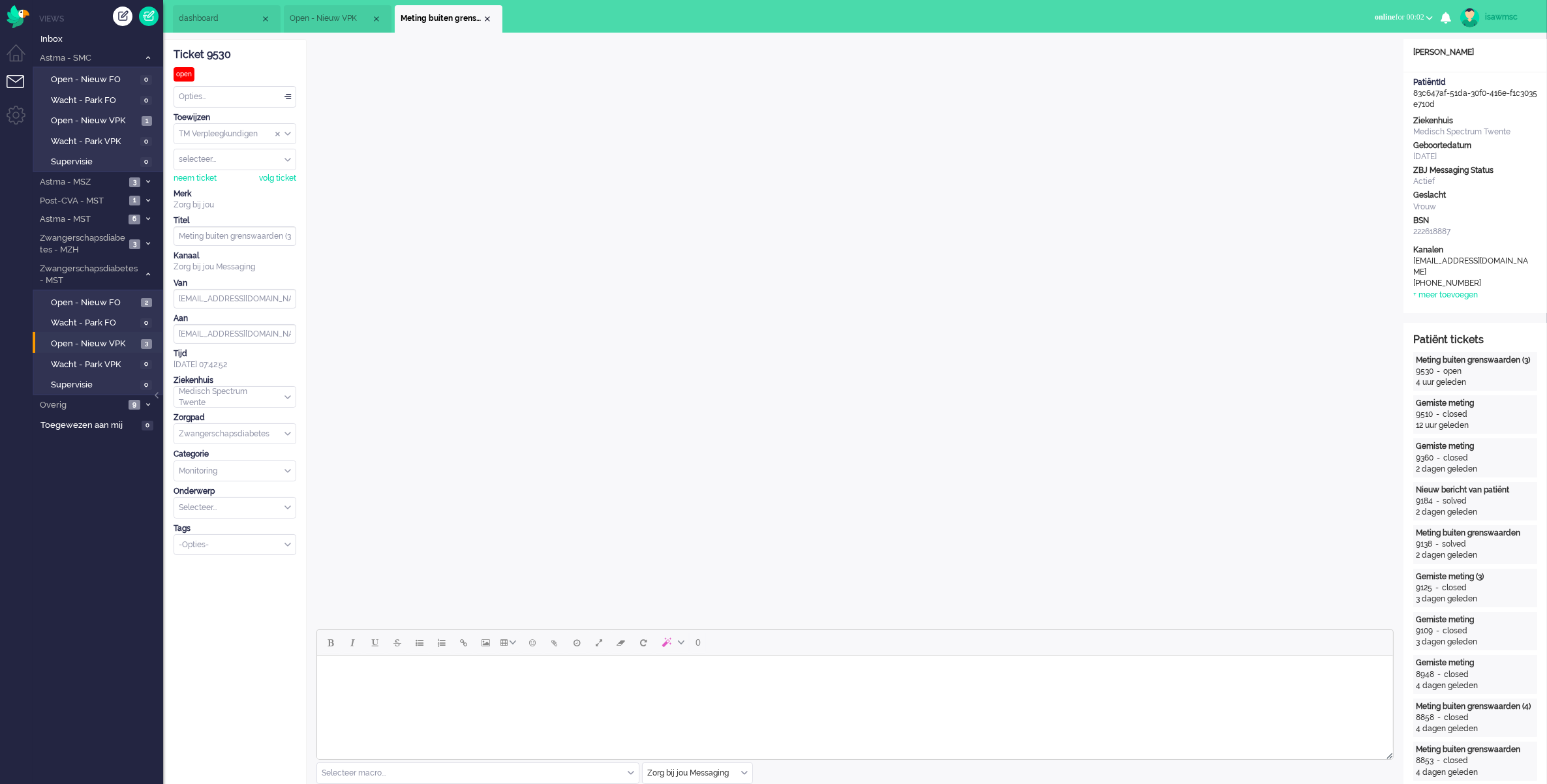
scroll to position [326, 0]
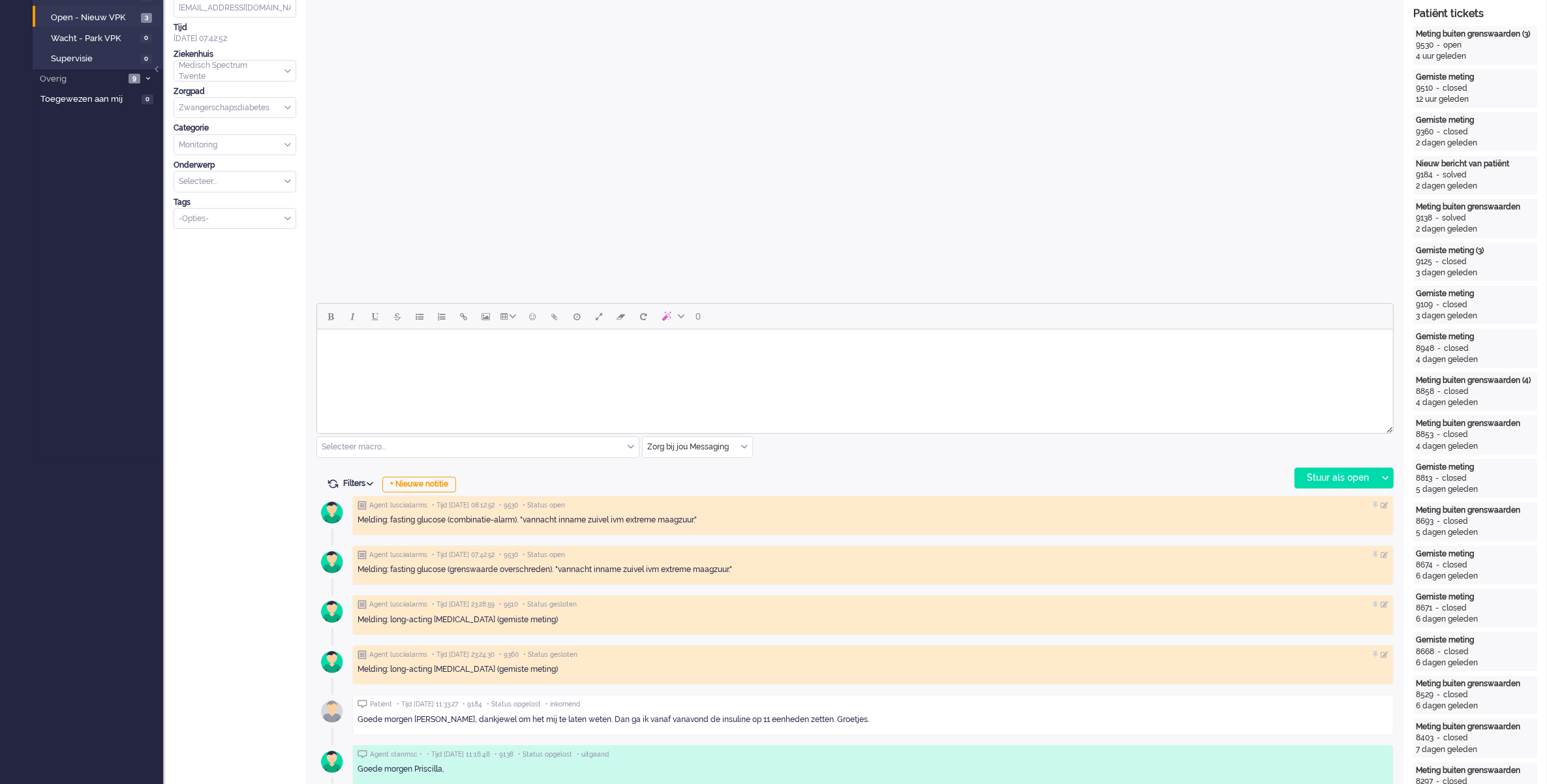
click at [745, 447] on div "Zorg bij jou Messaging" at bounding box center [698, 447] width 110 height 20
click at [717, 488] on li "uitgaand telefoon" at bounding box center [698, 485] width 110 height 19
click at [1329, 481] on div "Stuur als open" at bounding box center [1336, 478] width 82 height 20
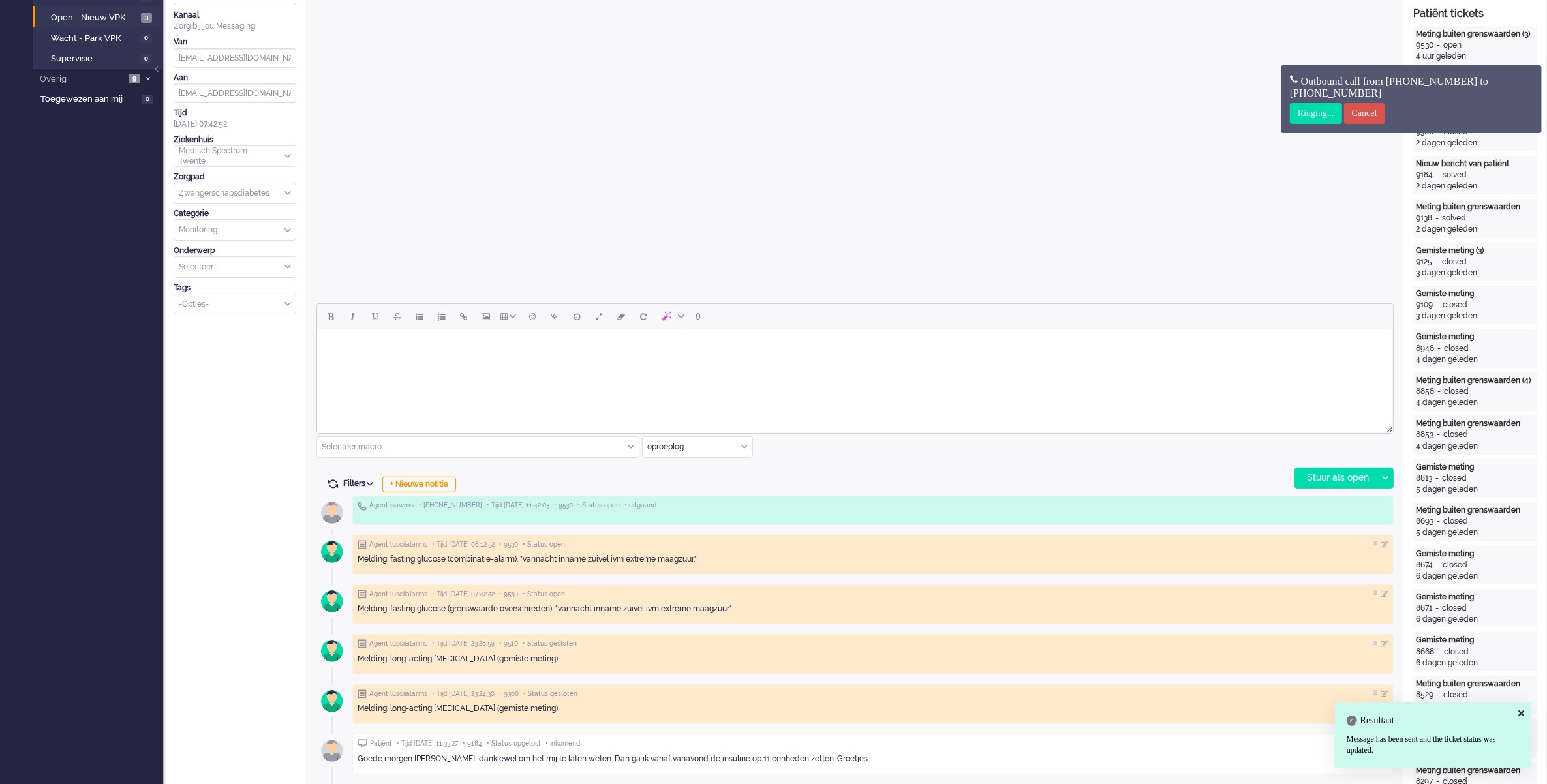
click at [923, 477] on div "0 Selecteer macro... Bericht: Activiteit Bericht: Activiteit aanpassen Bericht:…" at bounding box center [855, 396] width 1077 height 186
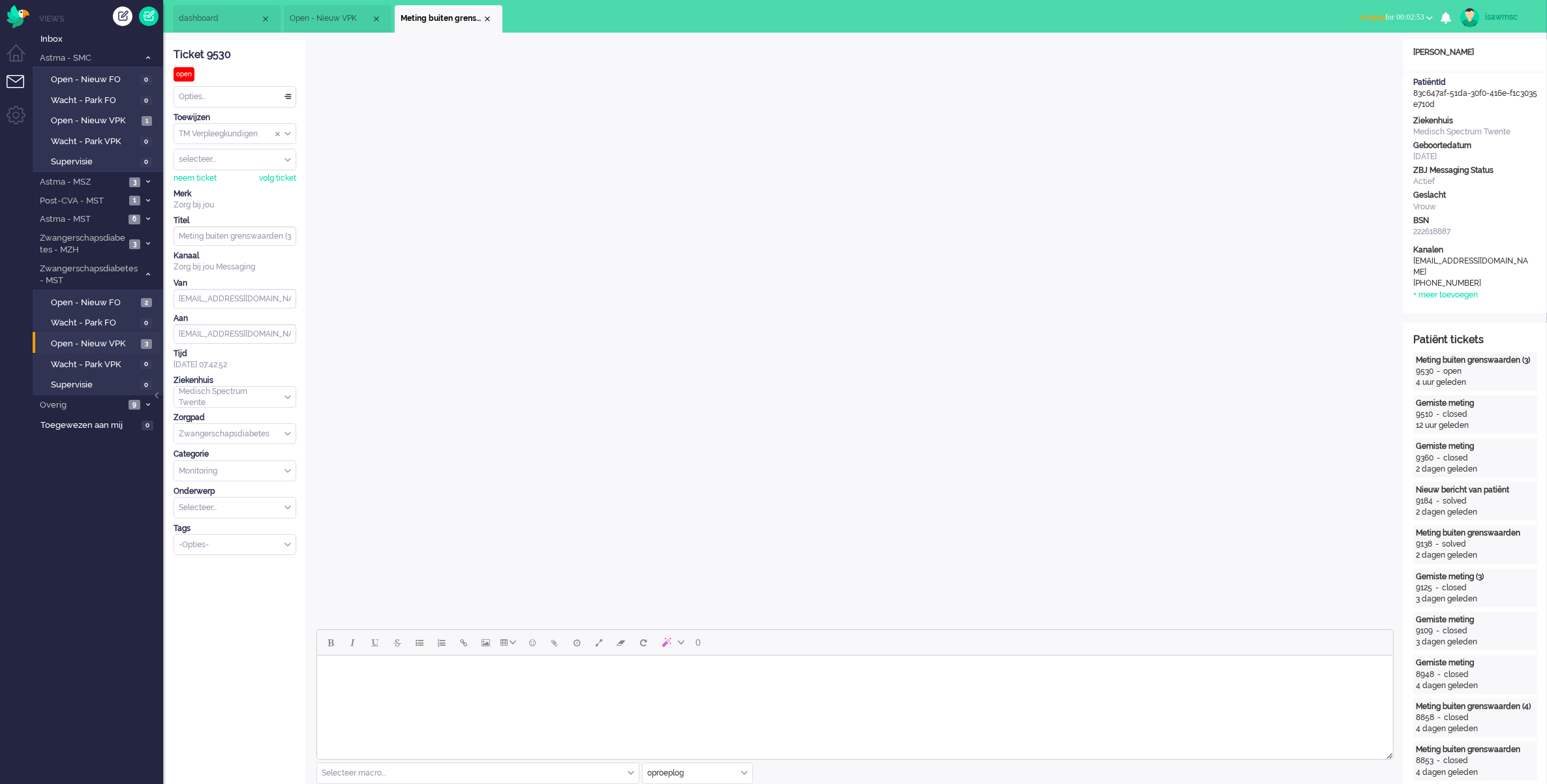
click at [1377, 13] on span "wrapup for 00:02:53" at bounding box center [1392, 17] width 65 height 9
click at [1369, 54] on label "Online" at bounding box center [1378, 58] width 103 height 11
click at [487, 17] on div "Close tab" at bounding box center [487, 18] width 11 height 11
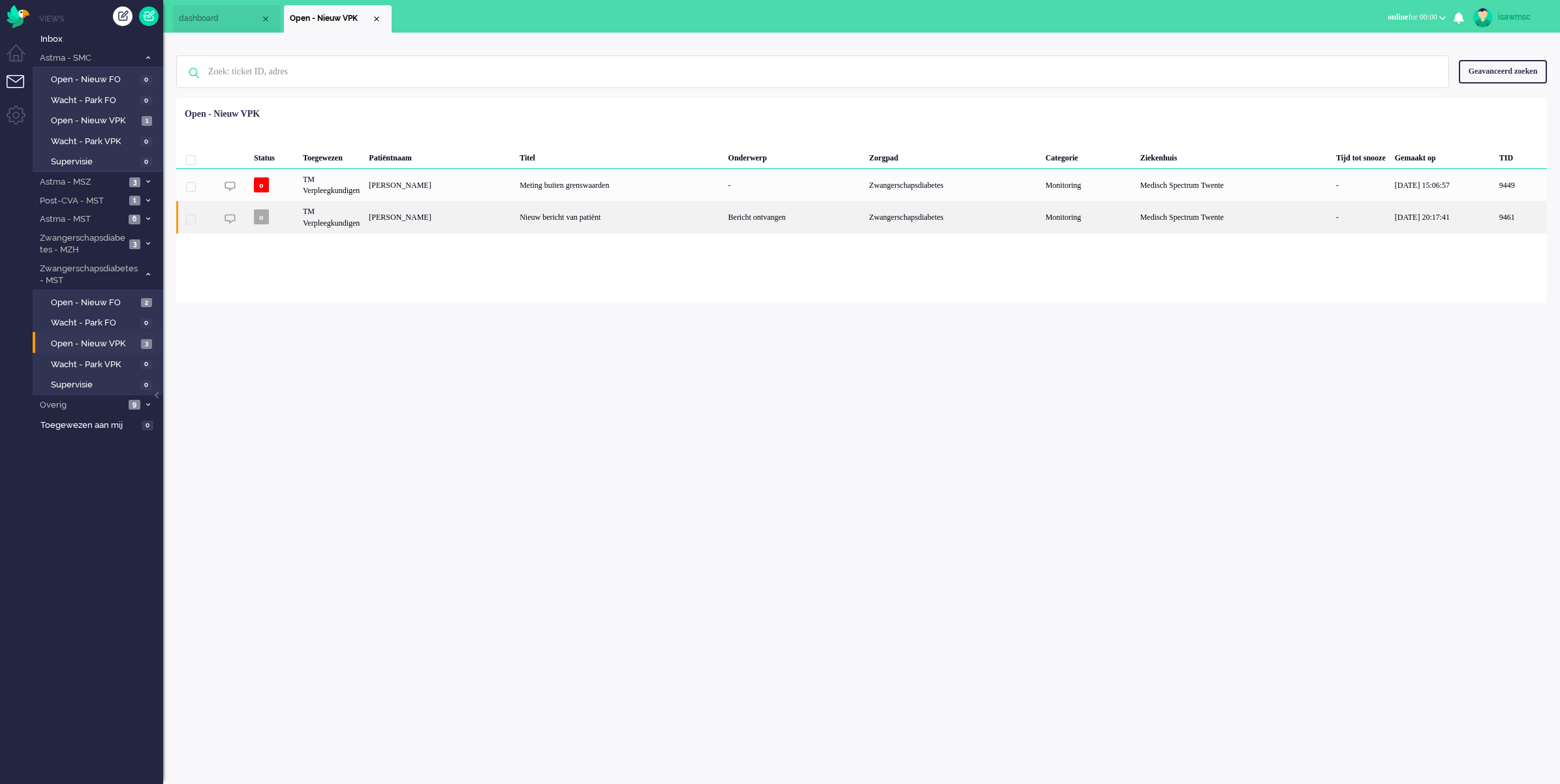
click at [493, 220] on div "[PERSON_NAME]" at bounding box center [440, 217] width 151 height 32
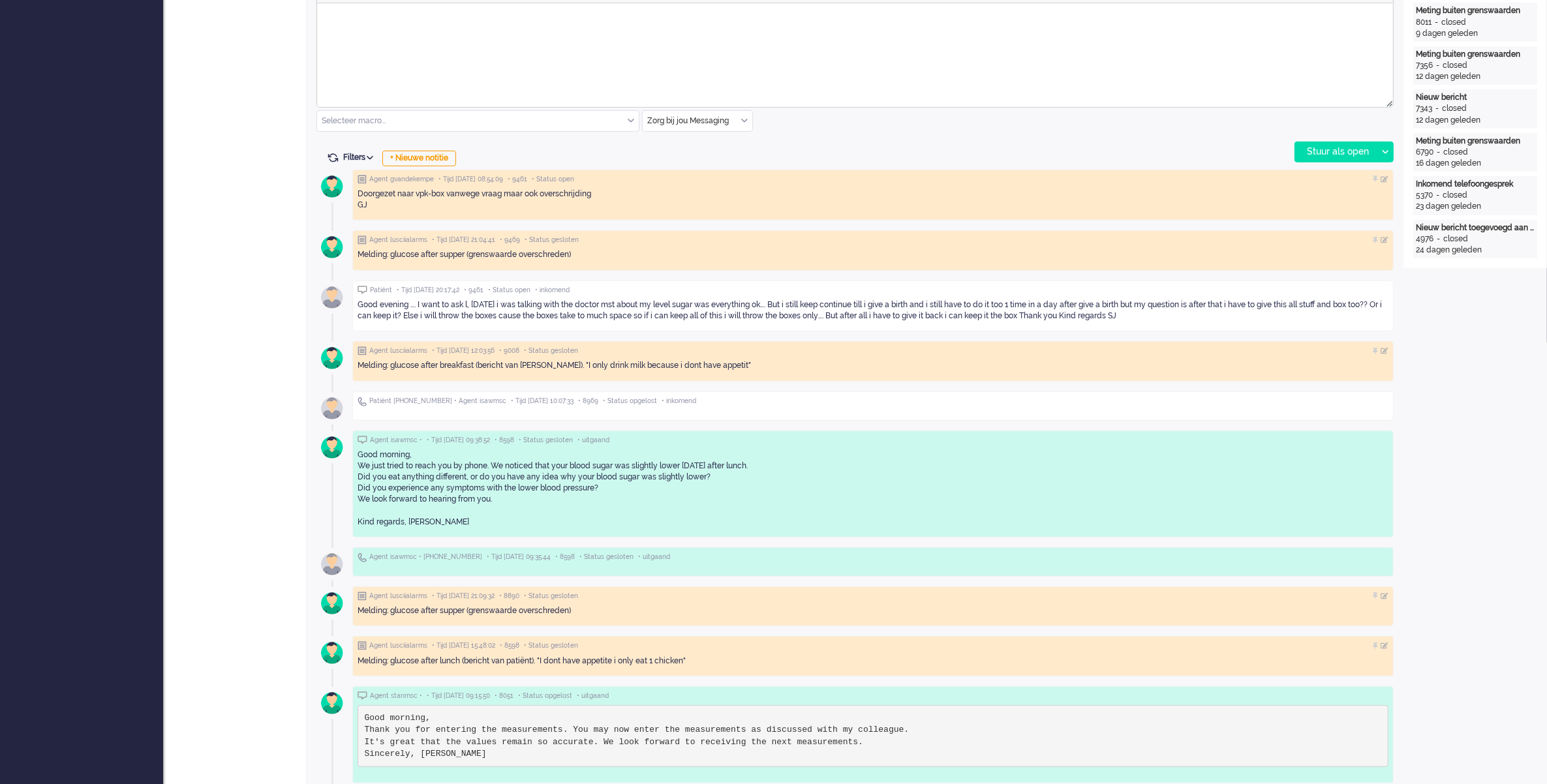
scroll to position [408, 0]
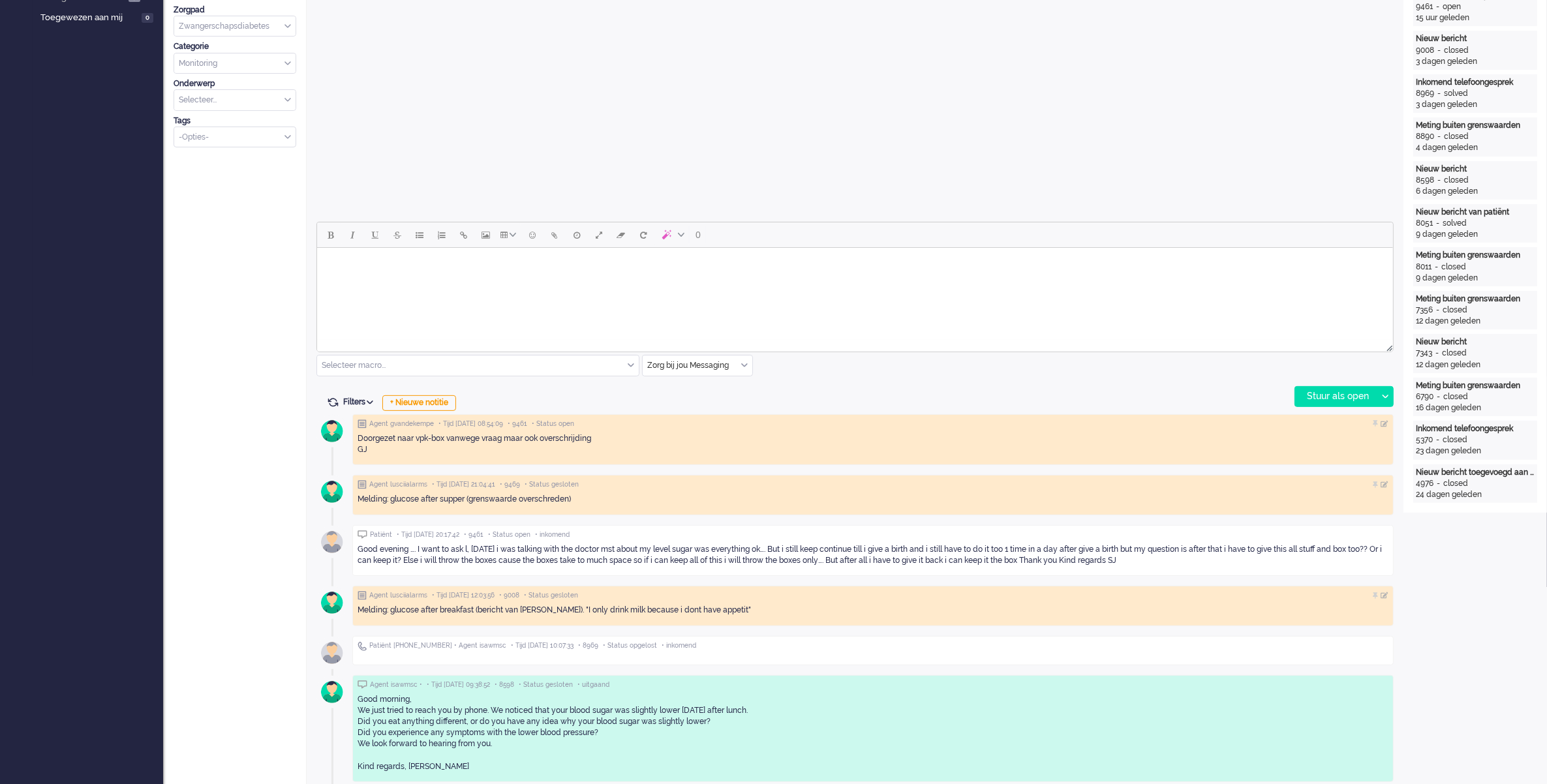
click at [636, 258] on body "Rich Text Area. Press ALT-0 for help." at bounding box center [854, 264] width 1065 height 23
paste body "Rich Text Area. Press ALT-0 for help."
click at [1342, 396] on div "Stuur als open" at bounding box center [1336, 397] width 82 height 20
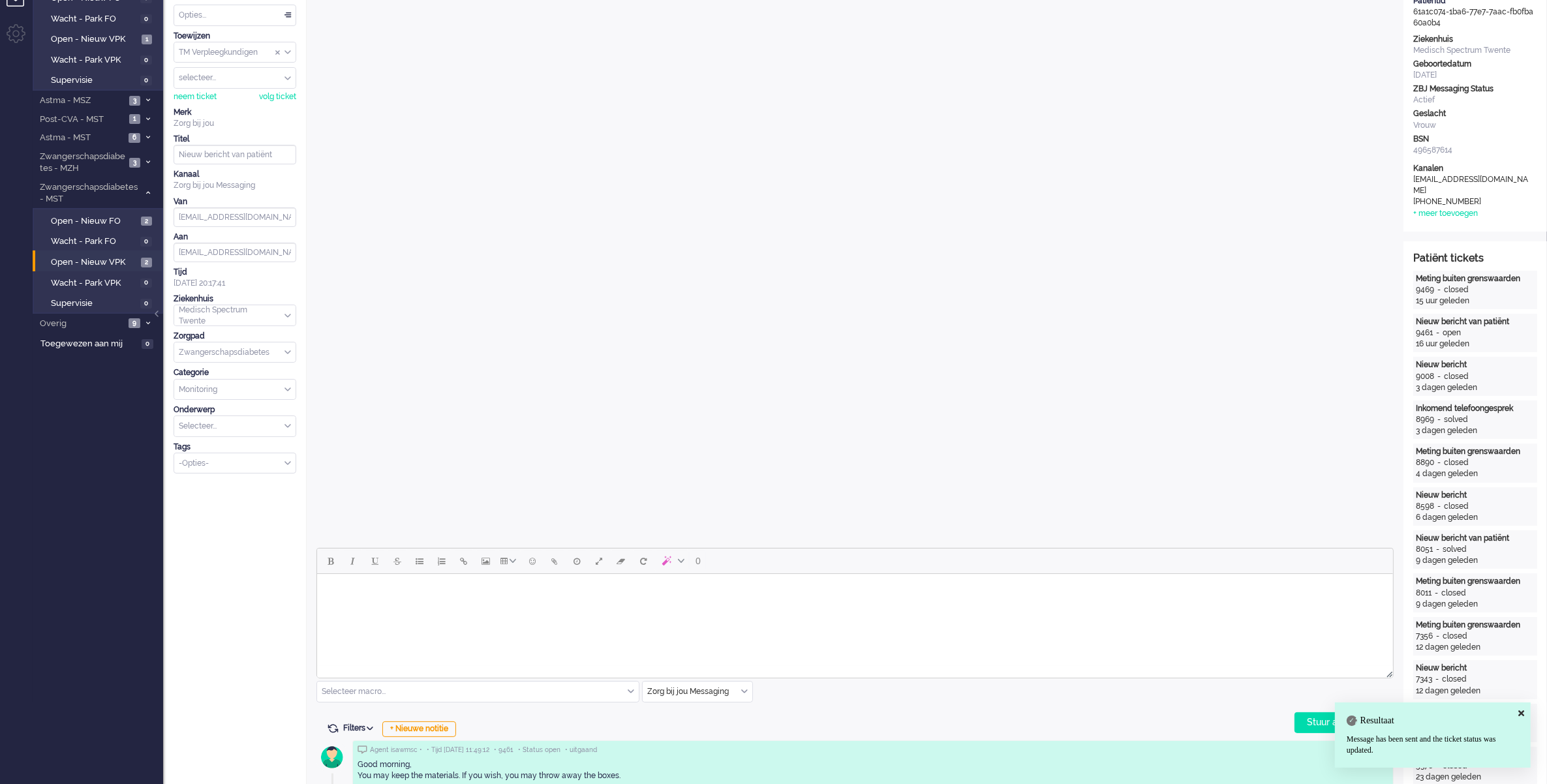
scroll to position [0, 0]
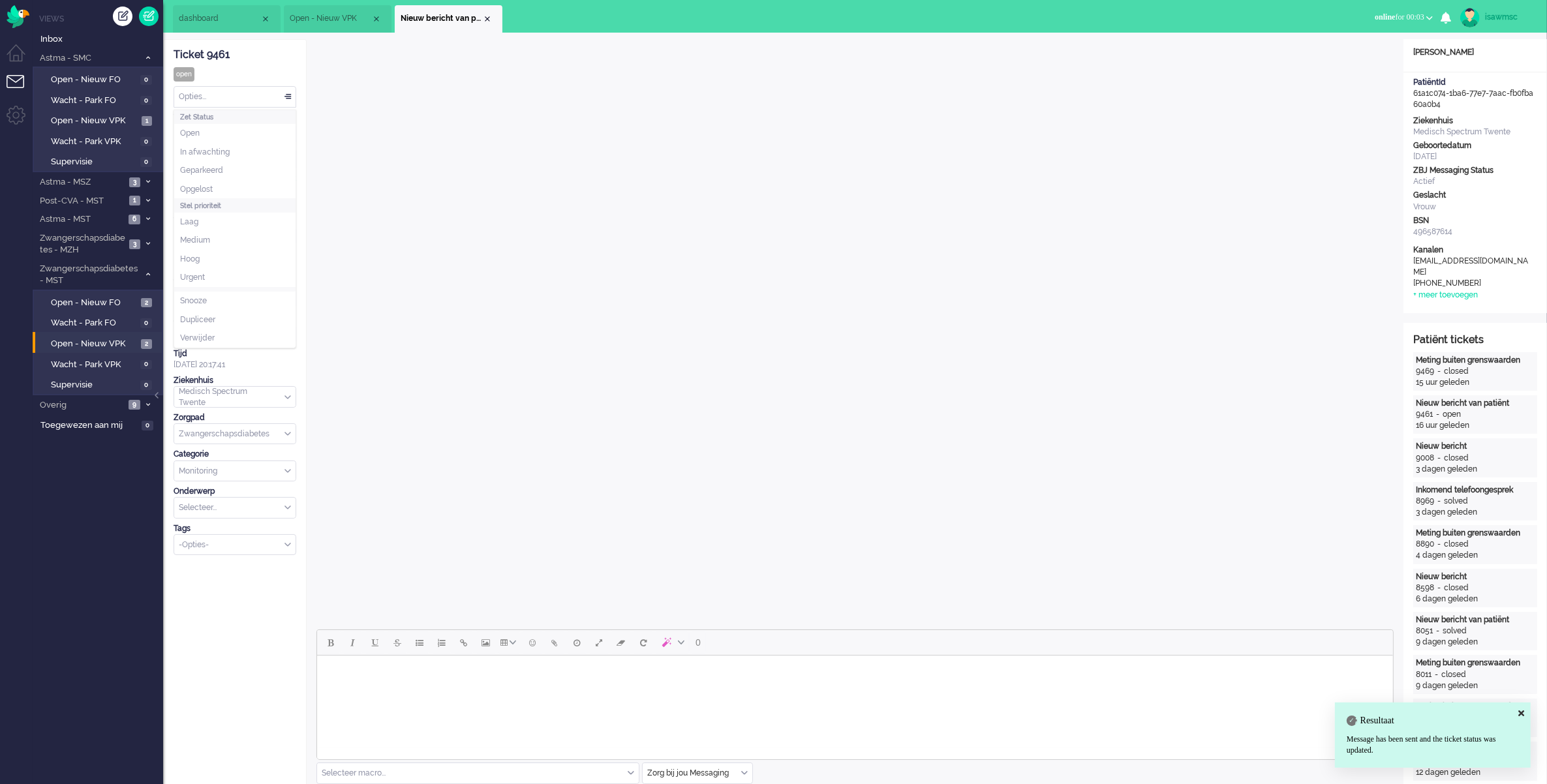
click at [217, 98] on div "Opties..." at bounding box center [235, 96] width 122 height 20
click at [222, 185] on li "Opgelost" at bounding box center [235, 189] width 122 height 19
click at [487, 22] on div "Close tab" at bounding box center [487, 18] width 11 height 11
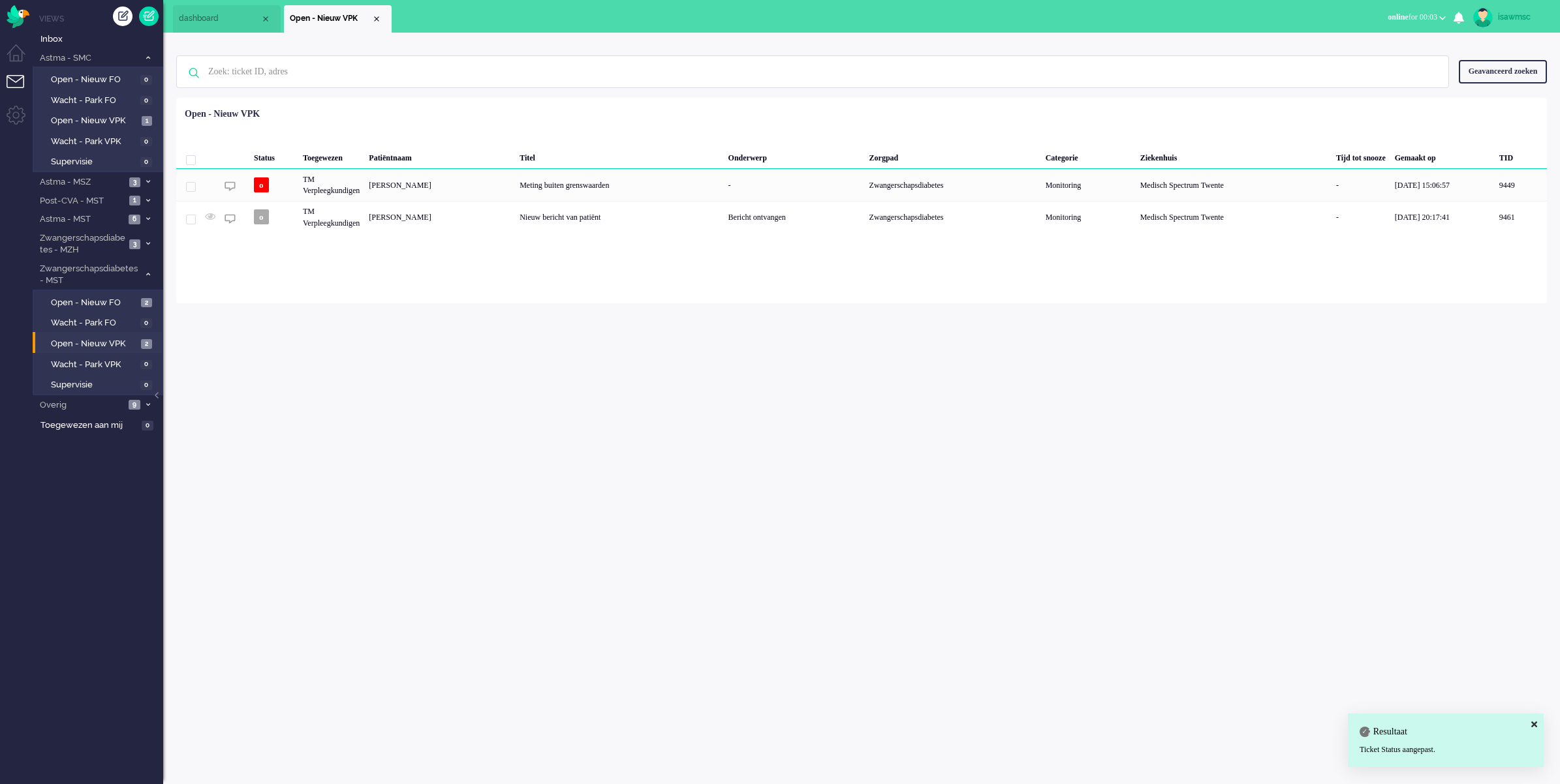
click at [491, 128] on div "Geselecteerd 0 Set Status: open pending holding solved Verwijder Selecteer... U…" at bounding box center [862, 130] width 1370 height 25
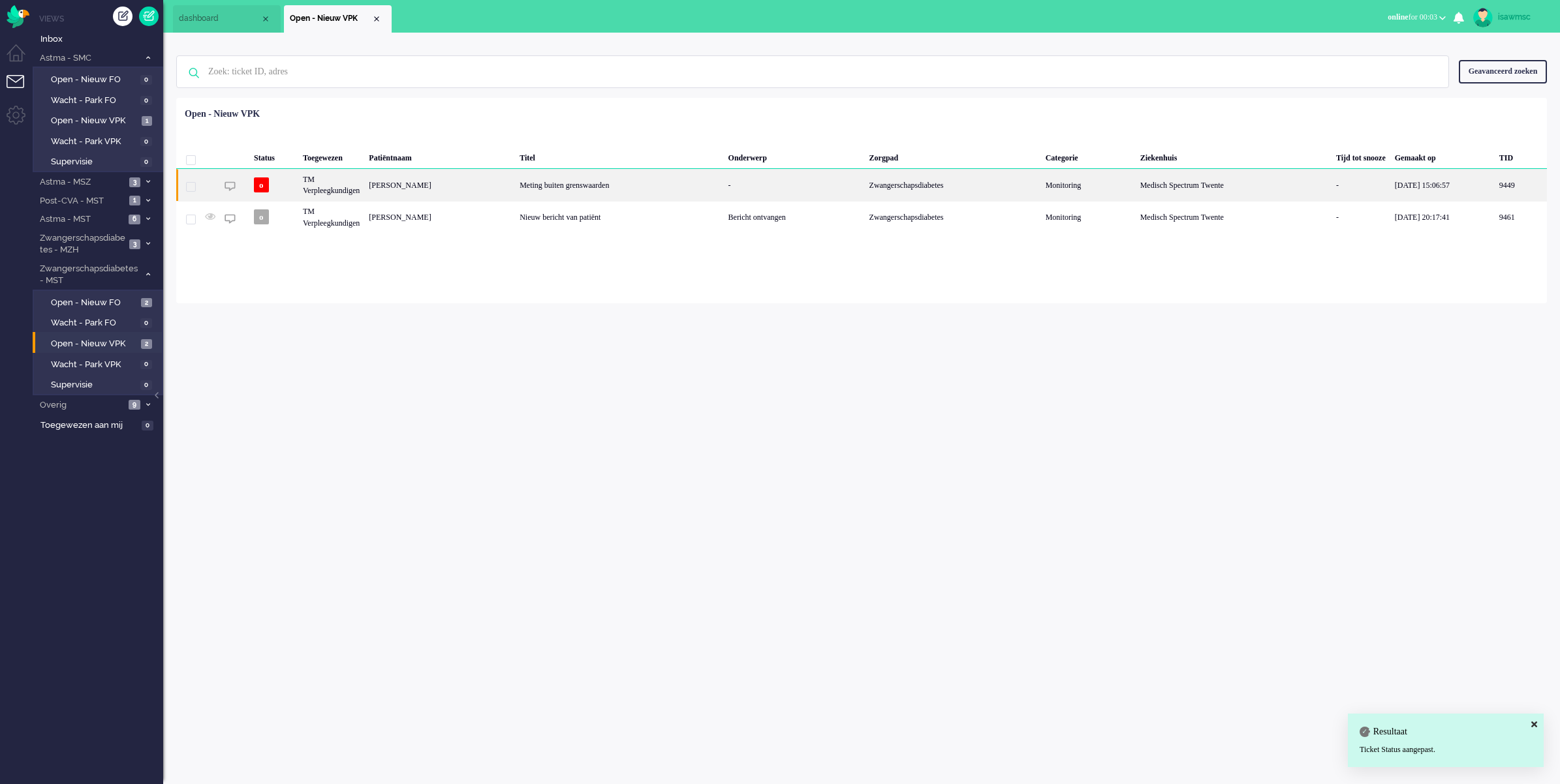
click at [445, 185] on div "[PERSON_NAME]" at bounding box center [440, 184] width 151 height 32
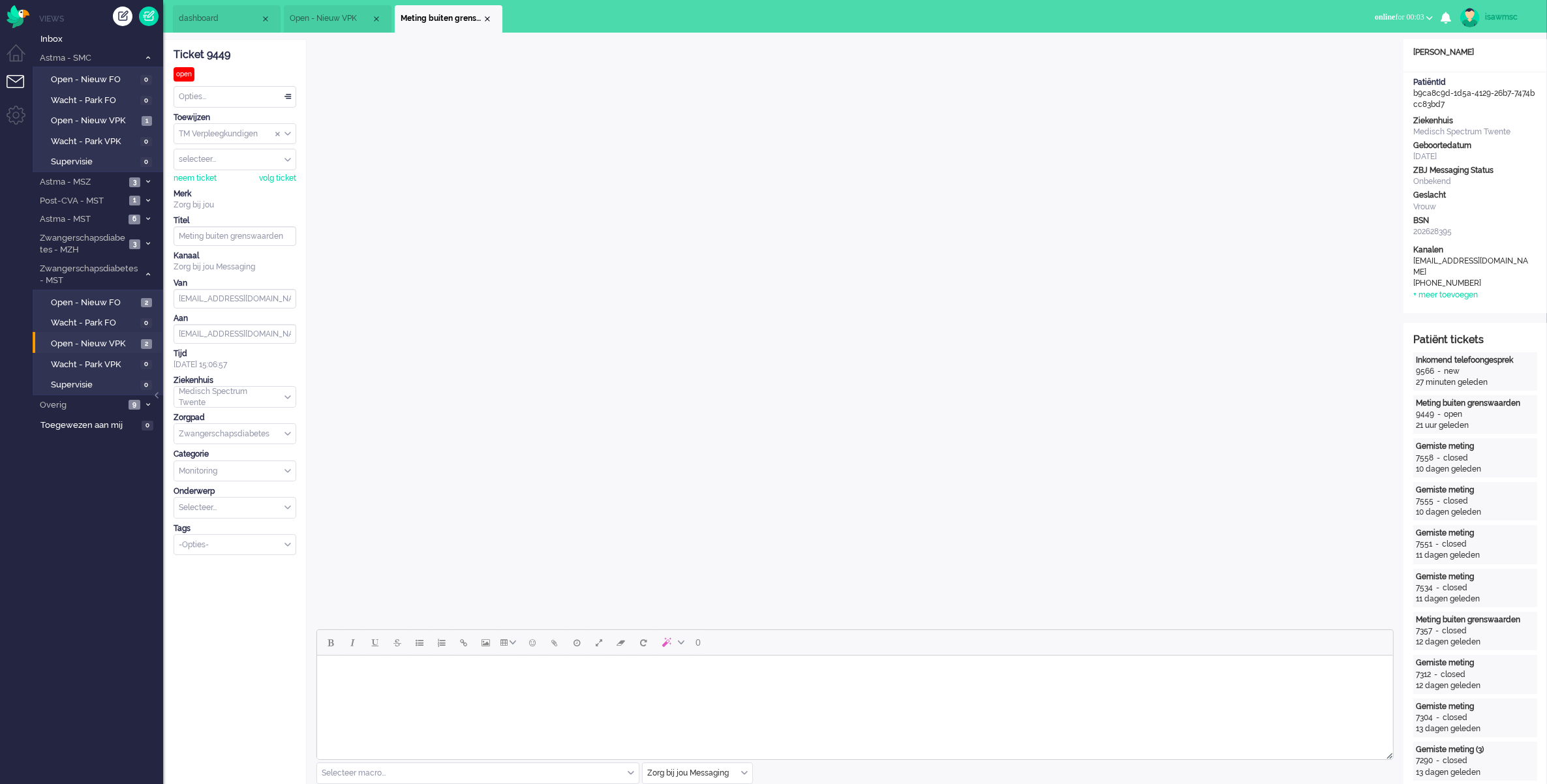
scroll to position [163, 0]
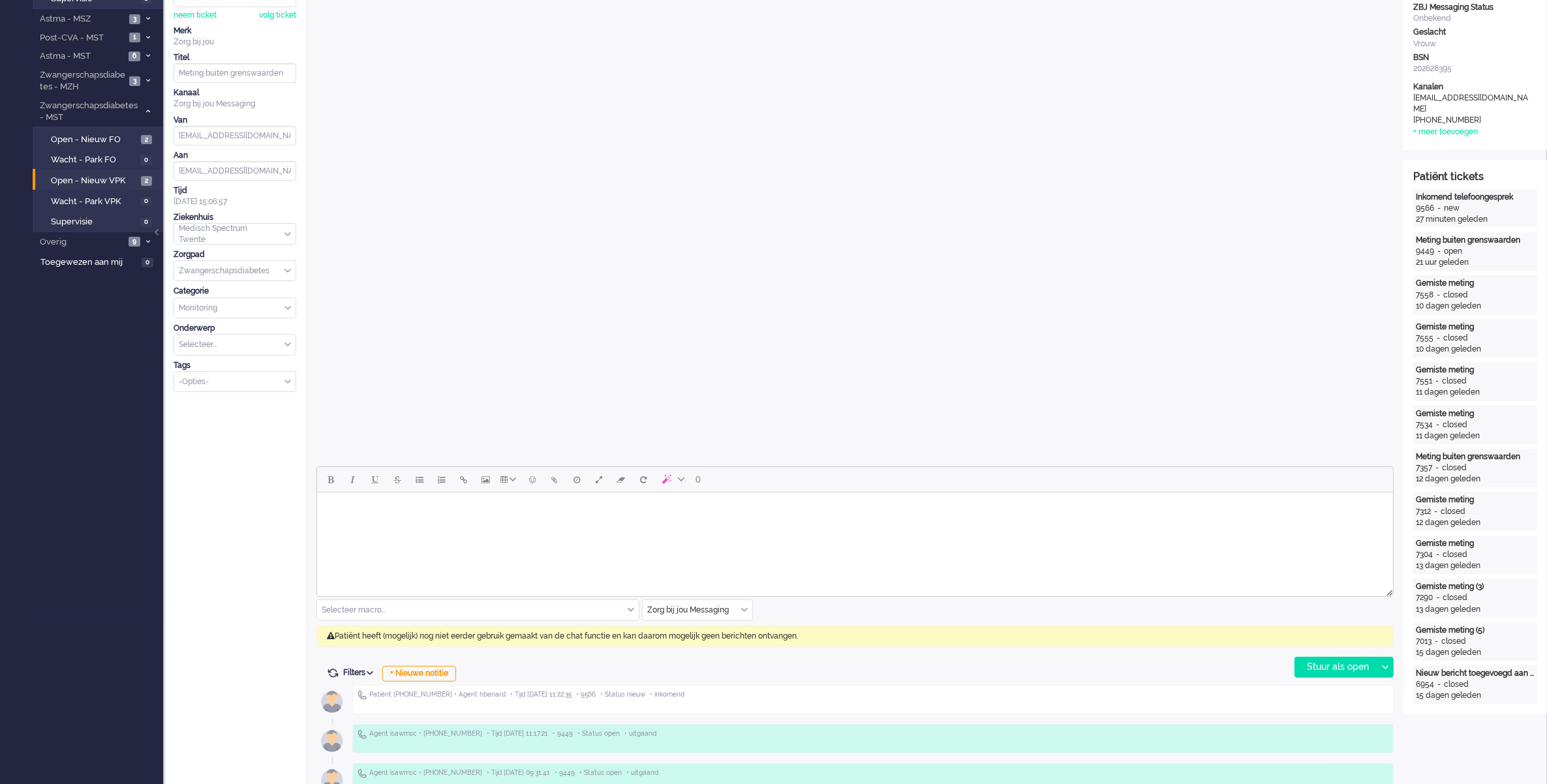
click at [744, 610] on div "Zorg bij jou Messaging" at bounding box center [698, 610] width 110 height 20
click at [693, 647] on span "uitgaand telefoon" at bounding box center [681, 649] width 65 height 11
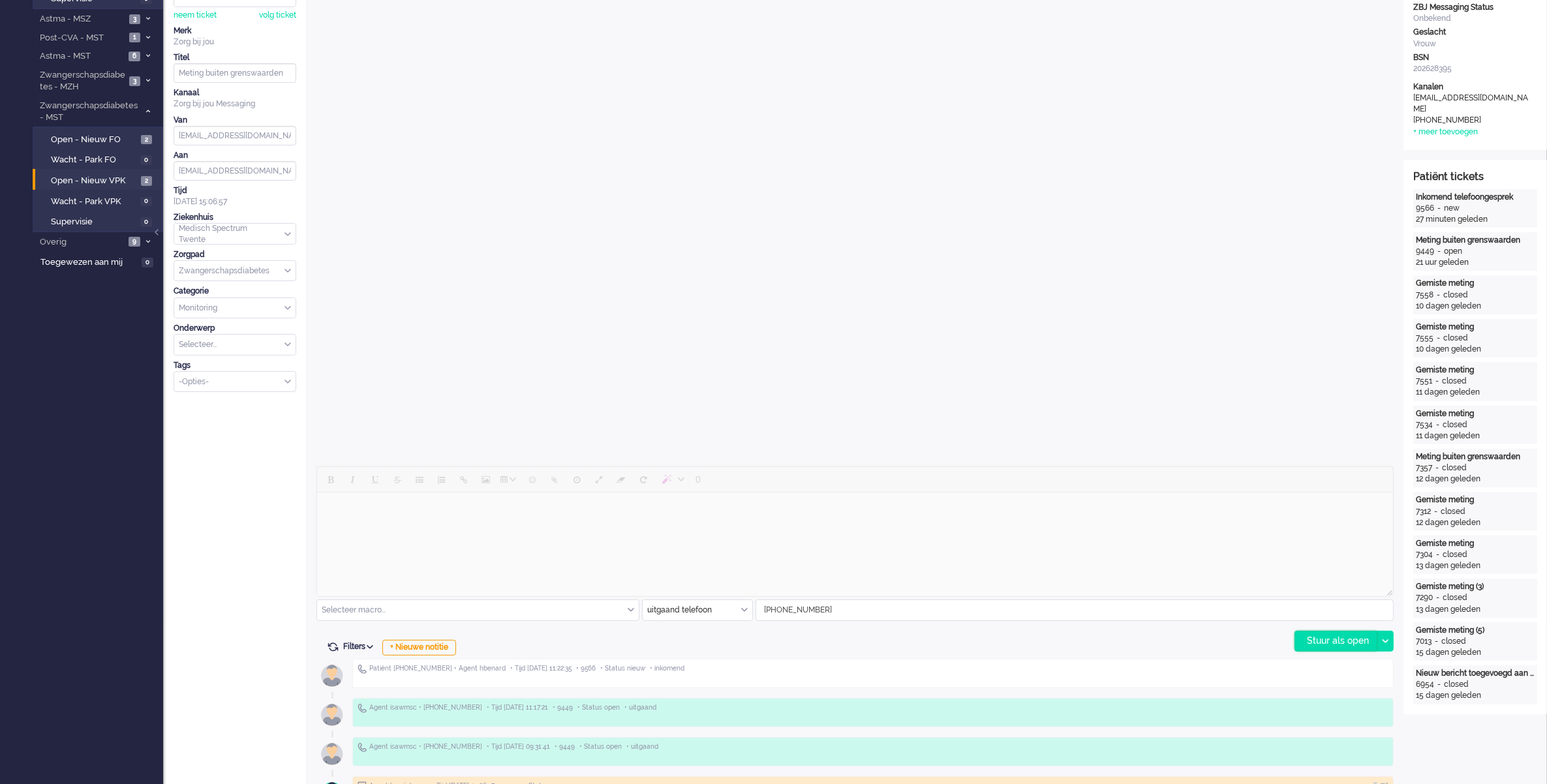
click at [1312, 650] on div "Stuur als open" at bounding box center [1336, 641] width 82 height 20
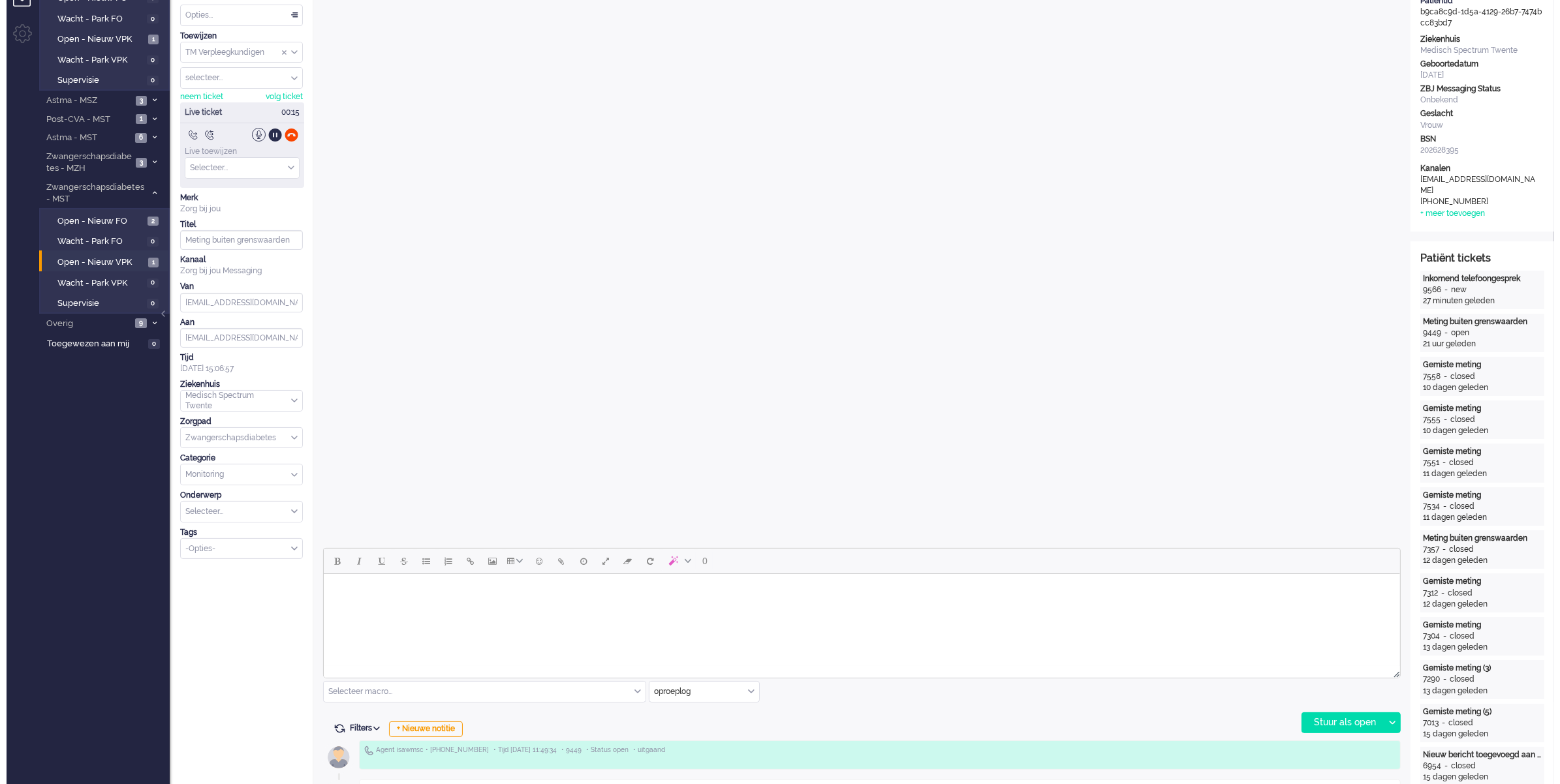
scroll to position [0, 0]
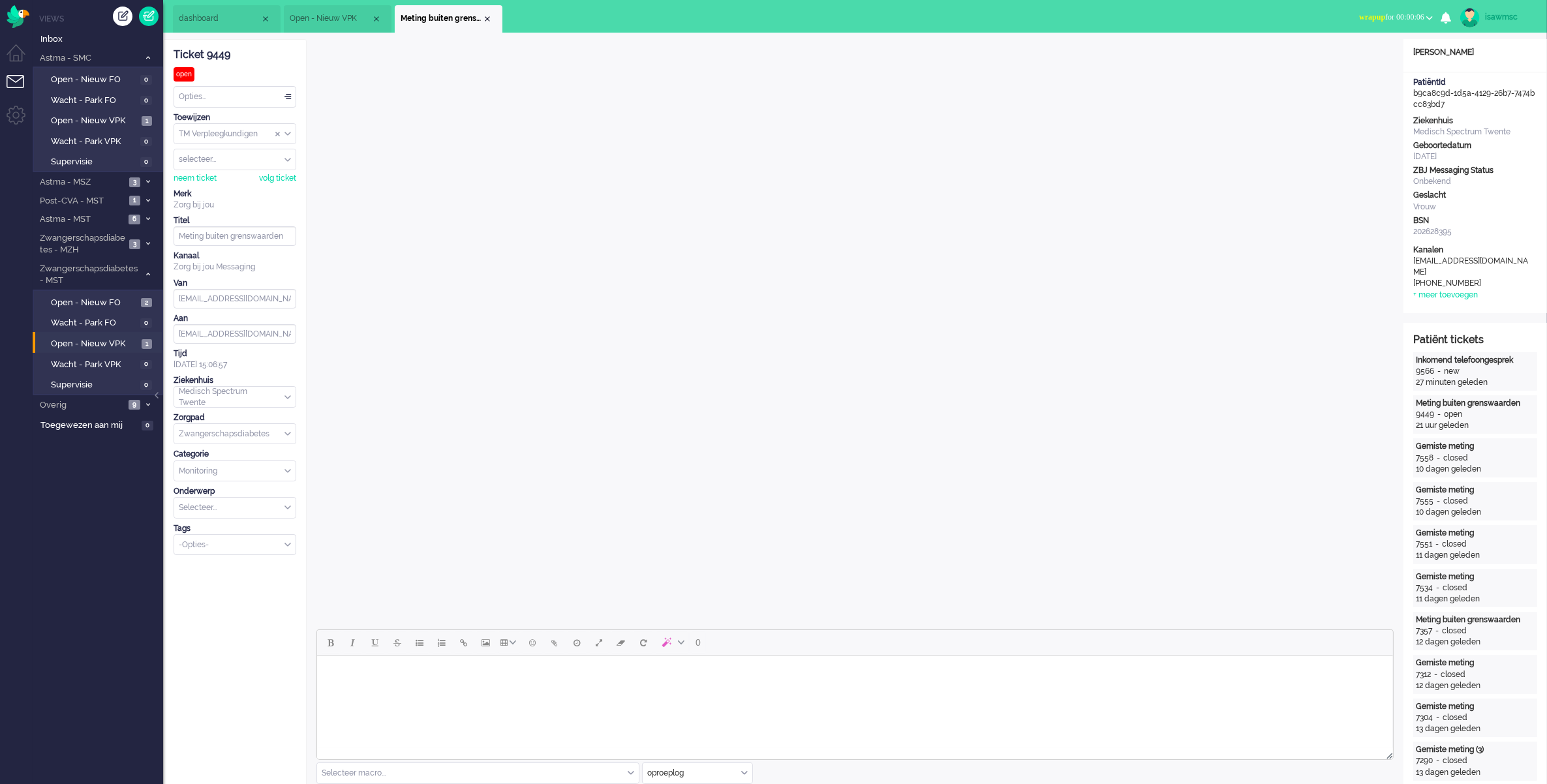
click at [1394, 14] on span "wrapup for 00:00:06" at bounding box center [1392, 17] width 65 height 9
click at [1370, 62] on label "Online" at bounding box center [1378, 58] width 103 height 11
click at [487, 20] on div "Close tab" at bounding box center [487, 18] width 11 height 11
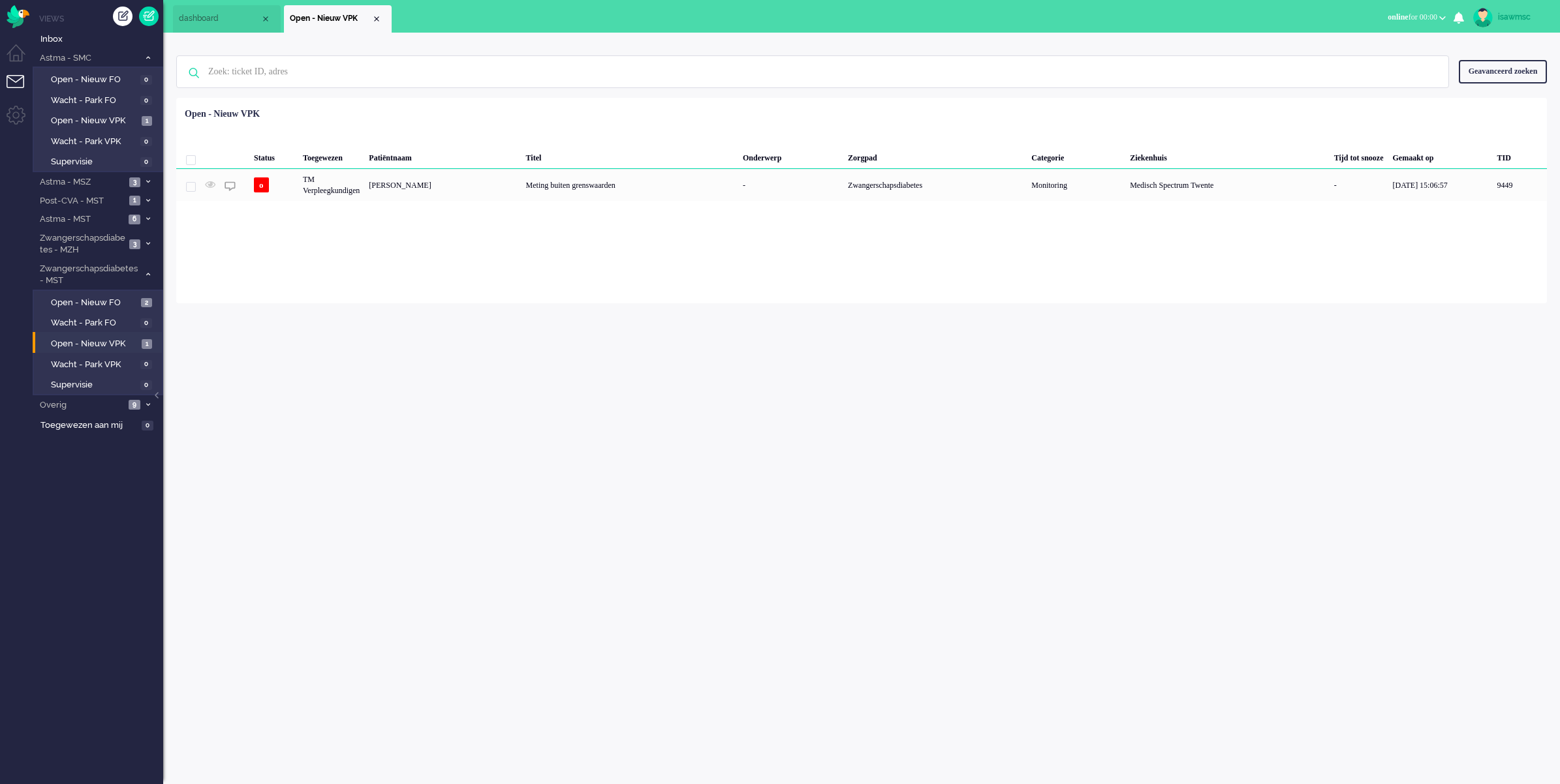
click at [430, 236] on div "Loading... Status Toegewezen Patiëntnaam Titel Onderwerp Zorgpad Categorie Ziek…" at bounding box center [862, 200] width 1370 height 205
click at [478, 89] on div "Geen zoekresultaten [PERSON_NAME] nog eens Geavanceerd zoeken Geavanceerd zoeke…" at bounding box center [862, 72] width 1370 height 52
click at [378, 20] on div "Close tab" at bounding box center [376, 18] width 11 height 11
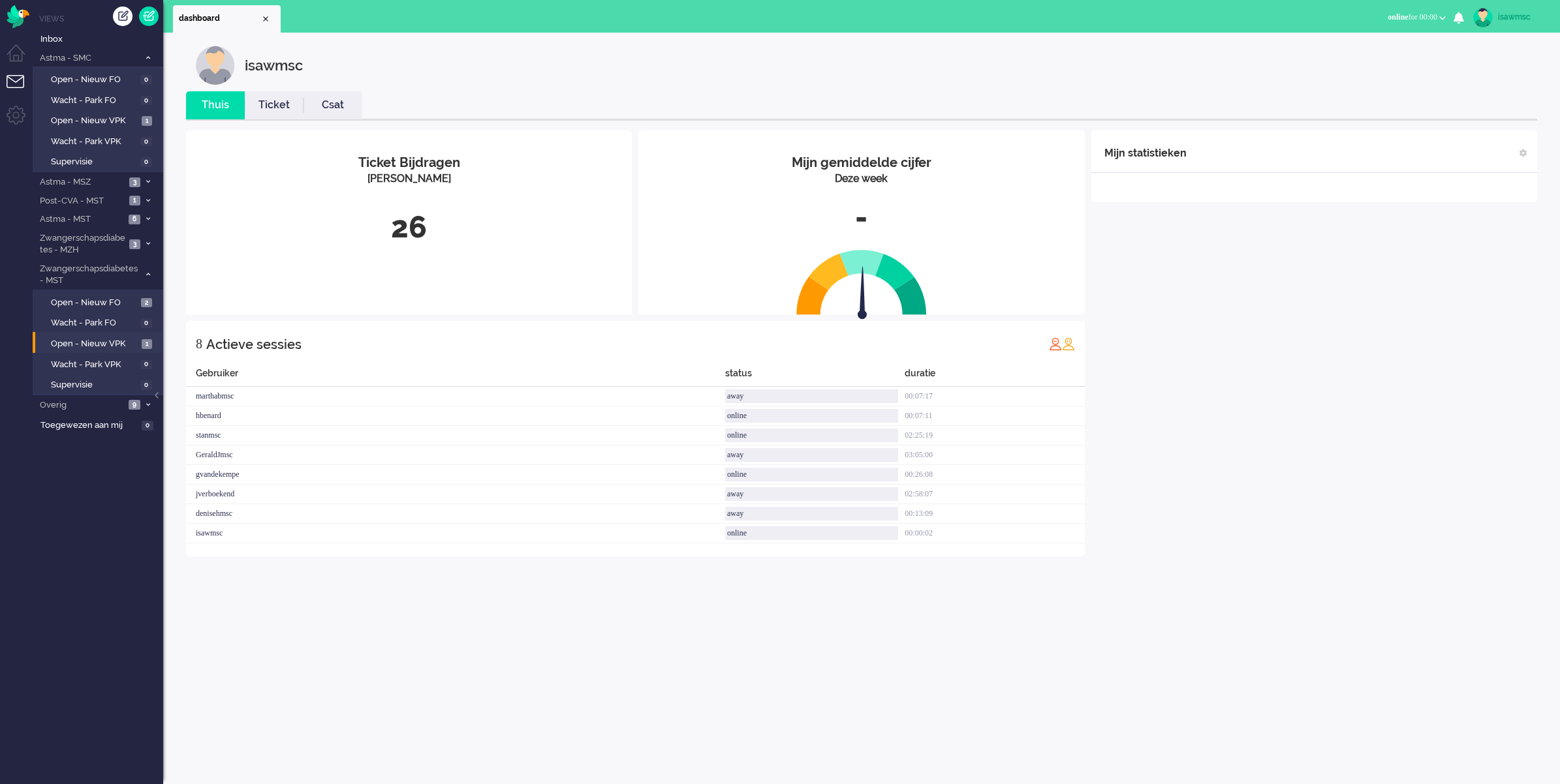
click at [378, 20] on ul "dashboard" at bounding box center [734, 16] width 1123 height 32
click at [141, 339] on span "0" at bounding box center [146, 344] width 12 height 10
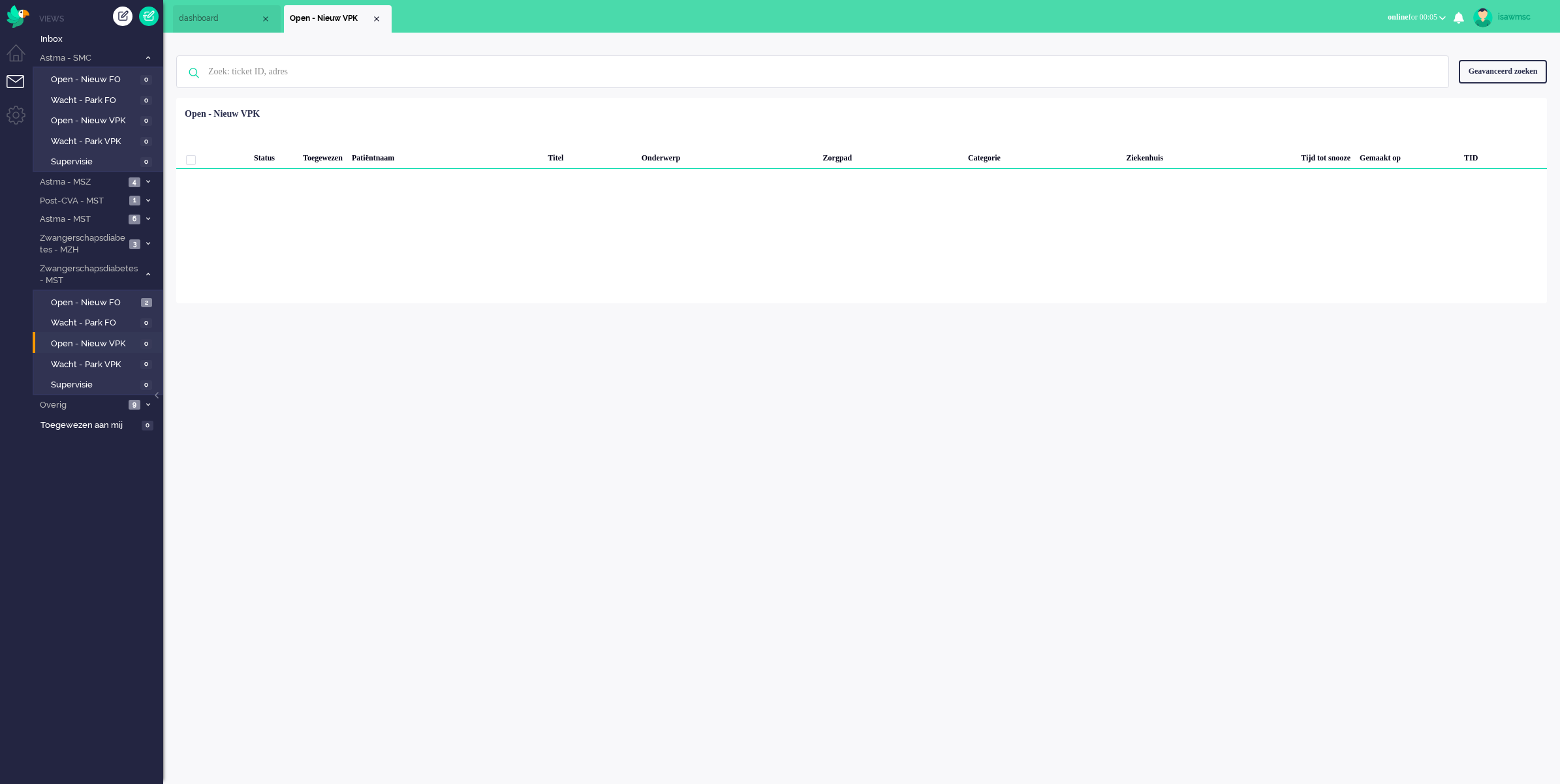
click at [533, 36] on div "Geen zoekresultaten [PERSON_NAME] nog eens Geavanceerd zoeken Geavanceerd zoeke…" at bounding box center [862, 167] width 1397 height 271
click at [459, 553] on div "isawmsc Thuis Ticket Csat Mijn gemiddelde cijfer Deze week - Ticket Bijdragen P…" at bounding box center [862, 408] width 1397 height 752
